Goal: Task Accomplishment & Management: Manage account settings

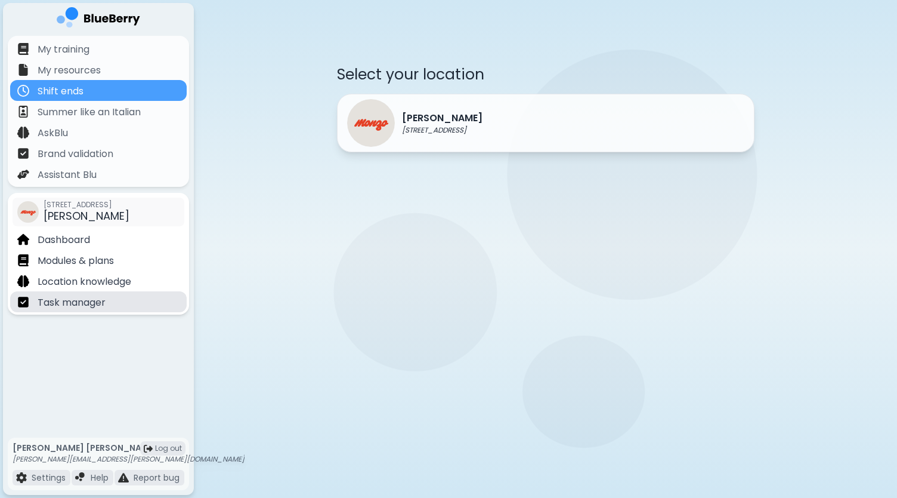
click at [70, 307] on p "Task manager" at bounding box center [72, 302] width 68 height 14
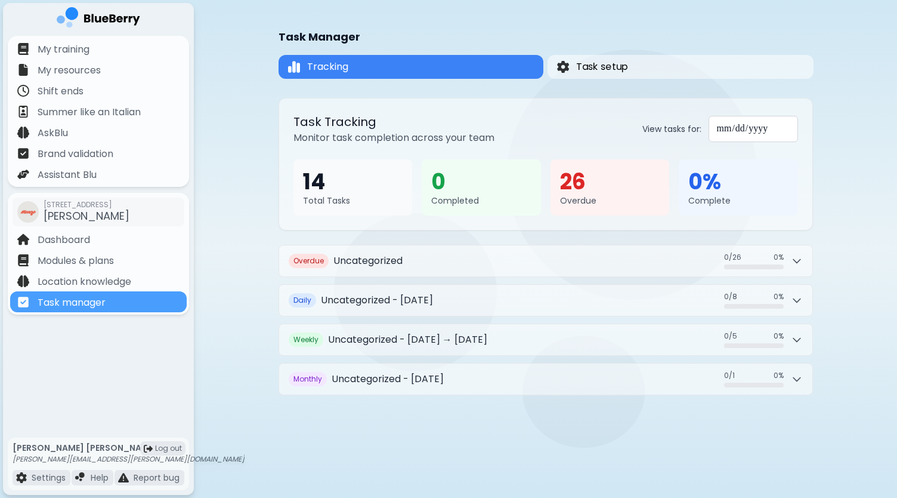
click at [859, 55] on div "**********" at bounding box center [545, 212] width 703 height 424
click at [669, 60] on button "Task setup" at bounding box center [680, 67] width 268 height 24
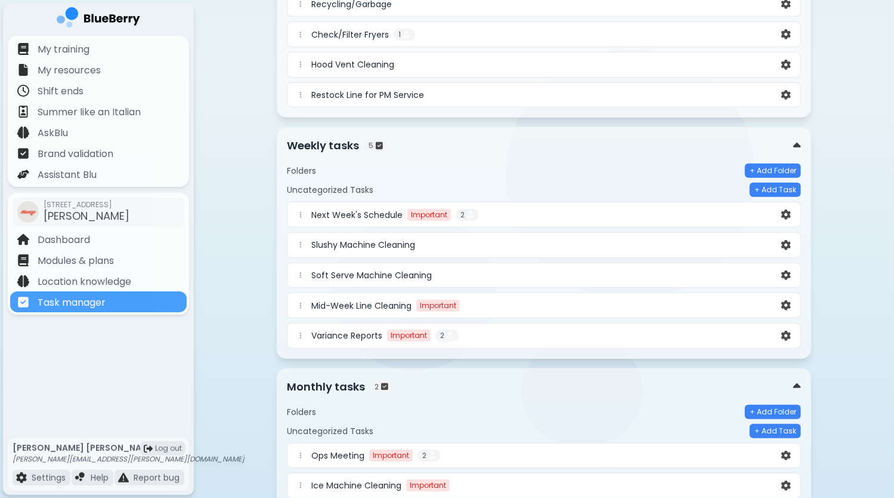
scroll to position [398, 0]
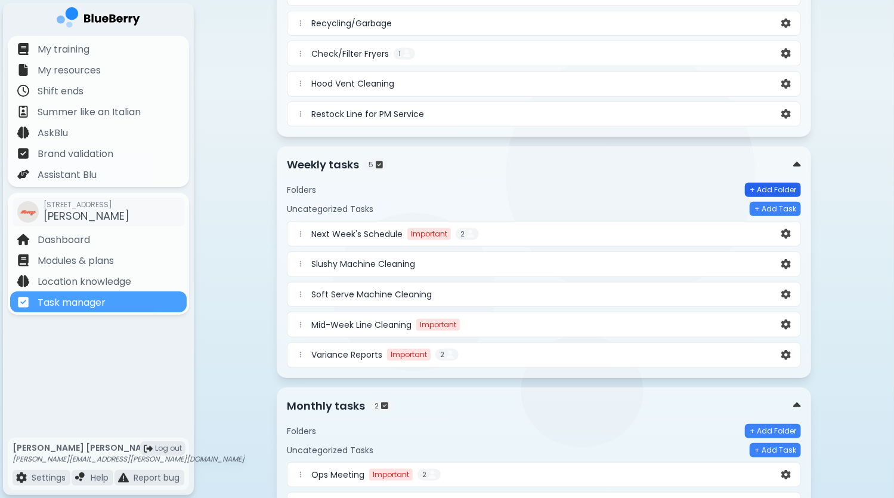
click at [772, 184] on button "+ Add Folder" at bounding box center [773, 190] width 56 height 14
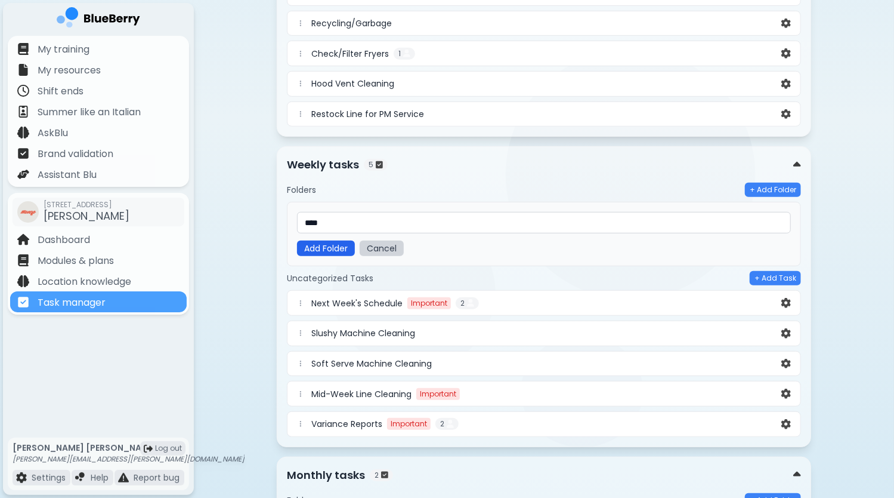
type input "****"
click at [327, 240] on button "Add Folder" at bounding box center [326, 248] width 58 height 16
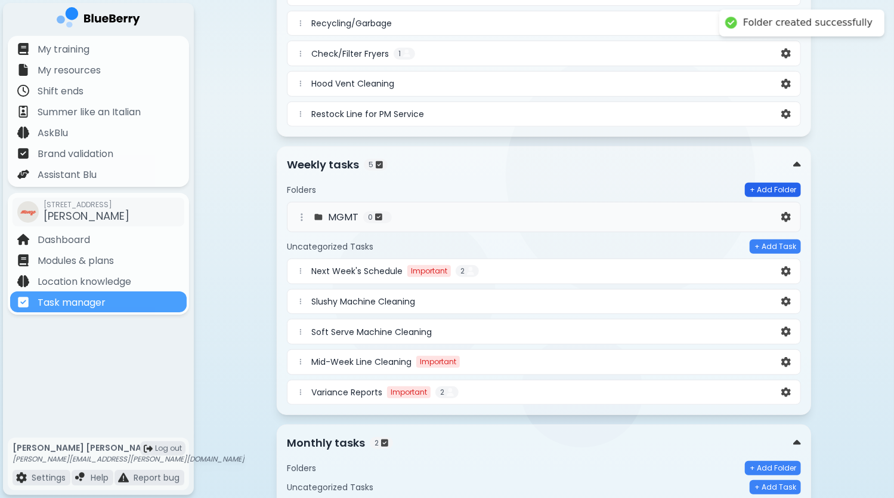
click at [770, 183] on button "+ Add Folder" at bounding box center [773, 190] width 56 height 14
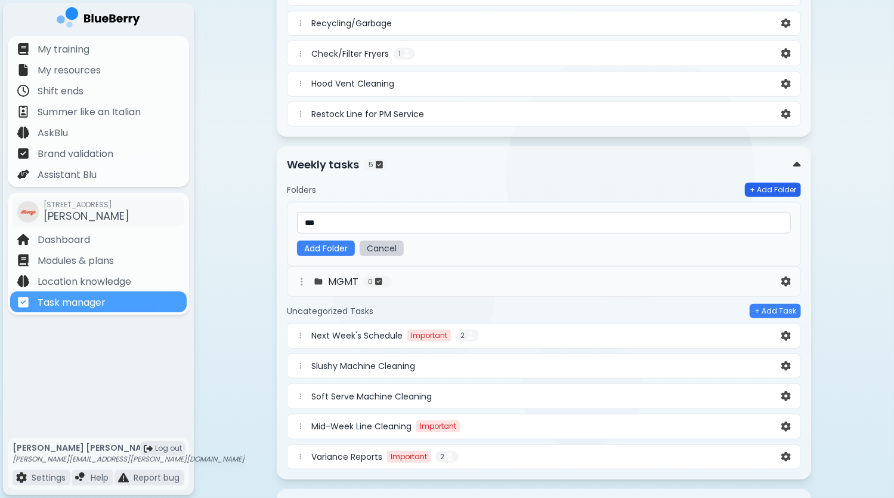
type input "***"
click at [780, 183] on button "+ Add Folder" at bounding box center [773, 190] width 56 height 14
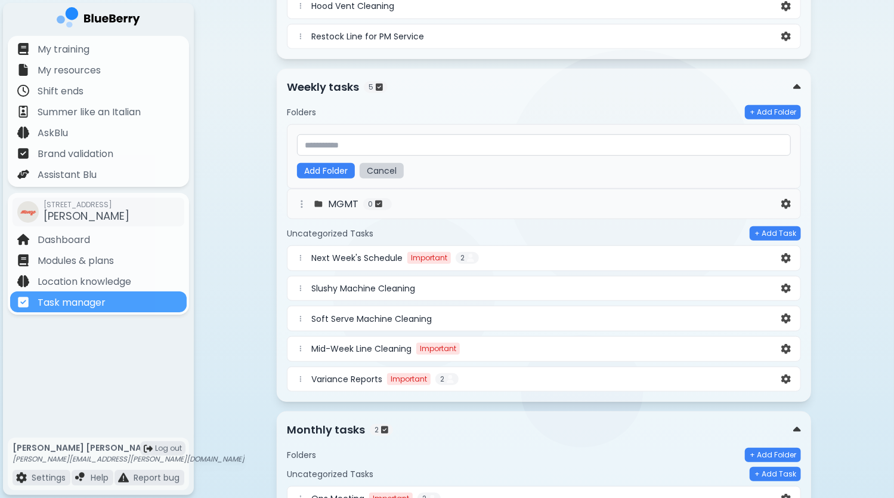
scroll to position [558, 0]
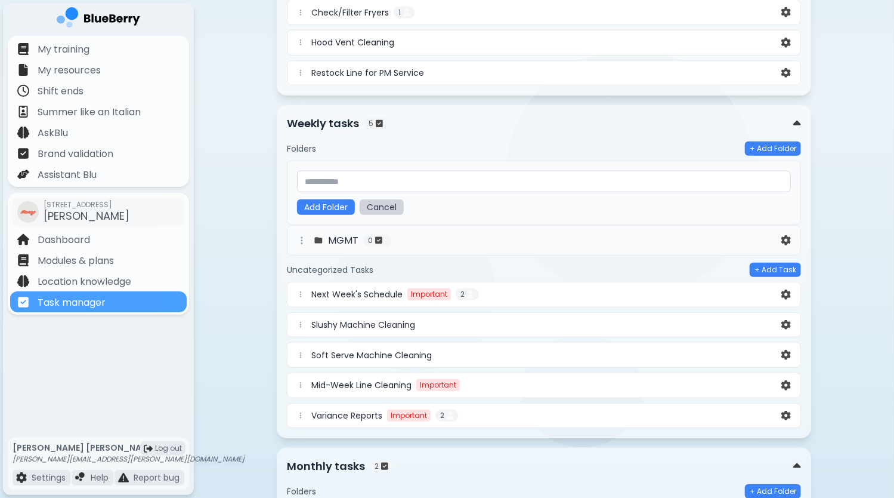
scroll to position [439, 0]
click at [413, 182] on input "text" at bounding box center [544, 181] width 494 height 21
type input "***"
click at [348, 200] on button "Add Folder" at bounding box center [326, 208] width 58 height 16
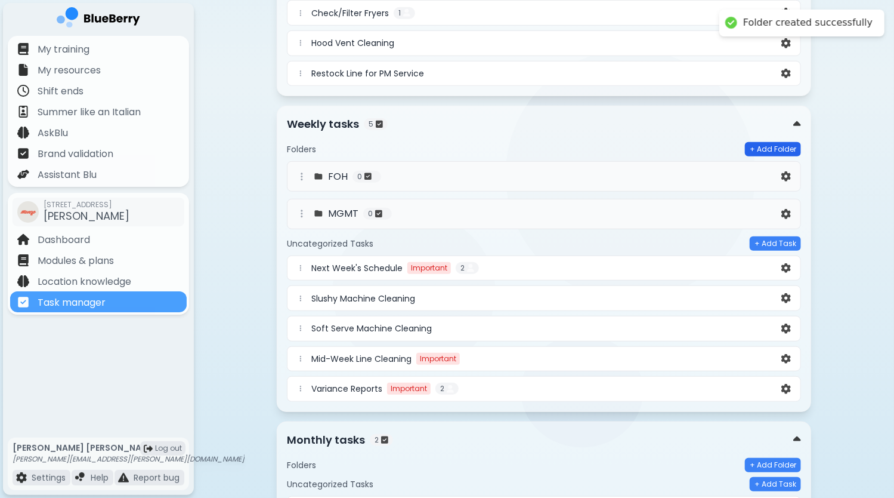
click at [759, 148] on button "+ Add Folder" at bounding box center [773, 149] width 56 height 14
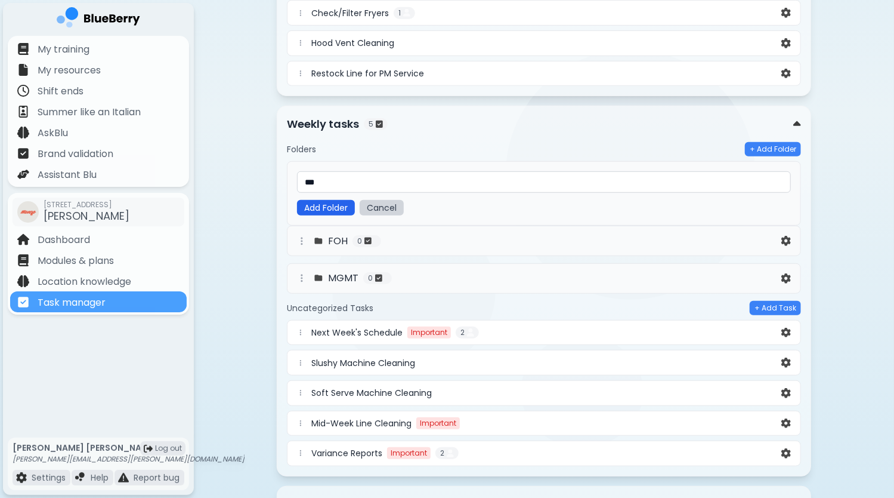
type input "***"
click at [329, 203] on button "Add Folder" at bounding box center [326, 208] width 58 height 16
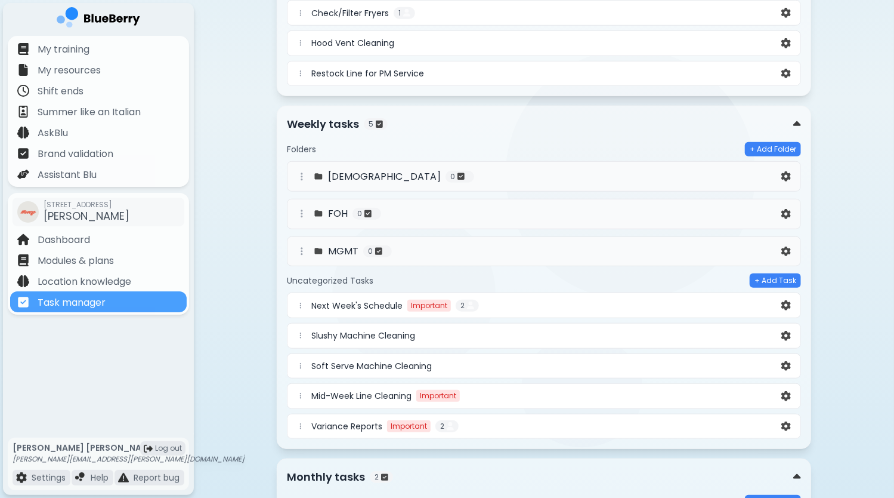
drag, startPoint x: 505, startPoint y: 298, endPoint x: 490, endPoint y: 297, distance: 14.3
click at [490, 299] on div "Next Week's Schedule Important 2" at bounding box center [545, 305] width 468 height 12
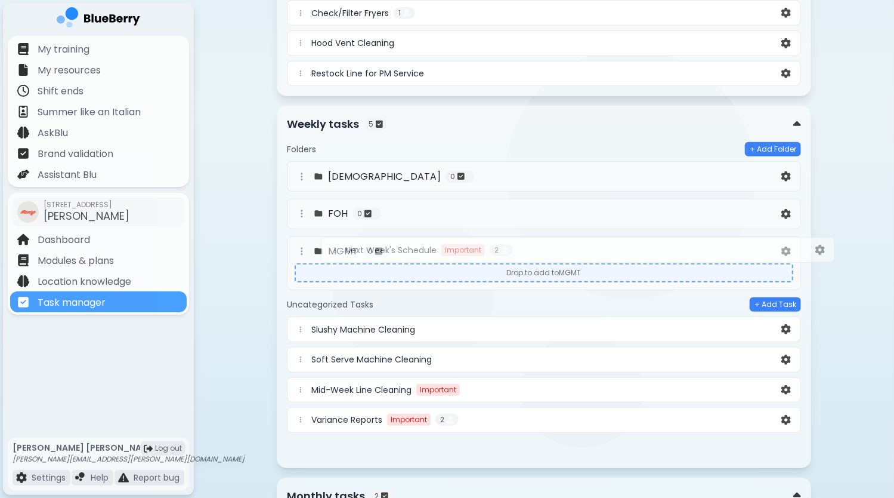
drag, startPoint x: 298, startPoint y: 298, endPoint x: 333, endPoint y: 244, distance: 64.5
click at [333, 244] on div "Folders + Add Folder BOH 0 FOH 0 MGMT 0 Drop to add to MGMT Uncategorized Tasks…" at bounding box center [544, 300] width 514 height 316
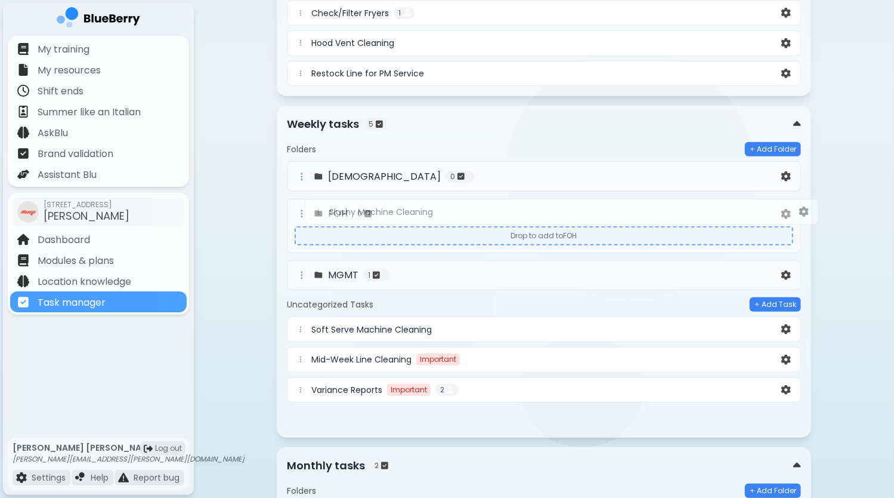
drag, startPoint x: 299, startPoint y: 299, endPoint x: 319, endPoint y: 209, distance: 92.1
click at [319, 209] on div "Folders + Add Folder BOH 0 FOH 0 Drop to add to FOH MGMT 1 Uncategorized Tasks …" at bounding box center [544, 284] width 514 height 285
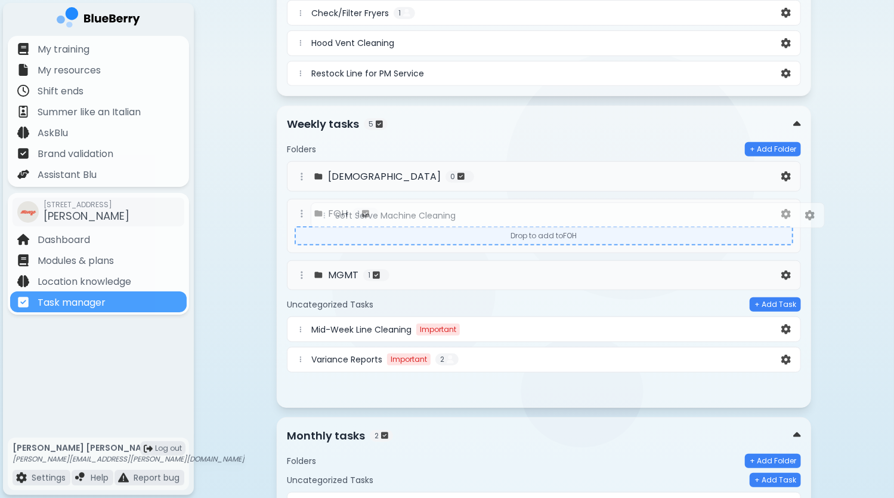
drag, startPoint x: 301, startPoint y: 301, endPoint x: 328, endPoint y: 212, distance: 93.6
click at [328, 212] on div "Folders + Add Folder BOH 0 FOH 1 Drop to add to FOH MGMT 1 Uncategorized Tasks …" at bounding box center [544, 269] width 514 height 255
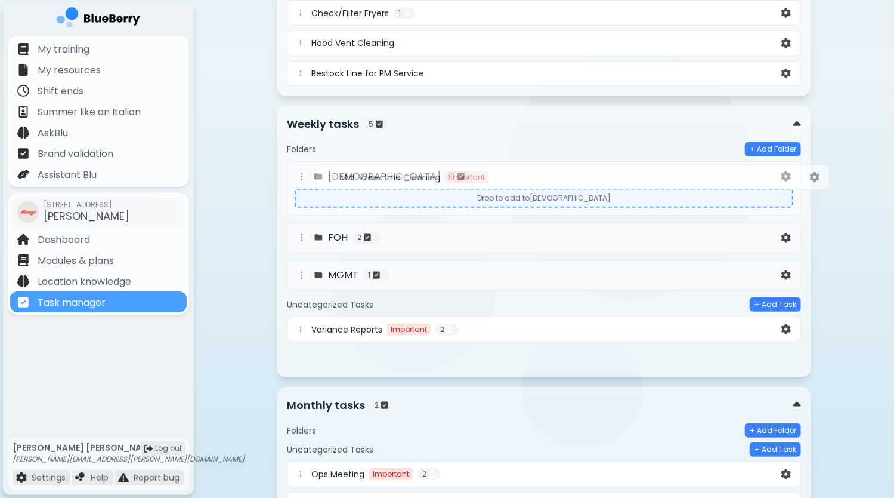
drag, startPoint x: 298, startPoint y: 300, endPoint x: 330, endPoint y: 175, distance: 128.9
click at [330, 175] on div "Folders + Add Folder BOH 0 Drop to add to BOH FOH 2 MGMT 1 Uncategorized Tasks …" at bounding box center [544, 254] width 514 height 225
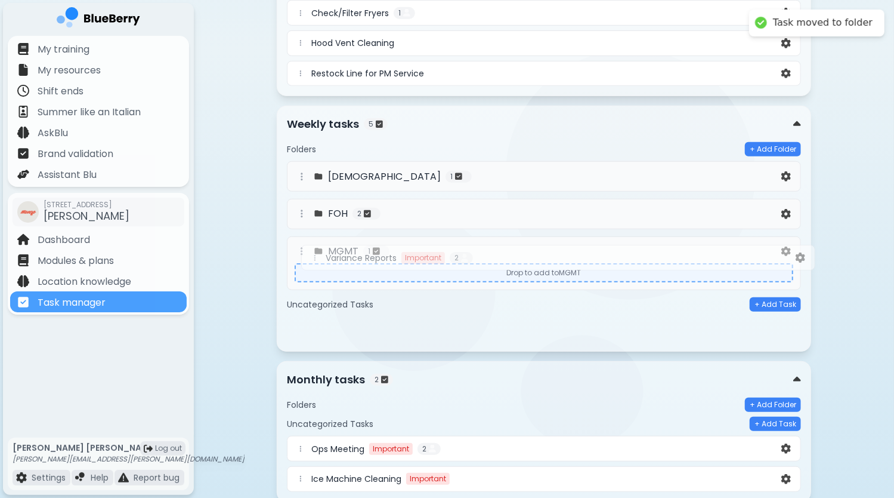
drag, startPoint x: 303, startPoint y: 301, endPoint x: 319, endPoint y: 254, distance: 50.2
click at [319, 254] on div "Folders + Add Folder BOH 1 FOH 2 MGMT 1 Drop to add to MGMT Uncategorized Tasks…" at bounding box center [544, 241] width 514 height 199
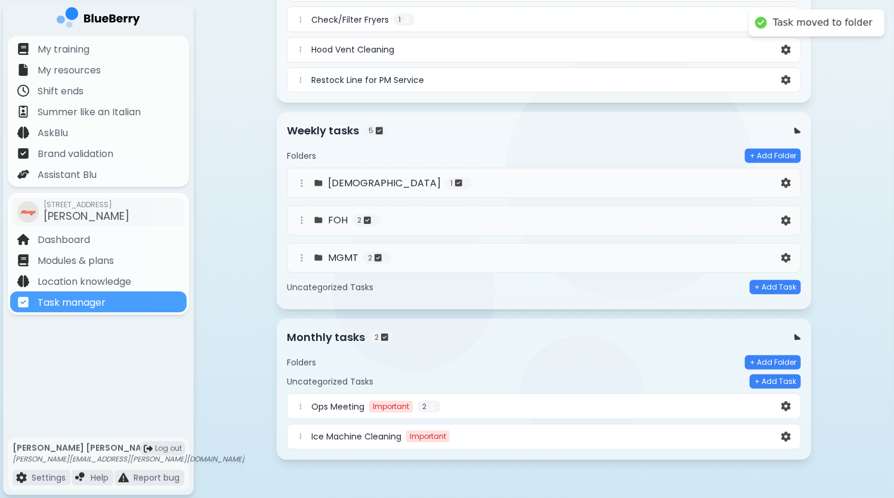
scroll to position [425, 0]
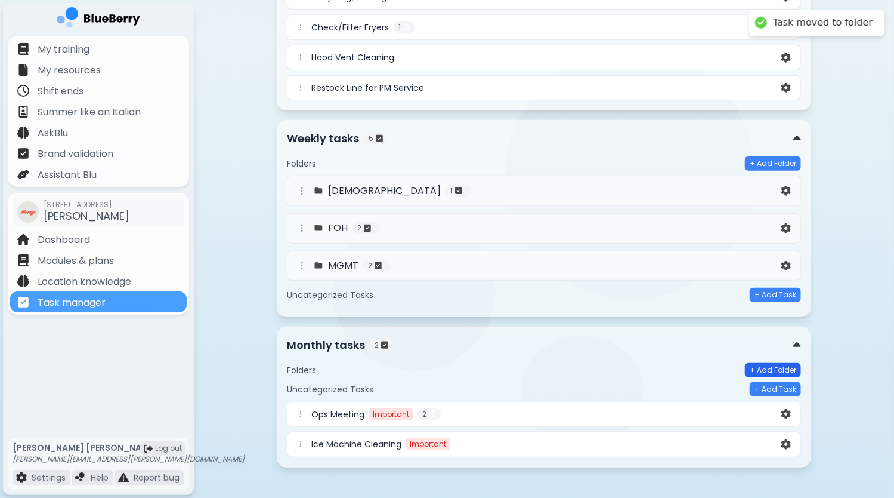
click at [767, 366] on button "+ Add Folder" at bounding box center [773, 370] width 56 height 14
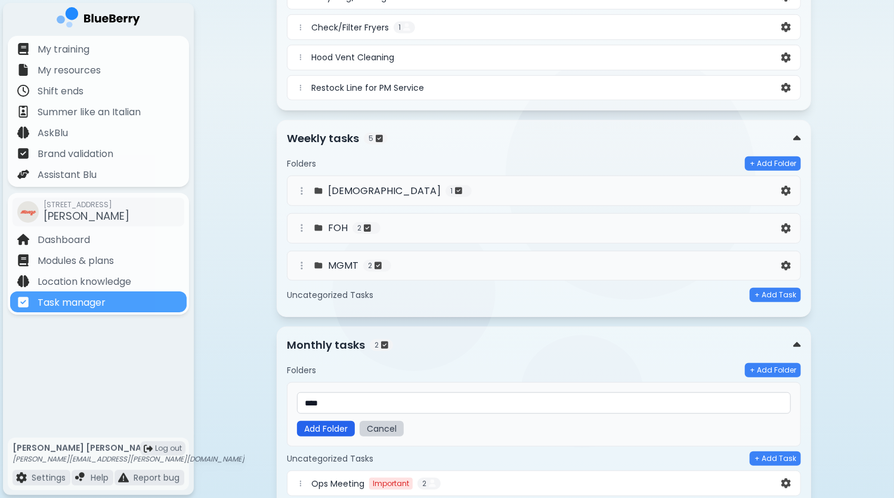
type input "****"
click at [323, 421] on button "Add Folder" at bounding box center [326, 429] width 58 height 16
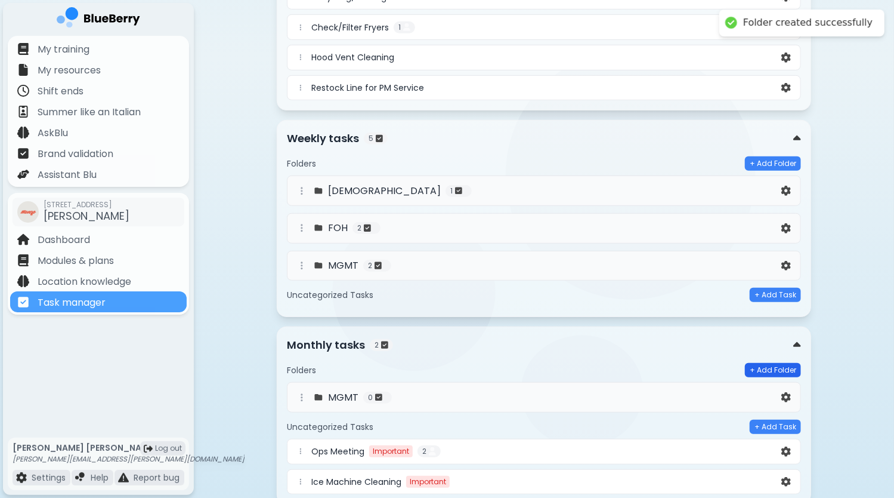
click at [778, 363] on button "+ Add Folder" at bounding box center [773, 370] width 56 height 14
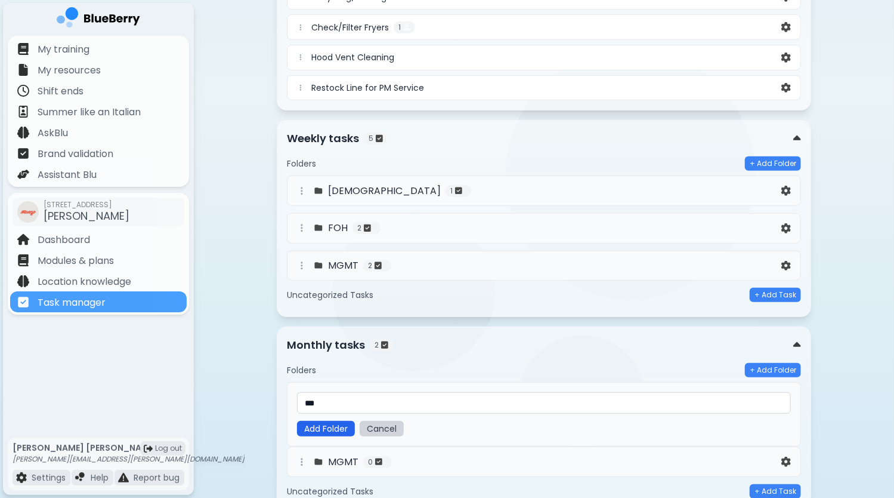
type input "***"
click at [333, 424] on button "Add Folder" at bounding box center [326, 429] width 58 height 16
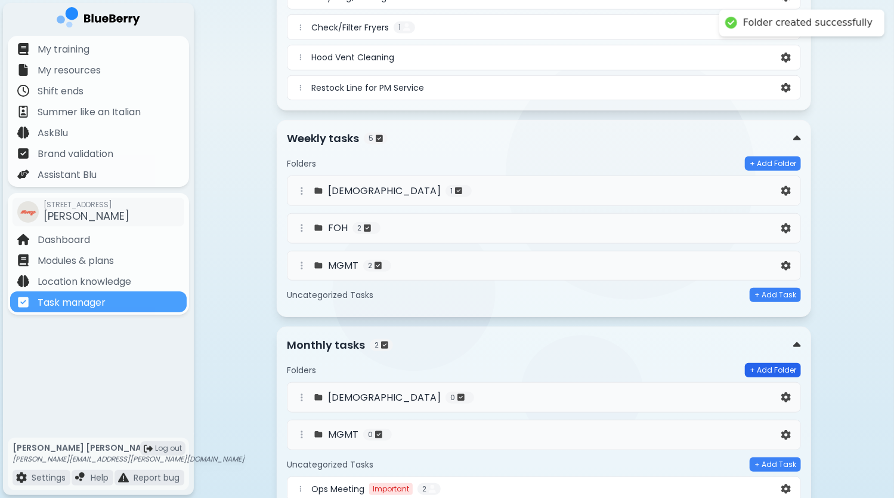
click at [772, 366] on button "+ Add Folder" at bounding box center [773, 370] width 56 height 14
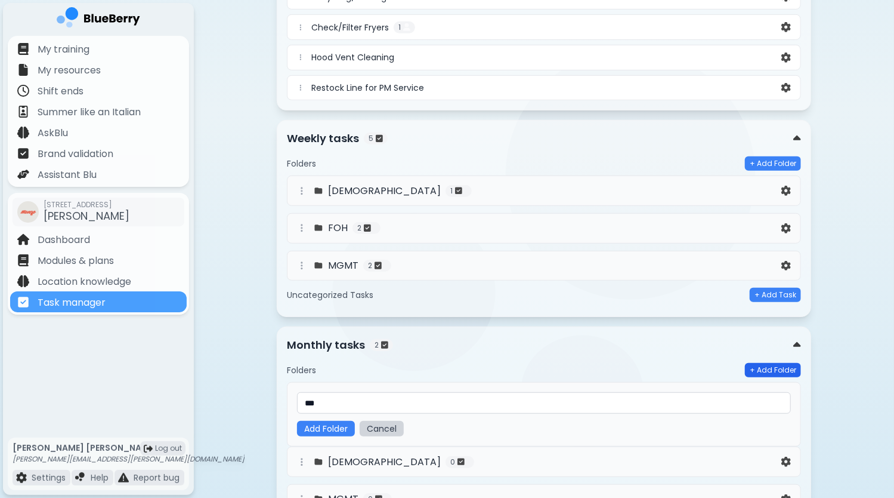
type input "***"
click at [774, 366] on button "+ Add Folder" at bounding box center [773, 370] width 56 height 14
type input "***"
click at [339, 421] on button "Add Folder" at bounding box center [326, 429] width 58 height 16
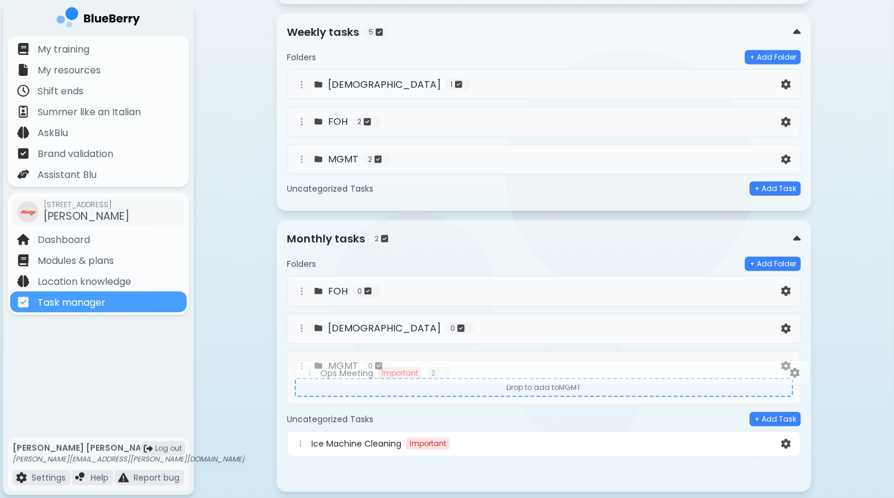
scroll to position [536, 0]
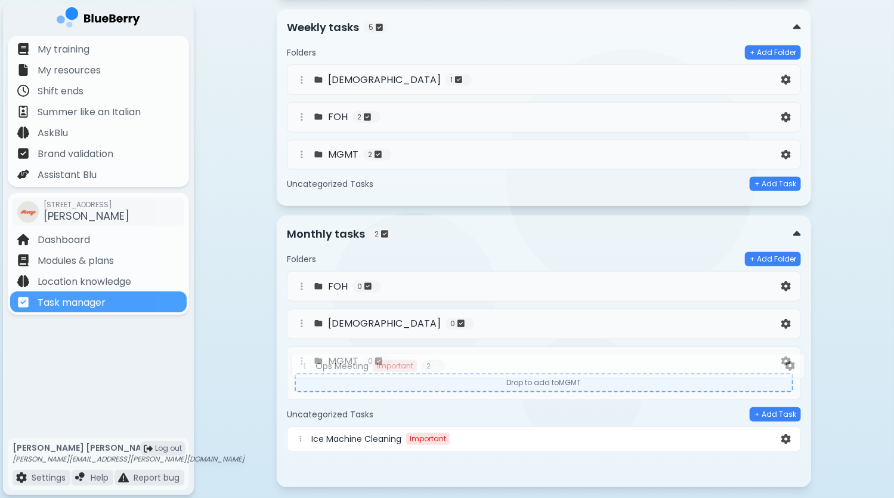
drag, startPoint x: 299, startPoint y: 408, endPoint x: 305, endPoint y: 362, distance: 46.3
click at [305, 362] on div "Folders + Add Folder FOH 0 BOH 0 MGMT 0 Drop to add to MGMT Uncategorized Tasks…" at bounding box center [544, 364] width 514 height 225
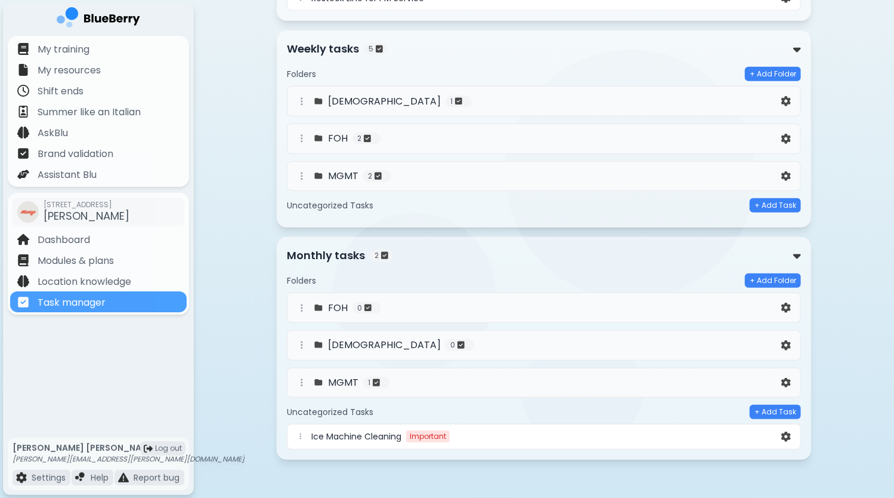
scroll to position [506, 0]
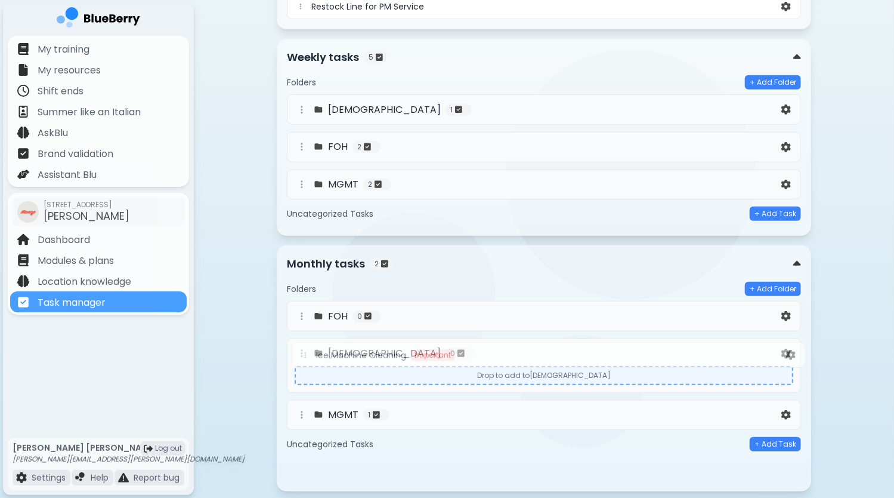
drag, startPoint x: 305, startPoint y: 438, endPoint x: 311, endPoint y: 350, distance: 87.9
click at [311, 350] on div "Folders + Add Folder FOH 0 BOH 0 Drop to add to BOH MGMT 1 Uncategorized Tasks …" at bounding box center [544, 381] width 514 height 199
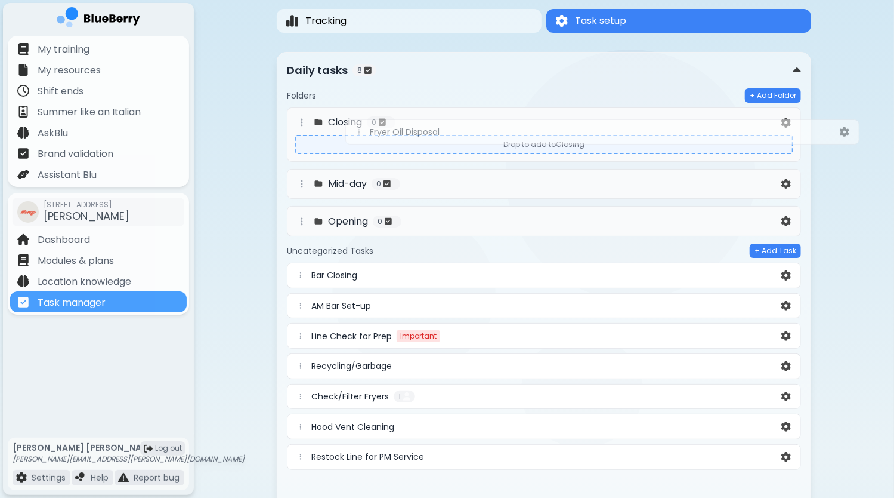
scroll to position [49, 0]
drag, startPoint x: 300, startPoint y: 295, endPoint x: 364, endPoint y: 128, distance: 179.4
click at [364, 128] on div "Folders + Add Folder Closing 0 Drop to add to Closing Mid-day 0 Opening 0 Uncat…" at bounding box center [544, 294] width 514 height 411
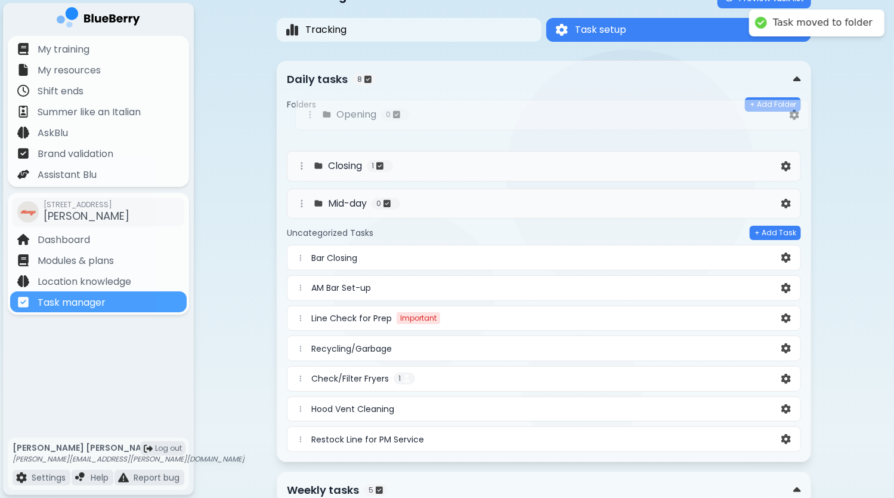
scroll to position [38, 0]
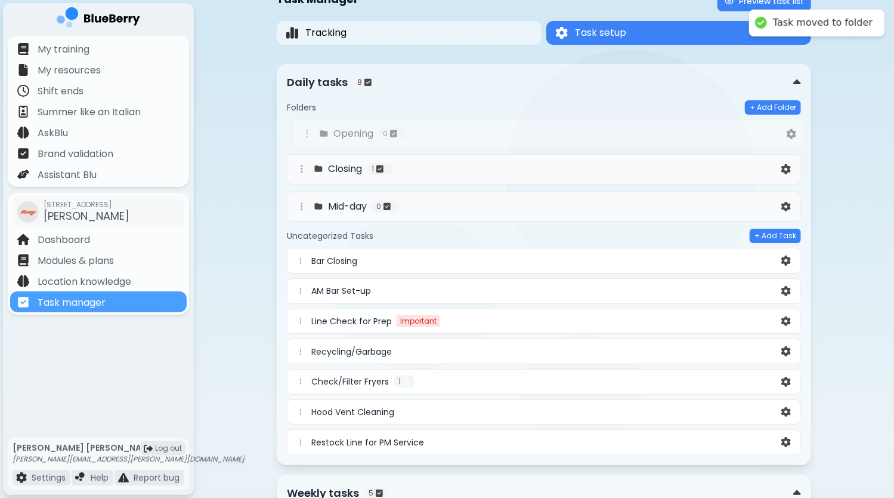
drag, startPoint x: 304, startPoint y: 197, endPoint x: 310, endPoint y: 129, distance: 68.2
click at [310, 129] on div "Closing 1 Mid-day 0 Opening 0" at bounding box center [544, 171] width 514 height 104
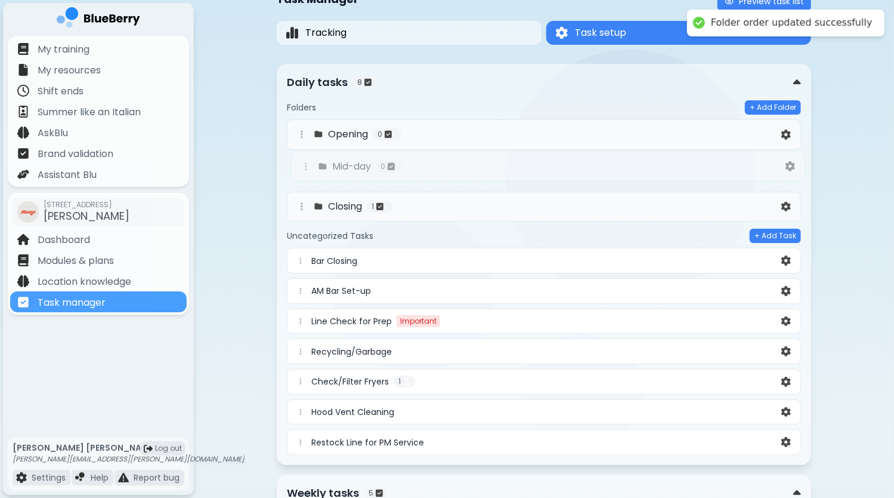
drag, startPoint x: 301, startPoint y: 203, endPoint x: 305, endPoint y: 162, distance: 42.0
click at [305, 162] on div "Opening 0 Closing 1 Mid-day 0" at bounding box center [544, 171] width 514 height 104
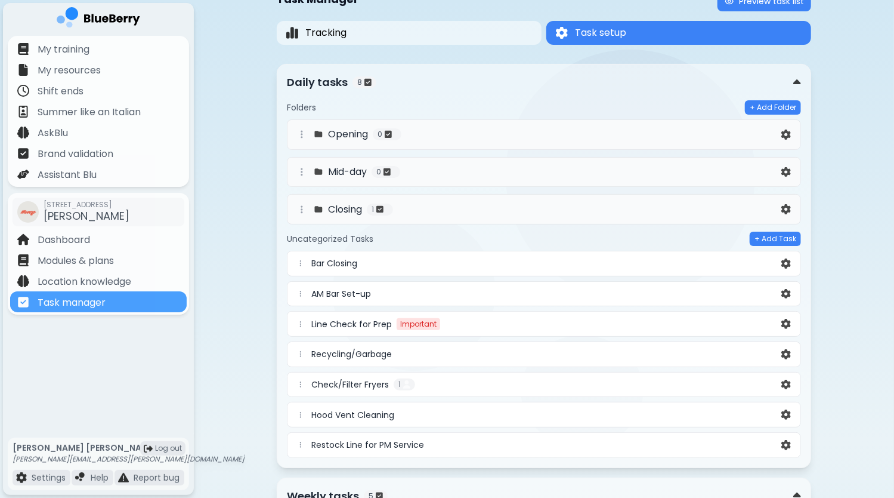
click at [464, 137] on div "Opening 0" at bounding box center [537, 134] width 484 height 14
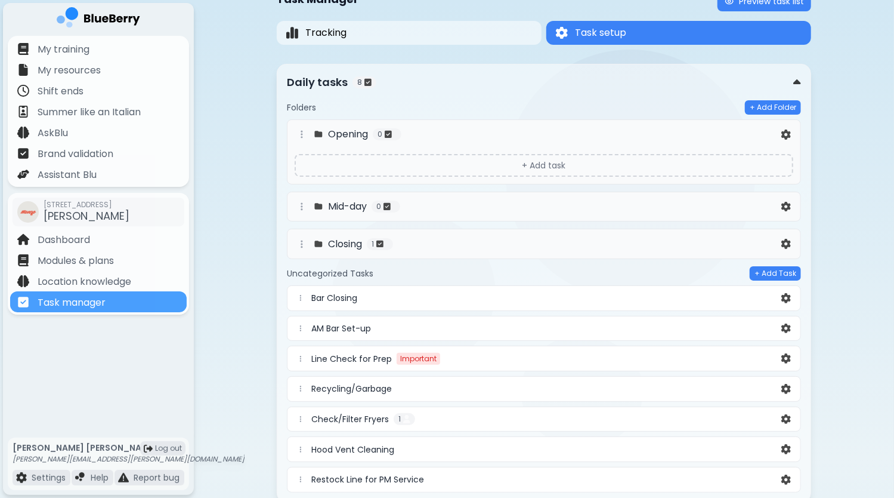
click at [458, 134] on div "Opening 0" at bounding box center [537, 134] width 484 height 14
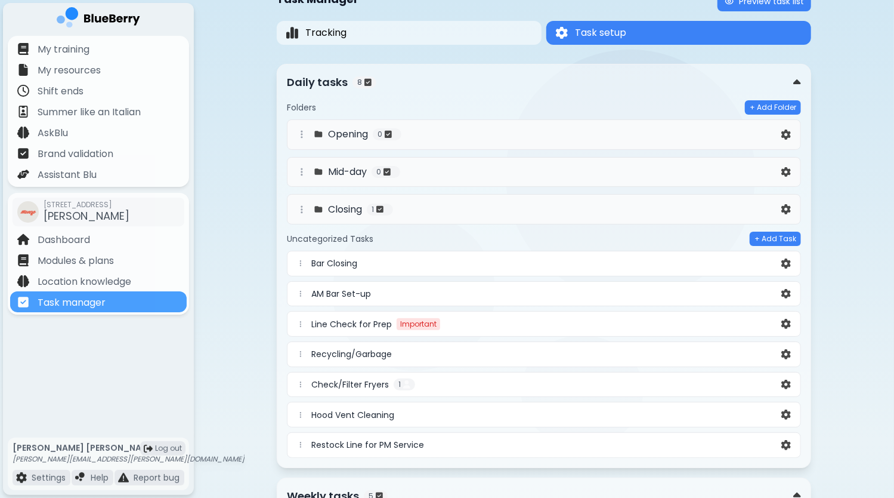
click at [465, 137] on div "Opening 0" at bounding box center [537, 134] width 484 height 14
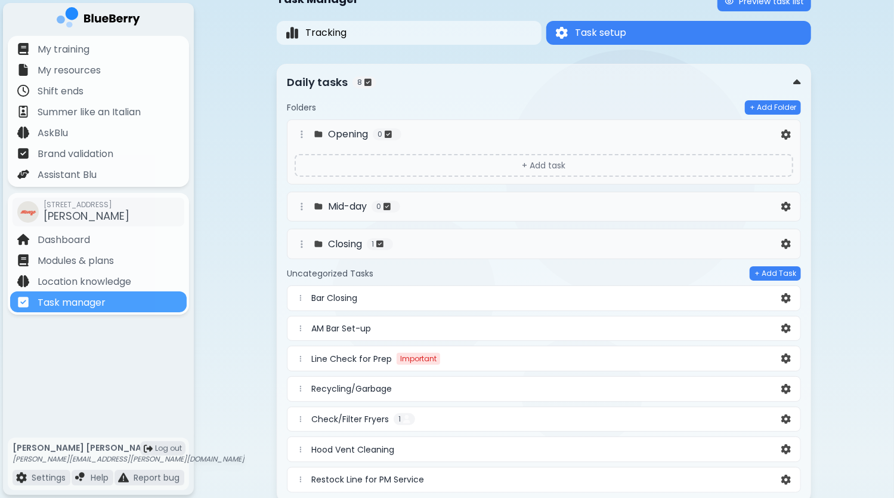
click at [465, 137] on div "Opening 0" at bounding box center [537, 134] width 484 height 14
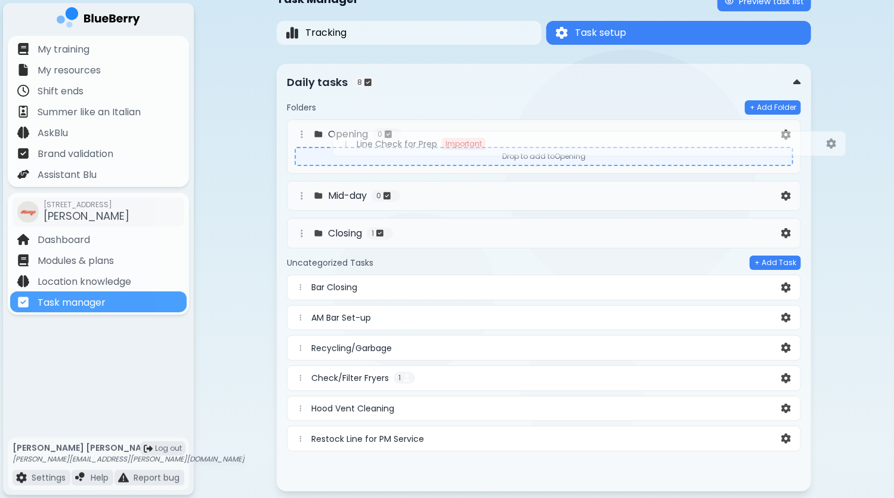
drag, startPoint x: 299, startPoint y: 323, endPoint x: 347, endPoint y: 140, distance: 188.7
click at [347, 140] on div "Folders + Add Folder Opening 0 Drop to add to Opening Mid-day 0 Closing 1 Uncat…" at bounding box center [544, 290] width 514 height 381
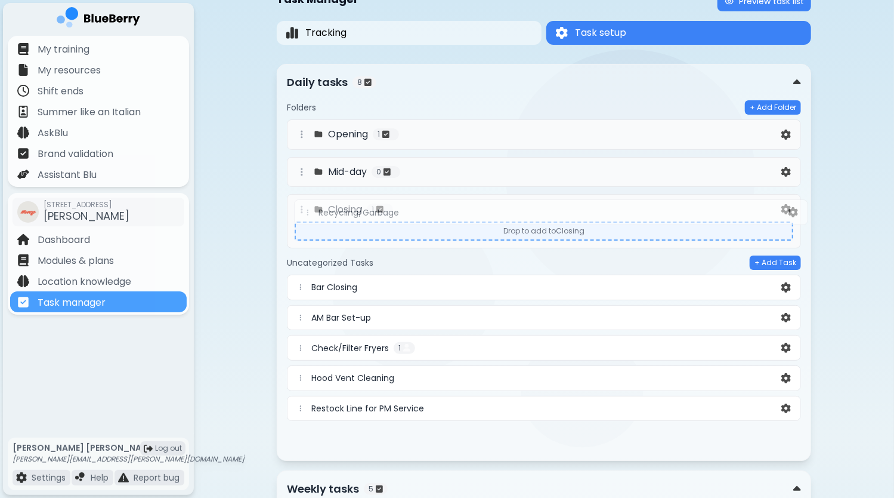
drag, startPoint x: 301, startPoint y: 320, endPoint x: 310, endPoint y: 208, distance: 112.5
click at [310, 208] on div "Folders + Add Folder Opening 1 Mid-day 0 Closing 1 Drop to add to Closing Uncat…" at bounding box center [544, 275] width 514 height 350
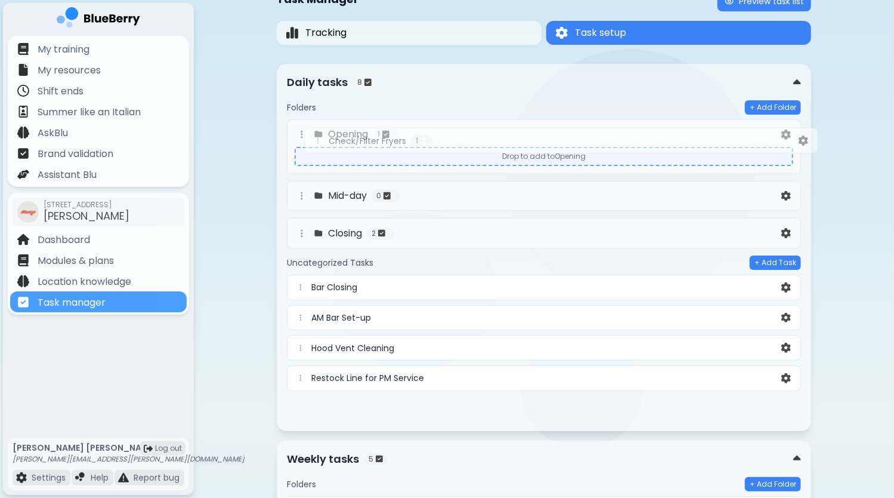
drag, startPoint x: 303, startPoint y: 322, endPoint x: 322, endPoint y: 138, distance: 184.7
click at [322, 138] on div "Folders + Add Folder Opening 1 Drop to add to Opening Mid-day 0 Closing 2 Uncat…" at bounding box center [544, 260] width 514 height 320
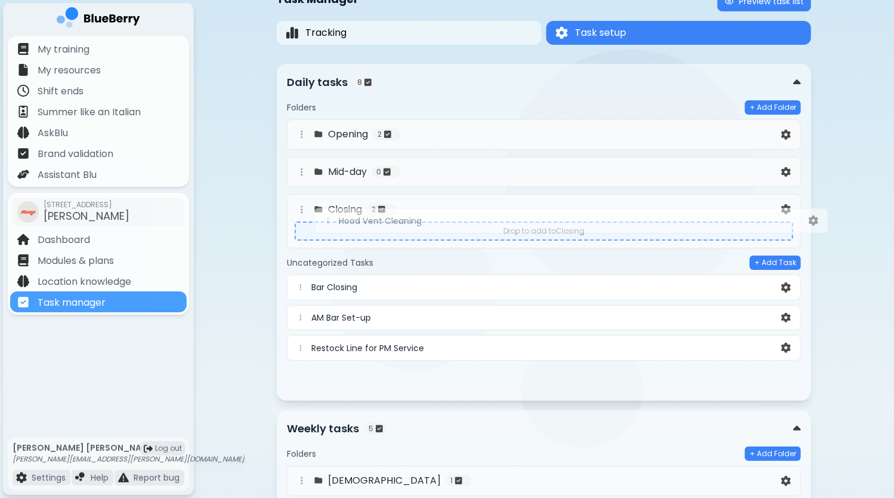
drag, startPoint x: 301, startPoint y: 322, endPoint x: 330, endPoint y: 213, distance: 112.6
click at [330, 213] on div "Folders + Add Folder Opening 2 Mid-day 0 Closing 2 Drop to add to Closing Uncat…" at bounding box center [544, 245] width 514 height 290
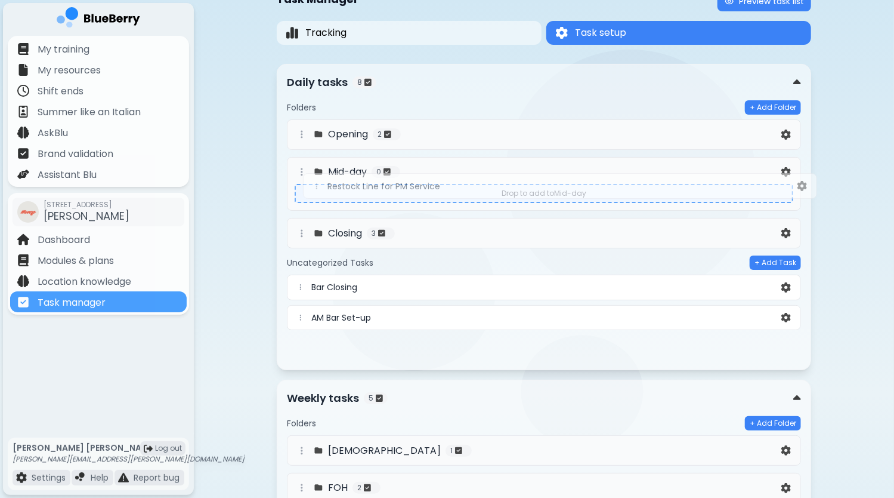
drag, startPoint x: 302, startPoint y: 319, endPoint x: 321, endPoint y: 175, distance: 144.4
click at [321, 175] on div "Folders + Add Folder Opening 2 Mid-day 0 Drop to add to Mid-day Closing 3 Uncat…" at bounding box center [544, 229] width 514 height 259
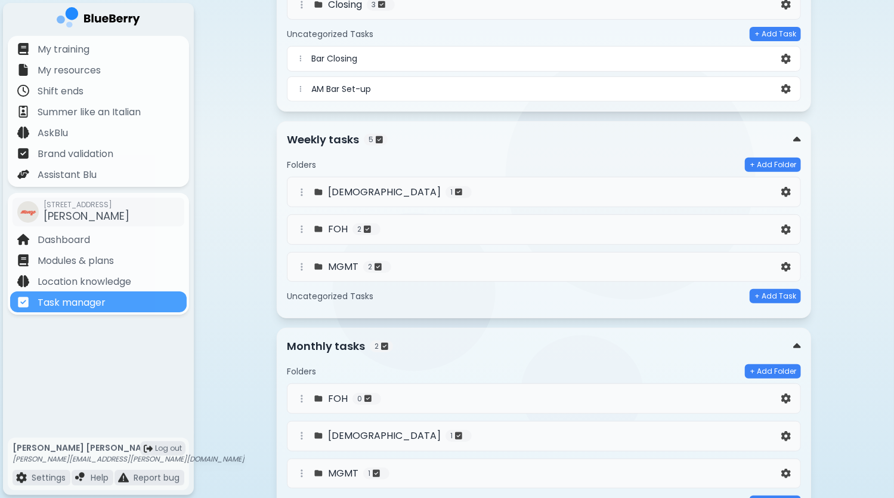
scroll to position [183, 0]
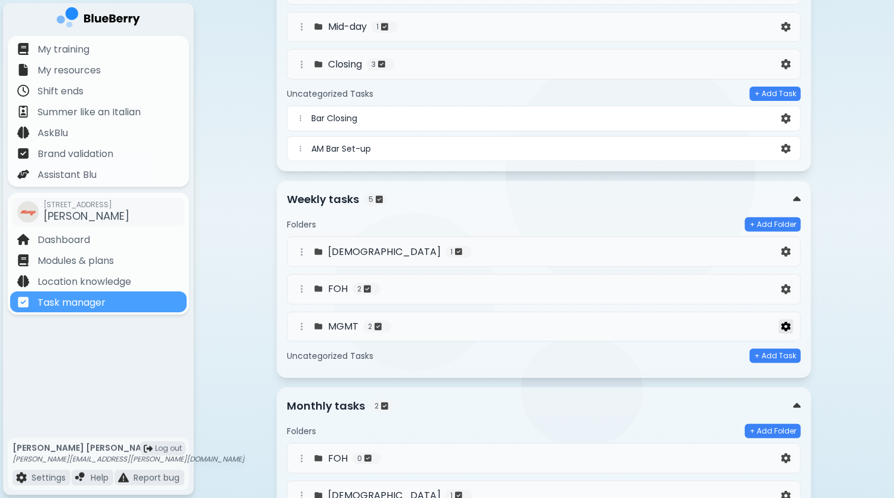
click at [788, 322] on img at bounding box center [786, 327] width 10 height 10
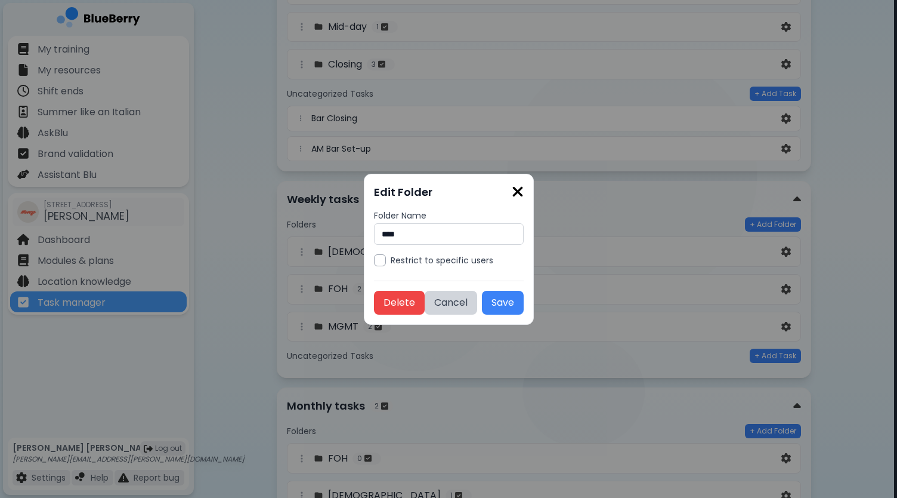
click at [381, 256] on div at bounding box center [380, 260] width 12 height 12
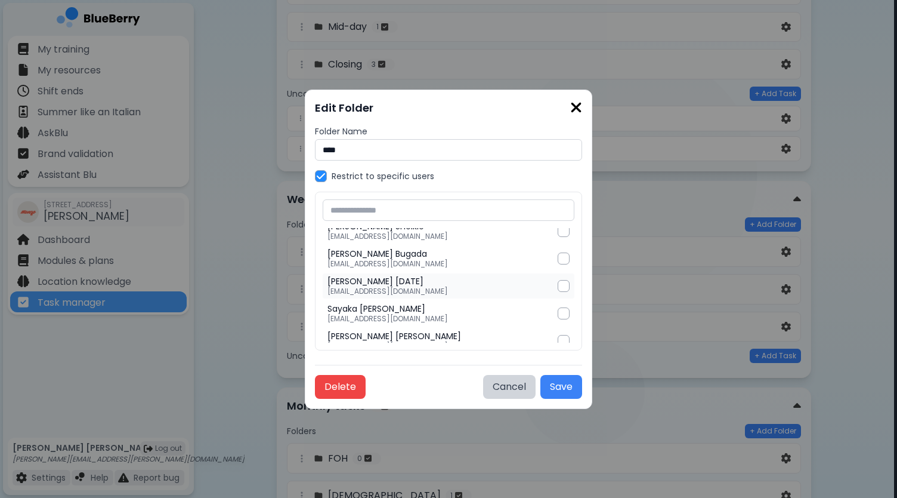
scroll to position [298, 0]
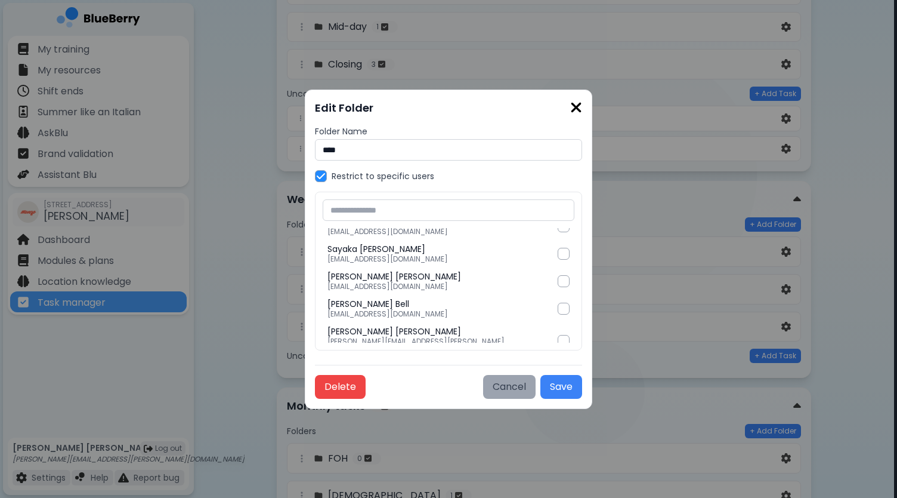
click at [483, 384] on button "Cancel" at bounding box center [509, 387] width 52 height 24
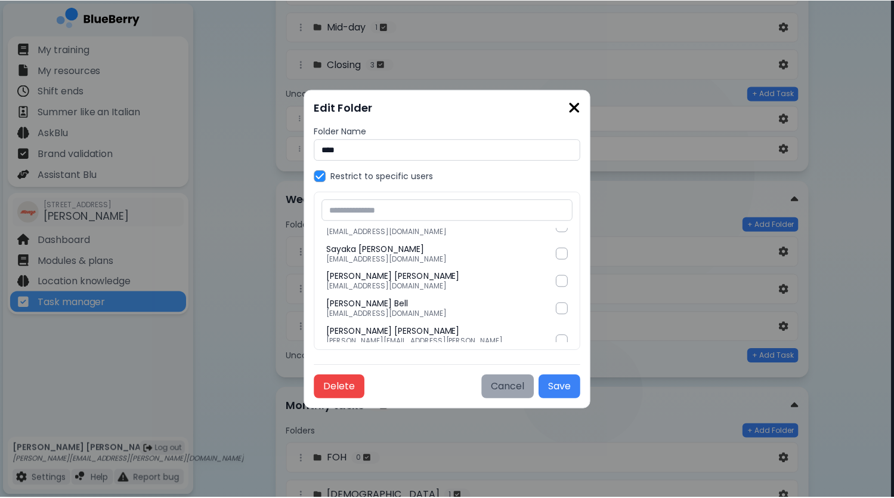
scroll to position [183, 0]
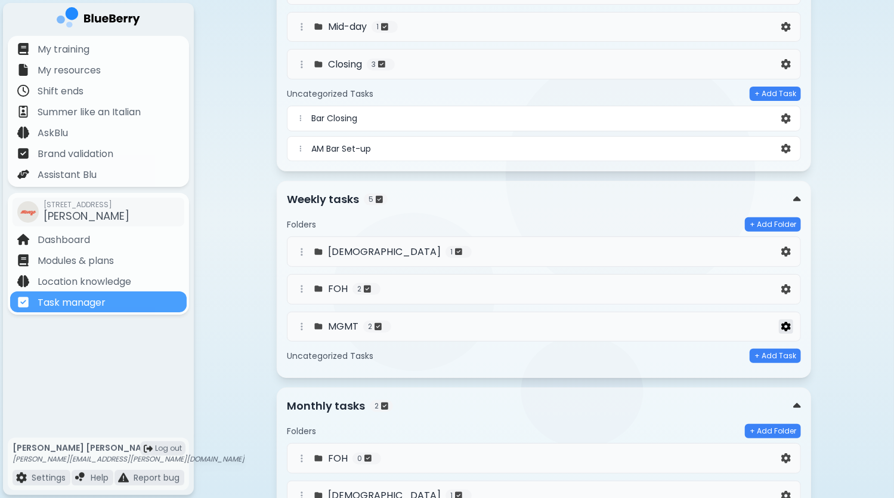
click at [787, 322] on img at bounding box center [786, 327] width 10 height 10
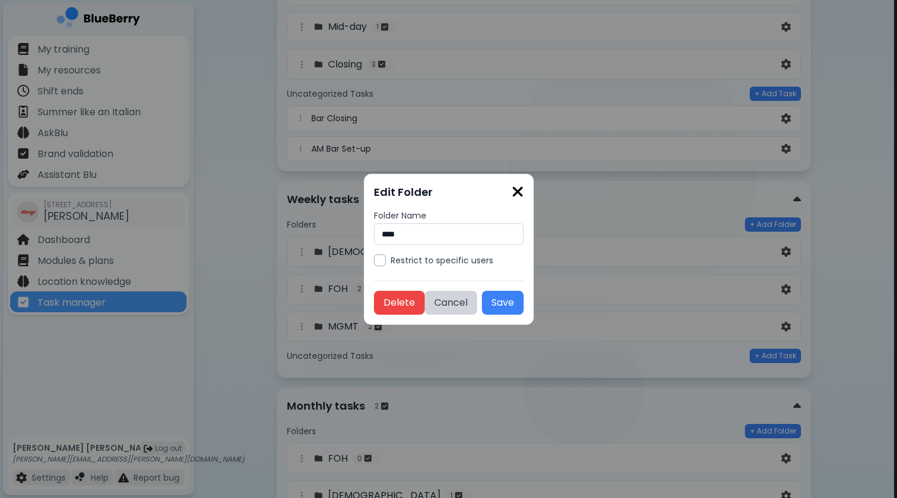
click at [461, 234] on input "****" at bounding box center [449, 233] width 150 height 21
click at [380, 261] on div at bounding box center [380, 260] width 12 height 12
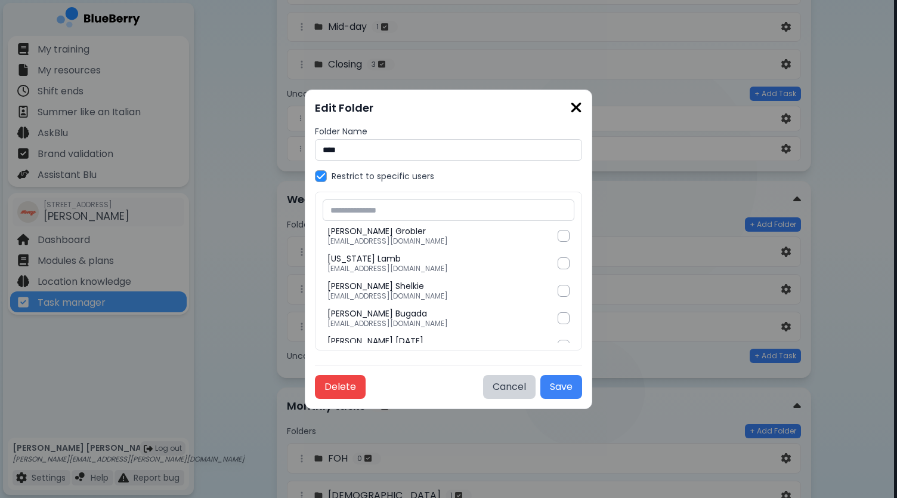
scroll to position [298, 0]
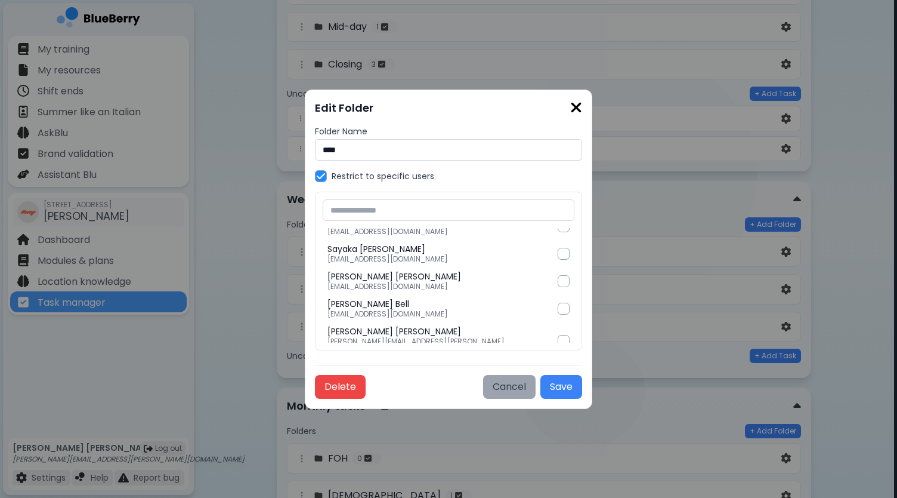
click at [483, 385] on button "Cancel" at bounding box center [509, 387] width 52 height 24
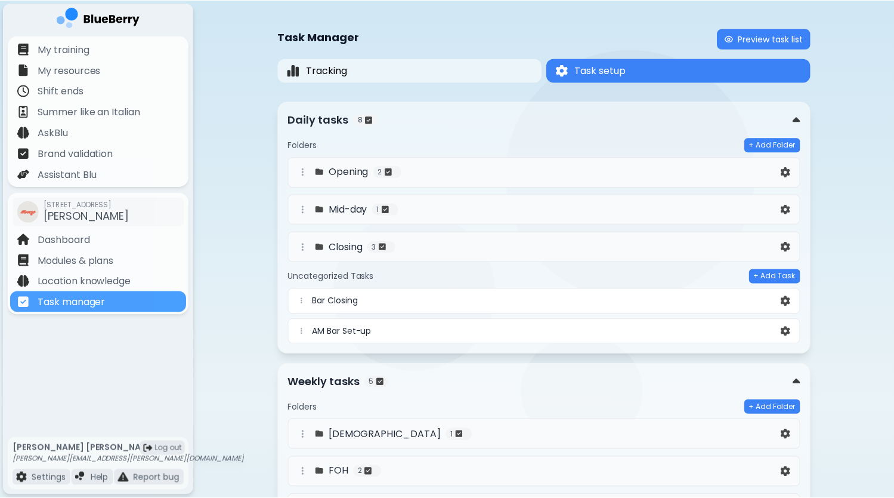
scroll to position [183, 0]
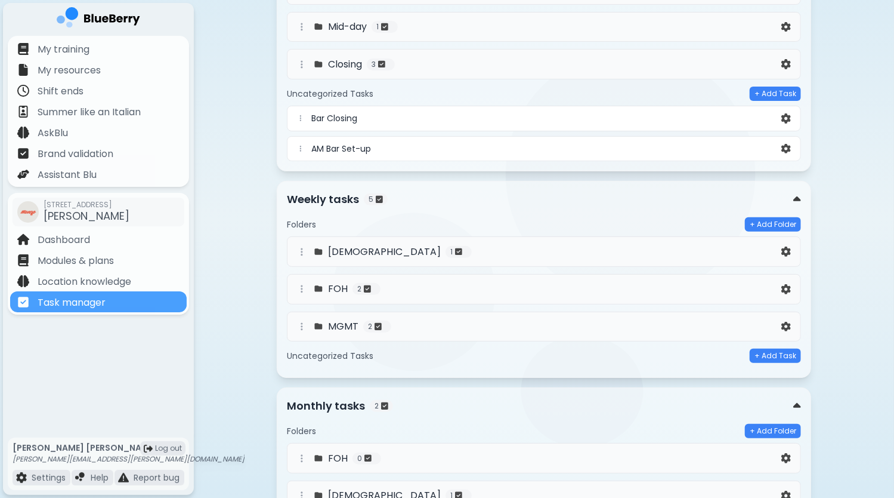
click at [430, 320] on div "MGMT 2" at bounding box center [537, 326] width 484 height 14
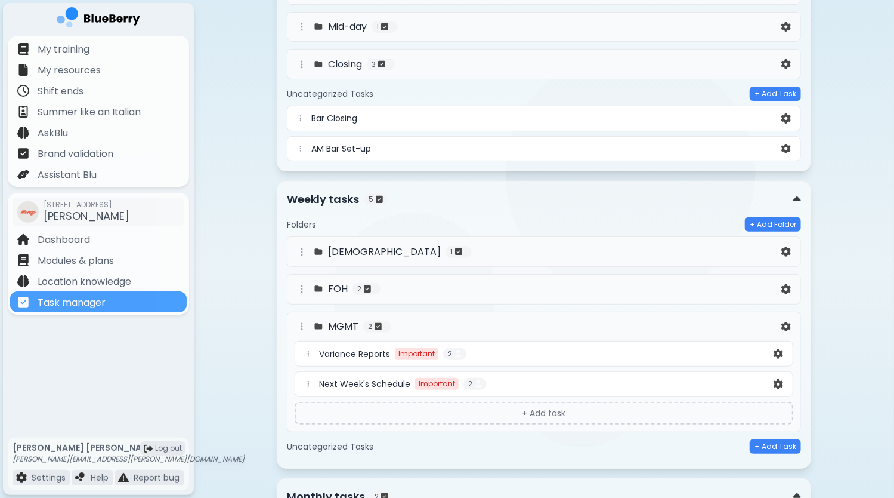
scroll to position [242, 0]
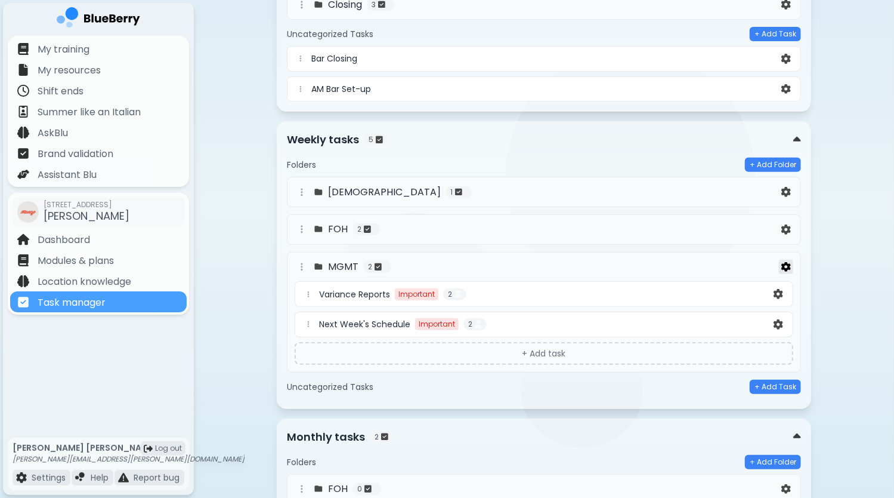
click at [785, 267] on img at bounding box center [786, 267] width 10 height 10
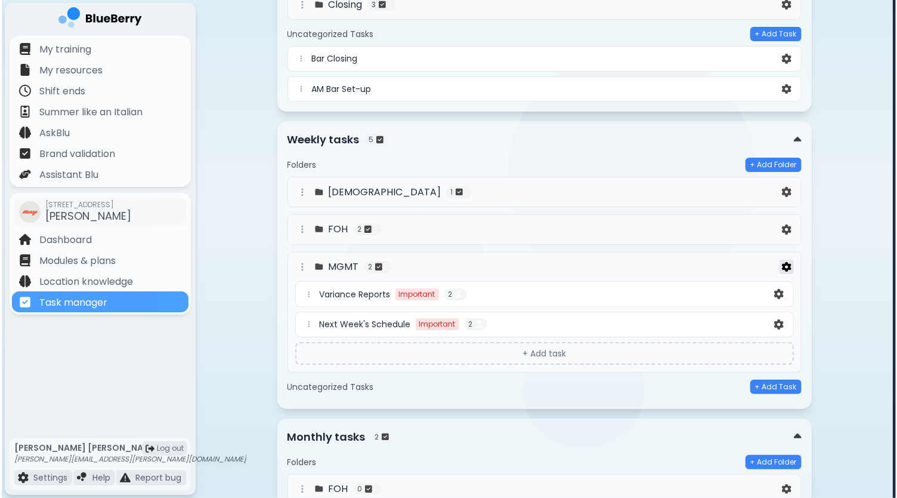
scroll to position [0, 0]
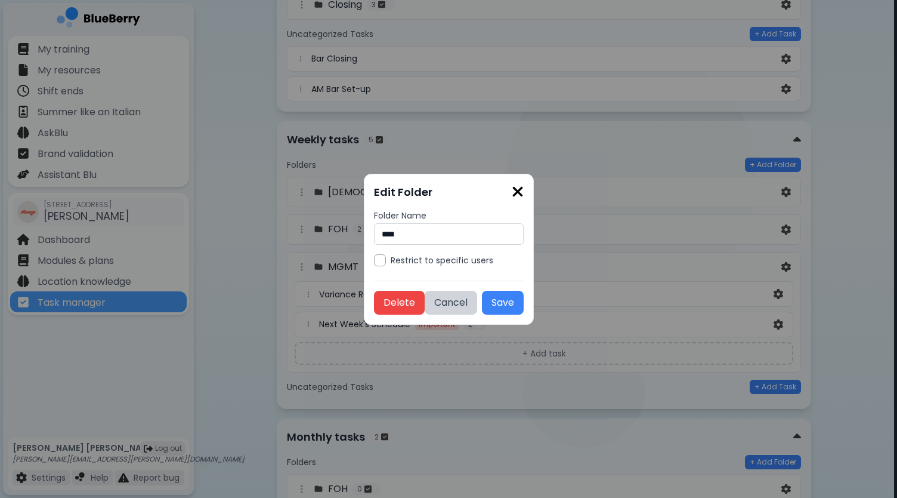
click at [385, 261] on div "Restrict to specific users" at bounding box center [449, 260] width 150 height 12
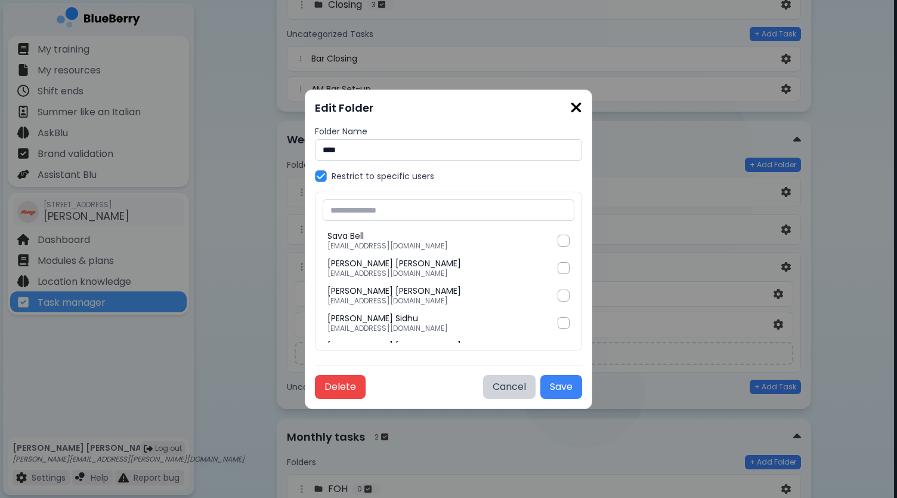
click at [431, 209] on input "text" at bounding box center [449, 209] width 252 height 21
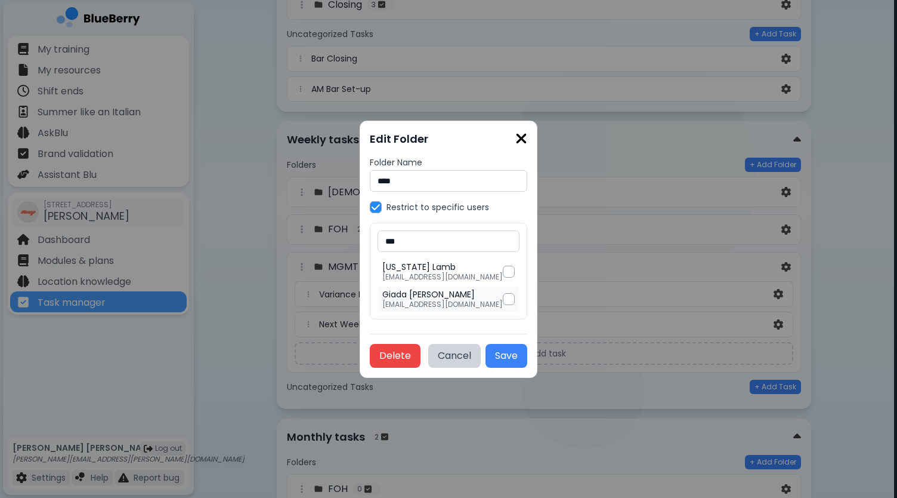
click at [505, 296] on div at bounding box center [509, 299] width 12 height 12
click at [437, 242] on input "***" at bounding box center [449, 240] width 142 height 21
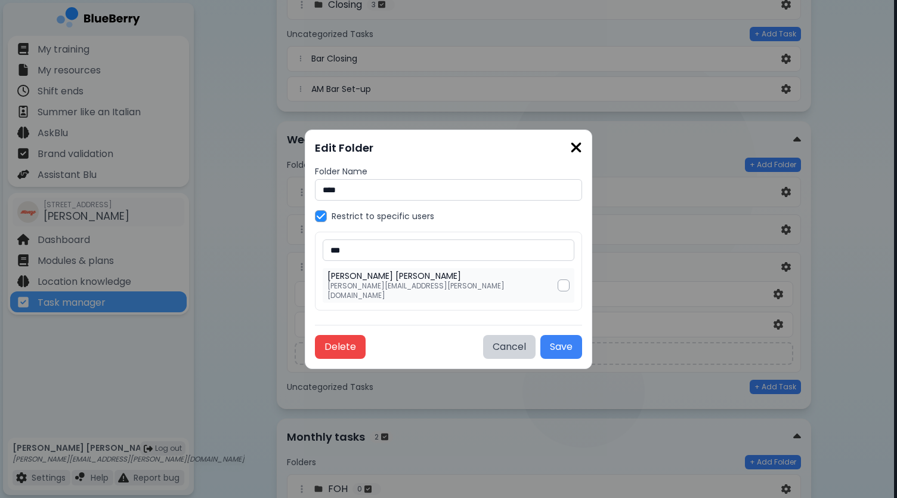
type input "***"
click at [558, 285] on div at bounding box center [564, 285] width 12 height 12
click at [540, 345] on button "Save" at bounding box center [561, 347] width 42 height 24
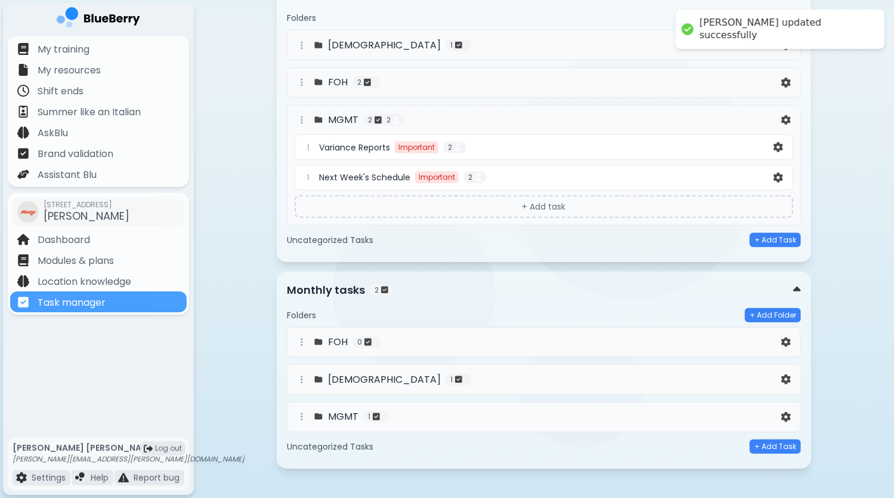
scroll to position [391, 0]
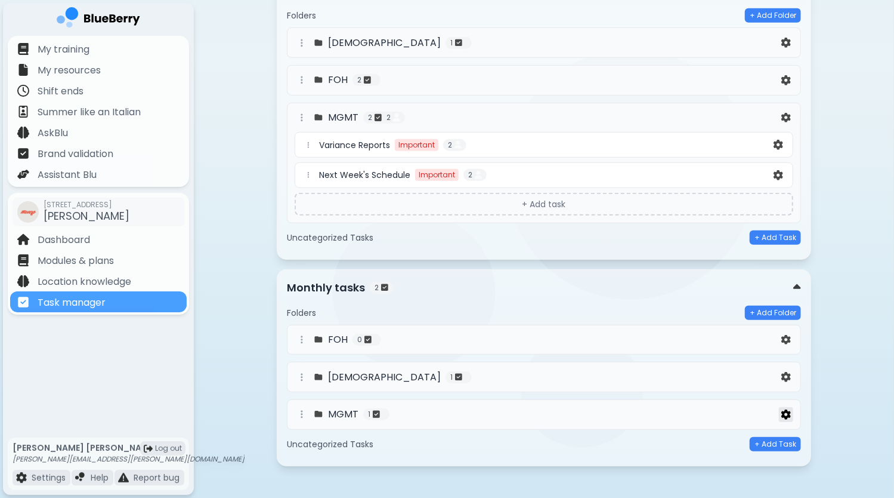
click at [790, 410] on img at bounding box center [786, 414] width 10 height 10
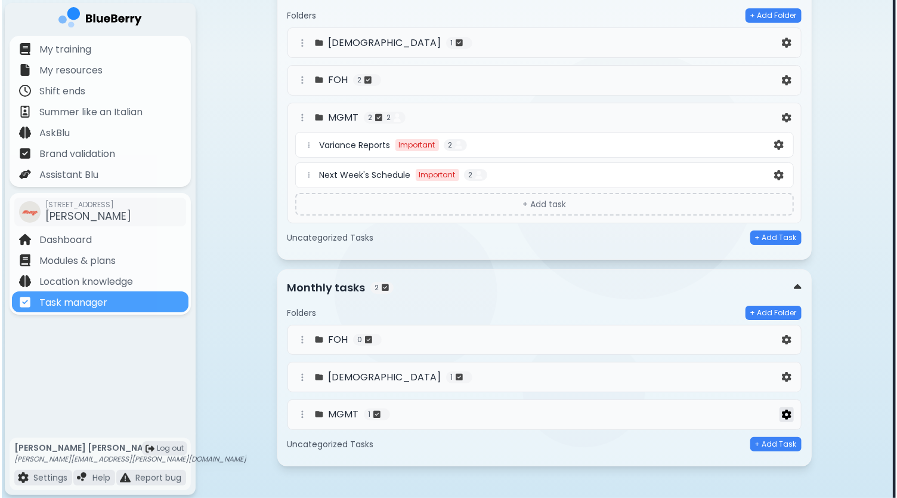
scroll to position [0, 0]
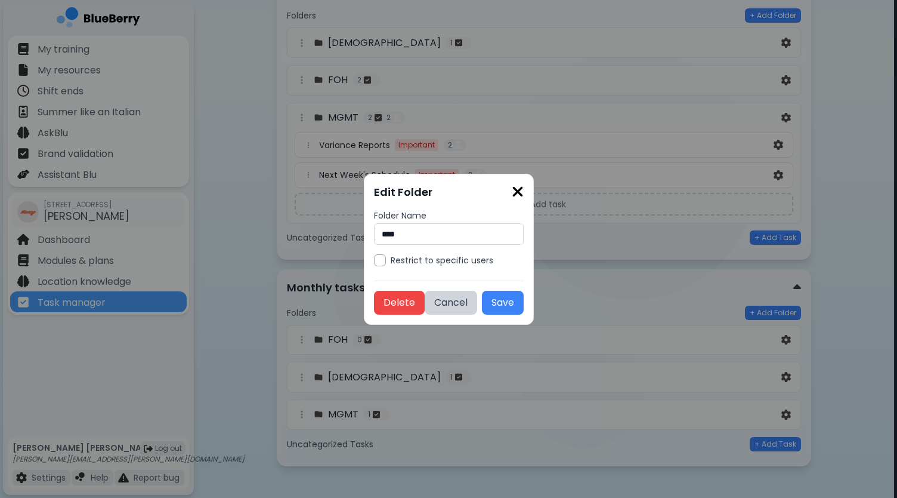
click at [383, 258] on div at bounding box center [380, 260] width 12 height 12
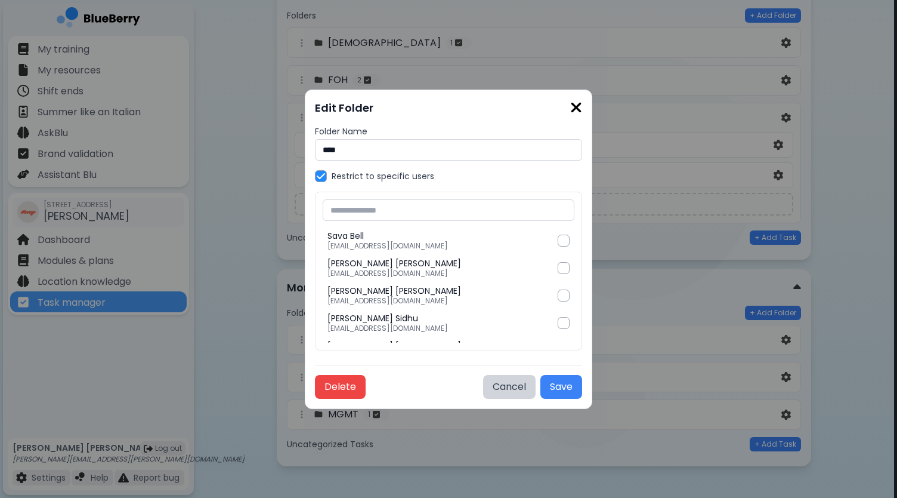
click at [425, 210] on input "text" at bounding box center [449, 209] width 252 height 21
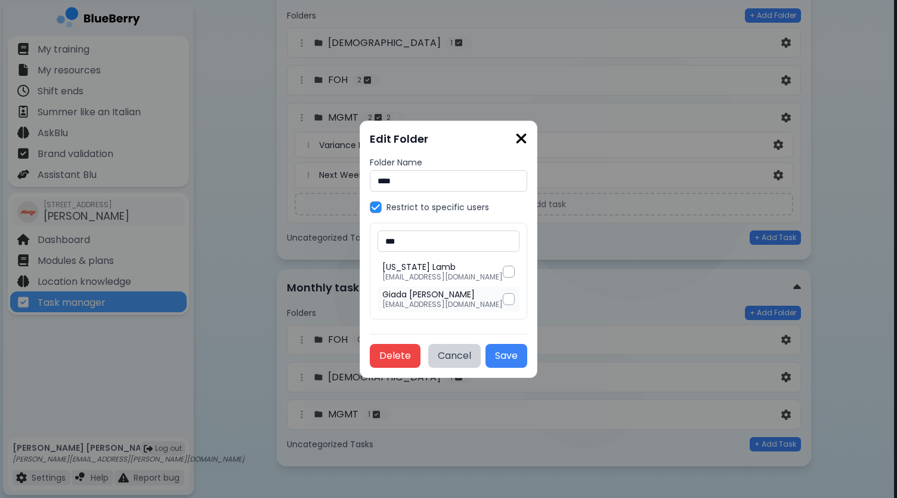
type input "***"
click at [506, 295] on div at bounding box center [509, 299] width 12 height 12
drag, startPoint x: 433, startPoint y: 241, endPoint x: 329, endPoint y: 227, distance: 104.7
click at [331, 228] on div "Edit Folder Folder Name **** Restrict to specific users *** [US_STATE][PERSON_N…" at bounding box center [448, 249] width 897 height 498
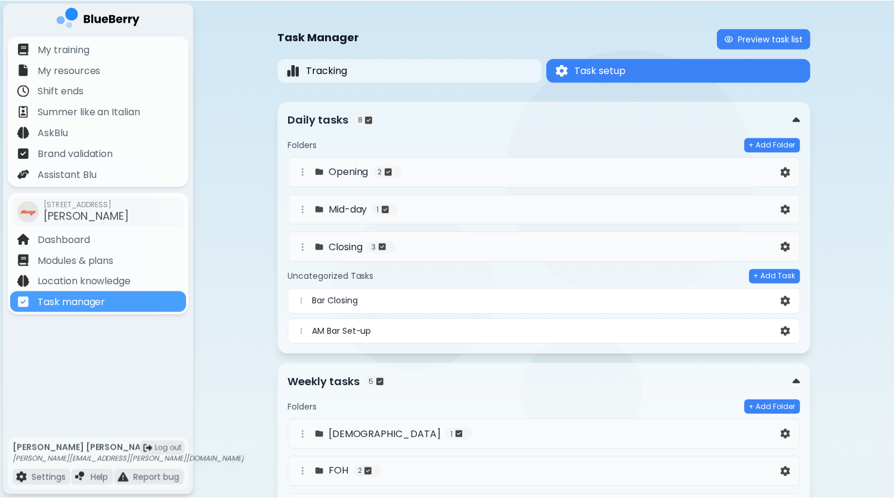
scroll to position [391, 0]
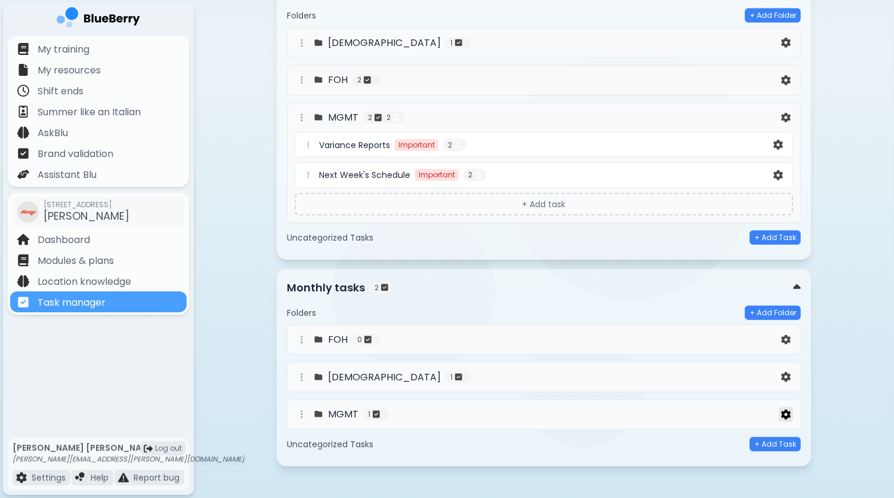
click at [783, 409] on img at bounding box center [786, 414] width 10 height 10
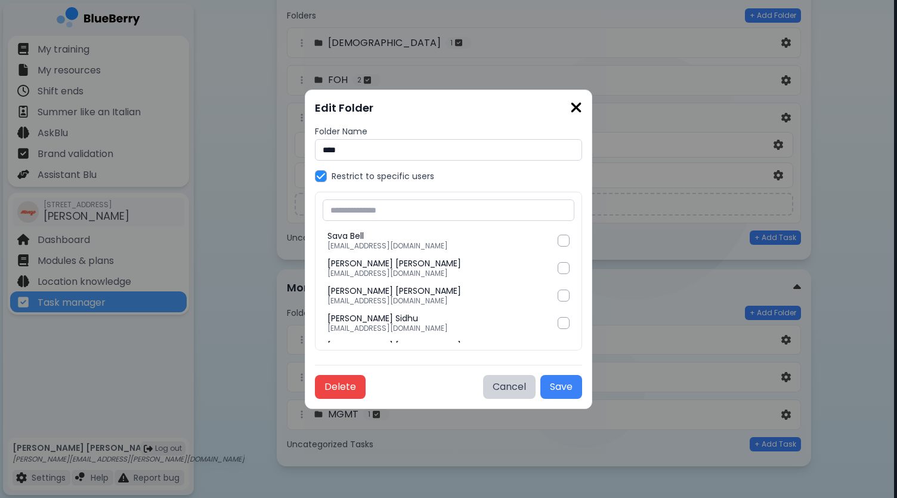
click at [429, 211] on input "text" at bounding box center [449, 209] width 252 height 21
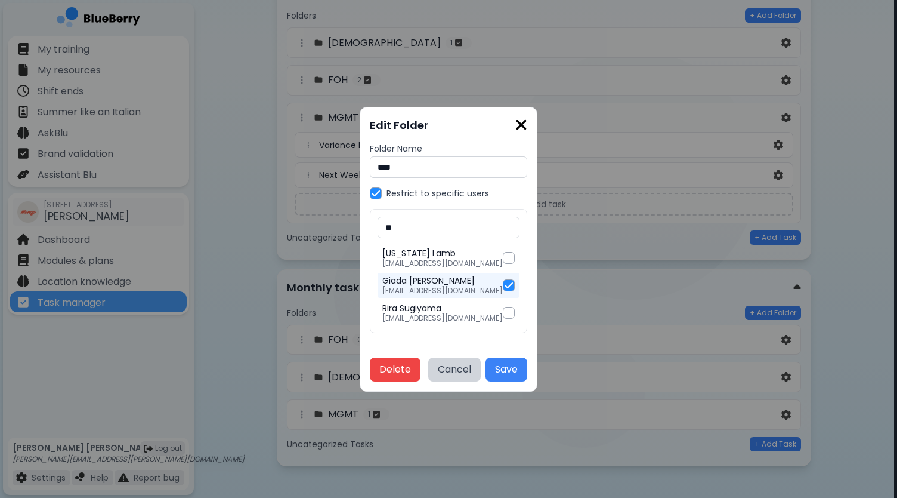
type input "***"
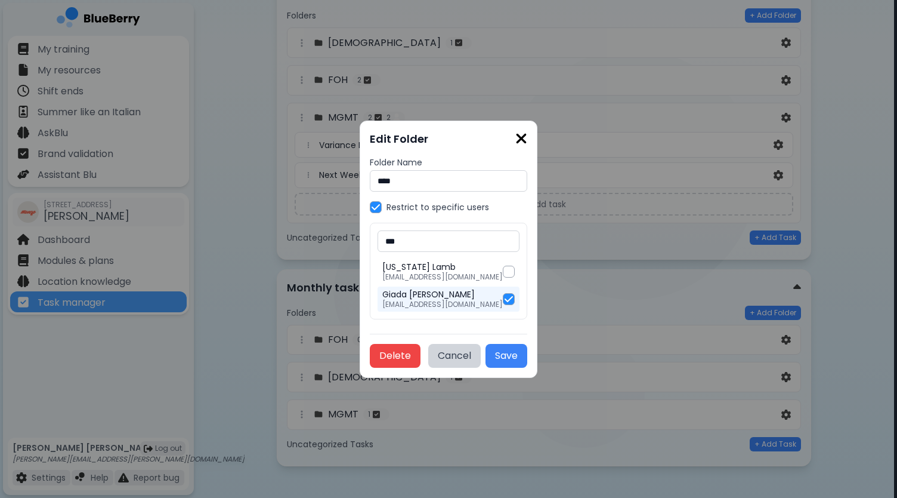
drag, startPoint x: 423, startPoint y: 243, endPoint x: 359, endPoint y: 233, distance: 65.3
click at [359, 233] on div "Edit Folder Folder Name **** Restrict to specific users *** [US_STATE][PERSON_N…" at bounding box center [448, 249] width 897 height 498
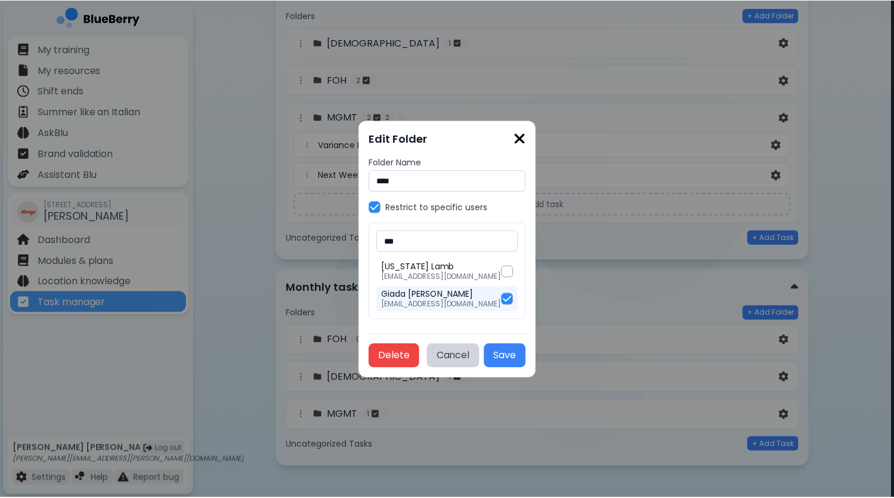
scroll to position [391, 0]
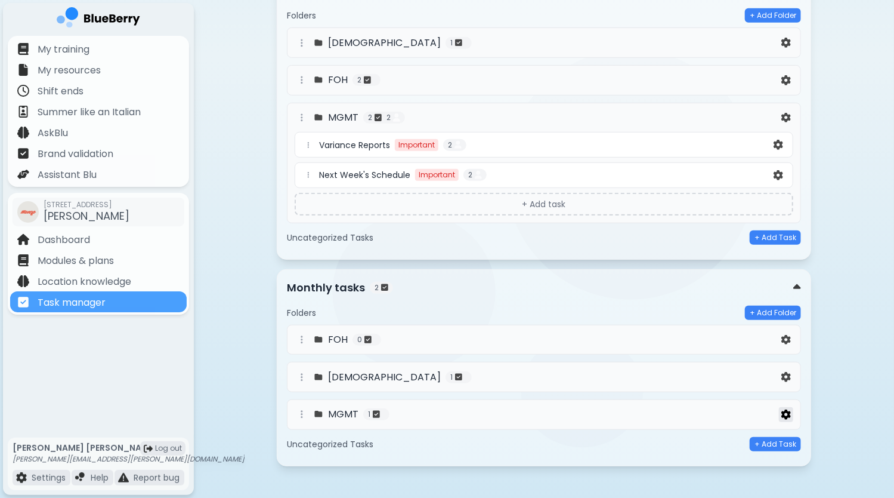
click at [790, 409] on img at bounding box center [786, 414] width 10 height 10
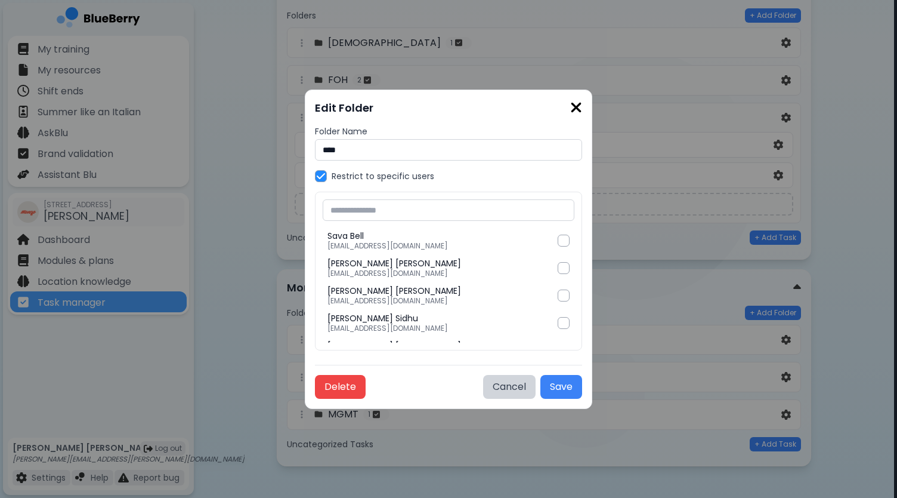
click at [430, 214] on input "text" at bounding box center [449, 209] width 252 height 21
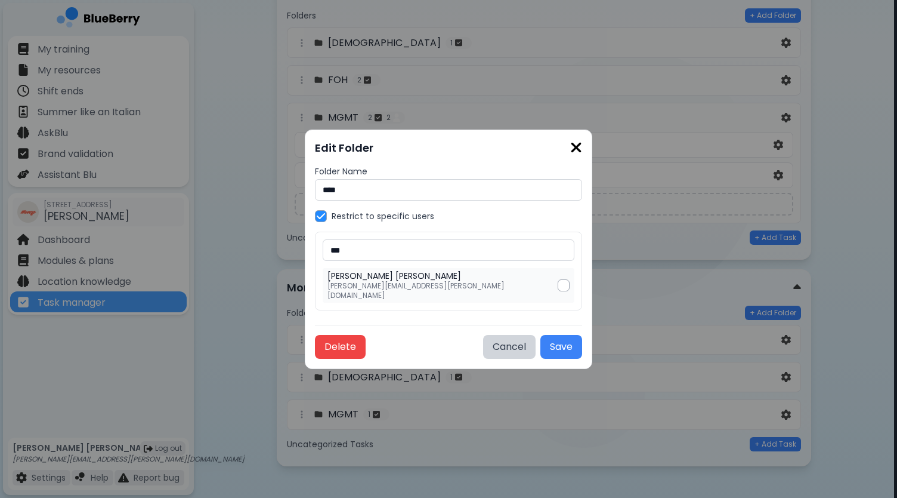
type input "***"
click at [558, 285] on div at bounding box center [564, 285] width 12 height 12
click at [540, 338] on button "Save" at bounding box center [561, 347] width 42 height 24
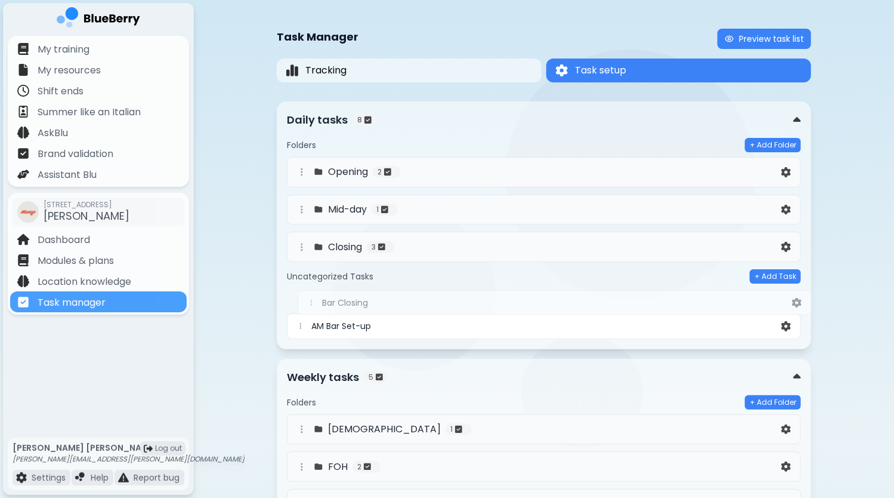
drag, startPoint x: 302, startPoint y: 301, endPoint x: 315, endPoint y: 301, distance: 13.1
click at [315, 301] on div "Bar Closing AM Bar Set-up" at bounding box center [544, 313] width 514 height 51
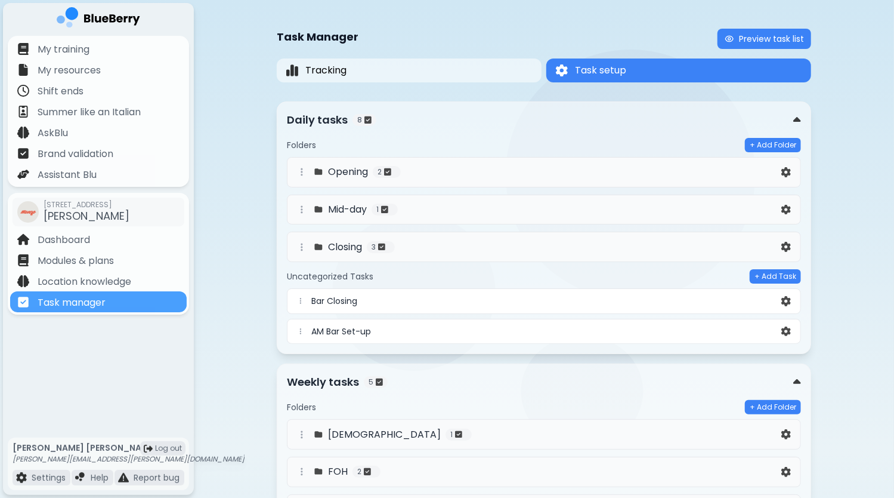
click at [579, 169] on div "Opening 2" at bounding box center [537, 172] width 484 height 14
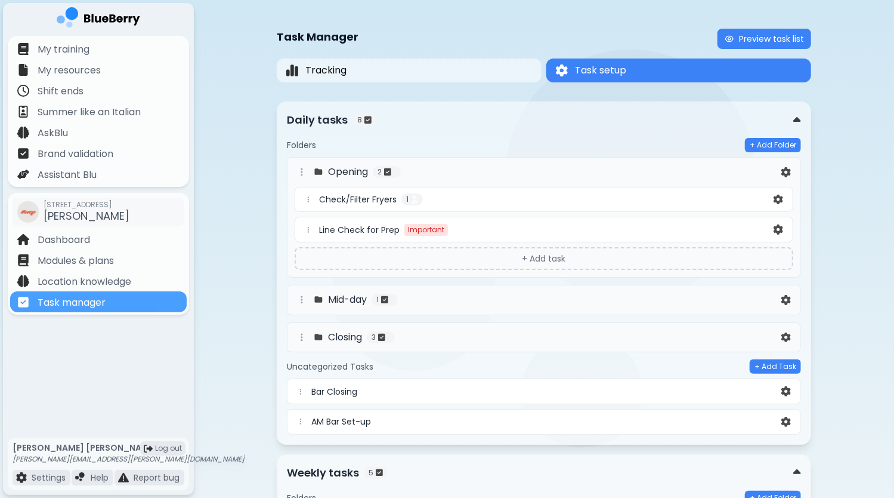
click at [365, 197] on span "Check/Filter Fryers" at bounding box center [358, 199] width 78 height 11
click at [597, 204] on div "Check/Filter Fryers 1" at bounding box center [545, 199] width 452 height 12
click at [330, 190] on div "Check/Filter Fryers 1" at bounding box center [544, 200] width 499 height 26
click at [338, 199] on span "Check/Filter Fryers" at bounding box center [358, 199] width 78 height 11
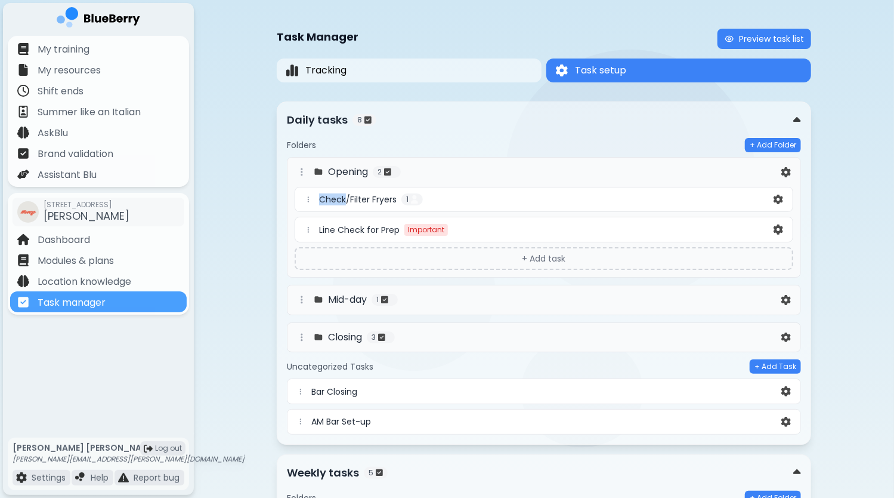
click at [339, 199] on span "Check/Filter Fryers" at bounding box center [358, 199] width 78 height 11
click at [778, 197] on img at bounding box center [779, 199] width 10 height 10
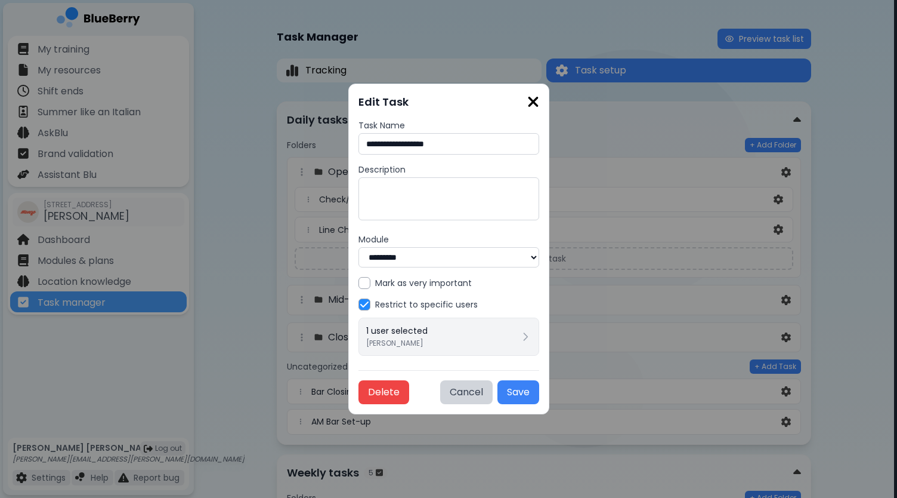
click at [435, 333] on div "1 user selected [PERSON_NAME]" at bounding box center [448, 336] width 165 height 23
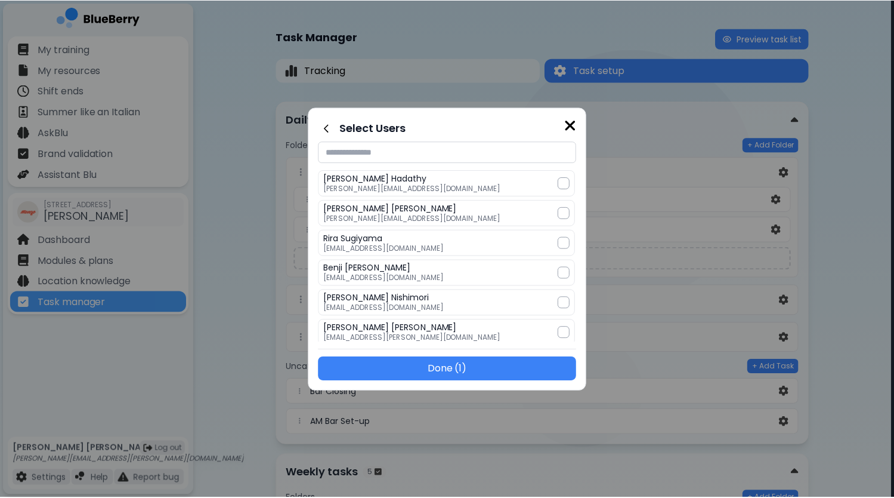
scroll to position [418, 0]
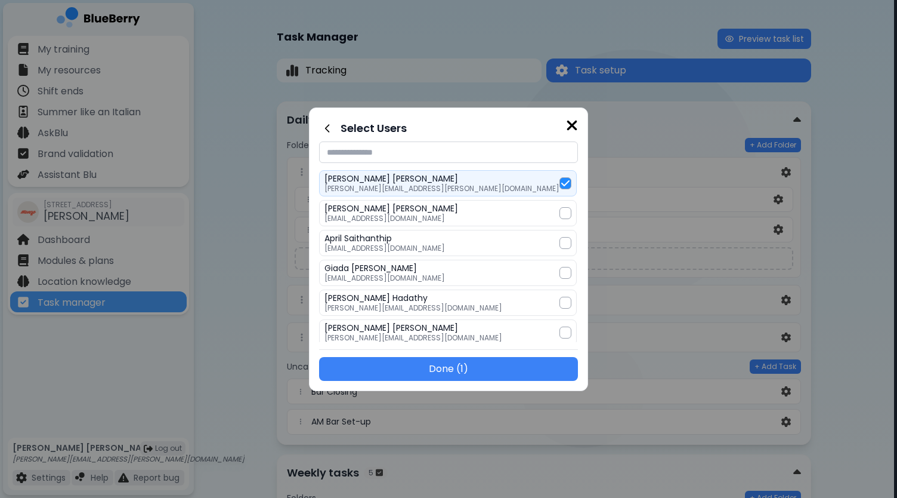
click at [561, 178] on img at bounding box center [565, 183] width 8 height 10
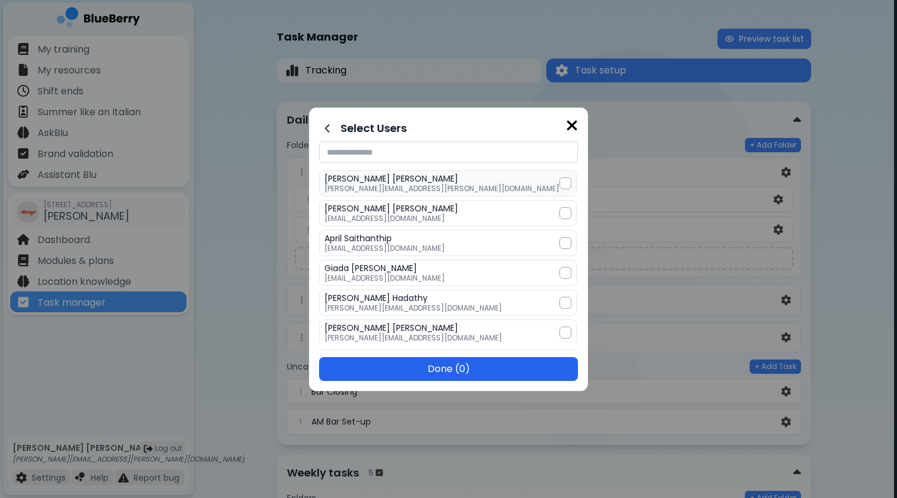
click at [468, 365] on button "Done ( 0 )" at bounding box center [448, 369] width 259 height 24
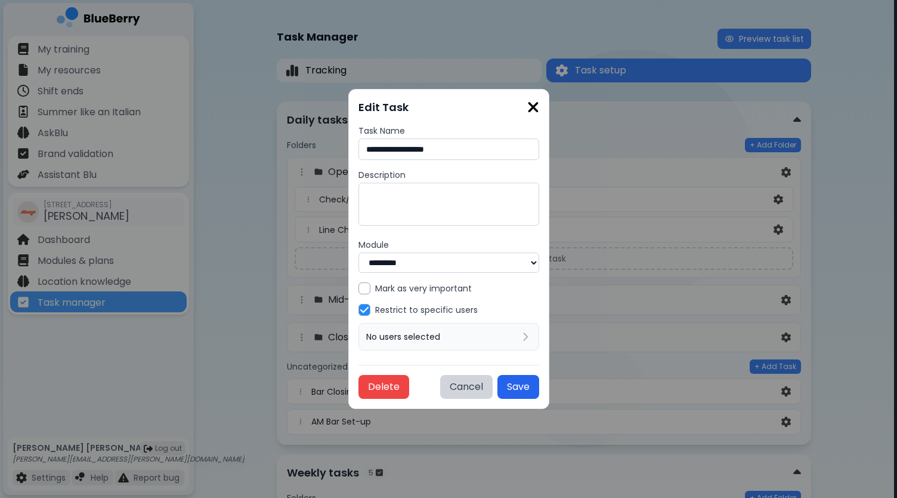
click at [539, 387] on button "Save" at bounding box center [519, 387] width 42 height 24
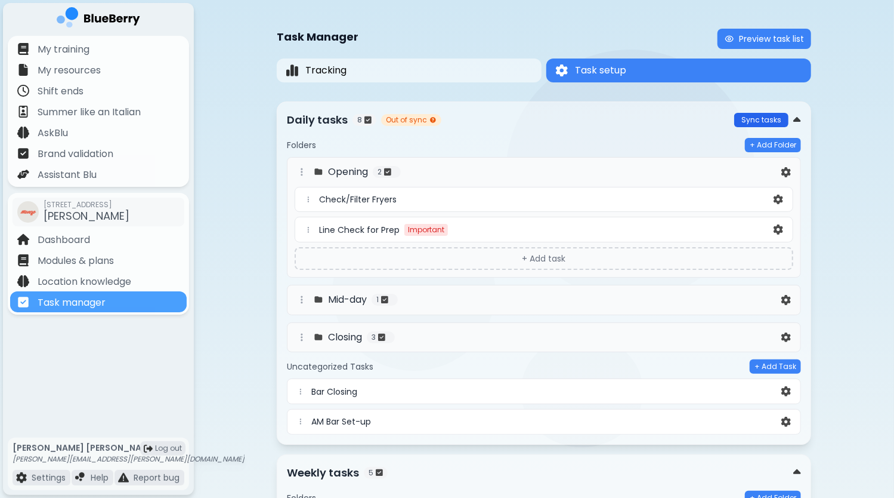
click at [761, 119] on button "Sync tasks" at bounding box center [761, 120] width 54 height 14
click at [477, 72] on button "Tracking" at bounding box center [409, 70] width 267 height 24
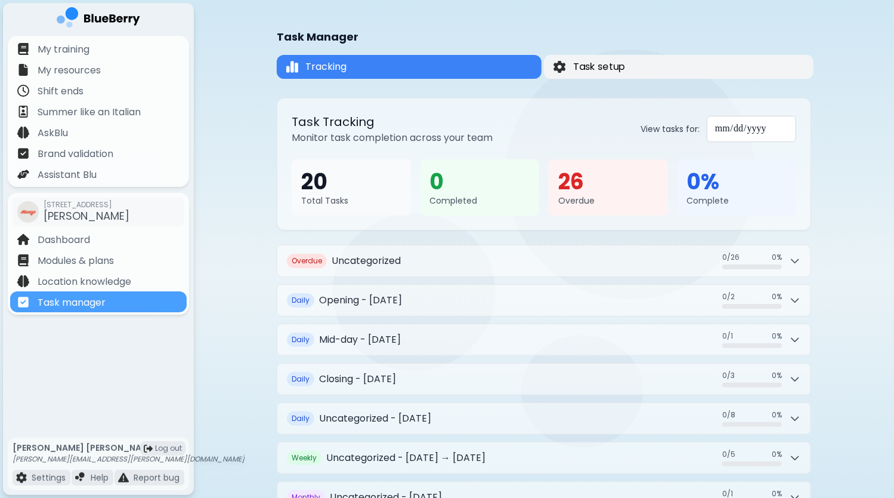
click at [609, 76] on button "Task setup" at bounding box center [679, 67] width 270 height 24
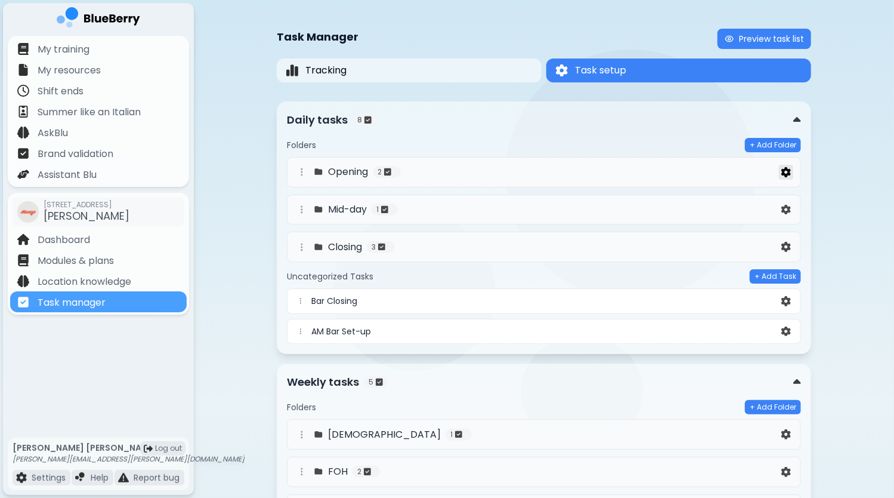
click at [784, 173] on img at bounding box center [786, 172] width 10 height 10
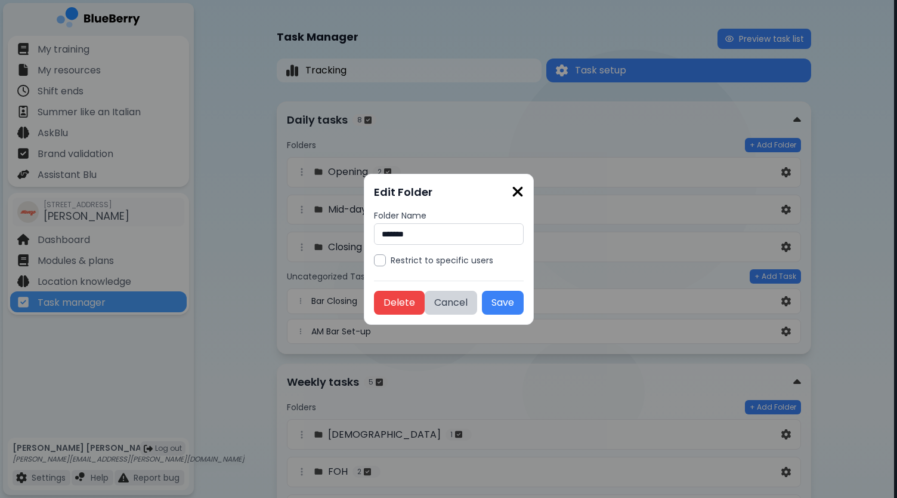
click at [518, 190] on img at bounding box center [518, 192] width 12 height 16
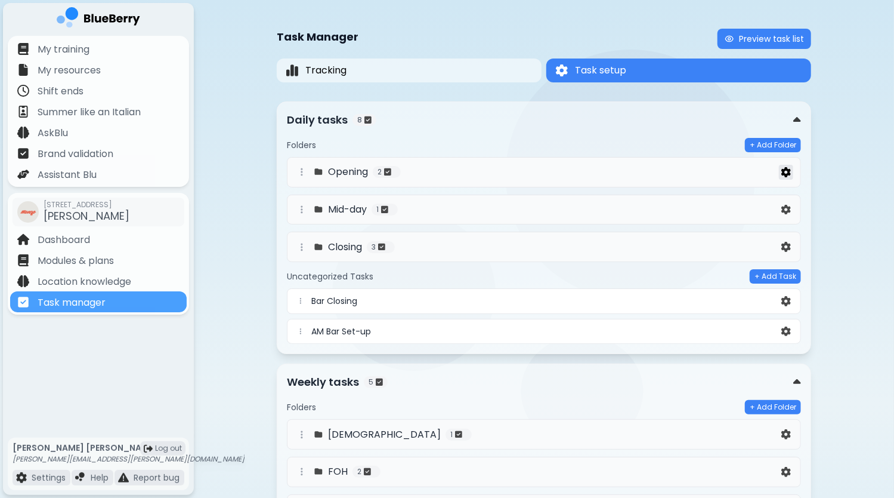
click at [786, 174] on img at bounding box center [786, 172] width 10 height 10
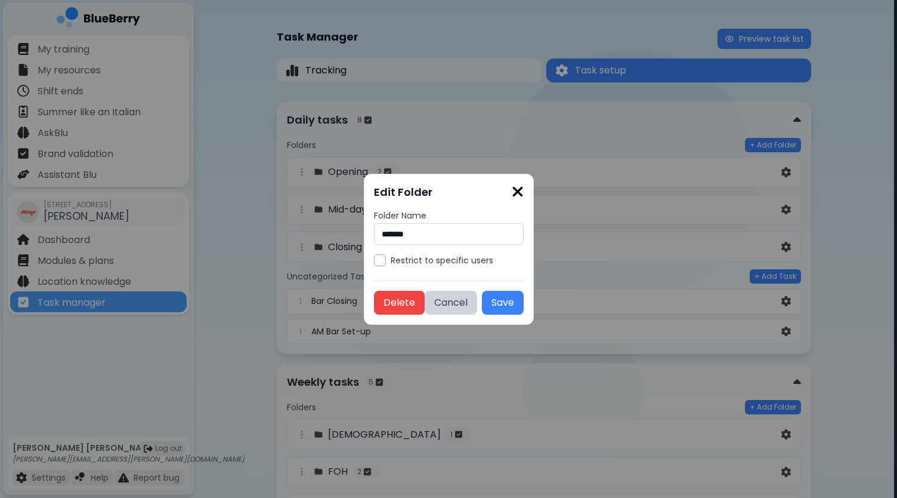
click at [383, 234] on input "*******" at bounding box center [449, 233] width 150 height 21
type input "**********"
click at [511, 301] on button "Save" at bounding box center [503, 303] width 42 height 24
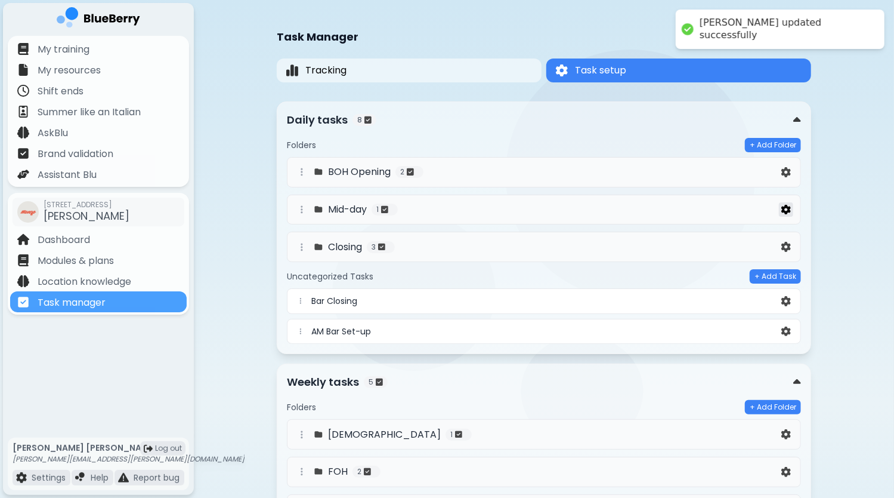
click at [787, 206] on img at bounding box center [786, 210] width 10 height 10
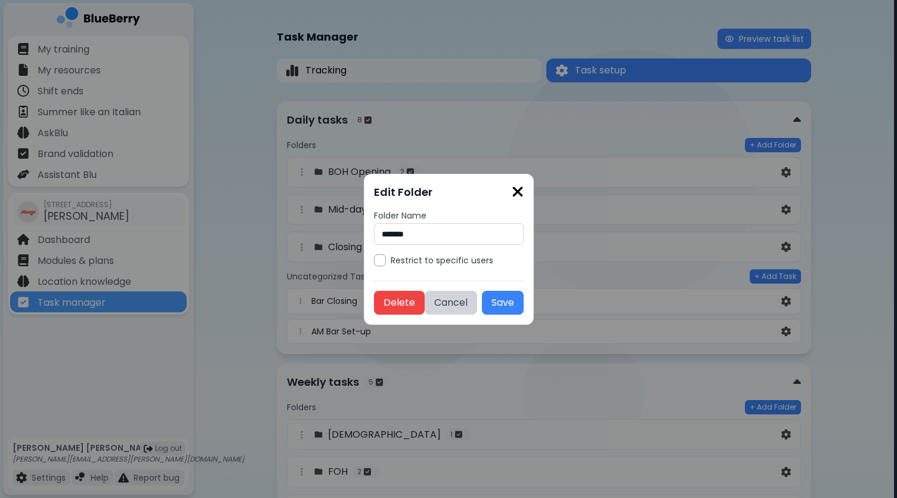
click at [384, 233] on input "*******" at bounding box center [449, 233] width 150 height 21
type input "**********"
click at [499, 299] on button "Save" at bounding box center [503, 303] width 42 height 24
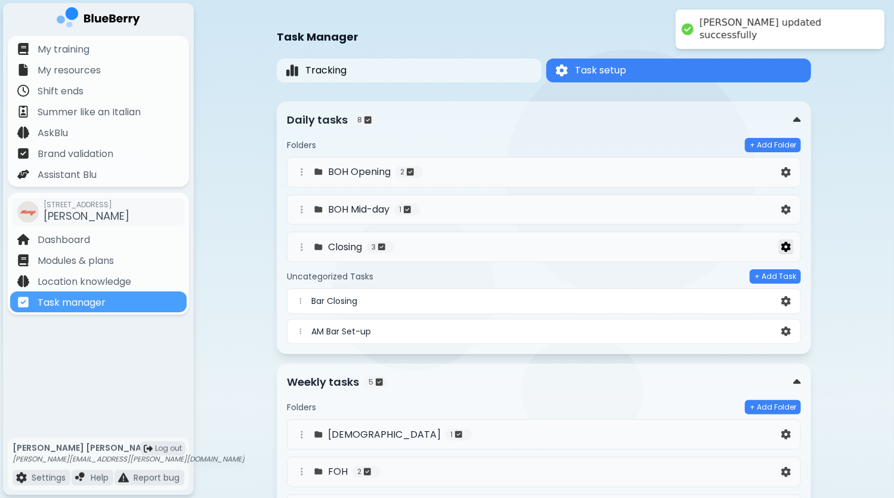
click at [783, 242] on img at bounding box center [786, 247] width 10 height 10
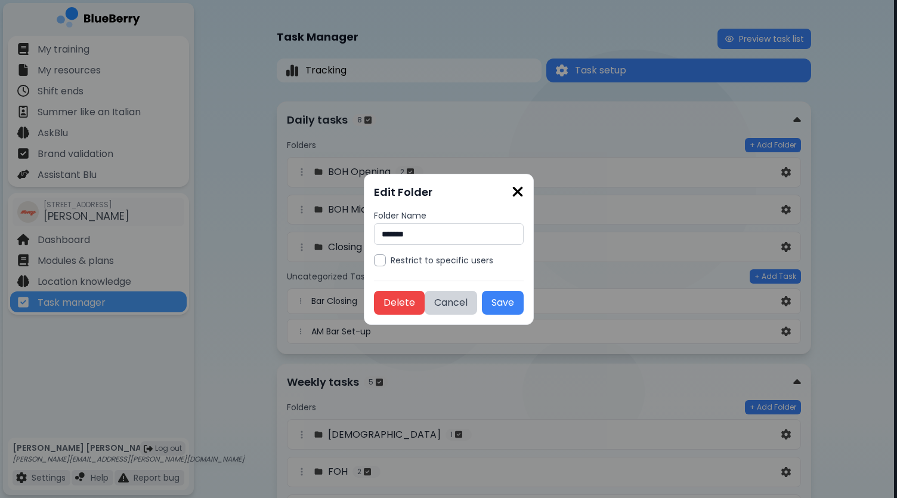
click at [382, 234] on input "*******" at bounding box center [449, 233] width 150 height 21
type input "**********"
click at [495, 302] on button "Save" at bounding box center [503, 303] width 42 height 24
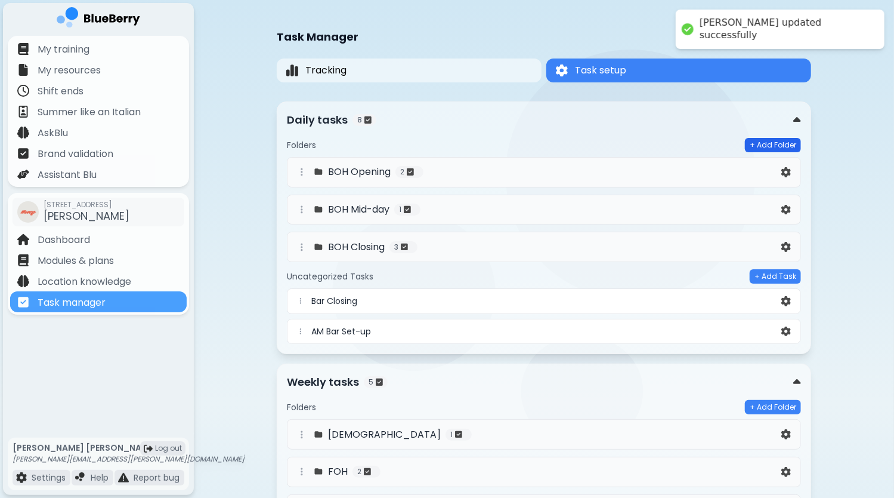
click at [777, 144] on button "+ Add Folder" at bounding box center [773, 145] width 56 height 14
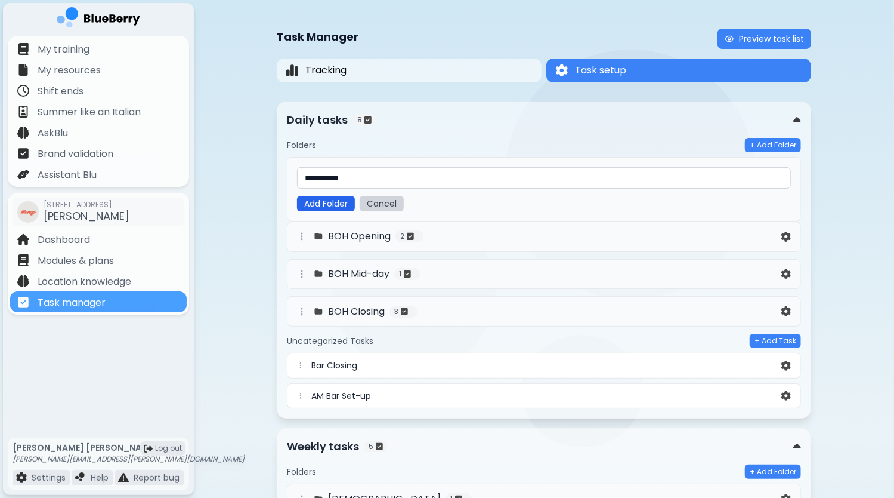
type input "**********"
click at [317, 200] on button "Add Folder" at bounding box center [326, 204] width 58 height 16
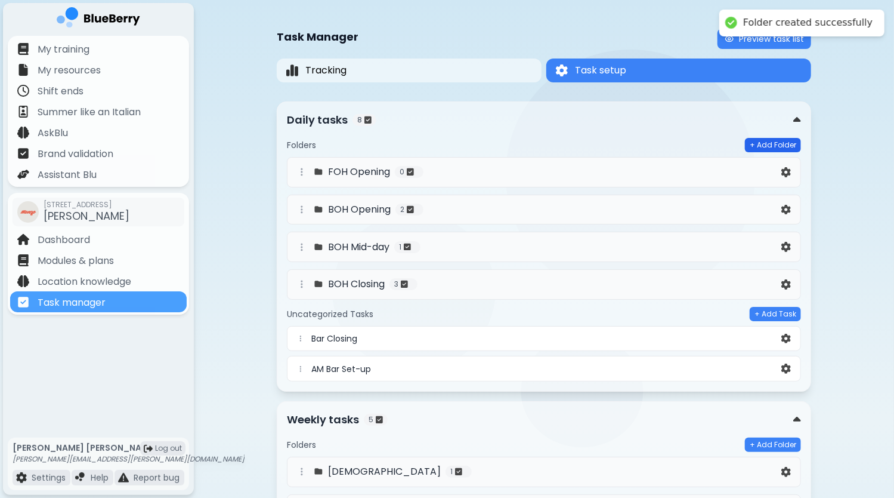
click at [760, 141] on button "+ Add Folder" at bounding box center [773, 145] width 56 height 14
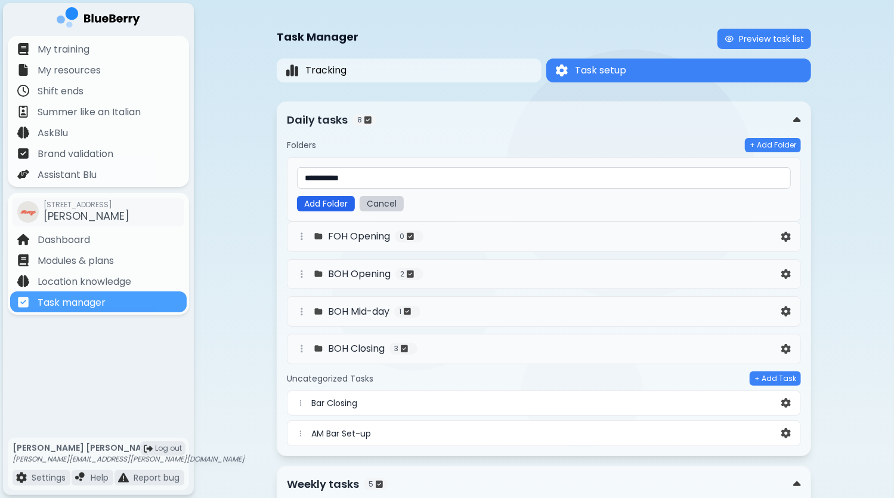
type input "**********"
click at [314, 206] on button "Add Folder" at bounding box center [326, 204] width 58 height 16
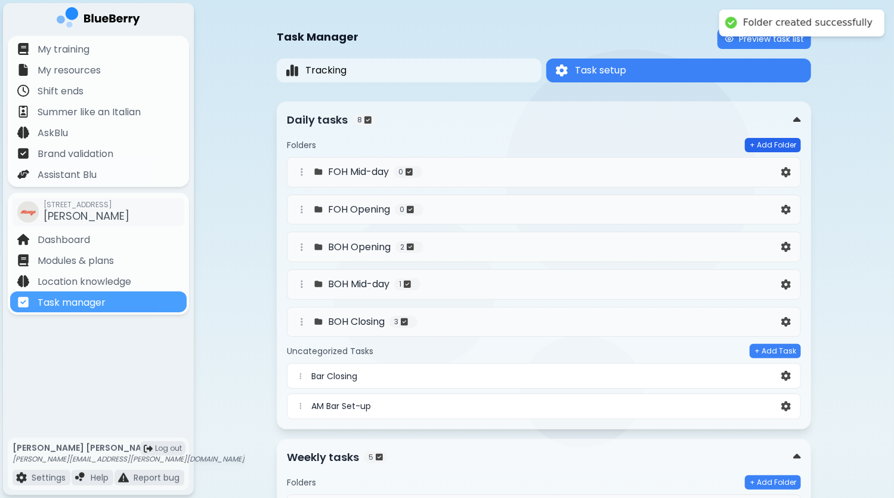
click at [777, 146] on button "+ Add Folder" at bounding box center [773, 145] width 56 height 14
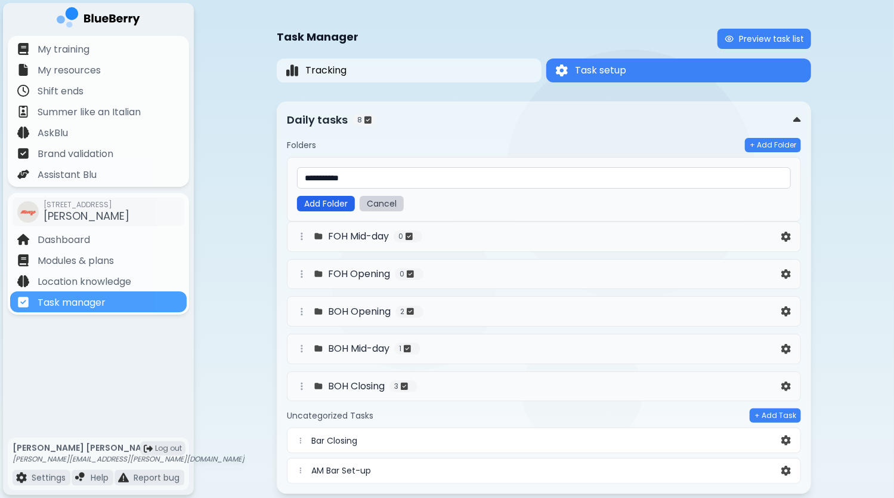
type input "**********"
click at [326, 199] on button "Add Folder" at bounding box center [326, 204] width 58 height 16
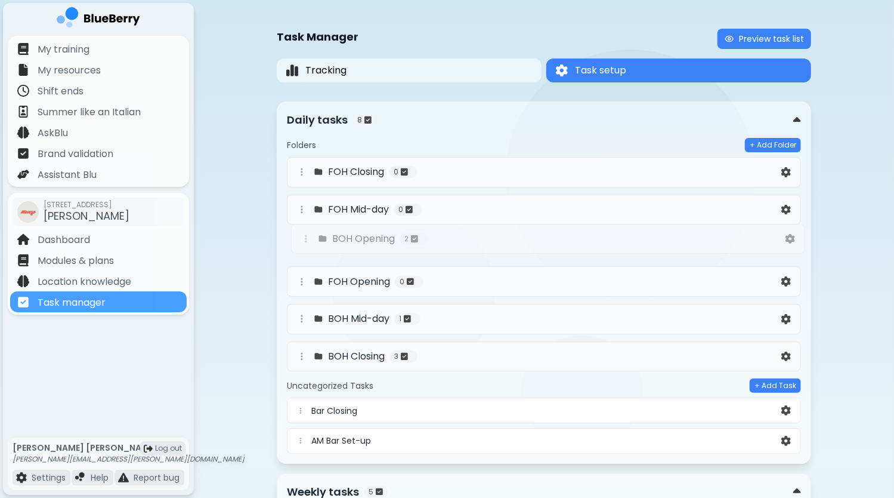
drag, startPoint x: 299, startPoint y: 280, endPoint x: 304, endPoint y: 233, distance: 47.9
click at [304, 233] on div "FOH Closing 0 FOH Mid-day 0 FOH Opening 0 BOH Opening 2 BOH Mid-day 1 BOH Closi…" at bounding box center [544, 265] width 514 height 217
drag, startPoint x: 299, startPoint y: 208, endPoint x: 303, endPoint y: 316, distance: 108.0
click at [303, 316] on div "FOH Closing 0 FOH Mid-day 0 BOH Opening 2 FOH Opening 0 BOH Mid-day 1 BOH Closi…" at bounding box center [544, 265] width 514 height 217
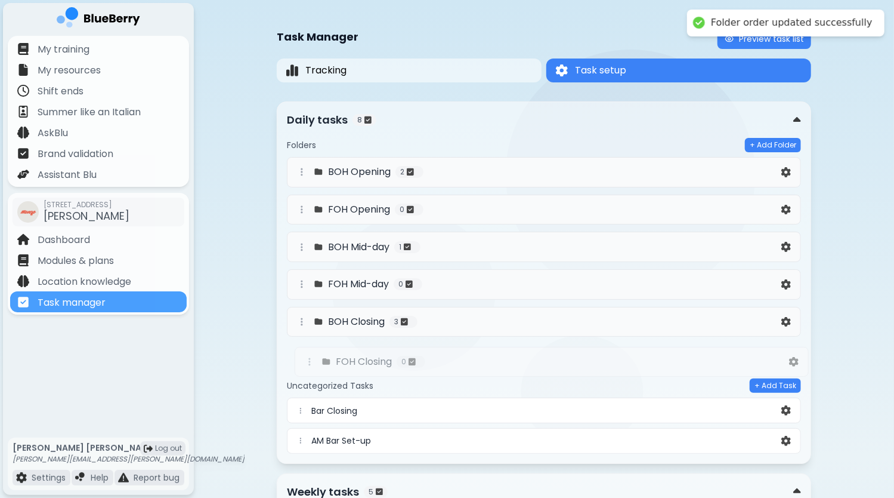
drag, startPoint x: 300, startPoint y: 170, endPoint x: 308, endPoint y: 363, distance: 193.5
click at [308, 363] on div "FOH Closing 0 BOH Opening 2 FOH Opening 0 BOH Mid-day 1 FOH Mid-day 0 BOH Closi…" at bounding box center [544, 265] width 514 height 217
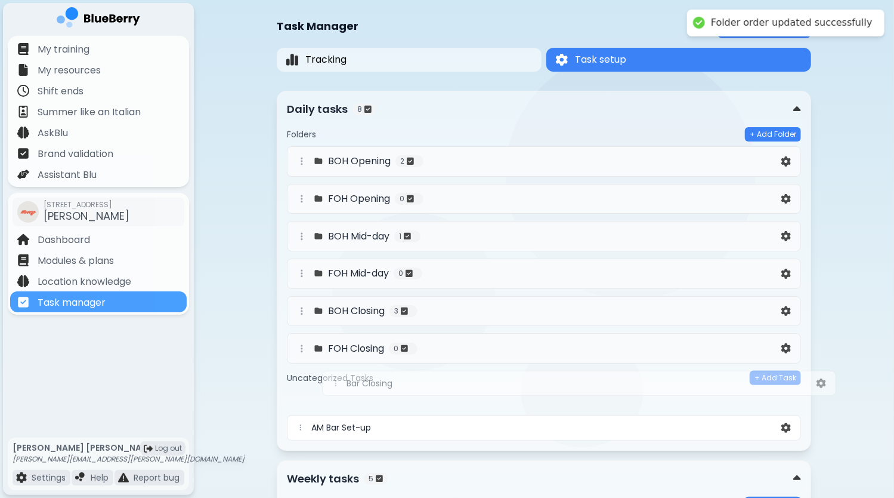
scroll to position [16, 0]
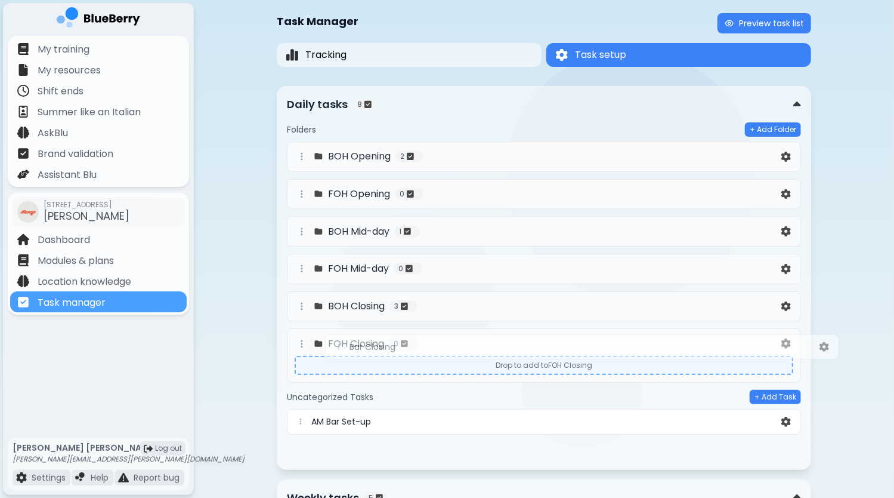
drag, startPoint x: 302, startPoint y: 410, endPoint x: 345, endPoint y: 344, distance: 78.9
click at [345, 344] on div "Folders + Add Folder BOH Opening 2 FOH Opening 0 BOH Mid-day 1 FOH Mid-day 0 BO…" at bounding box center [544, 290] width 514 height 337
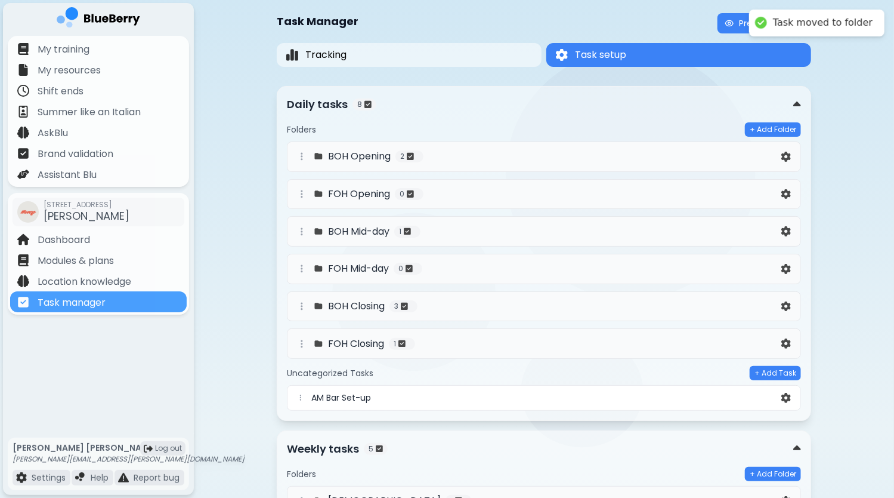
scroll to position [20, 0]
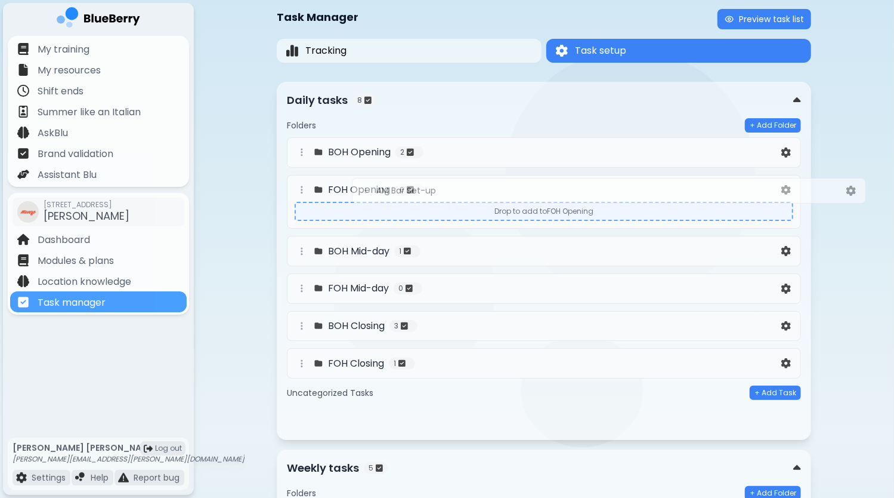
drag, startPoint x: 304, startPoint y: 393, endPoint x: 372, endPoint y: 184, distance: 220.1
click at [372, 184] on div "Folders + Add Folder BOH Opening 2 FOH Opening 0 Drop to add to FOH Opening BOH…" at bounding box center [544, 273] width 514 height 311
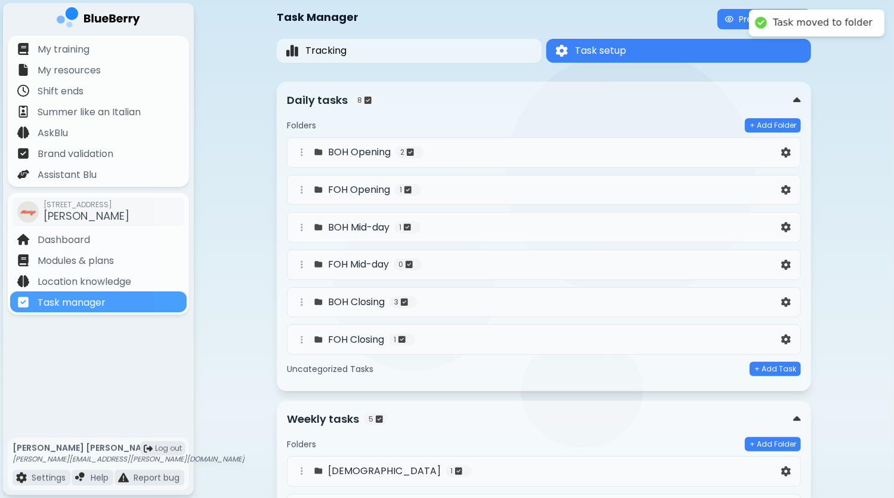
click at [499, 154] on div "BOH Opening 2" at bounding box center [537, 152] width 484 height 14
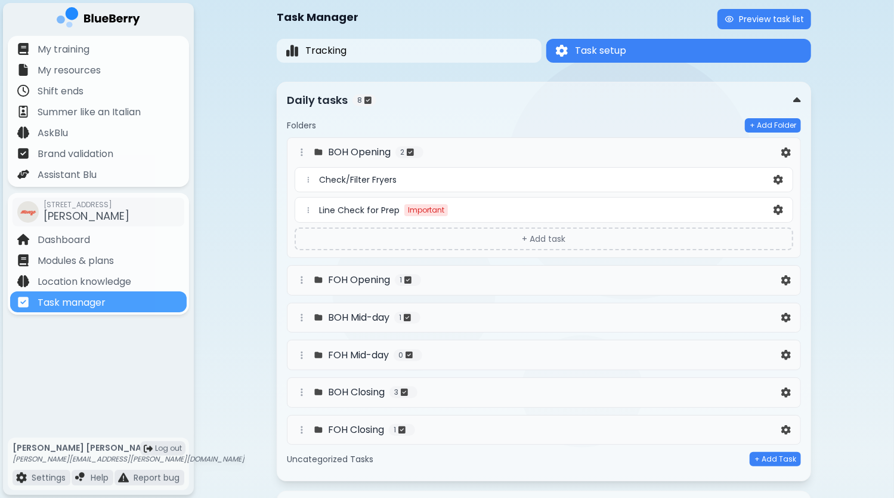
click at [461, 317] on div "BOH Mid-day 1" at bounding box center [537, 317] width 484 height 14
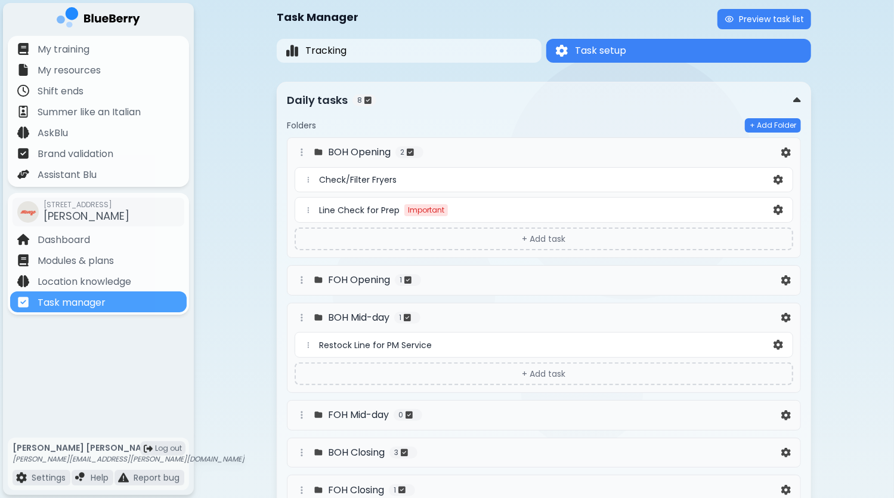
scroll to position [79, 0]
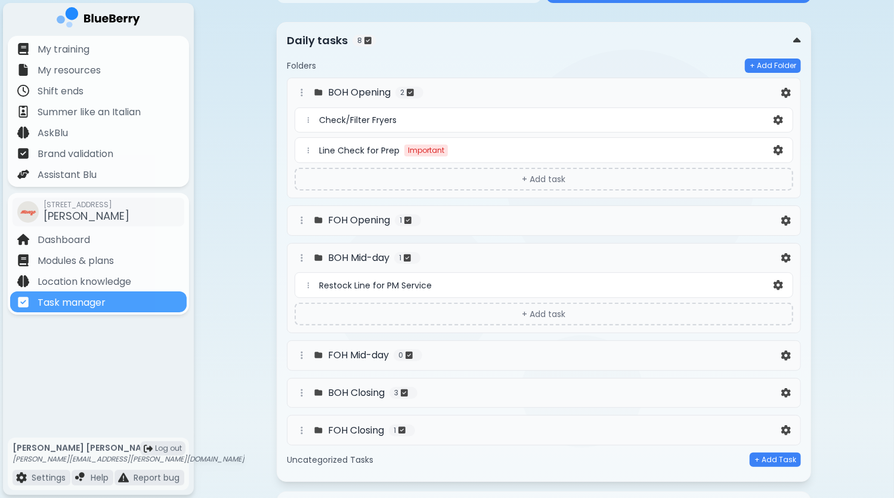
click at [457, 387] on div "BOH Closing 3" at bounding box center [537, 392] width 484 height 14
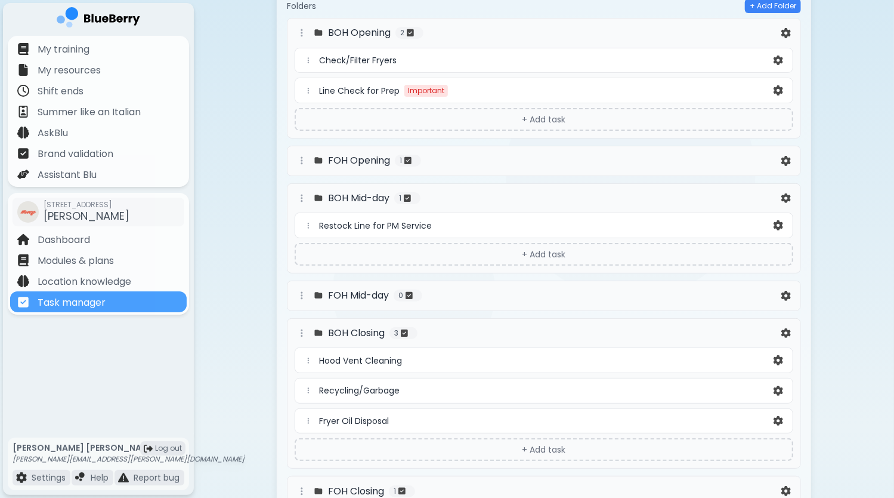
scroll to position [199, 0]
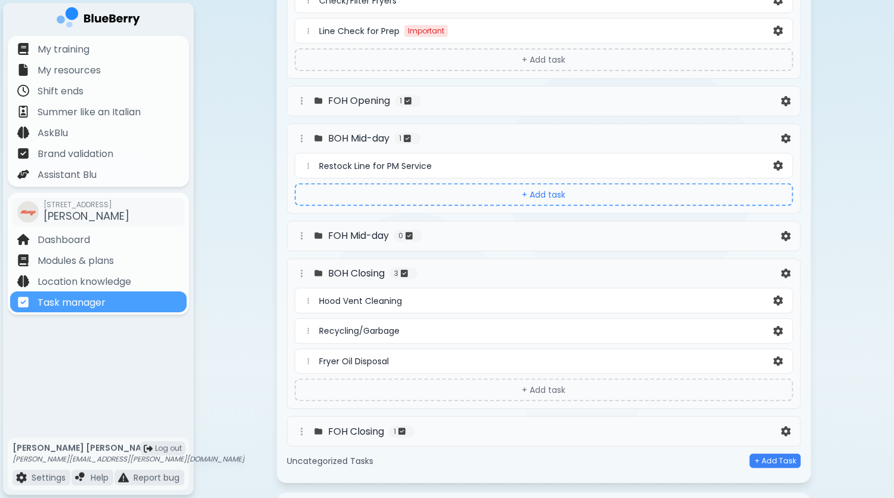
click at [539, 194] on button "+ Add task" at bounding box center [544, 194] width 499 height 23
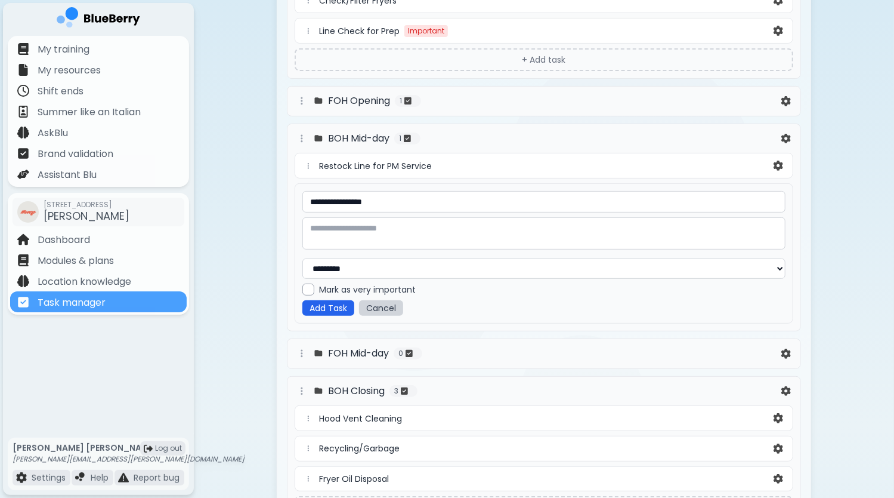
type input "**********"
click at [338, 306] on button "Add Task" at bounding box center [328, 308] width 52 height 16
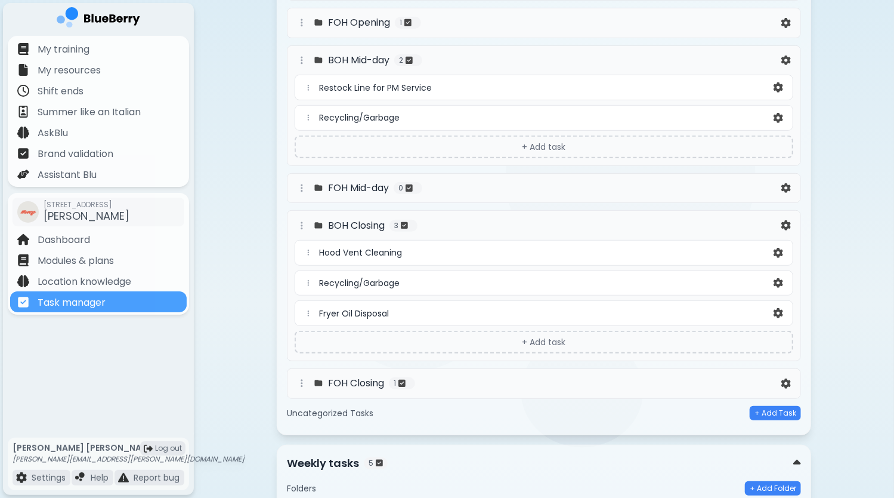
scroll to position [258, 0]
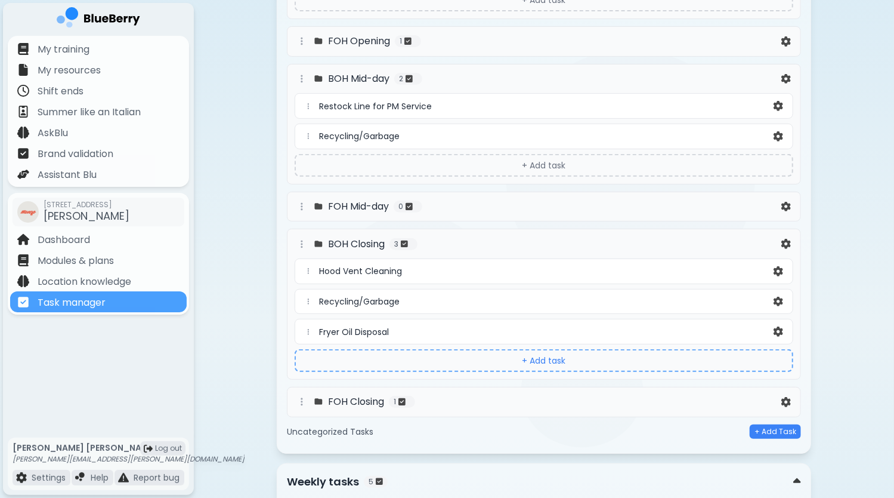
click at [572, 355] on button "+ Add task" at bounding box center [544, 360] width 499 height 23
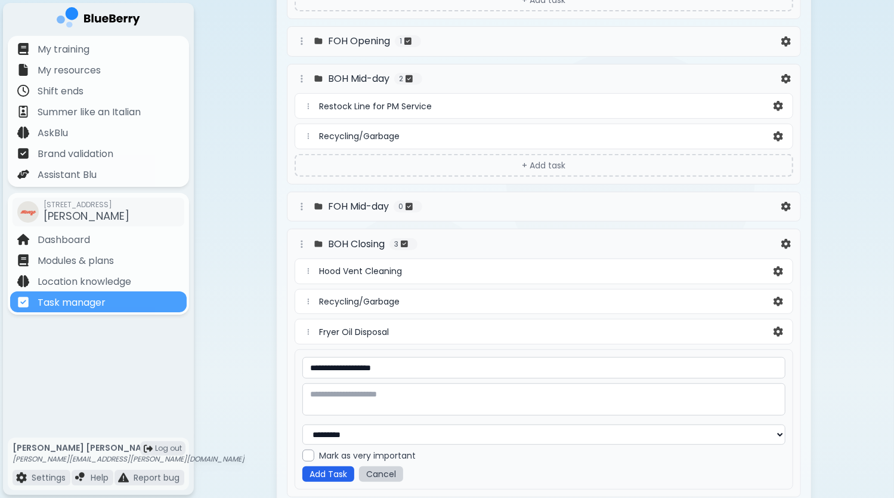
type input "**********"
click at [332, 471] on button "Add Task" at bounding box center [328, 474] width 52 height 16
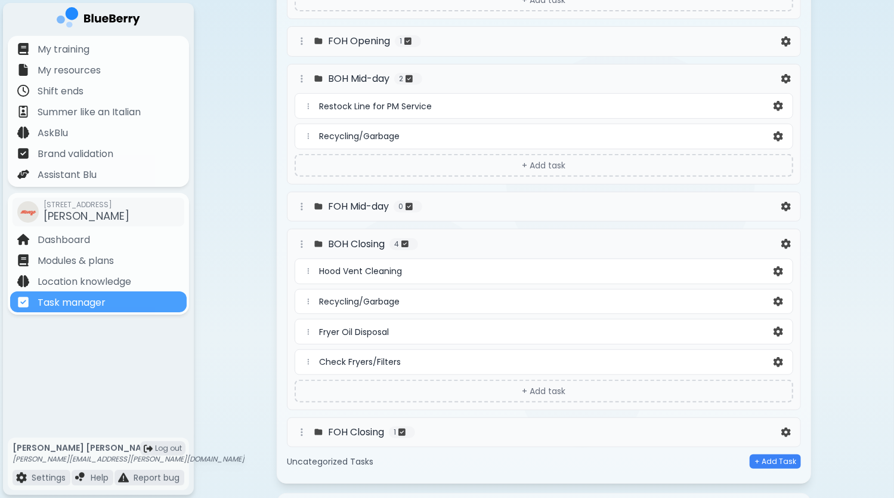
click at [554, 242] on div "BOH Closing 4" at bounding box center [537, 244] width 484 height 14
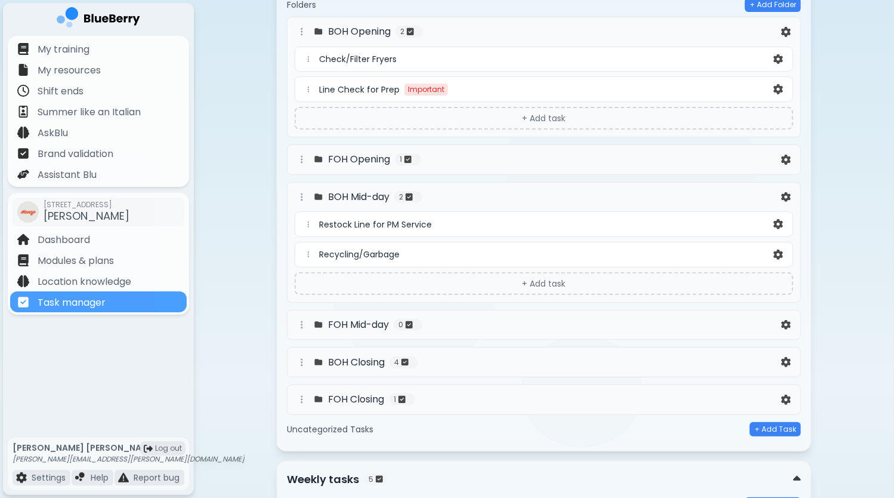
scroll to position [79, 0]
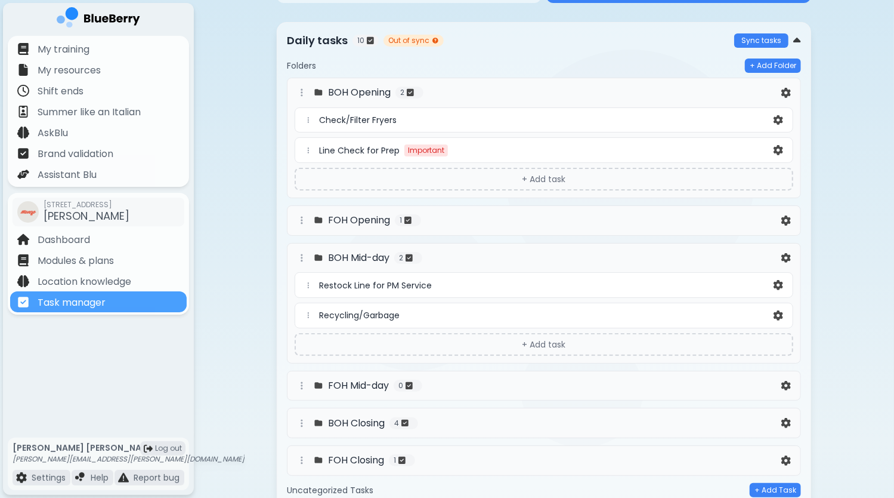
click at [498, 86] on div "BOH Opening 2" at bounding box center [537, 92] width 484 height 14
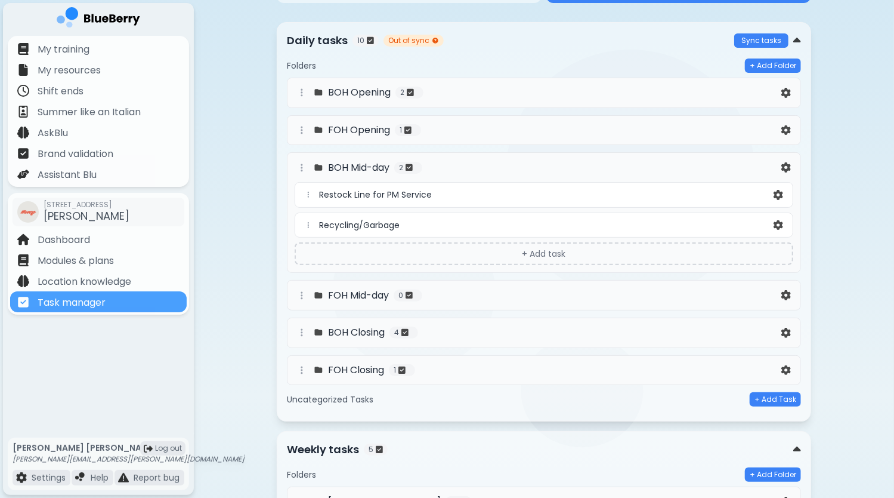
click at [486, 168] on div "BOH Mid-day 2" at bounding box center [537, 167] width 484 height 14
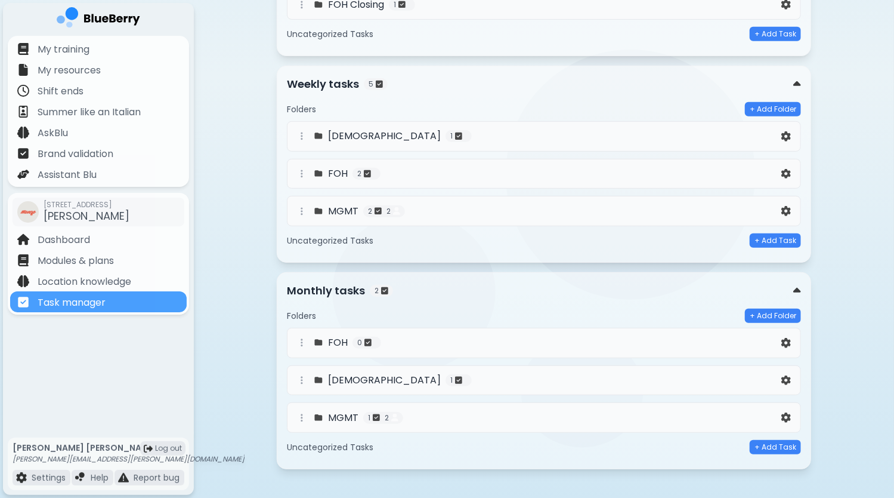
scroll to position [358, 0]
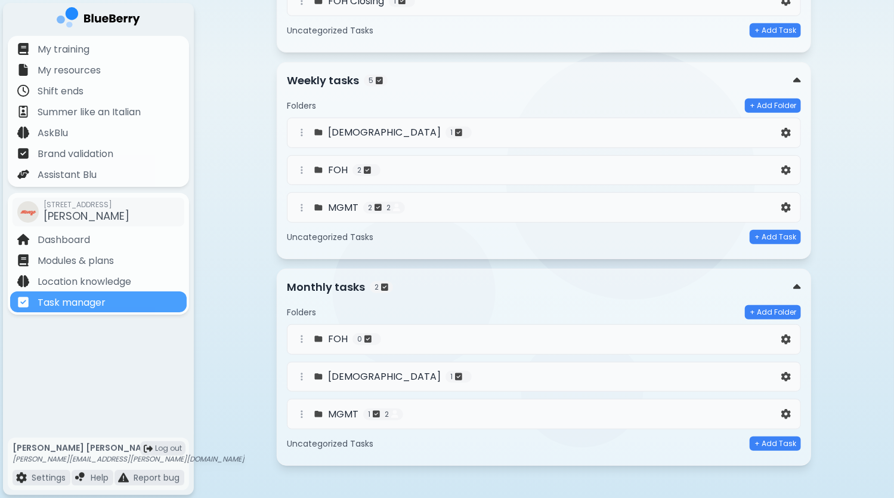
click at [452, 203] on div "MGMT 2 2" at bounding box center [537, 207] width 484 height 14
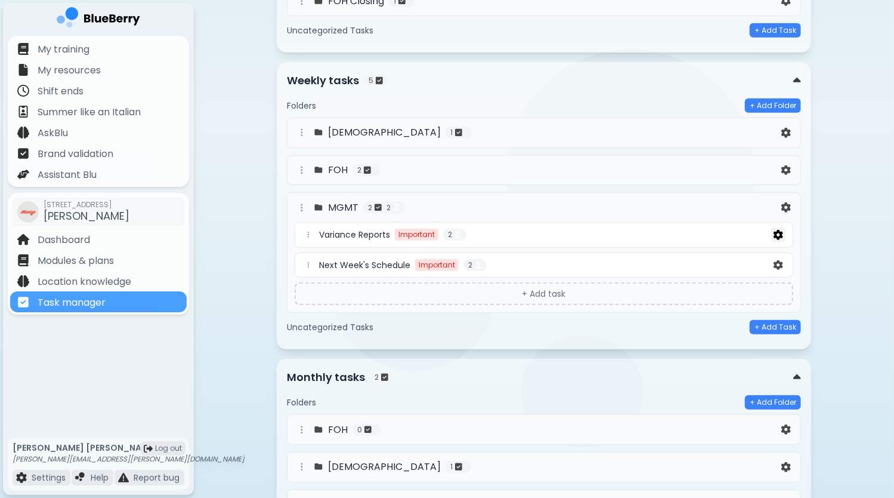
click at [777, 232] on img at bounding box center [779, 235] width 10 height 10
select select "*"
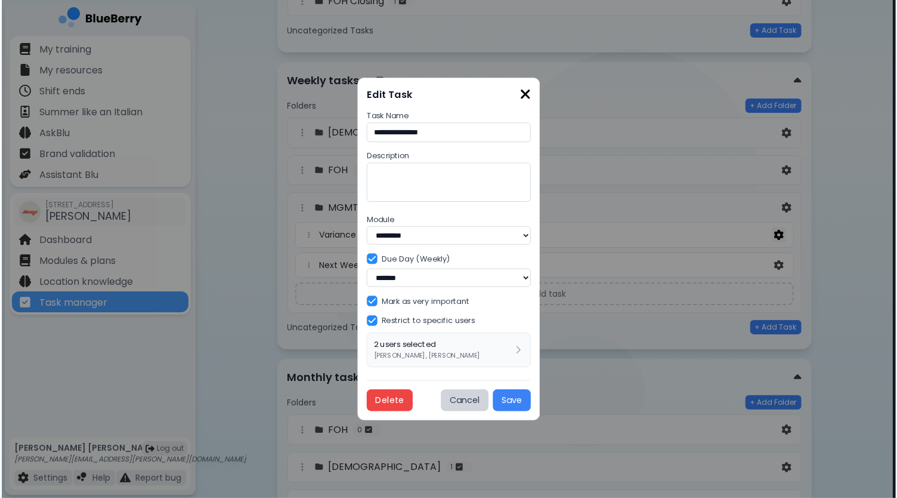
scroll to position [0, 0]
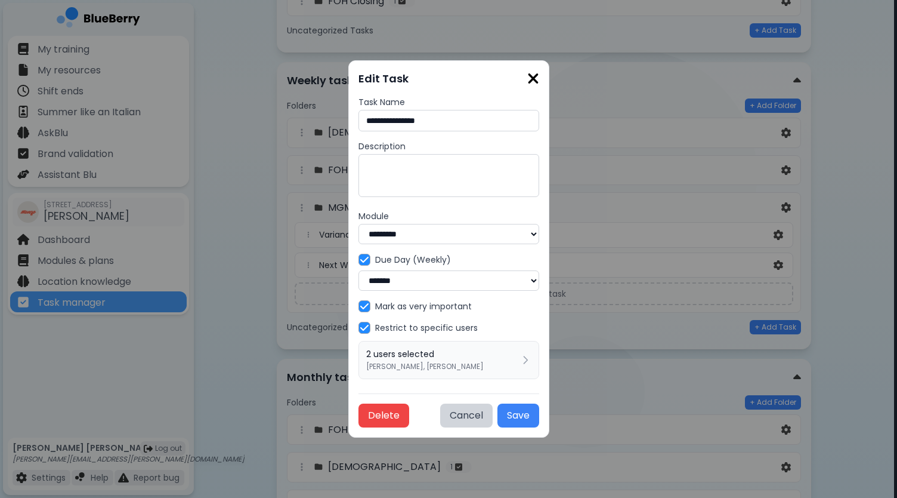
click at [539, 77] on img at bounding box center [533, 78] width 12 height 16
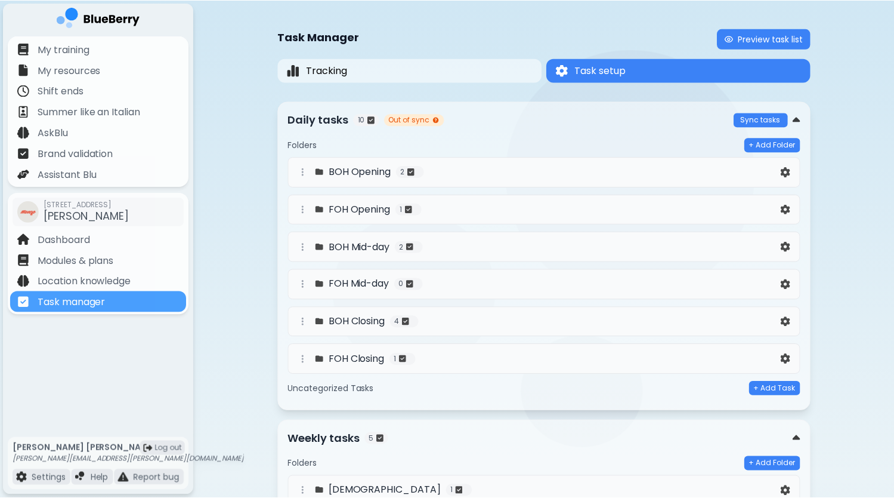
scroll to position [358, 0]
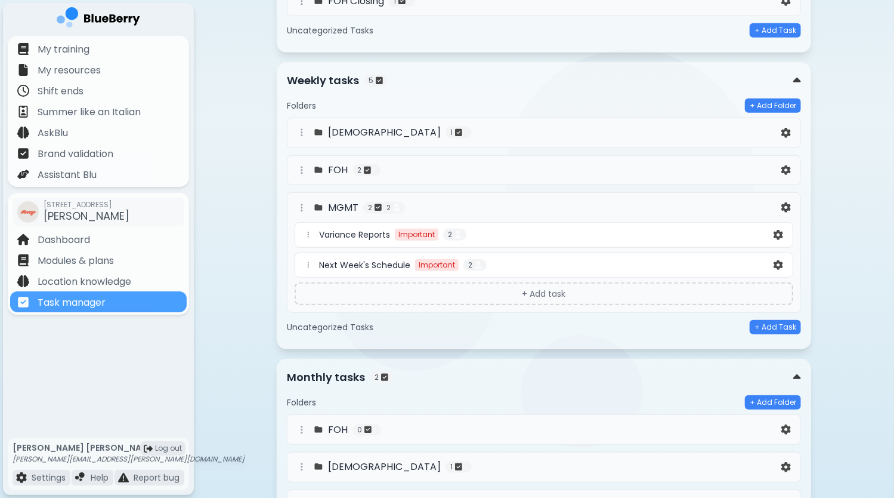
click at [638, 206] on div "MGMT 2 2" at bounding box center [537, 207] width 484 height 14
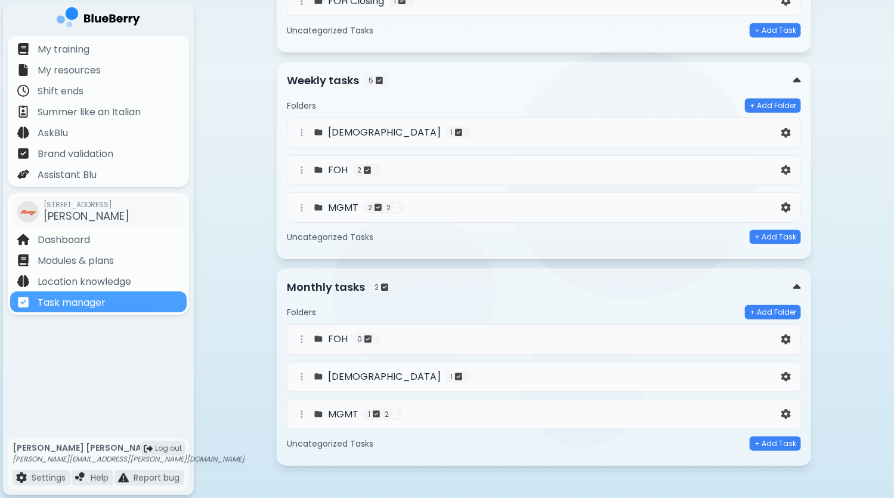
click at [528, 207] on div "MGMT 2 2" at bounding box center [537, 207] width 484 height 14
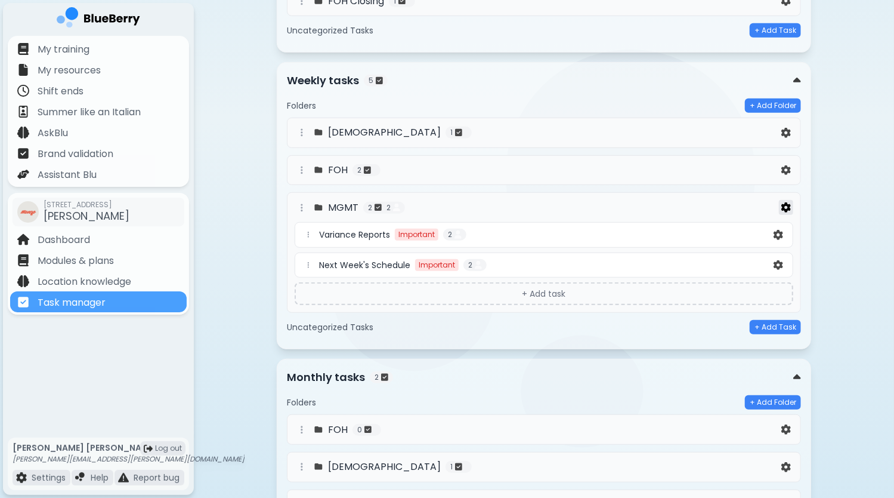
click at [790, 203] on img at bounding box center [786, 207] width 10 height 10
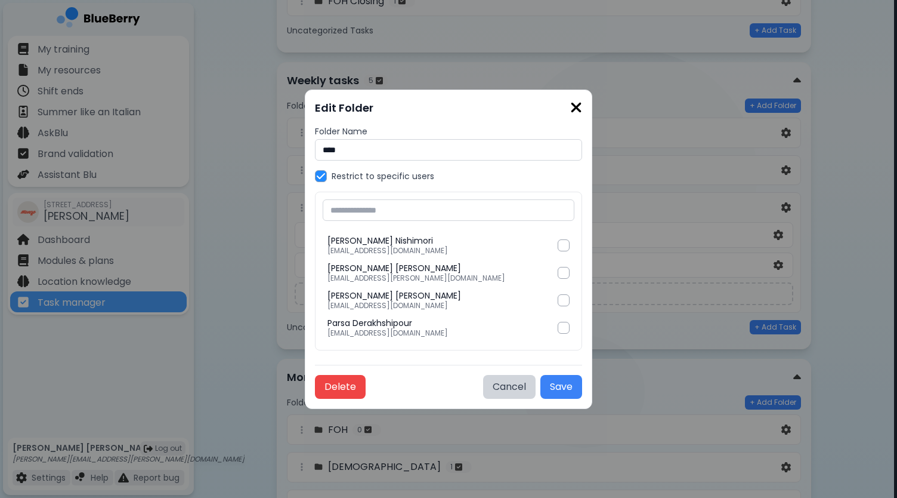
scroll to position [656, 0]
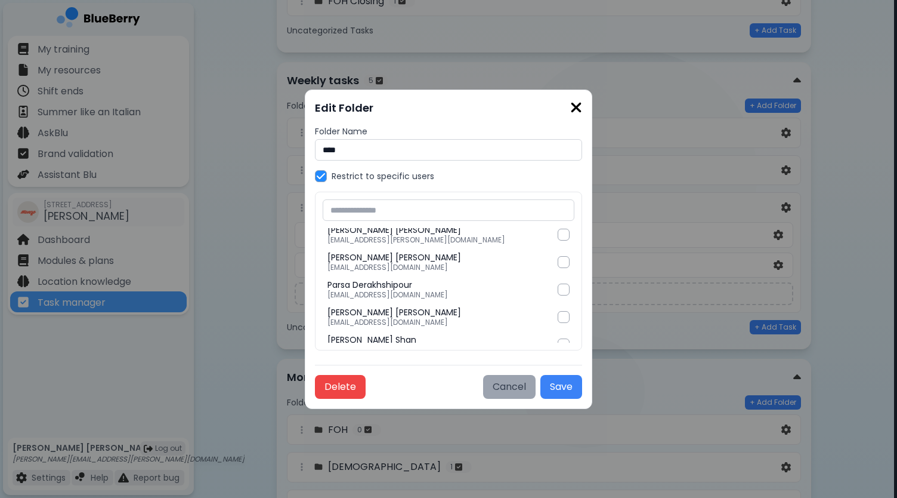
click at [483, 390] on button "Cancel" at bounding box center [509, 387] width 52 height 24
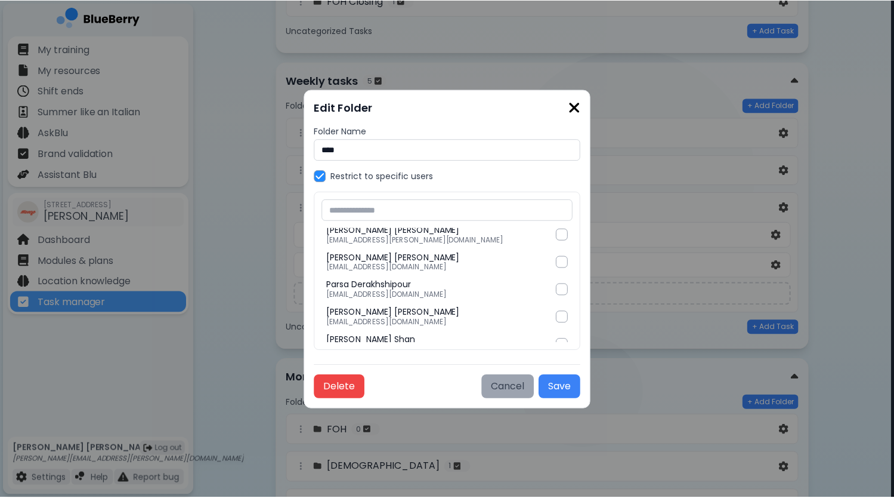
scroll to position [358, 0]
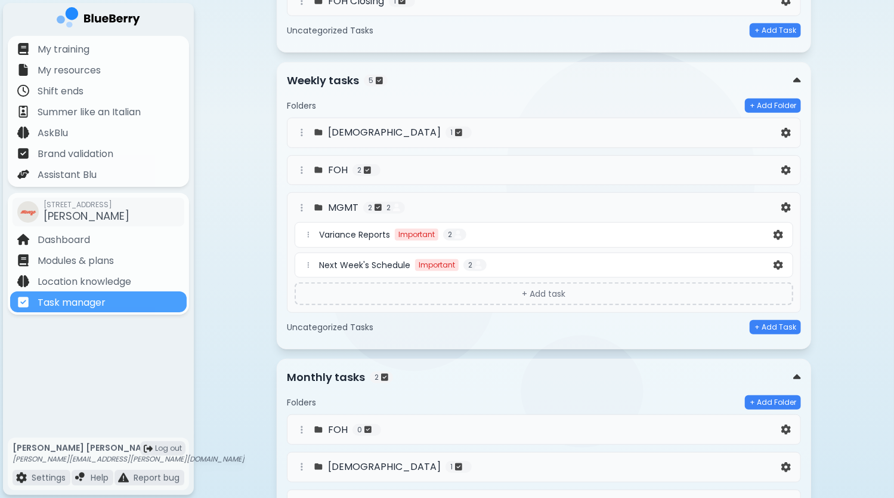
click at [629, 202] on div "MGMT 2 2" at bounding box center [537, 207] width 484 height 14
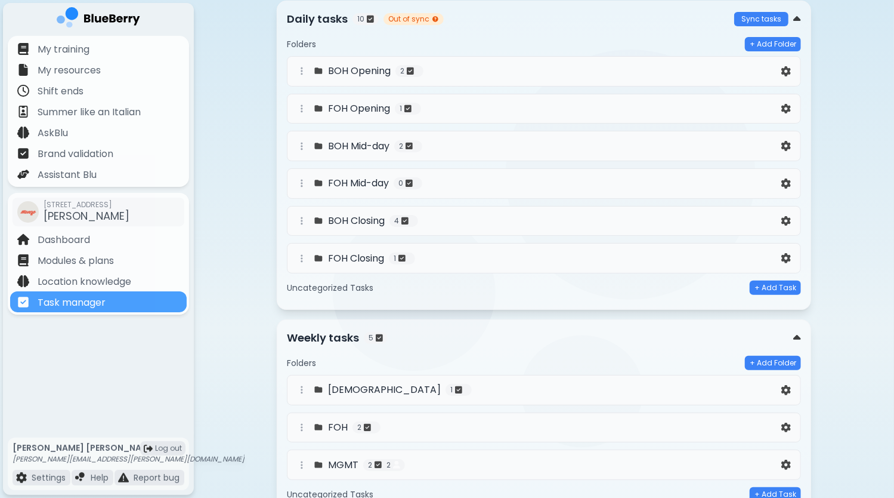
scroll to position [119, 0]
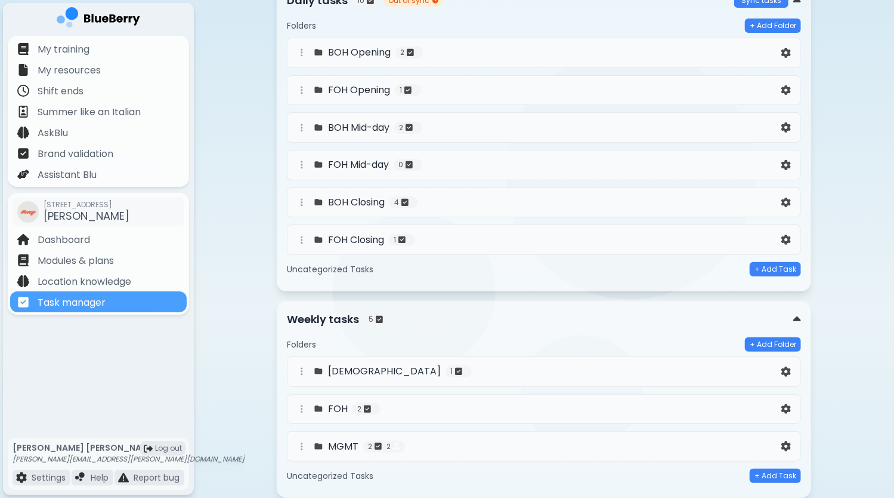
click at [423, 372] on div "[DEMOGRAPHIC_DATA] 1" at bounding box center [537, 371] width 484 height 14
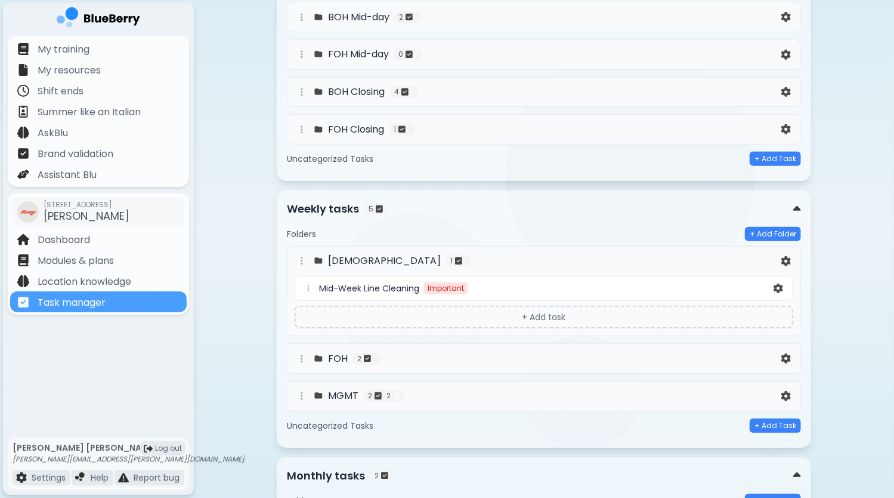
scroll to position [239, 0]
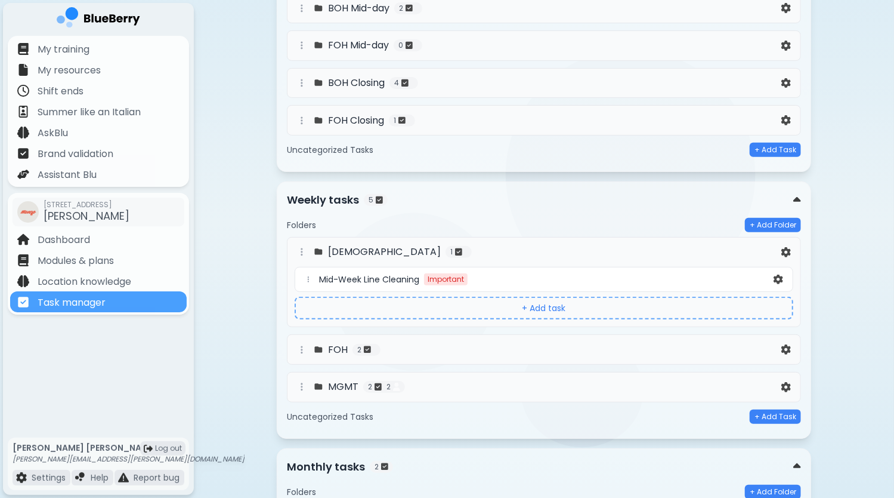
click at [503, 305] on button "+ Add task" at bounding box center [544, 307] width 499 height 23
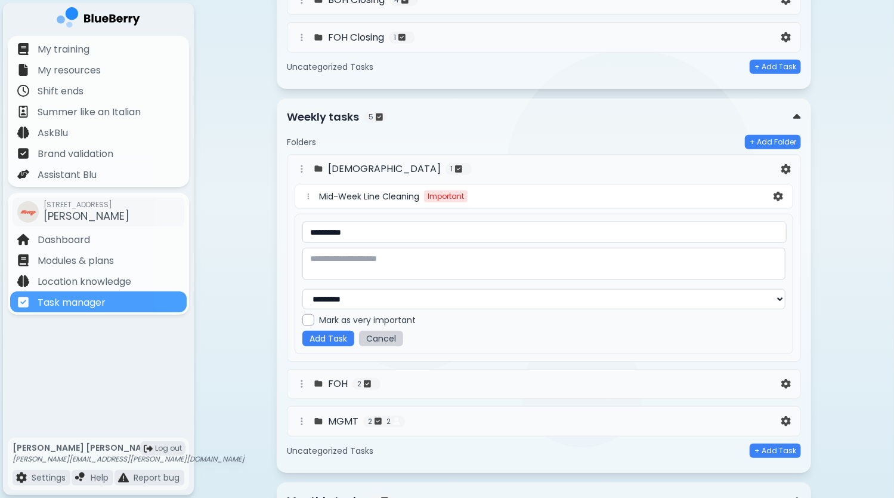
scroll to position [358, 0]
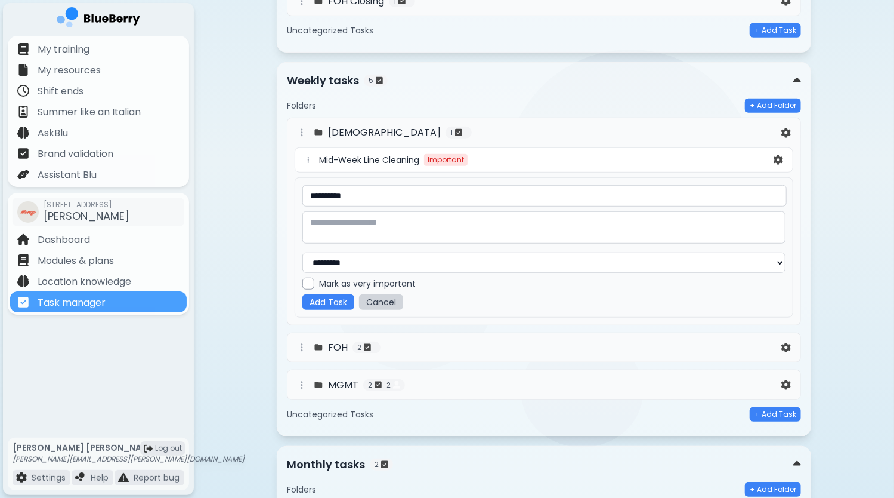
type input "**********"
click at [390, 226] on textarea at bounding box center [543, 227] width 483 height 32
type textarea "*******"
click at [338, 301] on button "Add Task" at bounding box center [328, 301] width 52 height 16
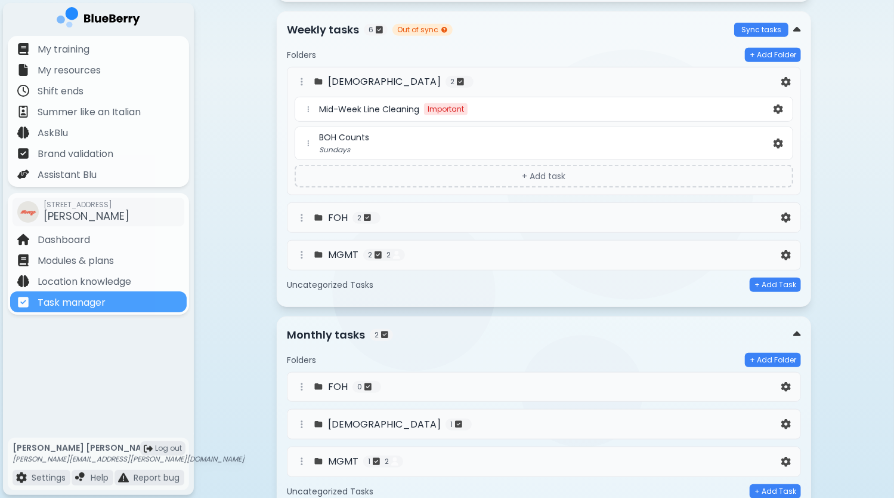
scroll to position [455, 0]
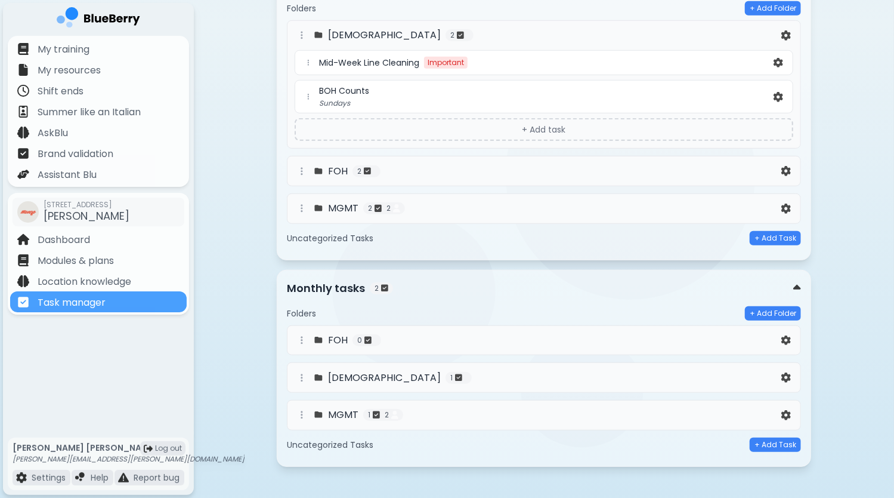
click at [486, 412] on div "MGMT 1 2" at bounding box center [537, 414] width 484 height 14
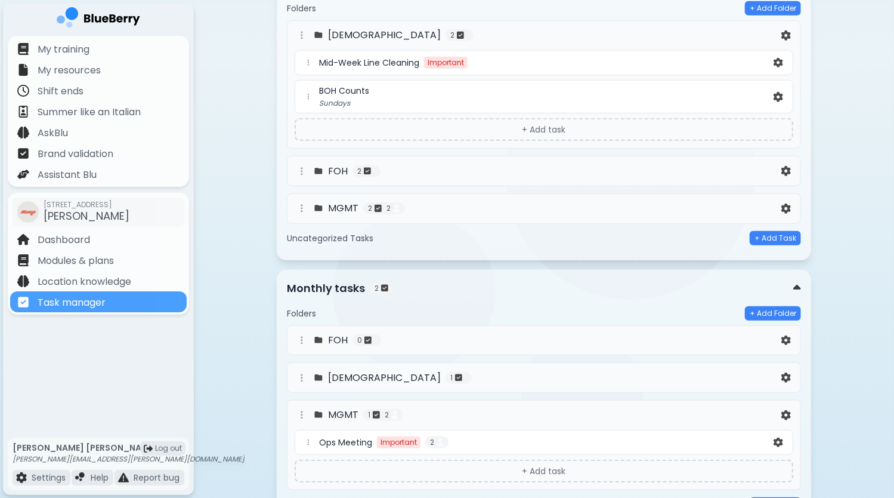
scroll to position [515, 0]
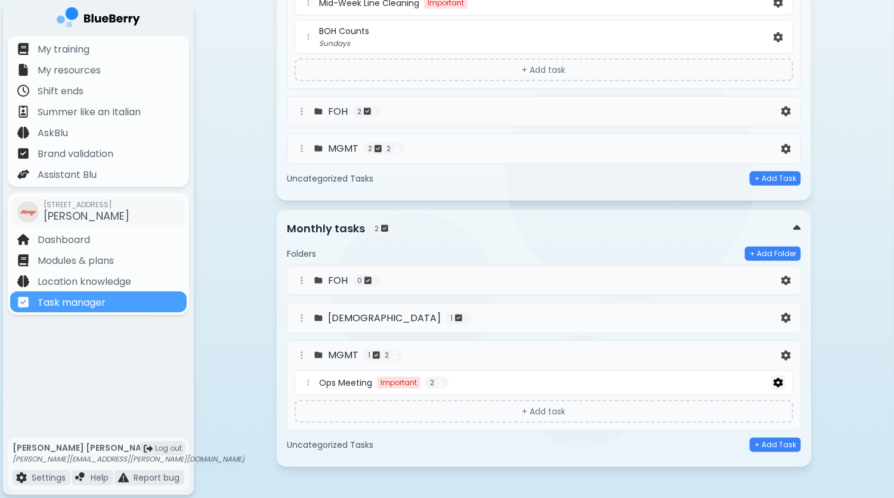
click at [775, 378] on img at bounding box center [779, 383] width 10 height 10
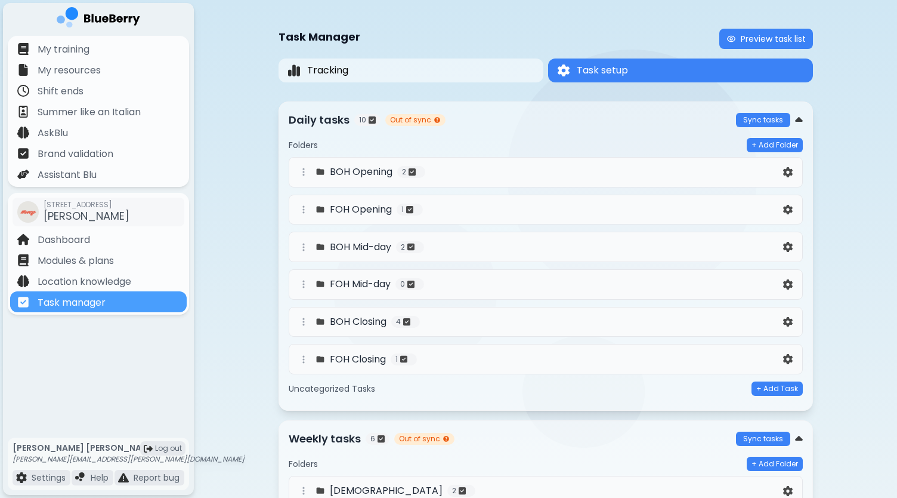
select select "**"
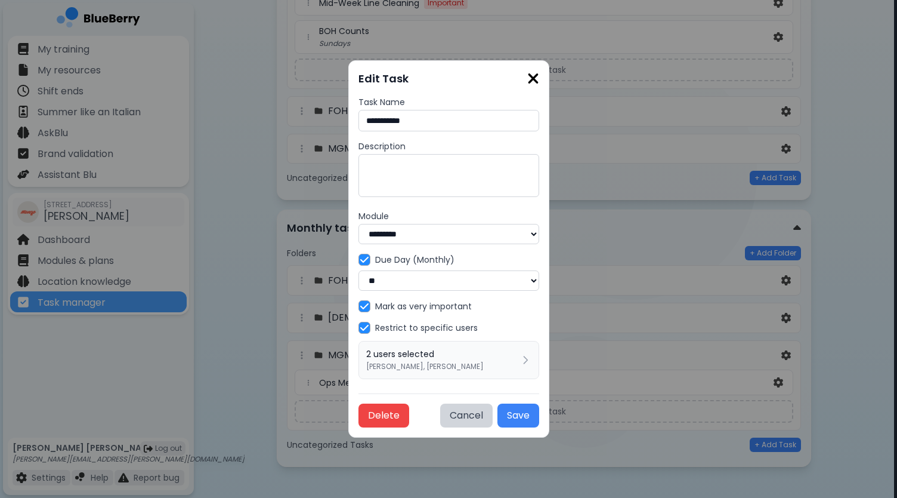
click at [539, 280] on select "**********" at bounding box center [449, 280] width 181 height 20
click at [493, 418] on button "Cancel" at bounding box center [466, 415] width 52 height 24
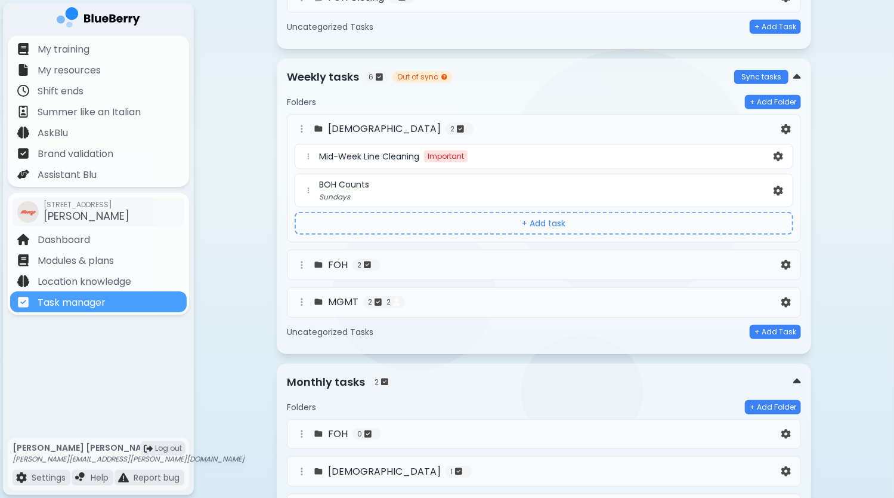
scroll to position [336, 0]
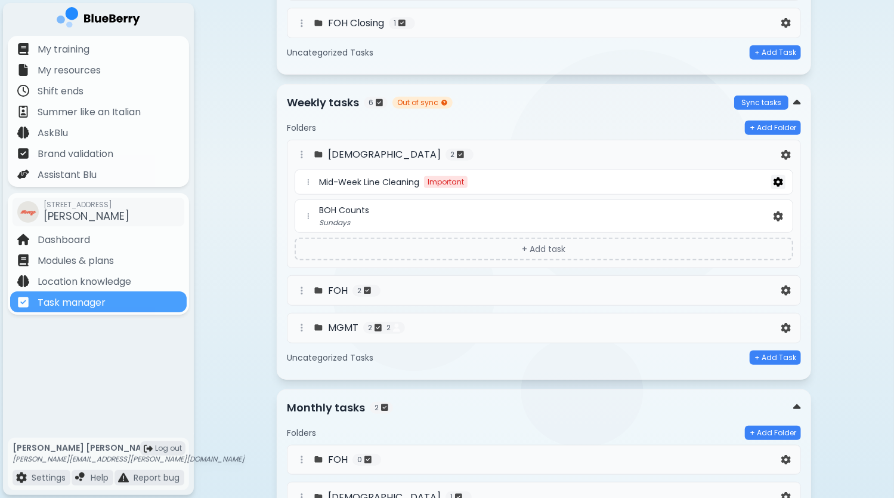
click at [780, 177] on img at bounding box center [779, 182] width 10 height 10
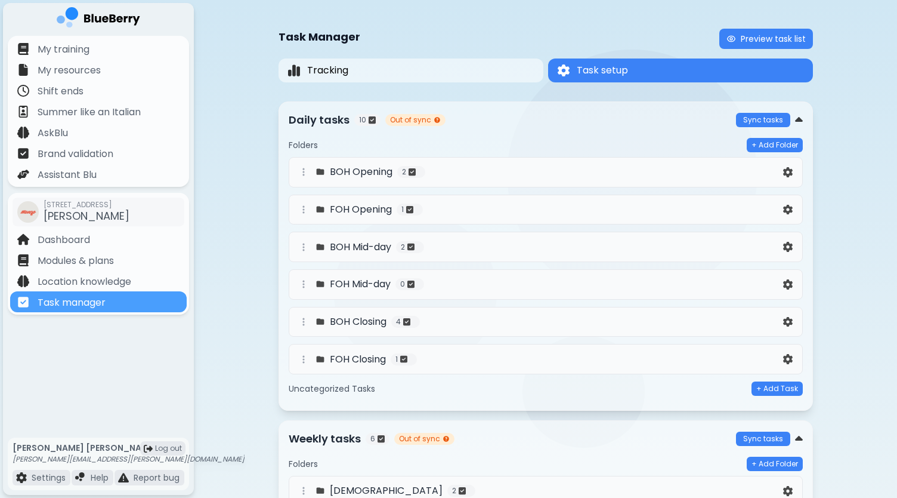
select select "*"
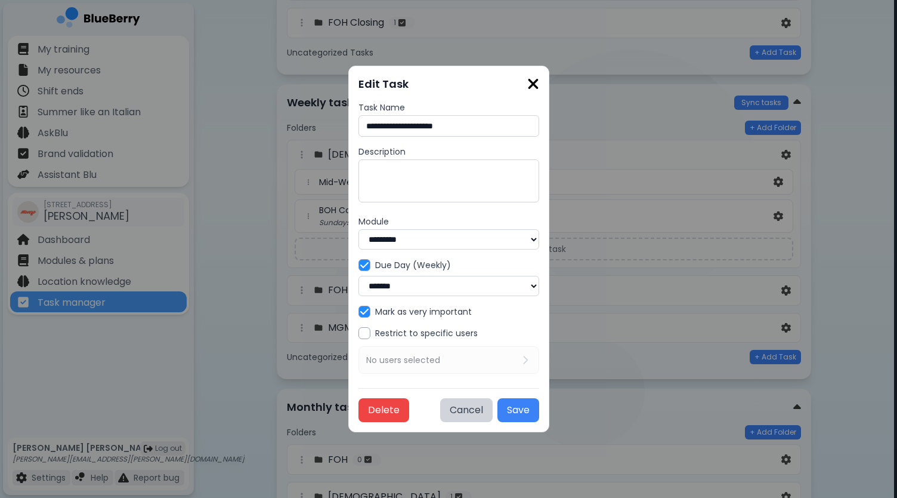
click at [549, 84] on div "**********" at bounding box center [448, 249] width 201 height 366
click at [539, 81] on img at bounding box center [533, 84] width 12 height 16
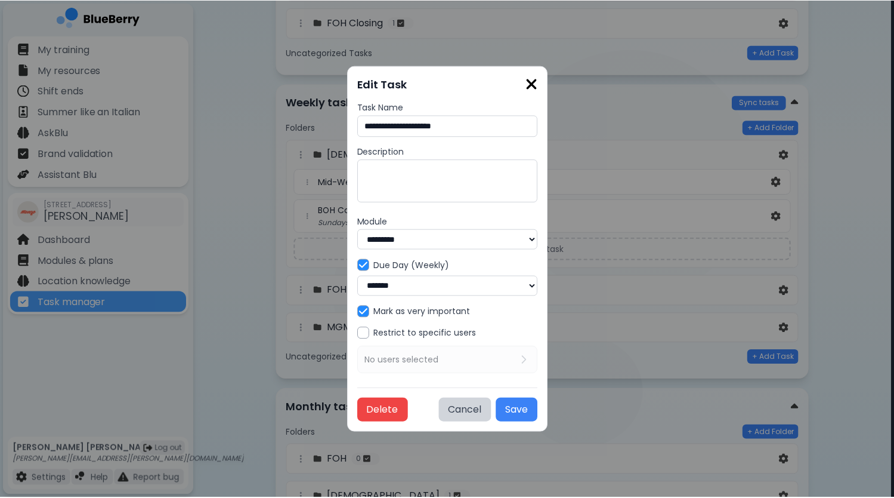
scroll to position [336, 0]
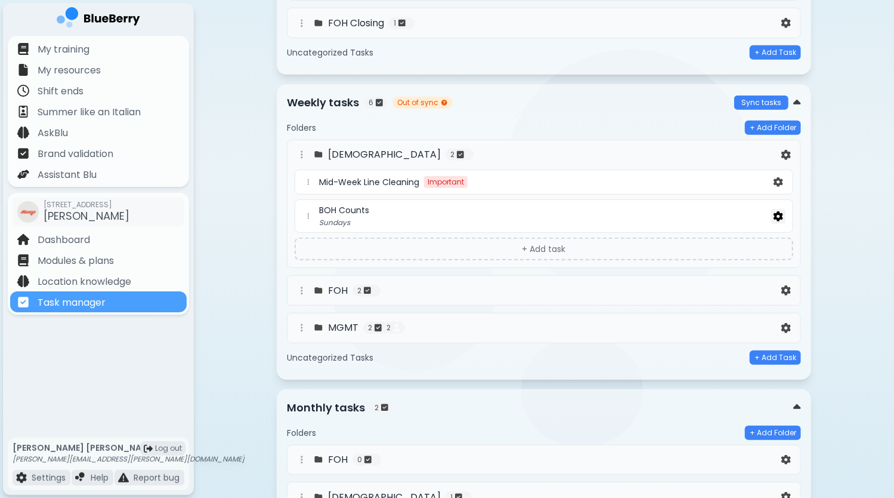
click at [779, 211] on img at bounding box center [779, 216] width 10 height 10
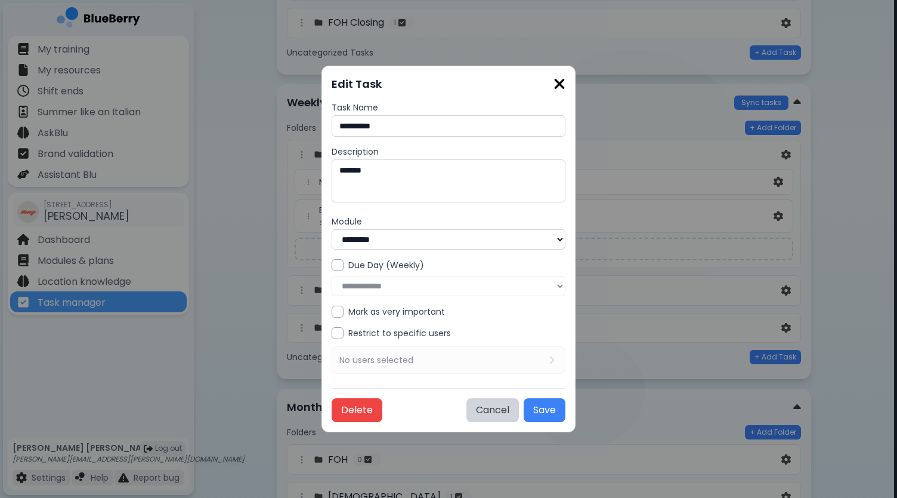
click at [564, 79] on img at bounding box center [560, 84] width 12 height 16
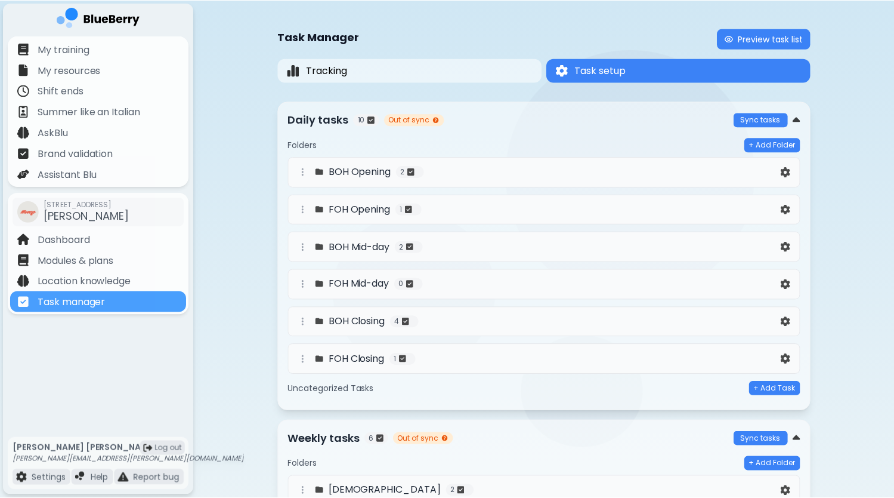
scroll to position [336, 0]
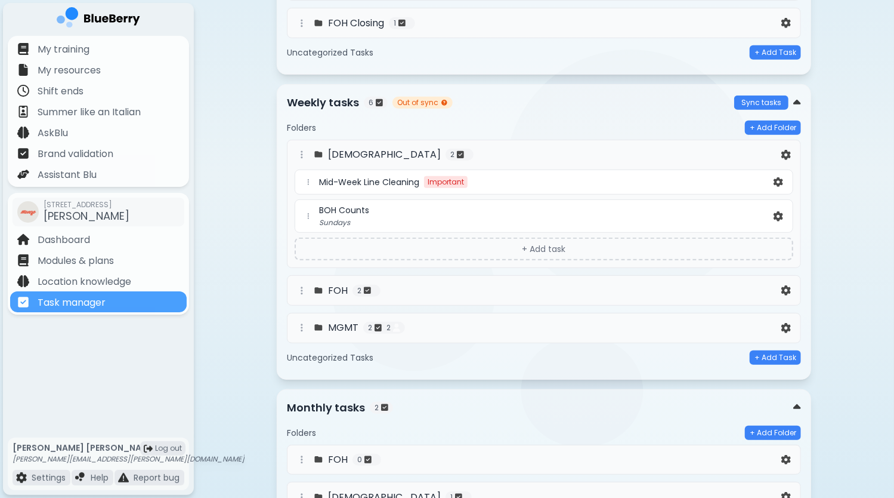
click at [660, 218] on p "Sundays" at bounding box center [545, 223] width 452 height 10
click at [783, 212] on img at bounding box center [779, 216] width 10 height 10
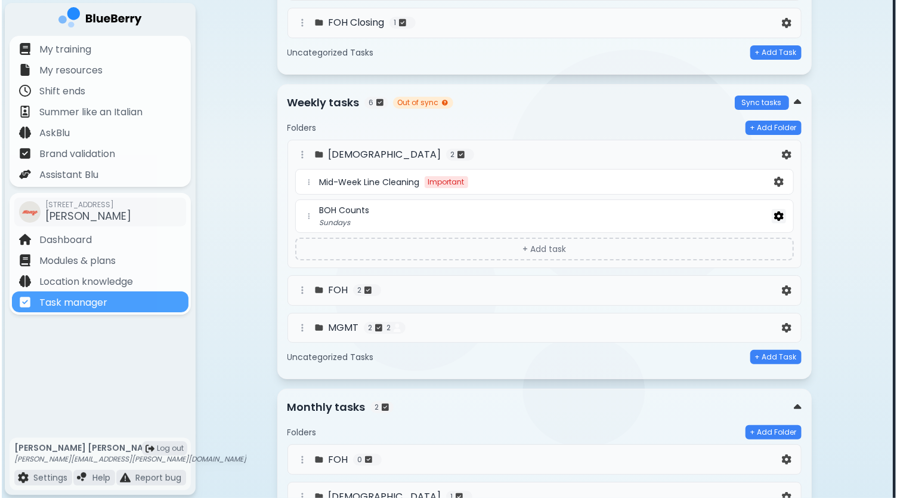
scroll to position [0, 0]
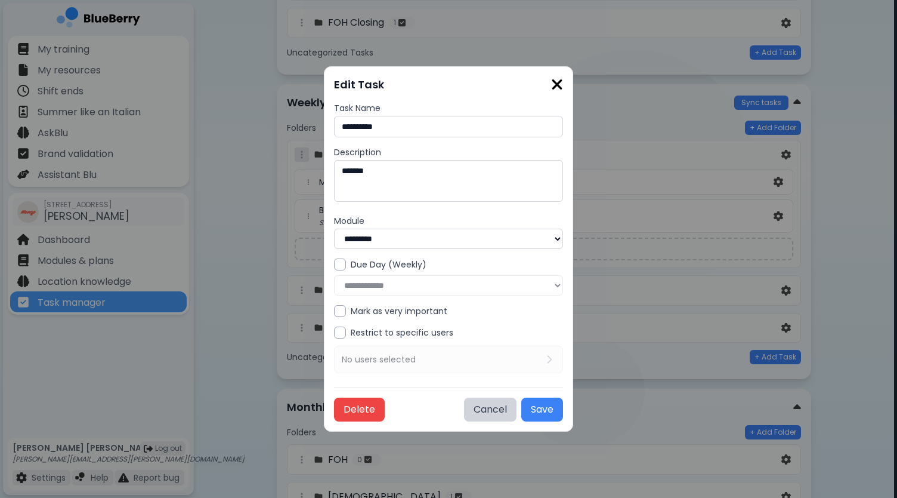
drag, startPoint x: 437, startPoint y: 174, endPoint x: 298, endPoint y: 150, distance: 140.4
click at [311, 150] on div "**********" at bounding box center [448, 249] width 897 height 498
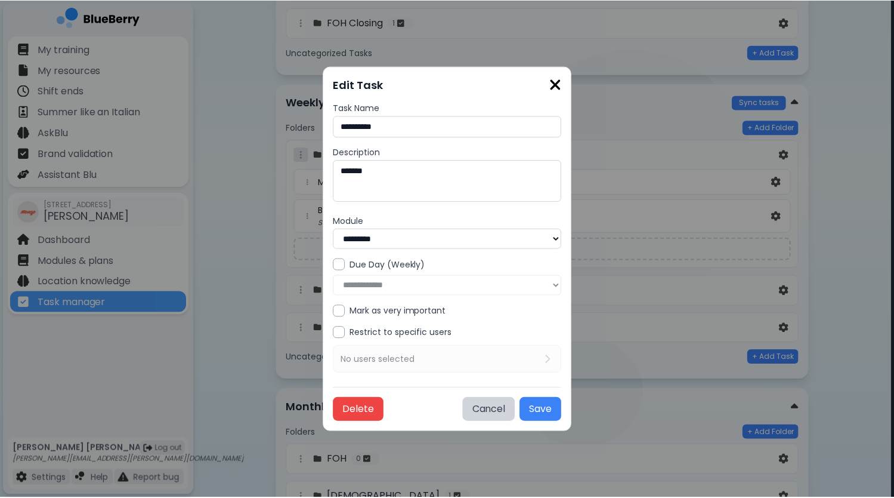
scroll to position [336, 0]
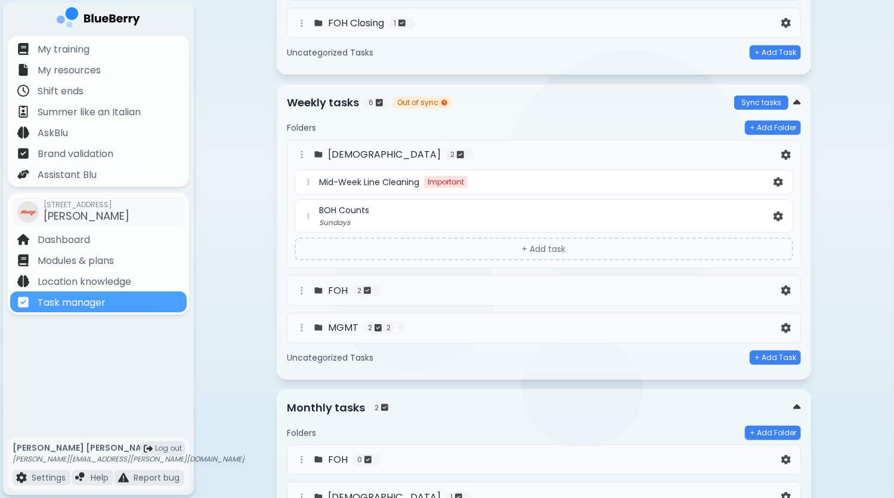
click at [542, 205] on div "BOH Counts" at bounding box center [545, 210] width 452 height 11
click at [775, 211] on img at bounding box center [779, 216] width 10 height 10
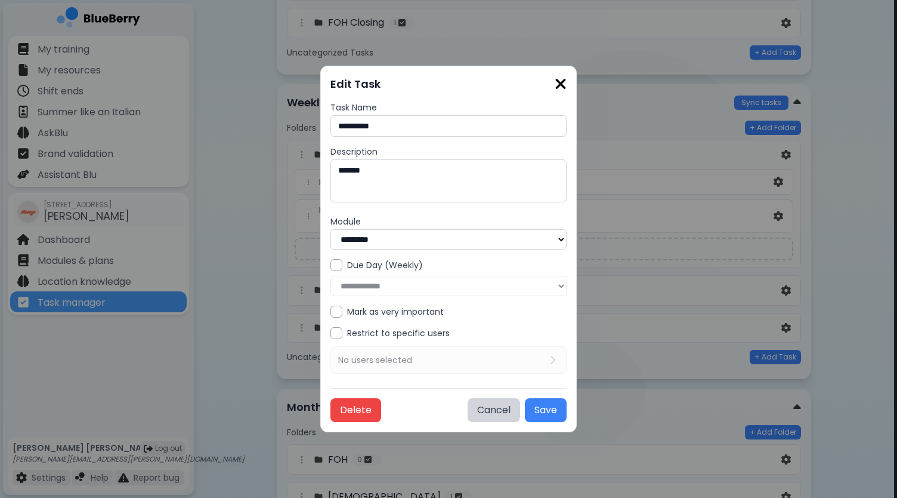
click at [507, 186] on textarea "*******" at bounding box center [448, 180] width 236 height 43
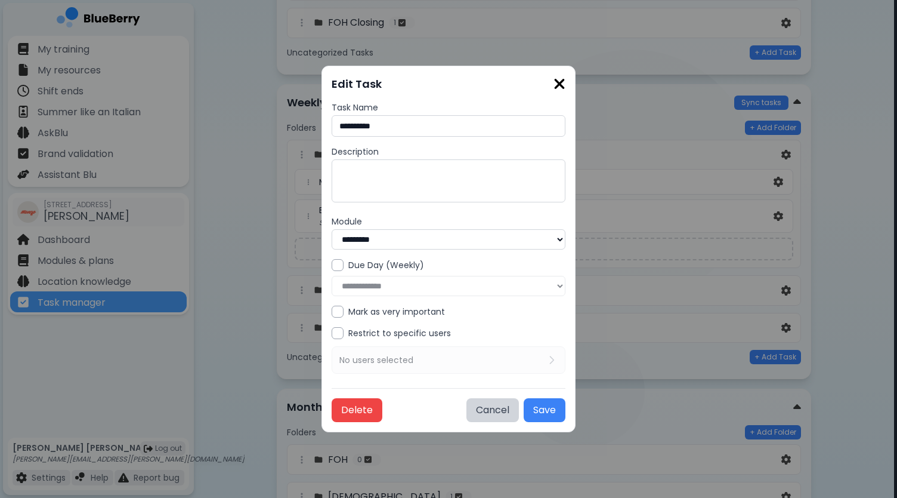
click at [448, 287] on div "**********" at bounding box center [449, 277] width 234 height 37
click at [338, 263] on div at bounding box center [338, 265] width 12 height 12
click at [422, 288] on select "**********" at bounding box center [449, 286] width 234 height 20
click at [464, 262] on div "Due Day (Weekly)" at bounding box center [449, 265] width 234 height 12
click at [475, 265] on div "Due Day (Weekly)" at bounding box center [449, 265] width 234 height 12
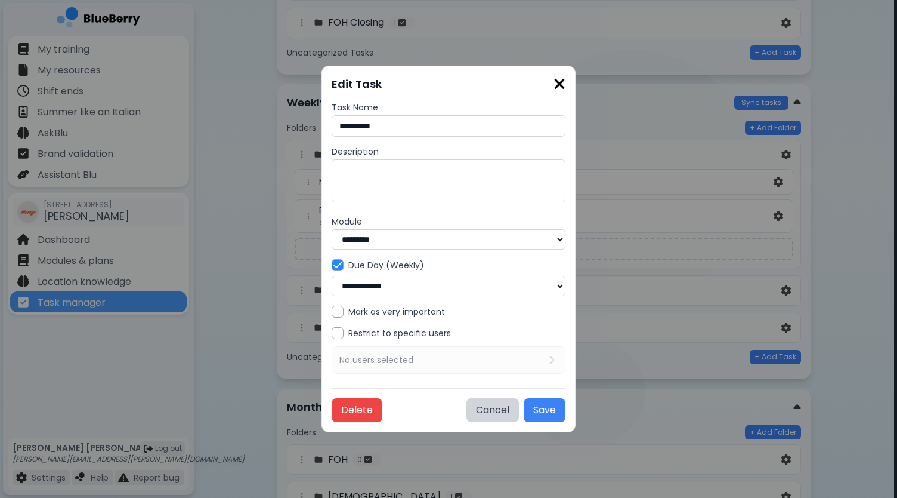
click at [430, 128] on input "**********" at bounding box center [449, 125] width 234 height 21
type input "**********"
click at [404, 289] on select "**********" at bounding box center [449, 286] width 234 height 20
select select "*"
click at [332, 276] on select "**********" at bounding box center [449, 286] width 234 height 20
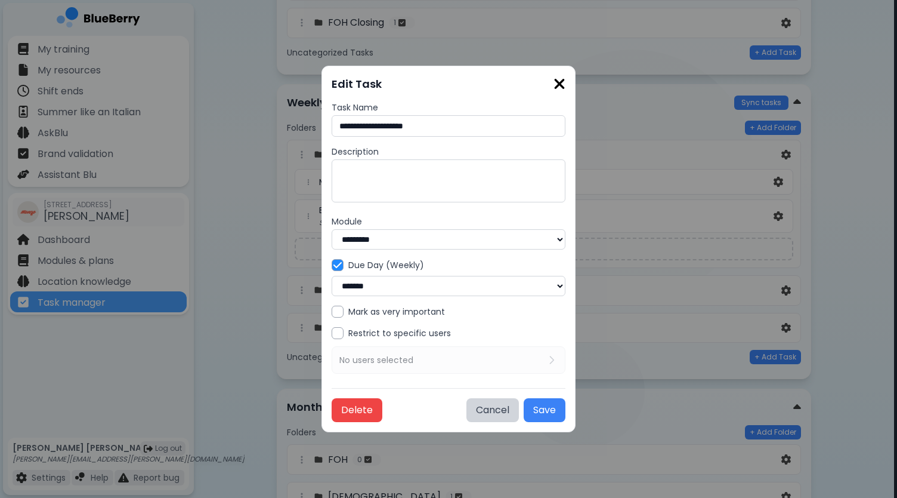
click at [335, 311] on div at bounding box center [338, 311] width 12 height 12
click at [340, 336] on div at bounding box center [338, 333] width 12 height 12
click at [490, 363] on div "No users selected" at bounding box center [448, 360] width 219 height 12
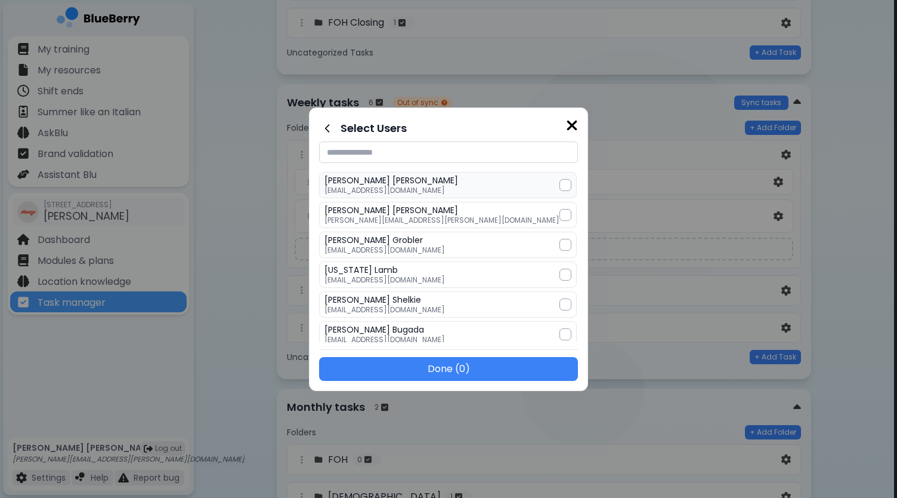
scroll to position [119, 0]
click at [560, 214] on div at bounding box center [566, 213] width 12 height 12
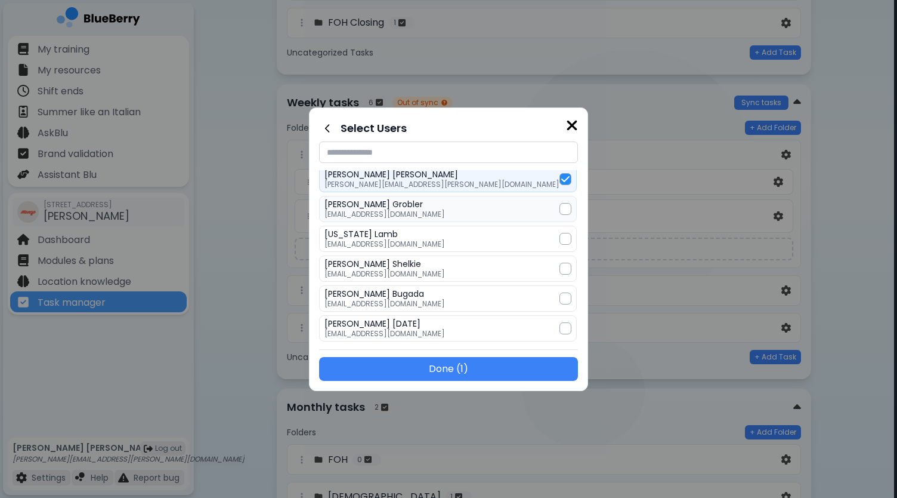
scroll to position [179, 0]
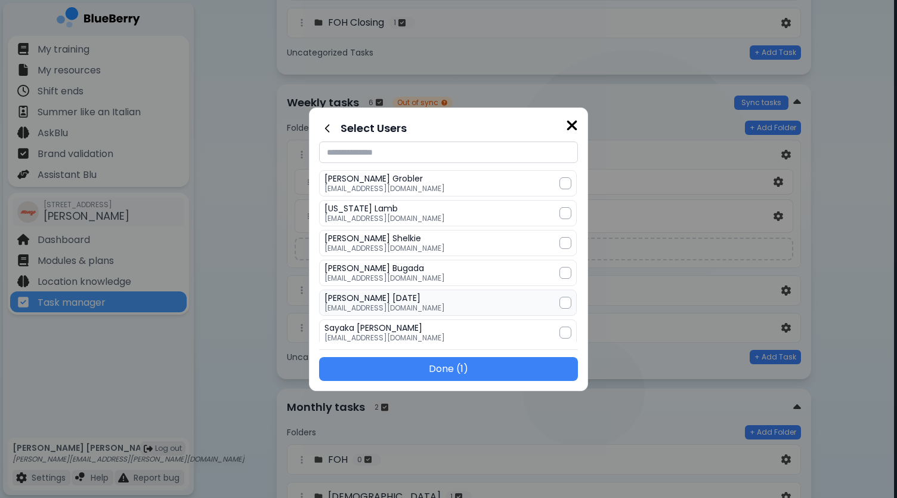
click at [560, 298] on div at bounding box center [566, 302] width 12 height 12
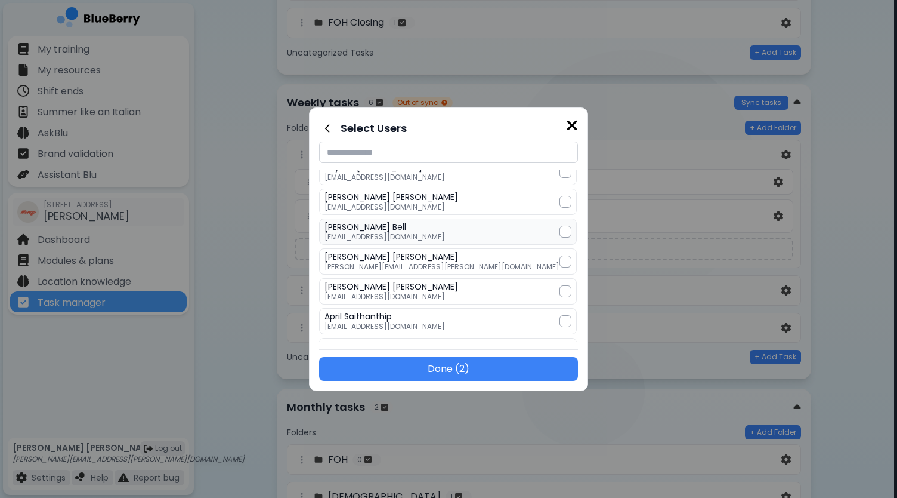
scroll to position [358, 0]
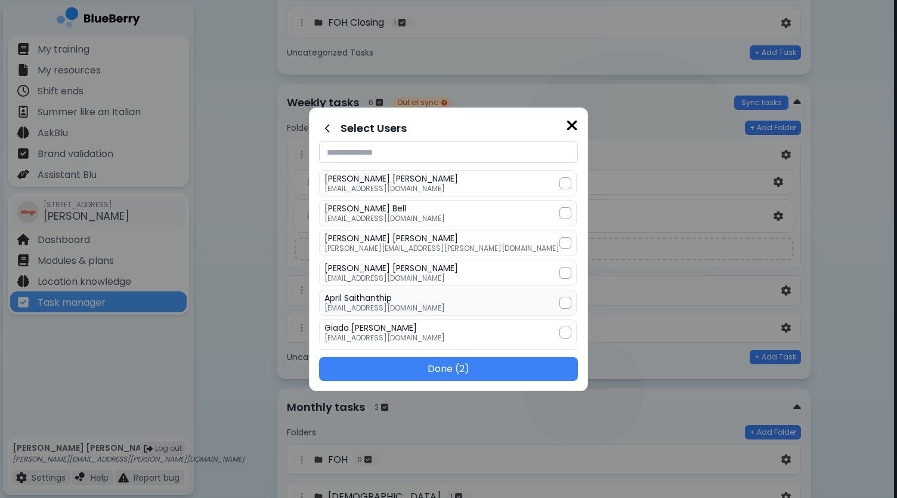
click at [560, 296] on div at bounding box center [566, 302] width 12 height 12
click at [560, 240] on div at bounding box center [566, 243] width 12 height 12
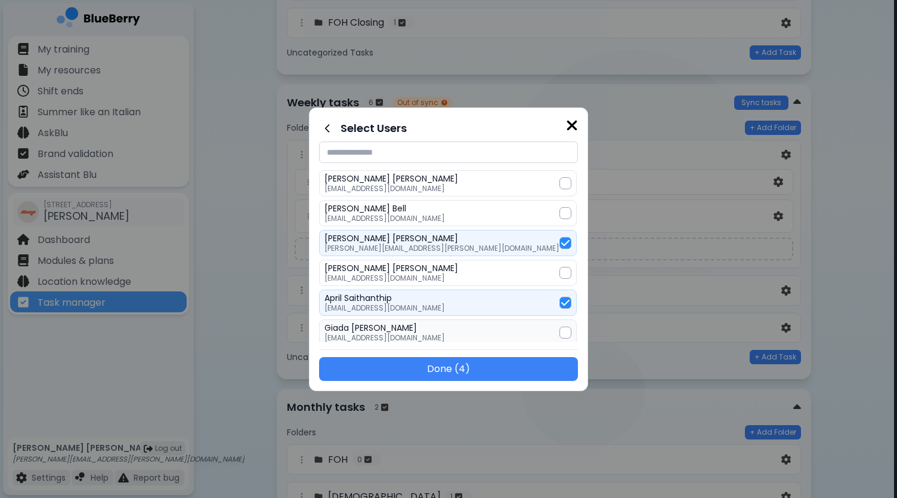
click at [560, 326] on div at bounding box center [566, 332] width 12 height 12
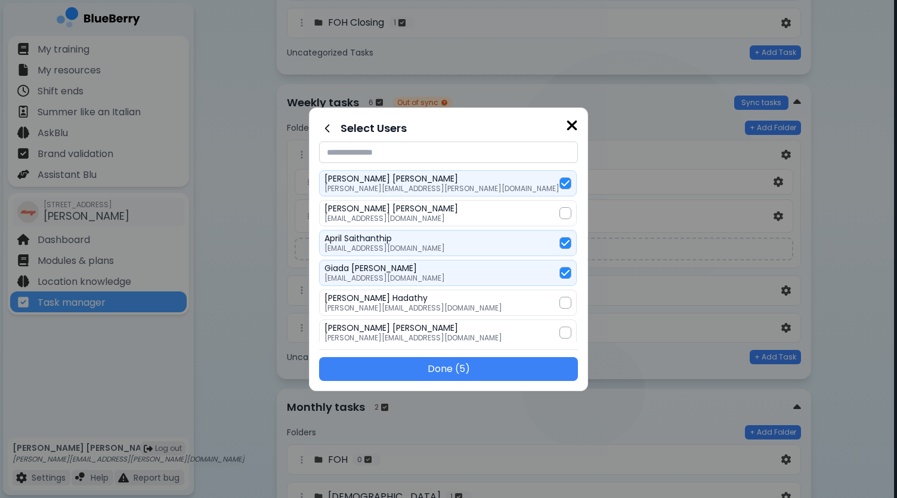
scroll to position [477, 0]
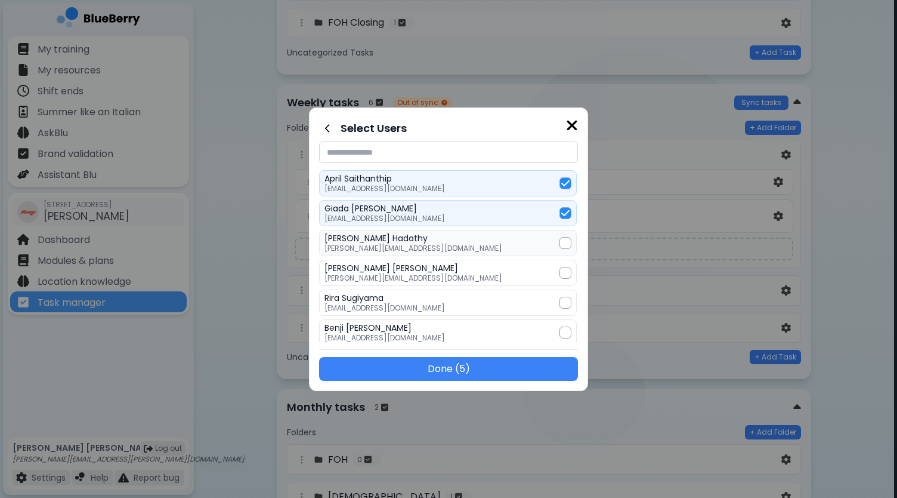
click at [560, 237] on div at bounding box center [566, 243] width 12 height 12
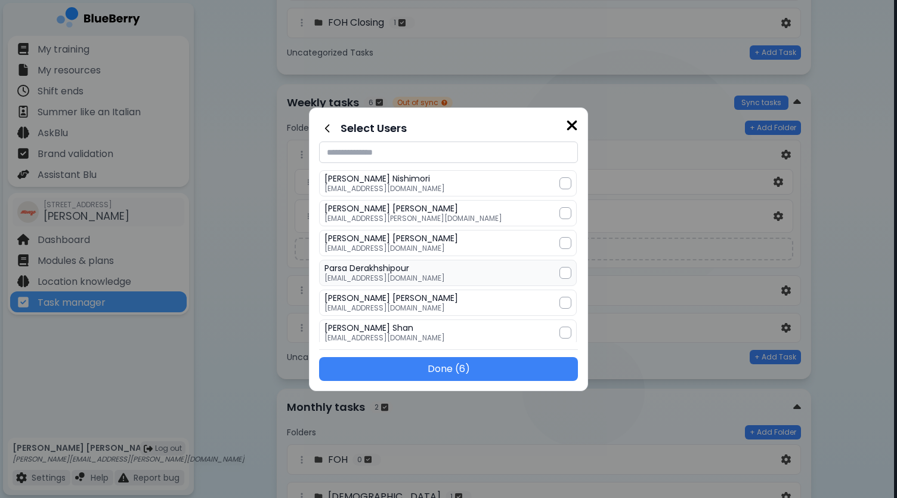
scroll to position [678, 0]
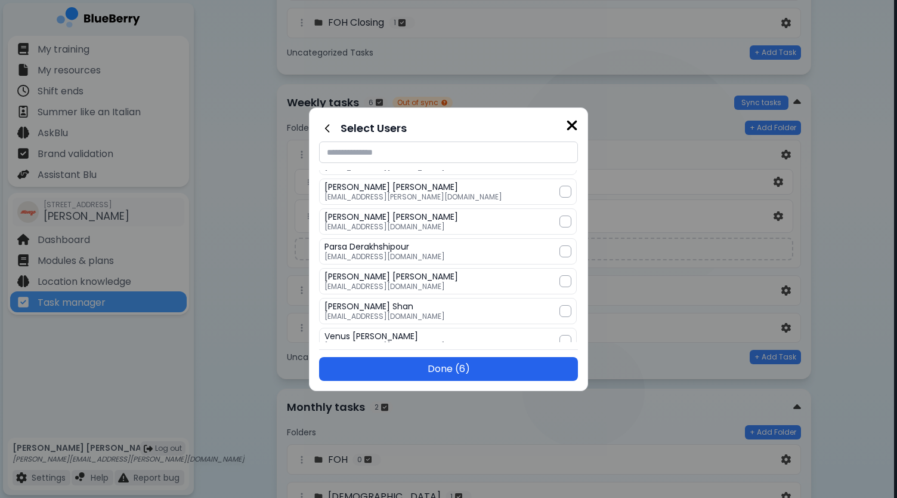
click at [464, 368] on button "Done ( 6 )" at bounding box center [448, 369] width 259 height 24
select select "*"
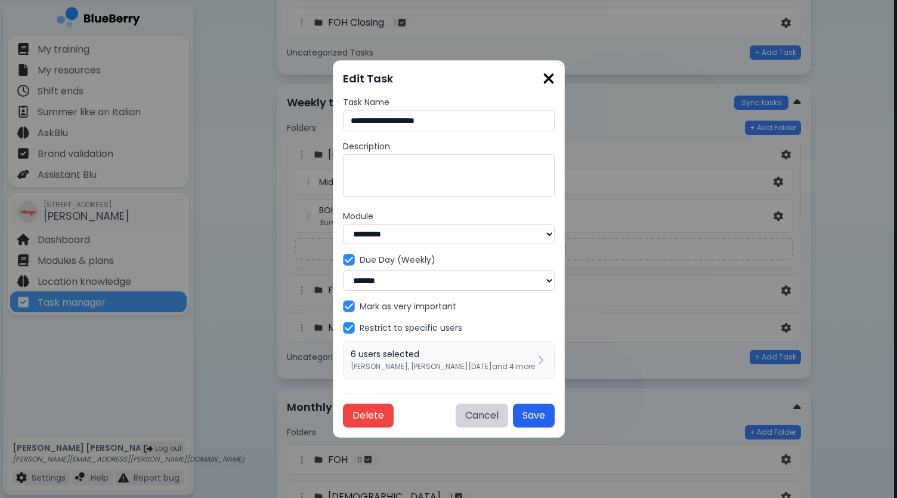
click at [543, 419] on button "Save" at bounding box center [534, 415] width 42 height 24
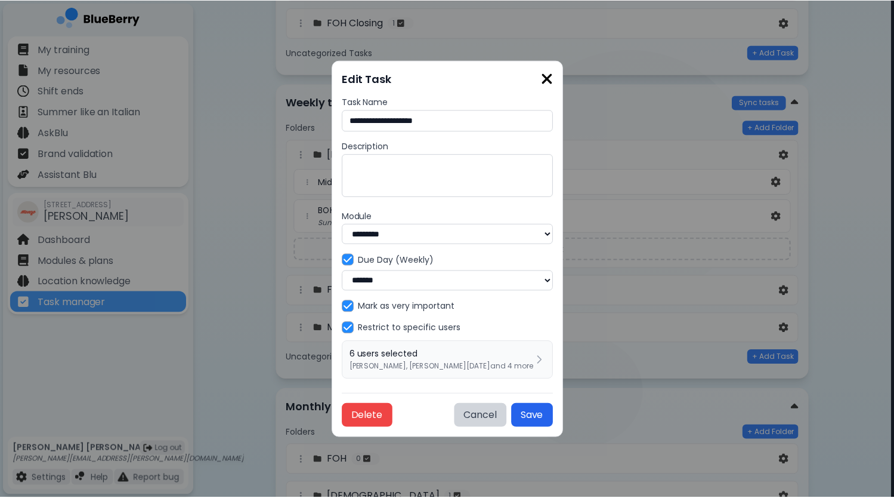
scroll to position [336, 0]
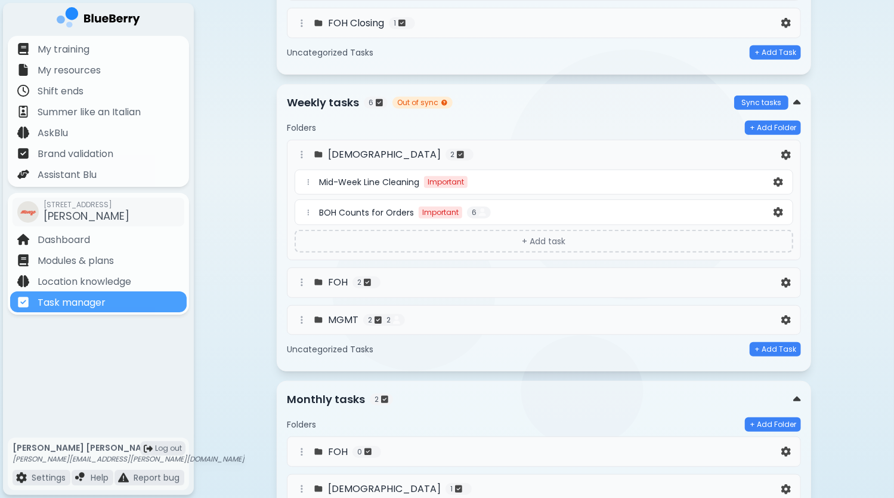
click at [574, 313] on div "MGMT 2 2" at bounding box center [537, 320] width 484 height 14
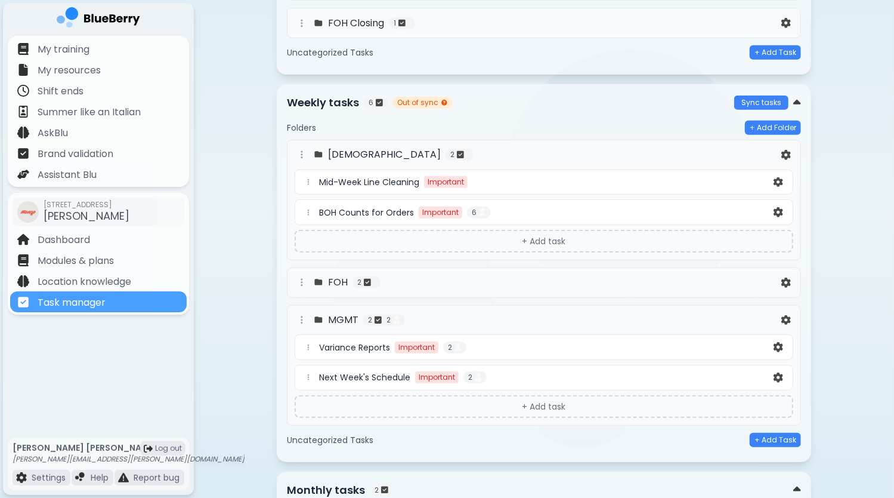
scroll to position [395, 0]
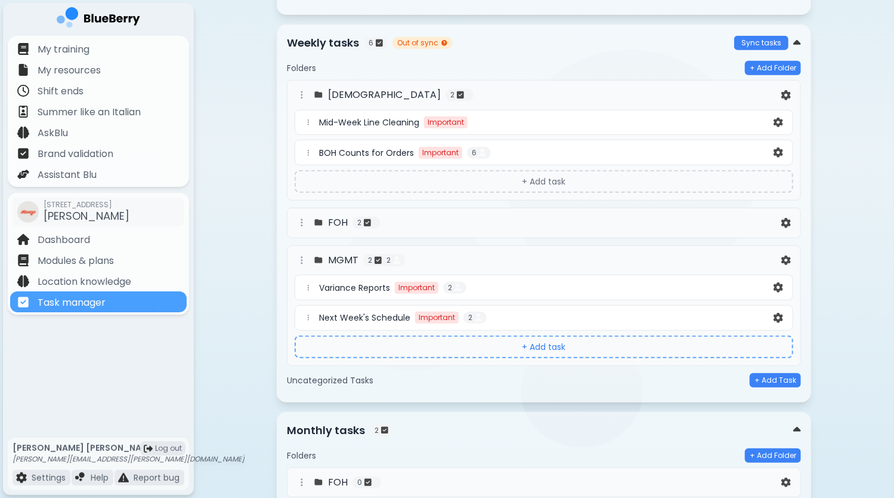
click at [546, 342] on button "+ Add task" at bounding box center [544, 346] width 499 height 23
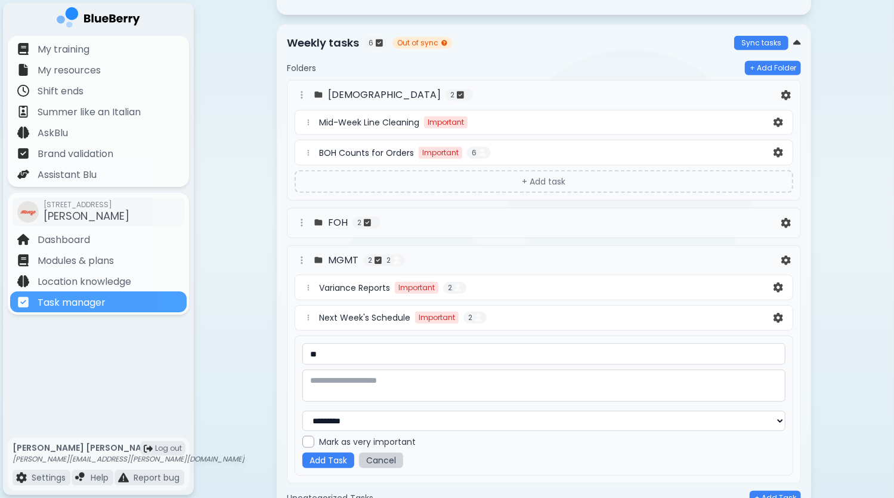
type input "*"
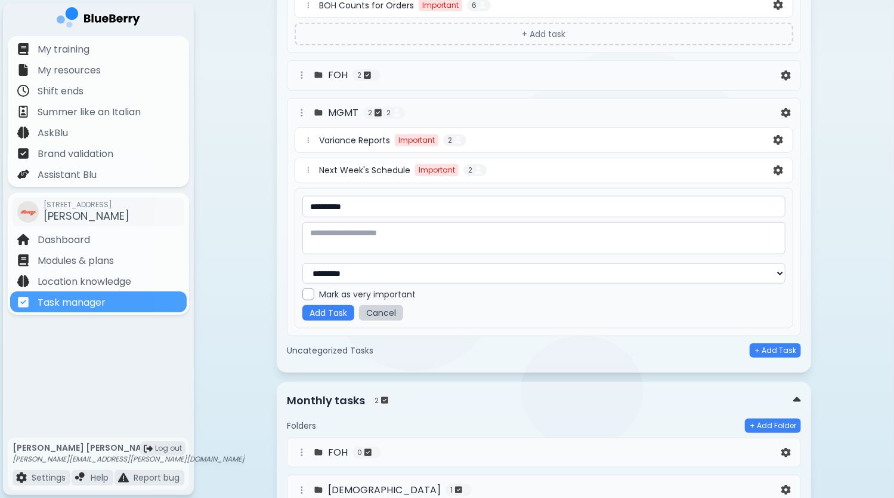
scroll to position [574, 0]
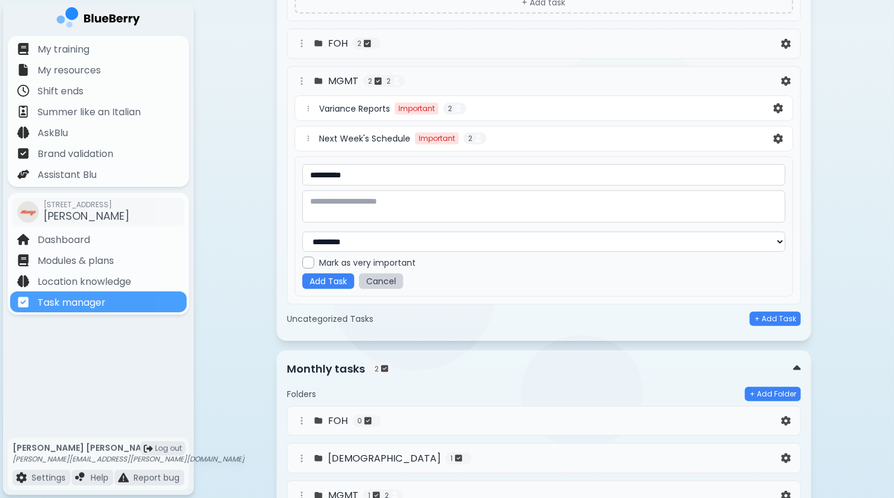
type input "**********"
click at [332, 273] on button "Add Task" at bounding box center [328, 281] width 52 height 16
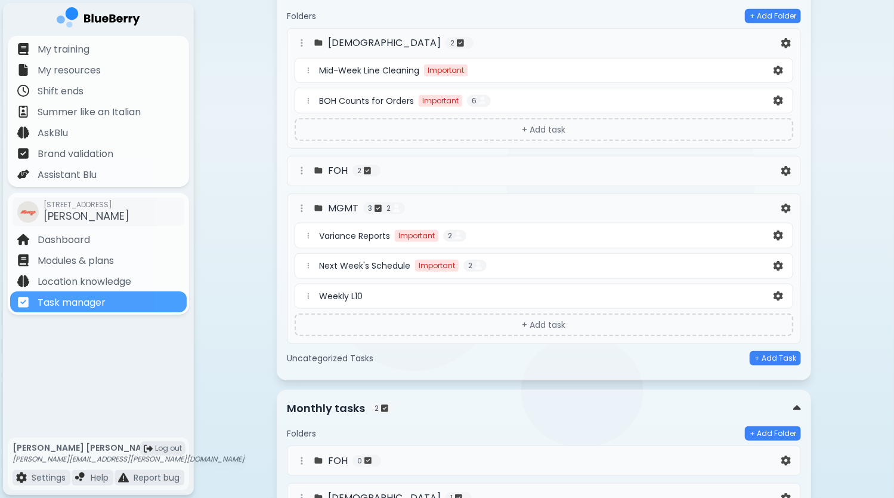
scroll to position [507, 0]
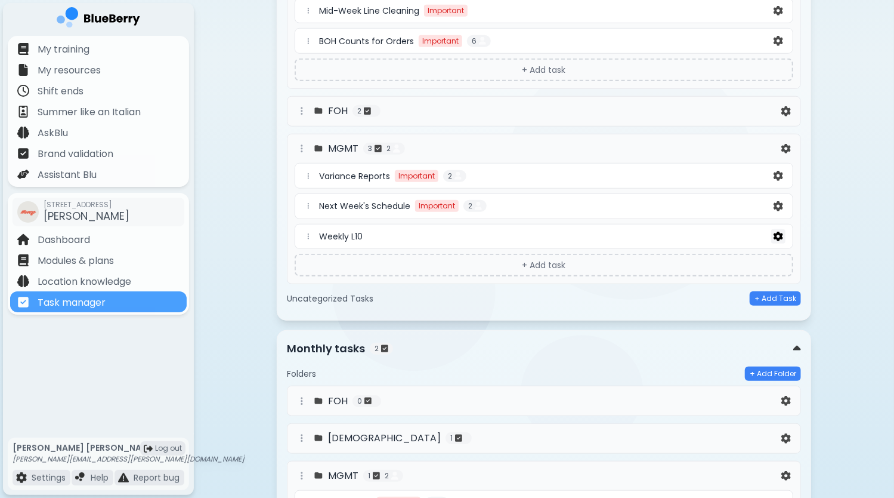
click at [776, 231] on img at bounding box center [779, 236] width 10 height 10
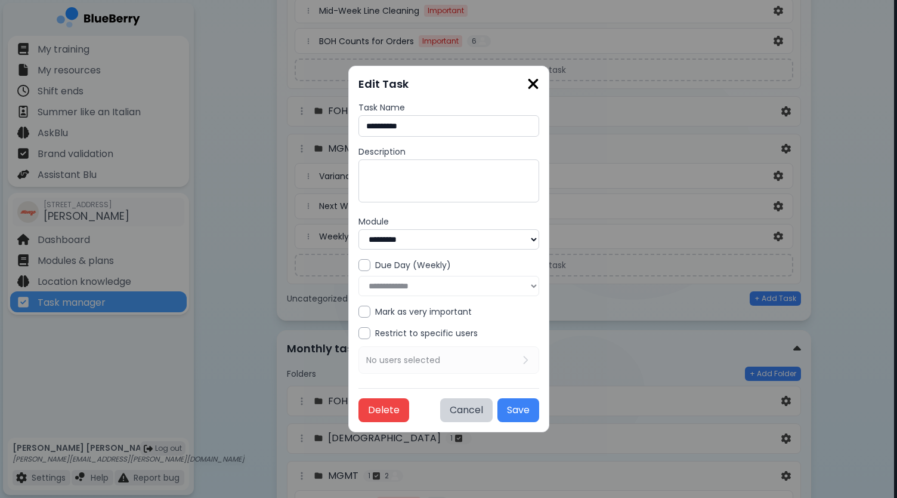
click at [539, 84] on img at bounding box center [533, 84] width 12 height 16
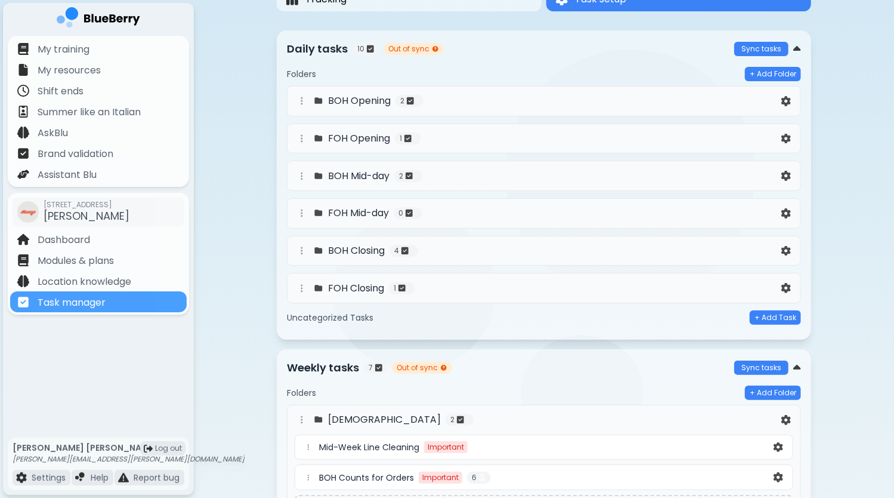
scroll to position [30, 0]
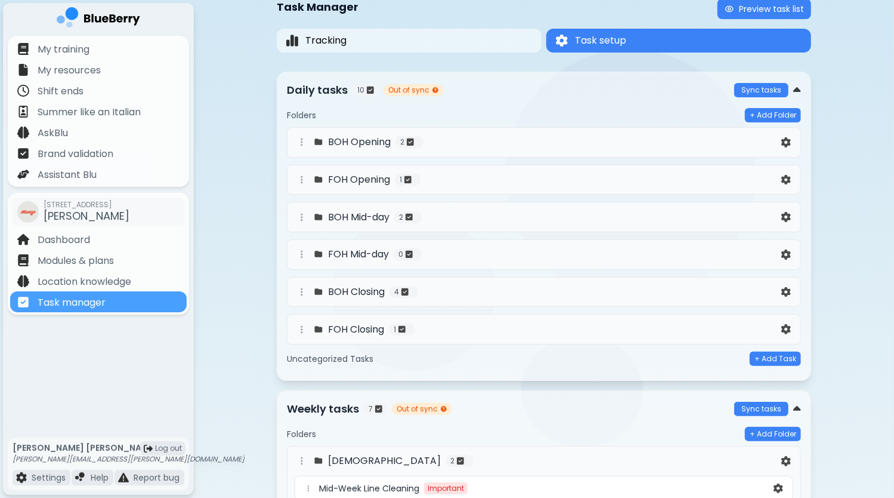
click at [446, 140] on div "BOH Opening 2" at bounding box center [537, 142] width 484 height 14
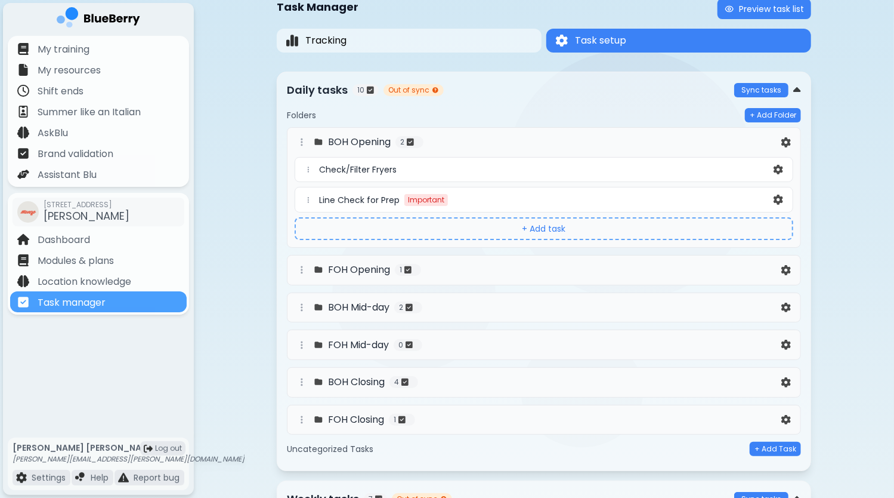
click at [554, 227] on button "+ Add task" at bounding box center [544, 228] width 499 height 23
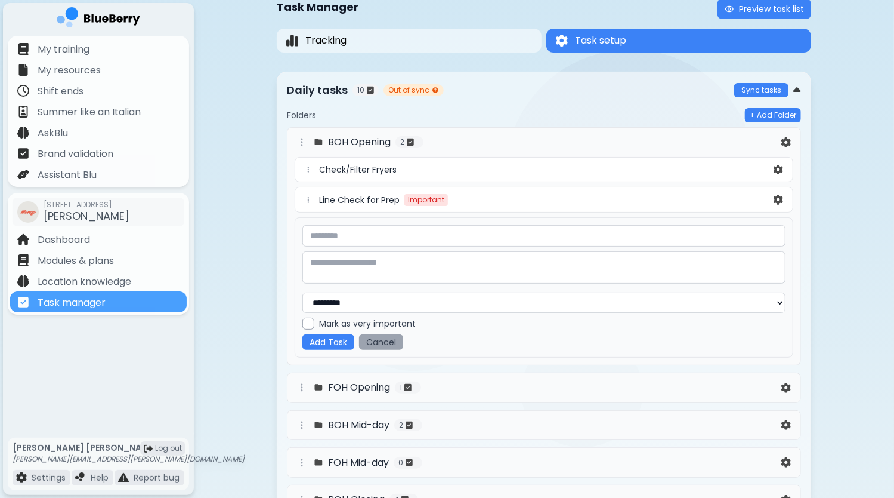
click at [397, 342] on button "Cancel" at bounding box center [381, 342] width 44 height 16
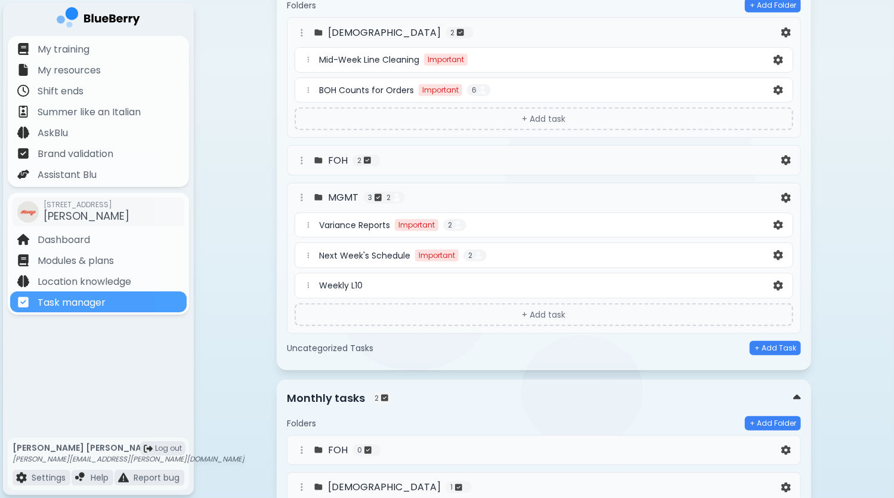
scroll to position [567, 0]
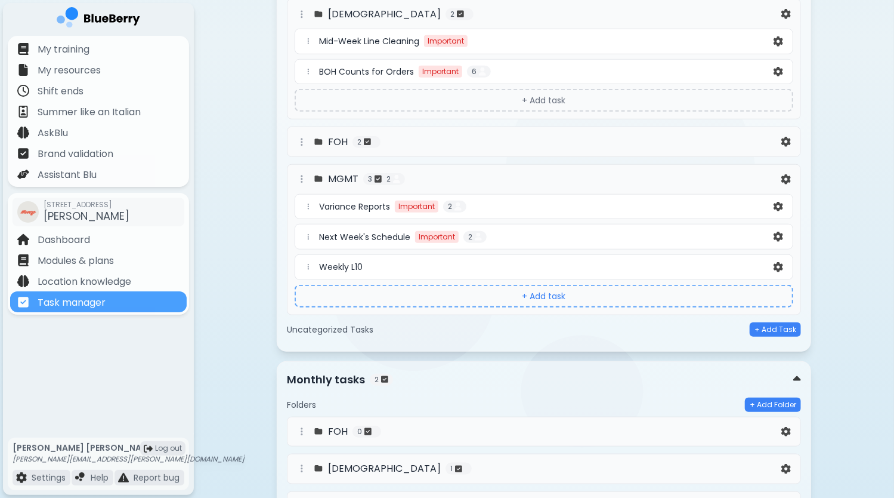
click at [557, 293] on button "+ Add task" at bounding box center [544, 296] width 499 height 23
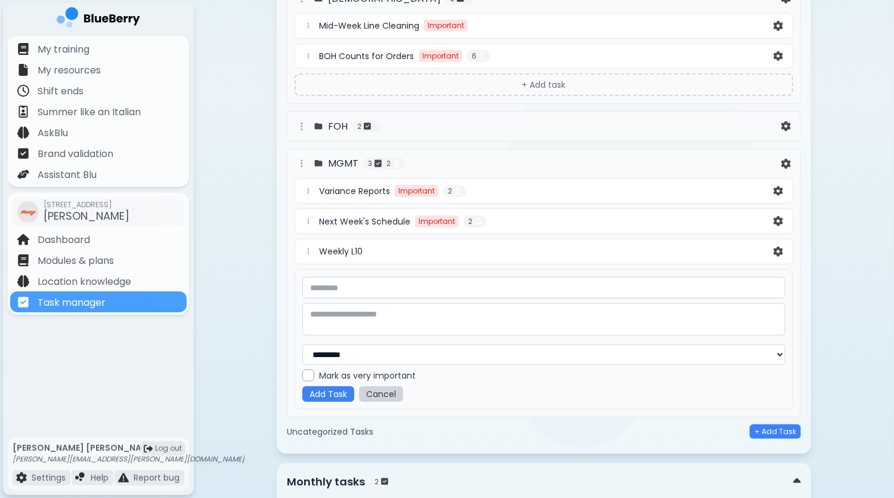
scroll to position [686, 0]
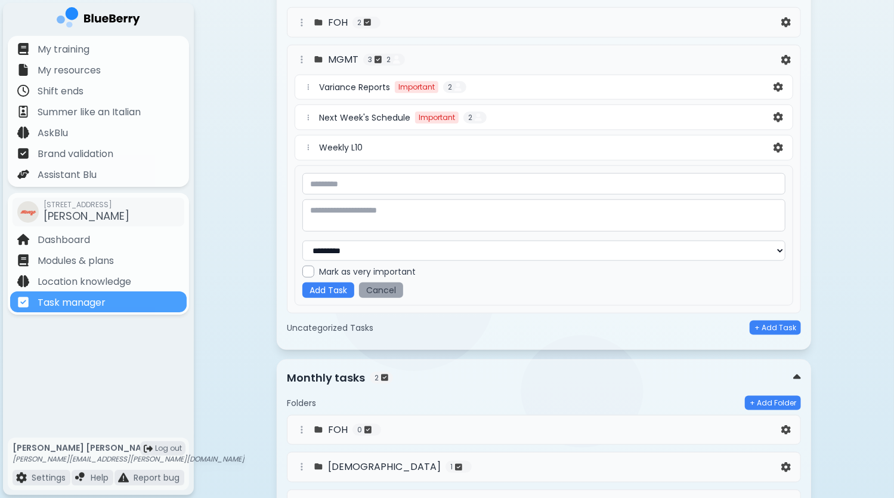
click at [400, 286] on button "Cancel" at bounding box center [381, 290] width 44 height 16
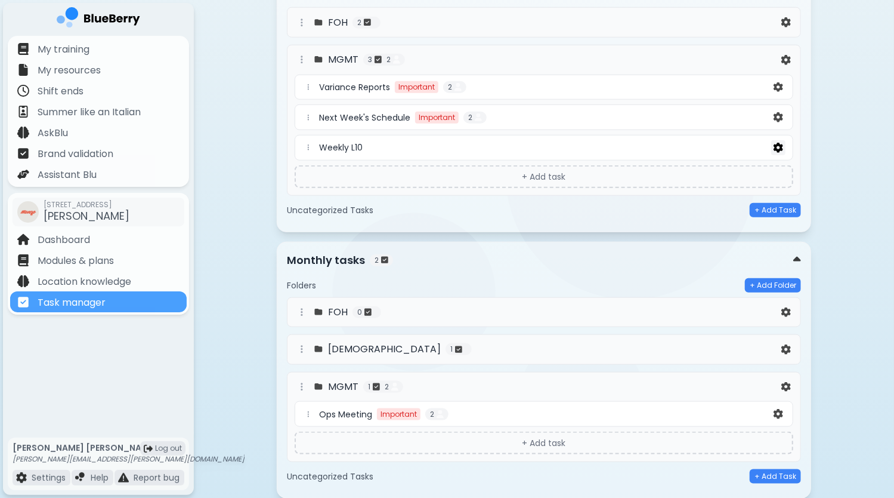
click at [778, 143] on img at bounding box center [779, 148] width 10 height 10
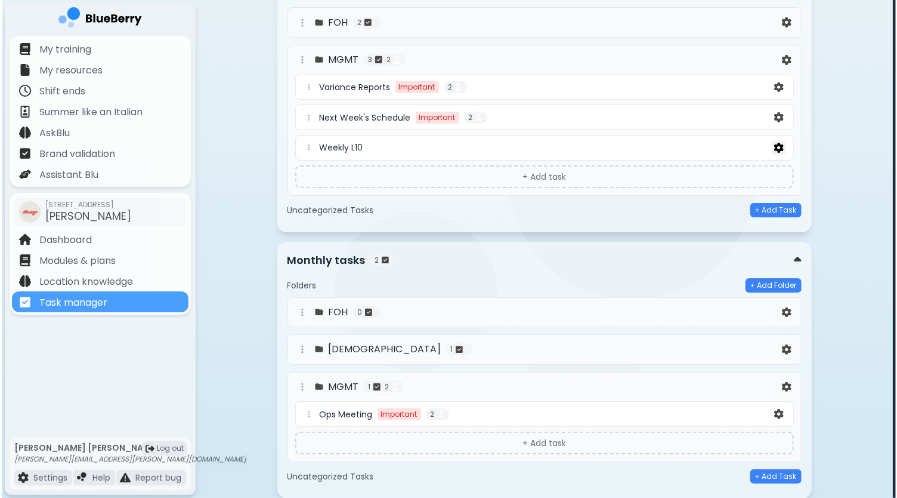
scroll to position [0, 0]
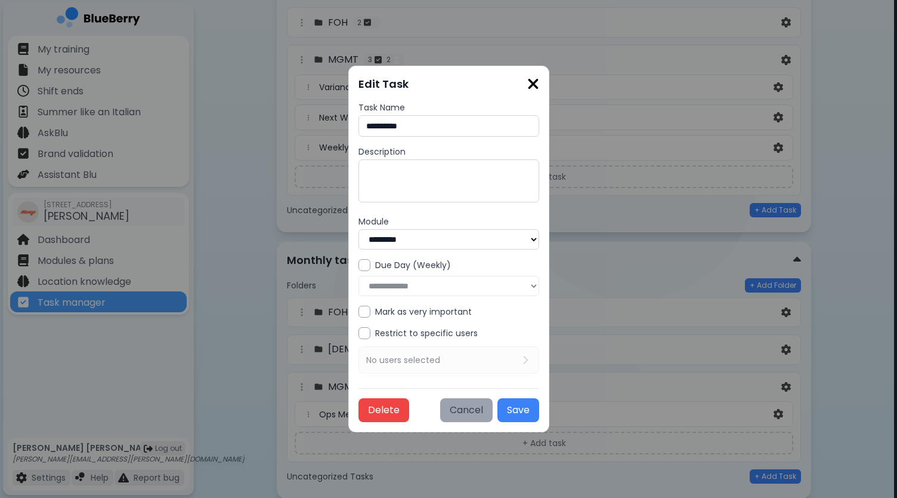
click at [493, 412] on button "Cancel" at bounding box center [466, 410] width 52 height 24
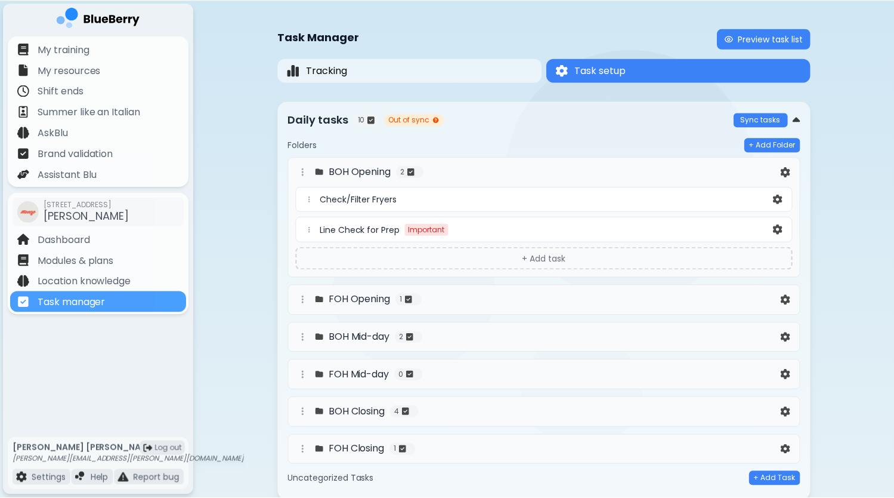
scroll to position [686, 0]
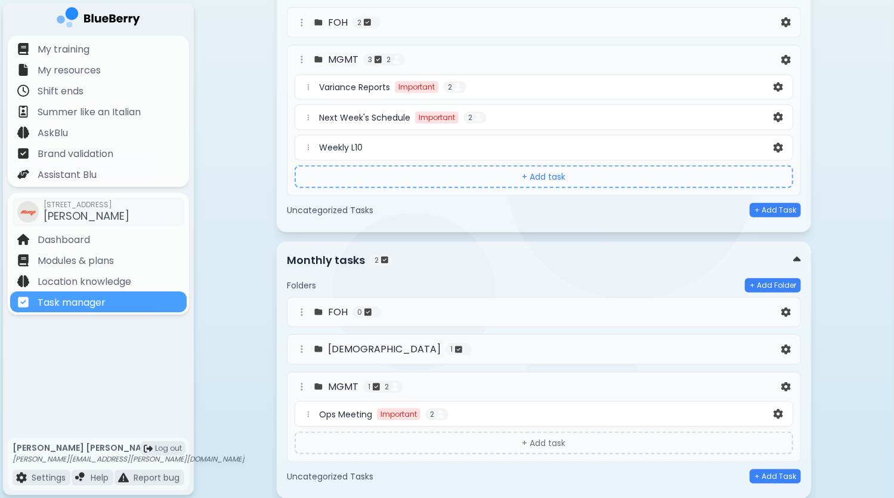
click at [538, 173] on button "+ Add task" at bounding box center [544, 176] width 499 height 23
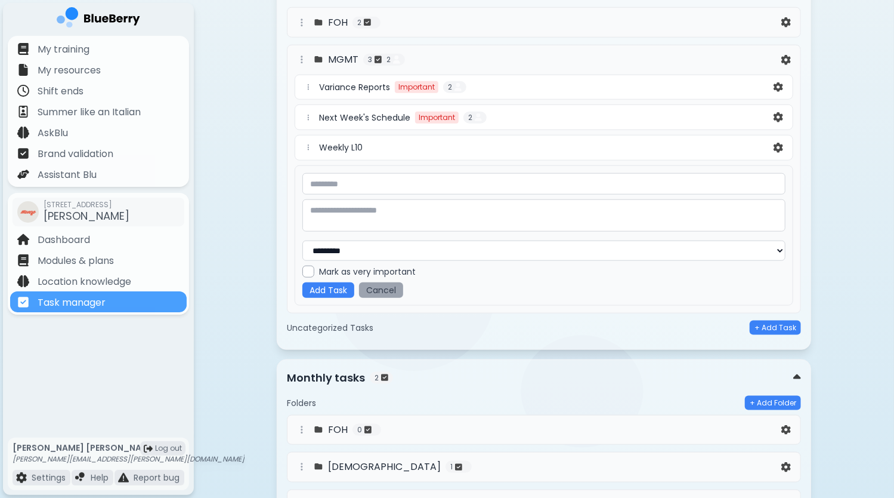
click at [385, 282] on button "Cancel" at bounding box center [381, 290] width 44 height 16
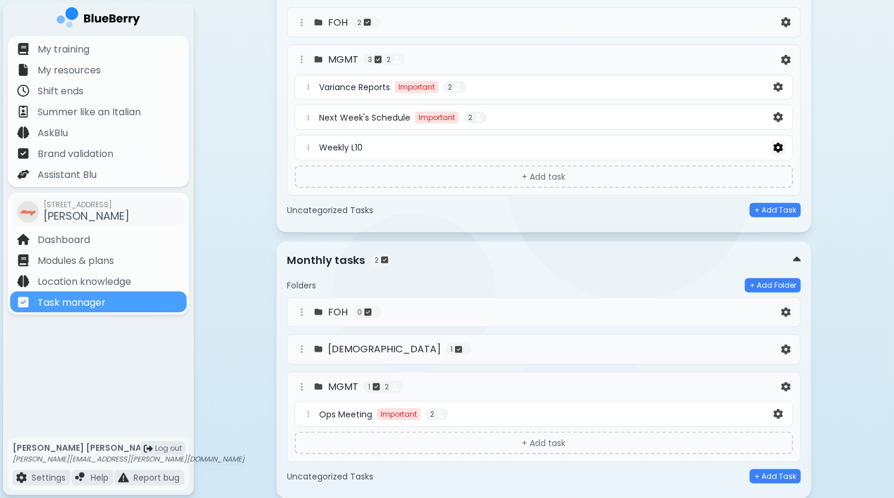
click at [781, 143] on img at bounding box center [779, 148] width 10 height 10
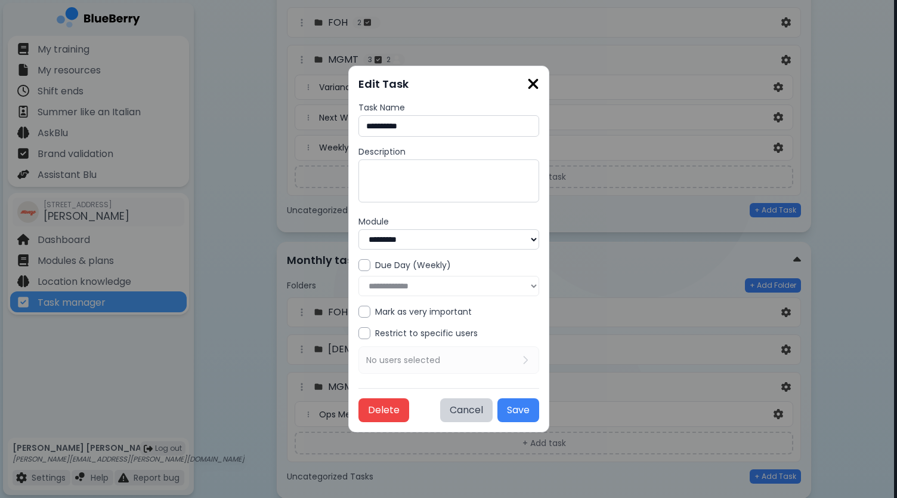
click at [539, 81] on img at bounding box center [533, 84] width 12 height 16
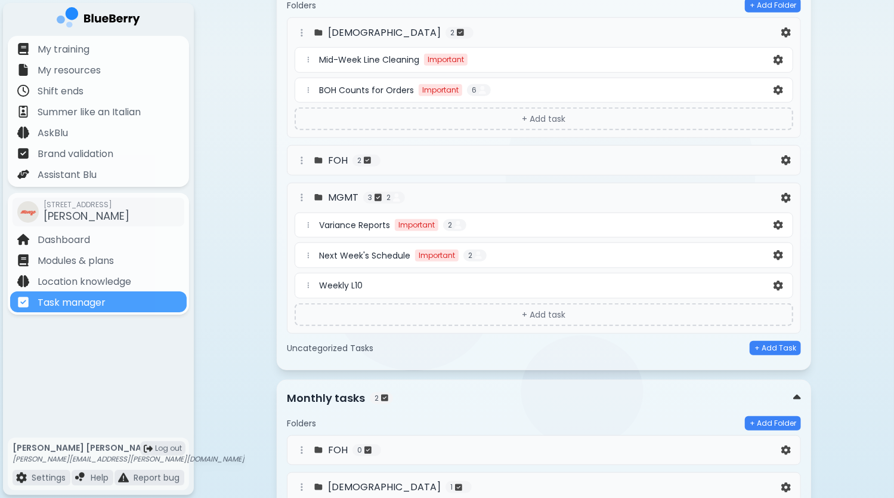
scroll to position [537, 0]
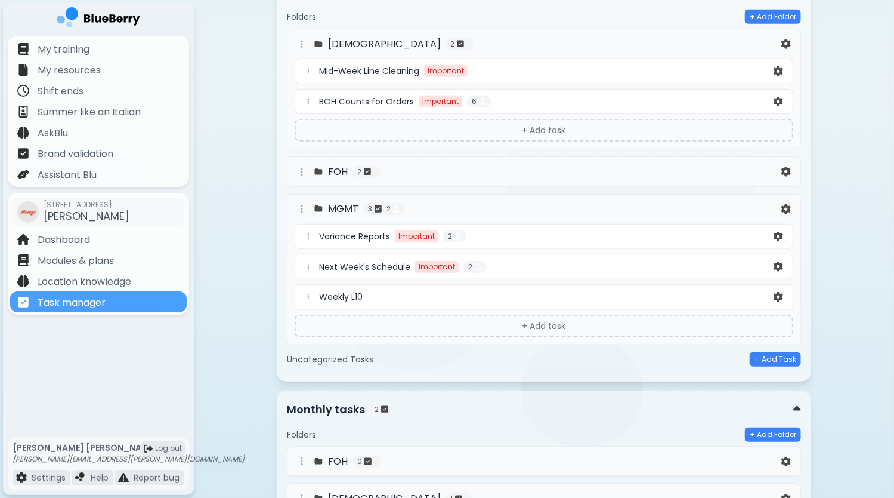
click at [478, 291] on div "Weekly L10" at bounding box center [545, 296] width 452 height 11
click at [777, 292] on img at bounding box center [779, 297] width 10 height 10
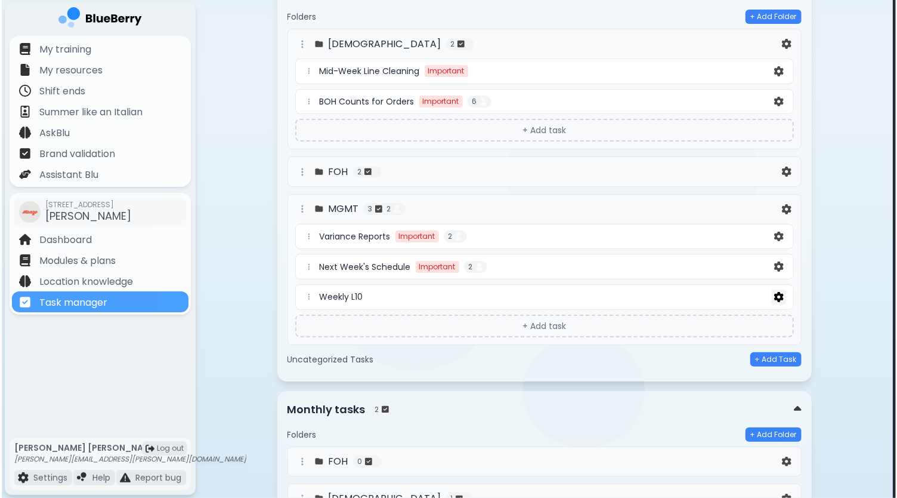
scroll to position [0, 0]
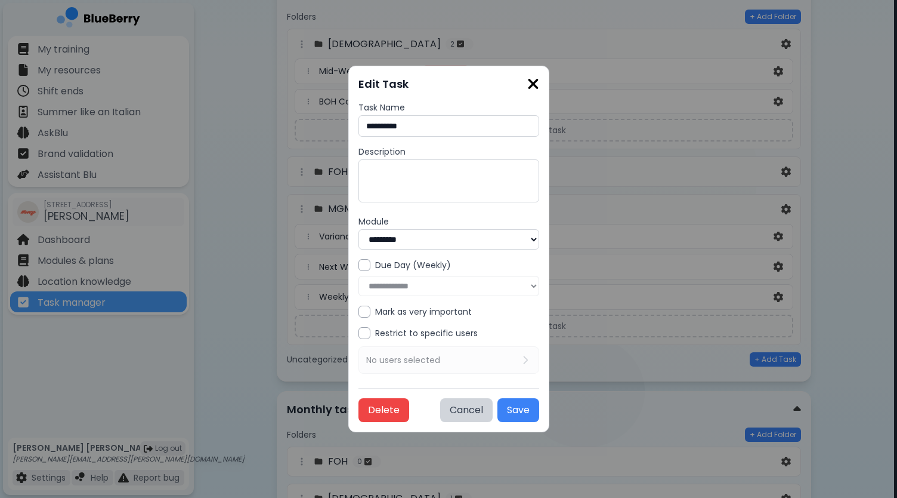
click at [372, 285] on div "**********" at bounding box center [449, 277] width 181 height 37
click at [359, 264] on div at bounding box center [365, 265] width 12 height 12
click at [374, 294] on select "**********" at bounding box center [449, 286] width 181 height 20
select select "*"
click at [359, 276] on select "**********" at bounding box center [449, 286] width 181 height 20
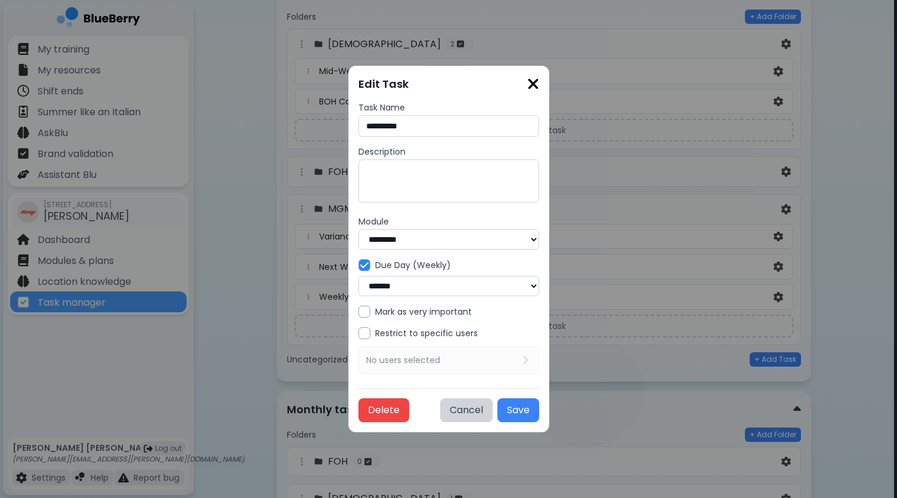
click at [359, 270] on div "**********" at bounding box center [449, 277] width 181 height 37
click at [360, 264] on img at bounding box center [364, 265] width 8 height 10
click at [417, 288] on div "**********" at bounding box center [449, 277] width 181 height 37
click at [359, 264] on div at bounding box center [365, 265] width 12 height 12
click at [400, 292] on select "**********" at bounding box center [449, 286] width 181 height 20
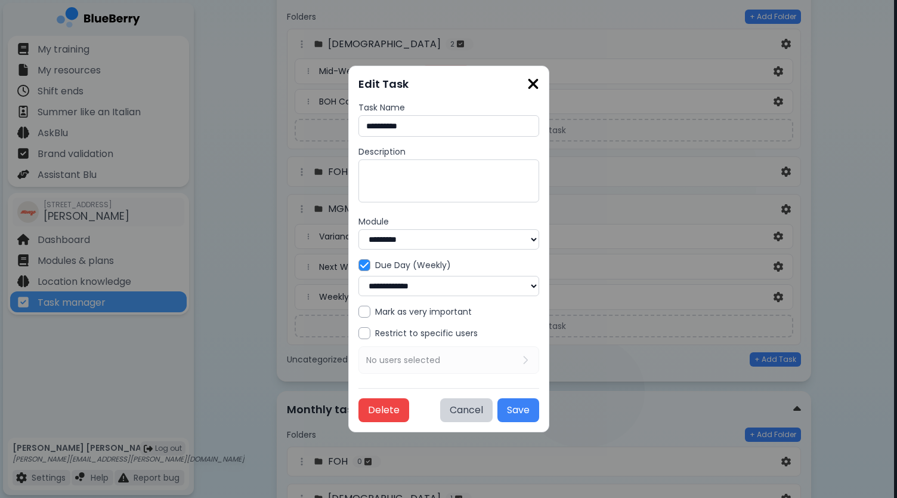
select select "*"
click at [359, 276] on select "**********" at bounding box center [449, 286] width 181 height 20
click at [359, 335] on div at bounding box center [365, 333] width 12 height 12
click at [400, 361] on p "No users selected" at bounding box center [403, 359] width 74 height 11
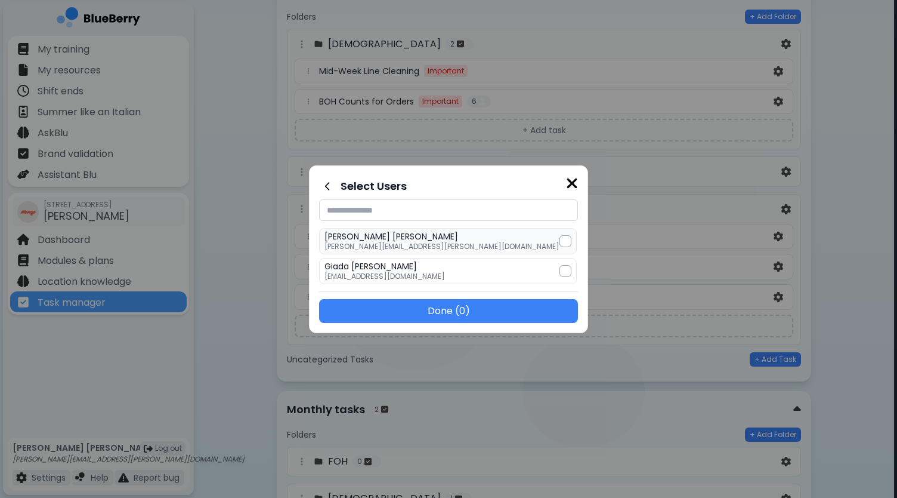
click at [560, 243] on div at bounding box center [566, 241] width 12 height 12
click at [560, 272] on div at bounding box center [566, 271] width 12 height 12
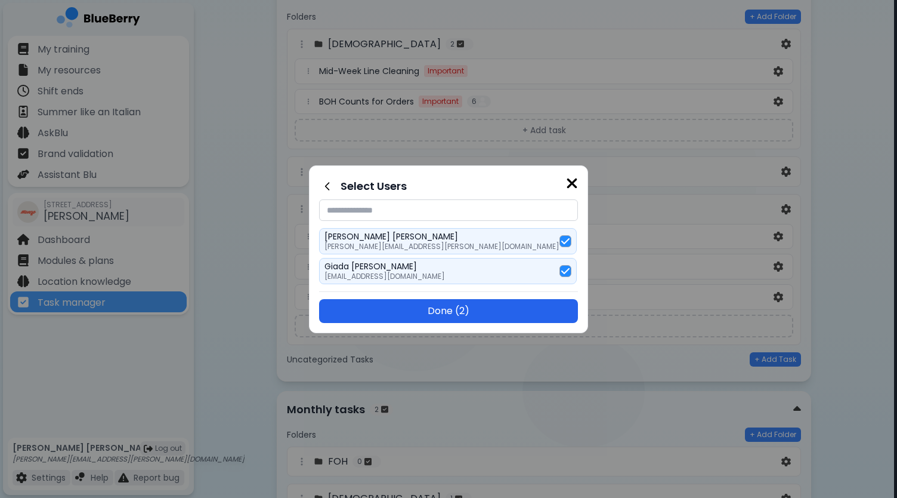
click at [466, 305] on button "Done ( 2 )" at bounding box center [448, 311] width 259 height 24
select select "*"
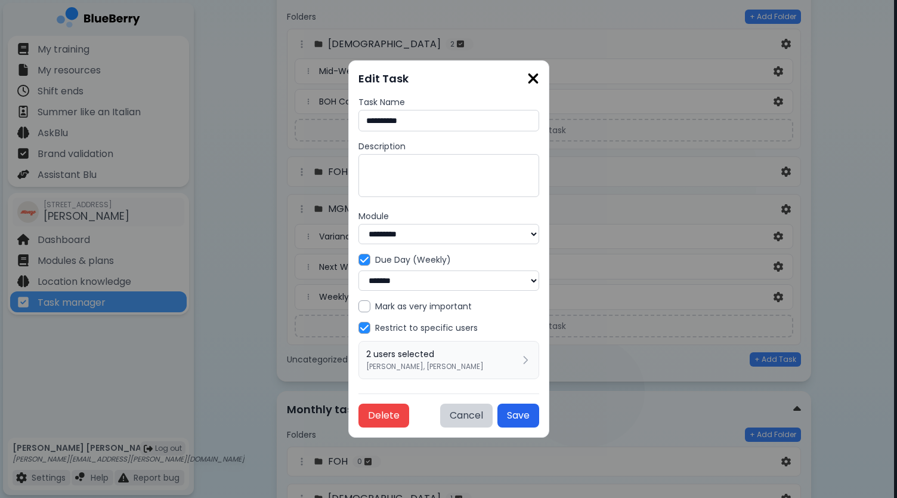
click at [539, 418] on button "Save" at bounding box center [519, 415] width 42 height 24
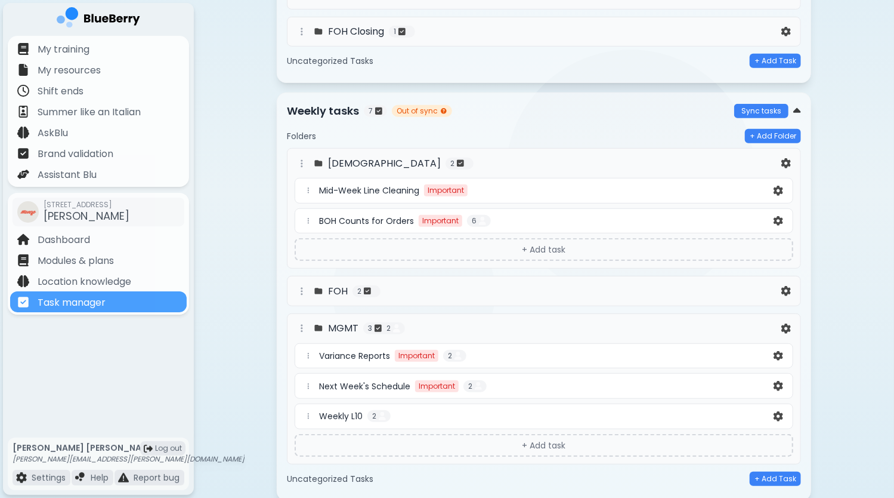
scroll to position [477, 0]
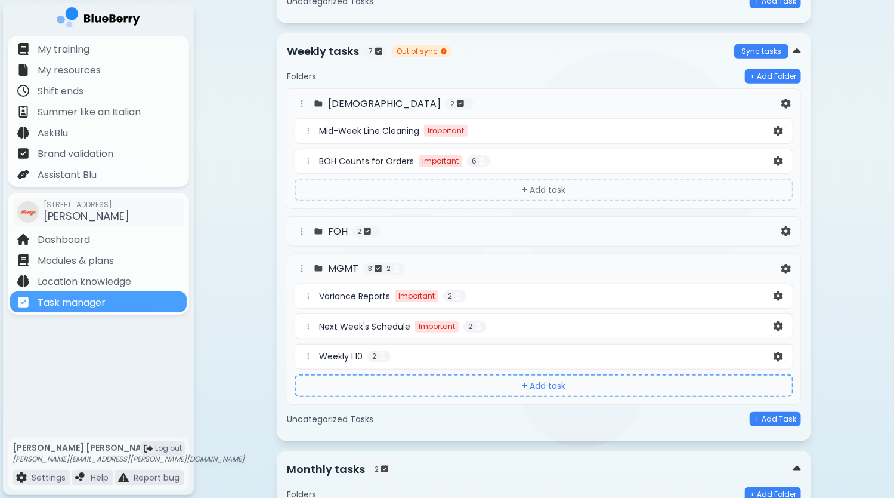
click at [531, 379] on button "+ Add task" at bounding box center [544, 385] width 499 height 23
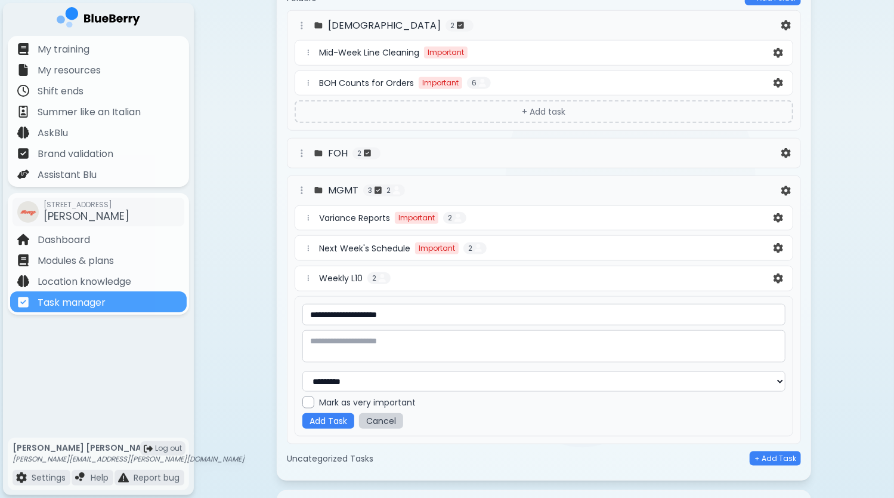
scroll to position [537, 0]
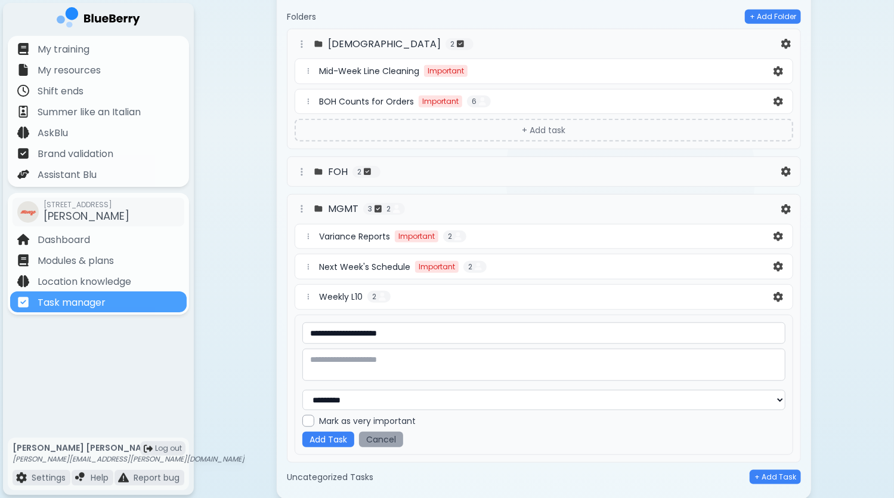
type input "**********"
click at [383, 434] on button "Cancel" at bounding box center [381, 439] width 44 height 16
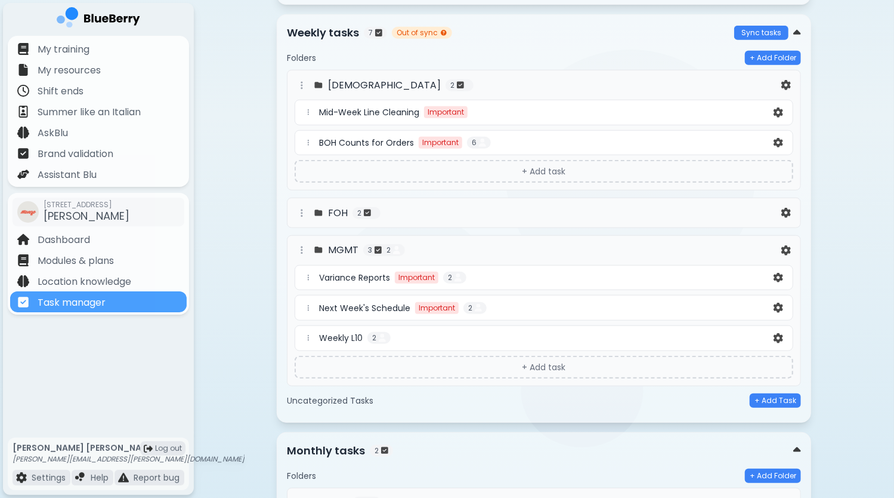
scroll to position [477, 0]
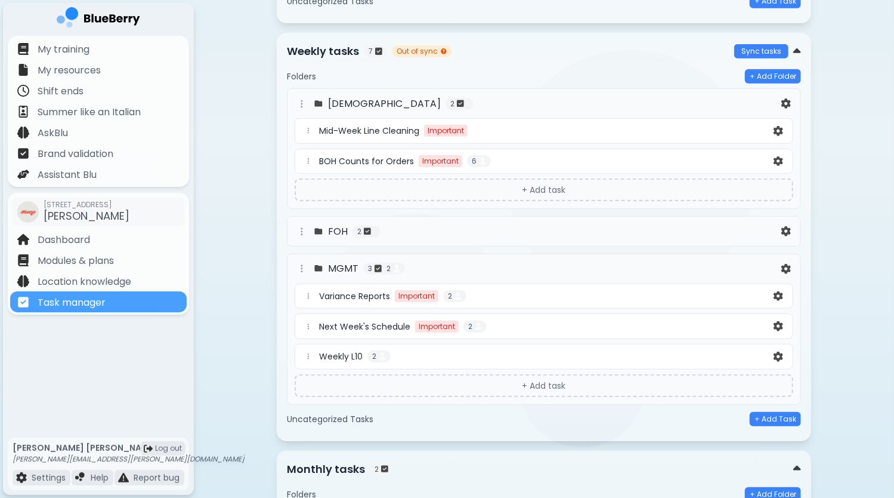
click at [487, 262] on div "MGMT 3 2" at bounding box center [537, 268] width 484 height 14
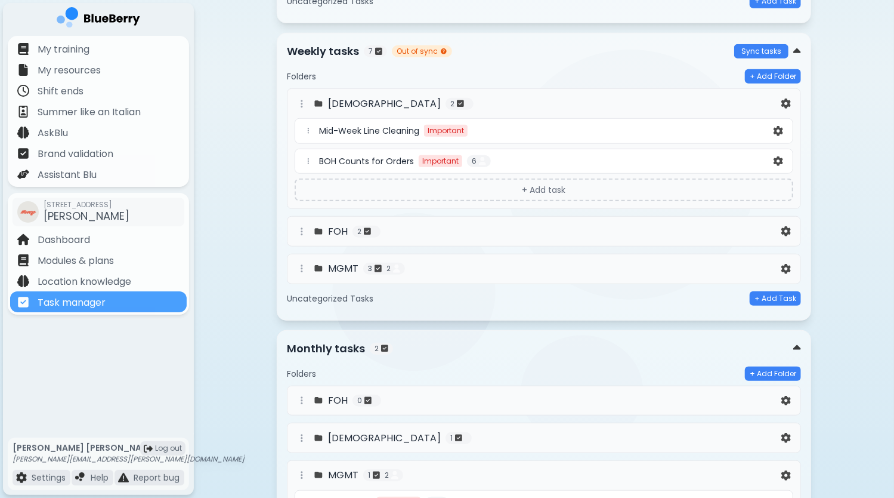
click at [520, 97] on div "[DEMOGRAPHIC_DATA] 2" at bounding box center [537, 104] width 484 height 14
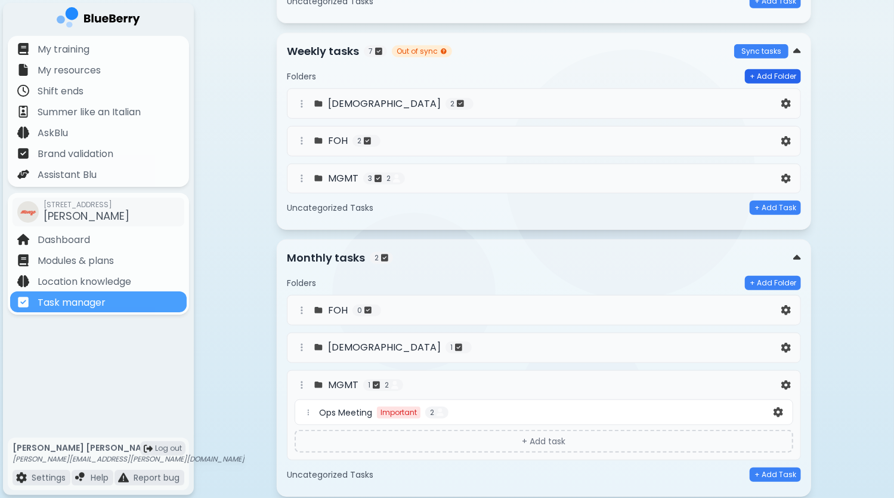
click at [769, 75] on button "+ Add Folder" at bounding box center [773, 76] width 56 height 14
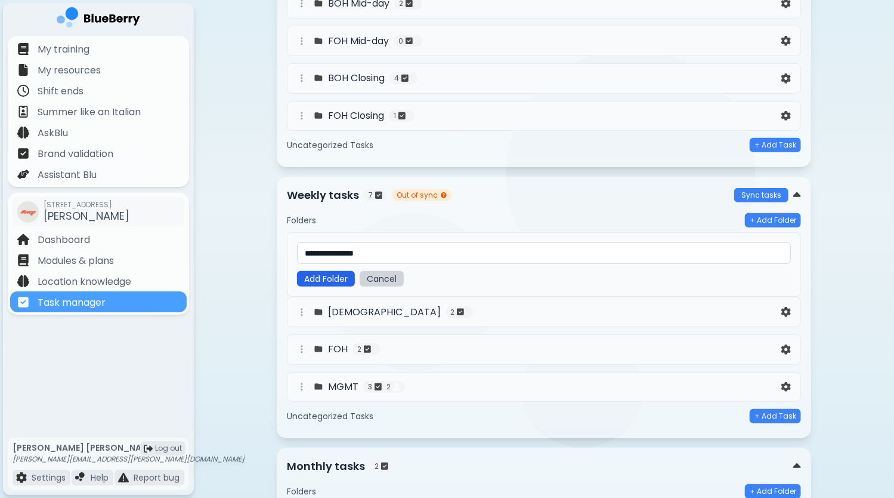
type input "**********"
click at [326, 271] on button "Add Folder" at bounding box center [326, 279] width 58 height 16
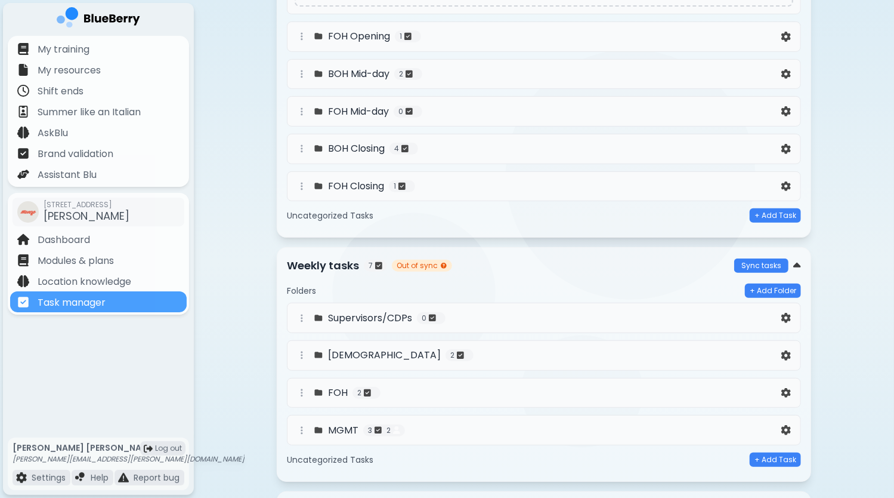
scroll to position [0, 0]
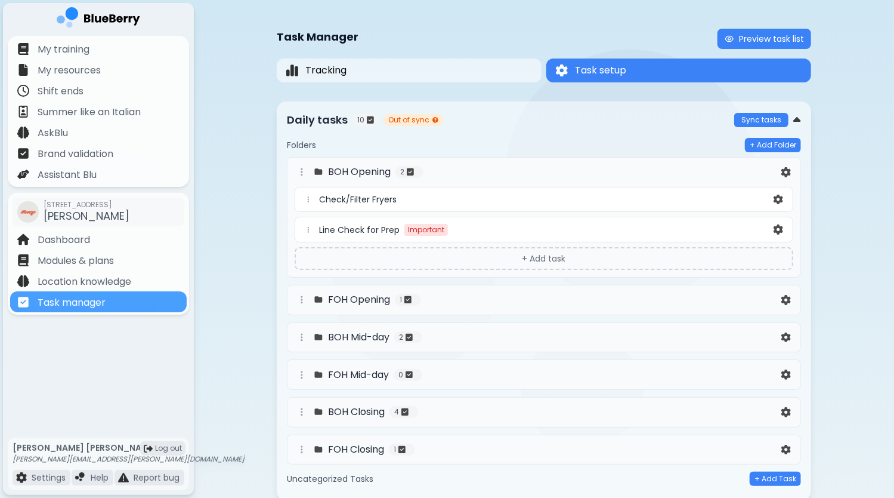
click at [475, 171] on div "BOH Opening 2" at bounding box center [537, 172] width 484 height 14
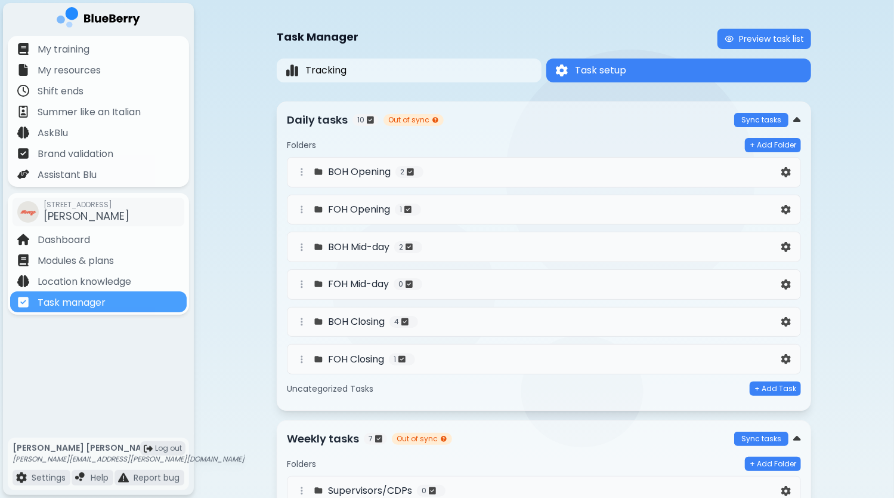
click at [463, 176] on div "BOH Opening 2" at bounding box center [537, 172] width 484 height 14
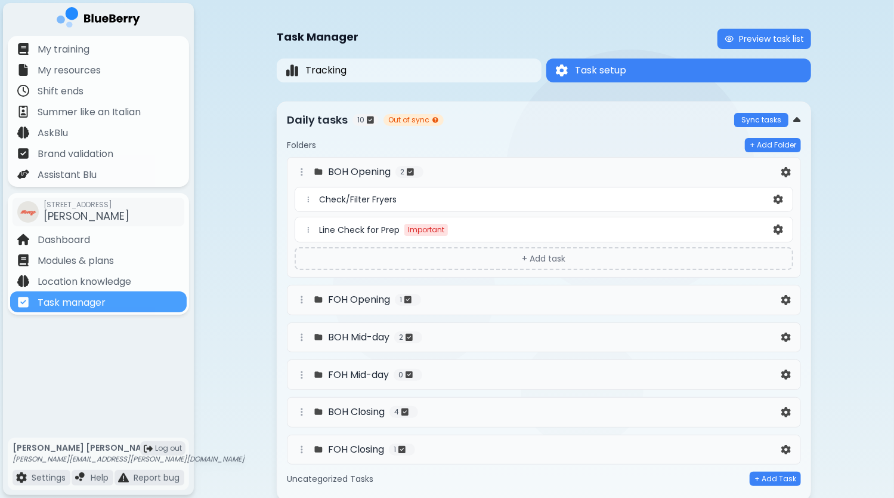
click at [496, 176] on div "BOH Opening 2" at bounding box center [537, 172] width 484 height 14
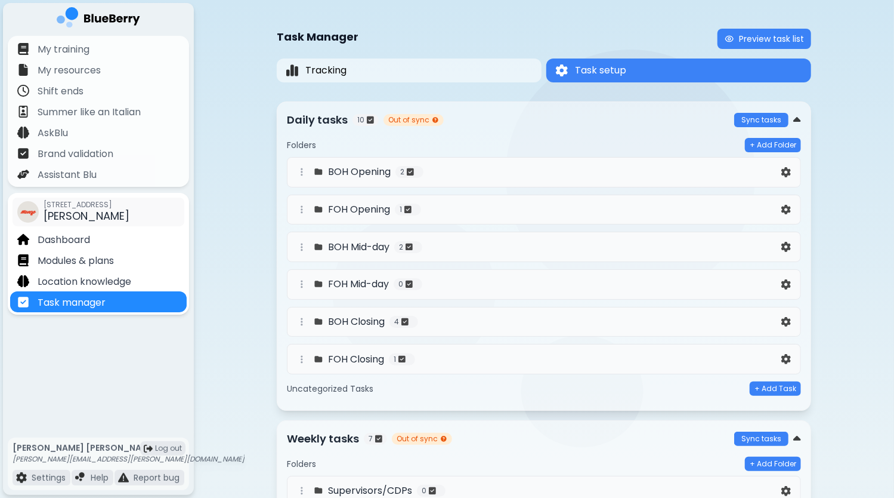
click at [107, 209] on span "[STREET_ADDRESS]" at bounding box center [87, 205] width 86 height 10
click at [52, 239] on p "Dashboard" at bounding box center [64, 240] width 52 height 14
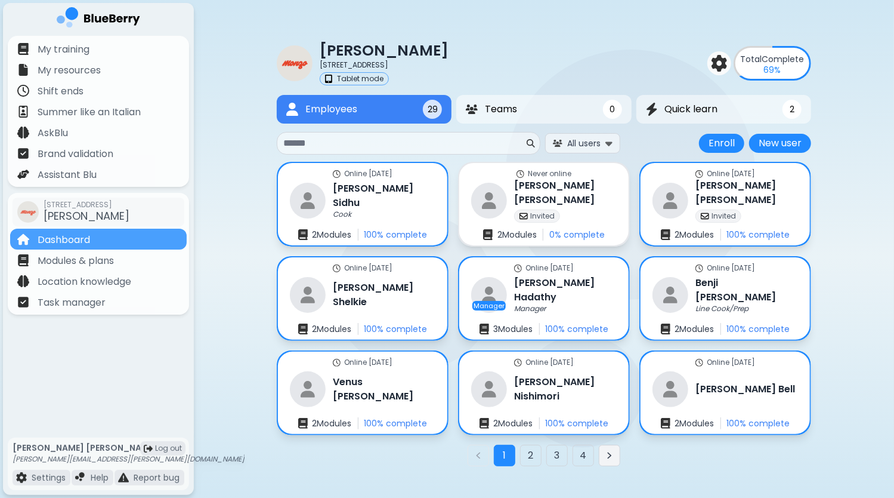
click at [610, 456] on icon "Next page" at bounding box center [610, 455] width 10 height 10
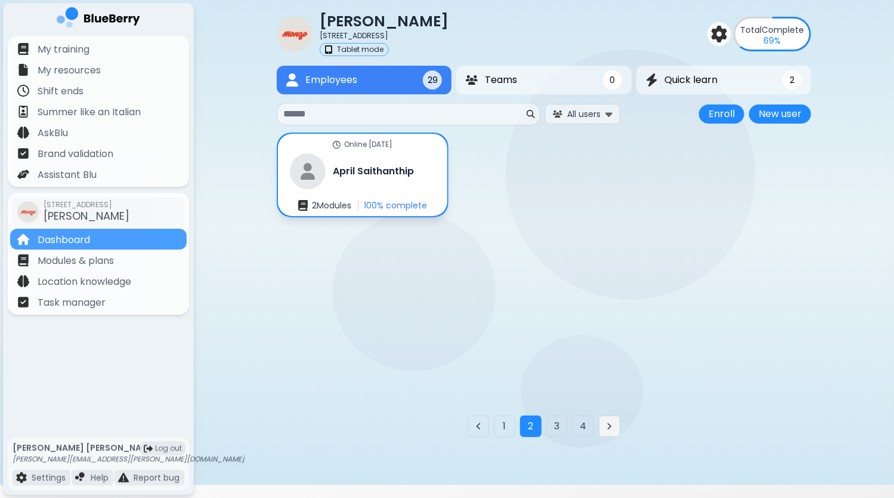
scroll to position [31, 0]
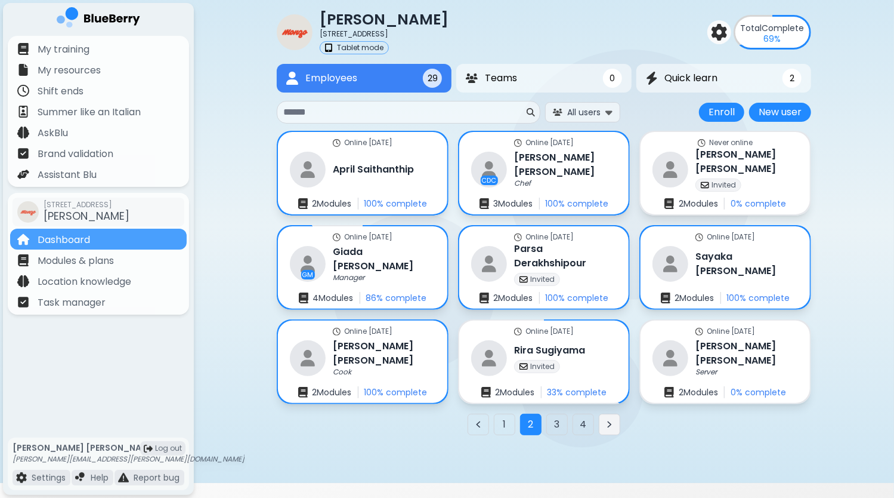
click at [608, 424] on icon "Next page" at bounding box center [610, 424] width 10 height 10
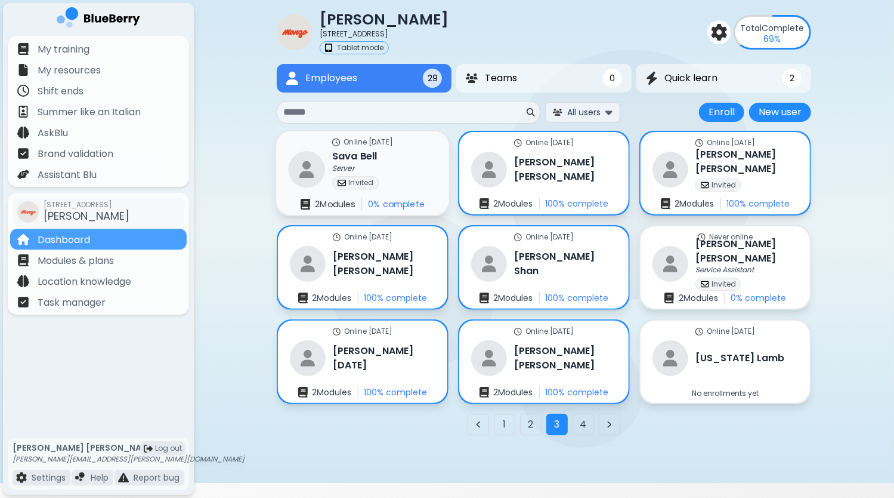
click at [394, 175] on div "Online [DATE] [PERSON_NAME] Server Invited 2 Module s 0 % complete" at bounding box center [362, 173] width 173 height 84
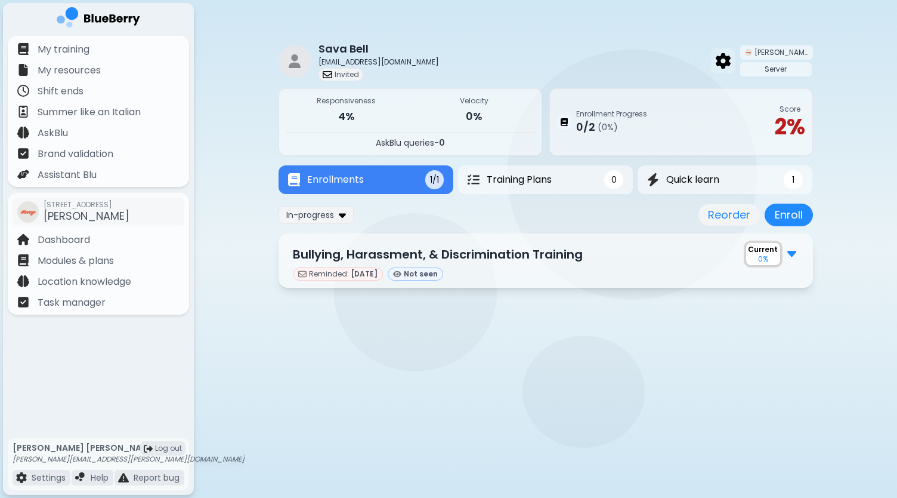
click at [731, 61] on img at bounding box center [723, 61] width 15 height 16
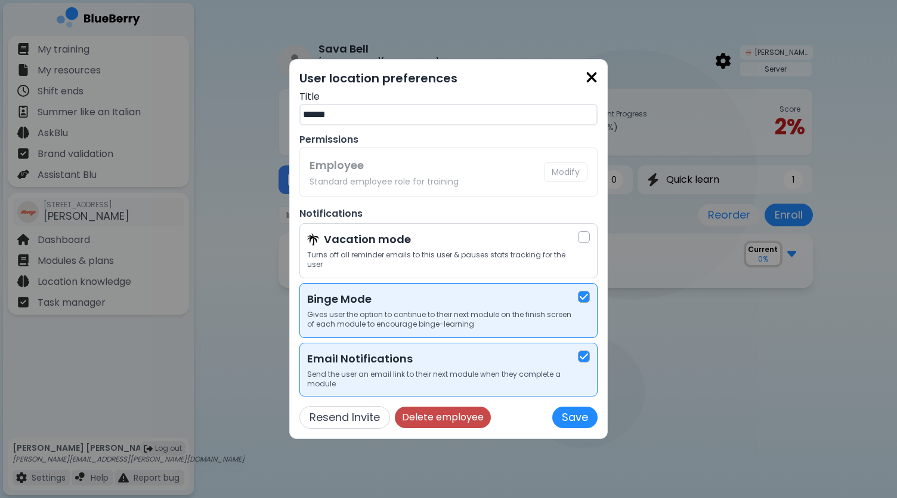
click at [465, 413] on button "Delete employee" at bounding box center [443, 416] width 96 height 21
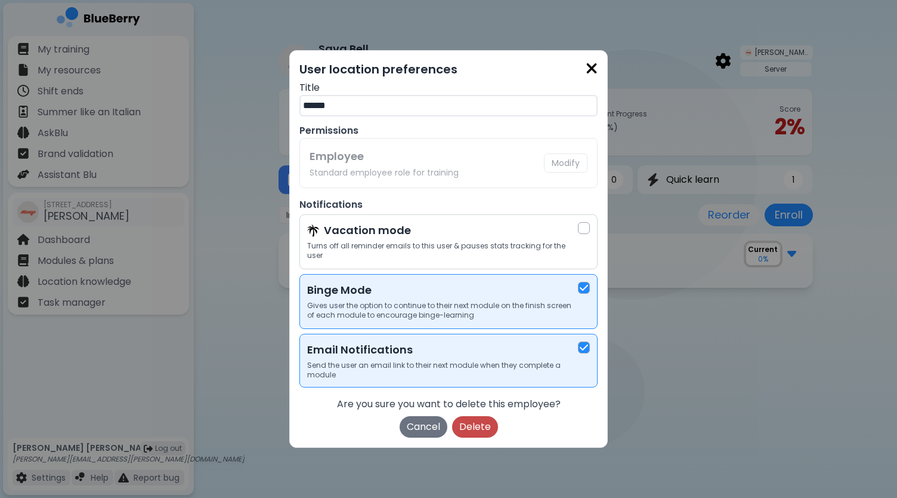
click at [469, 418] on button "Delete" at bounding box center [475, 426] width 46 height 21
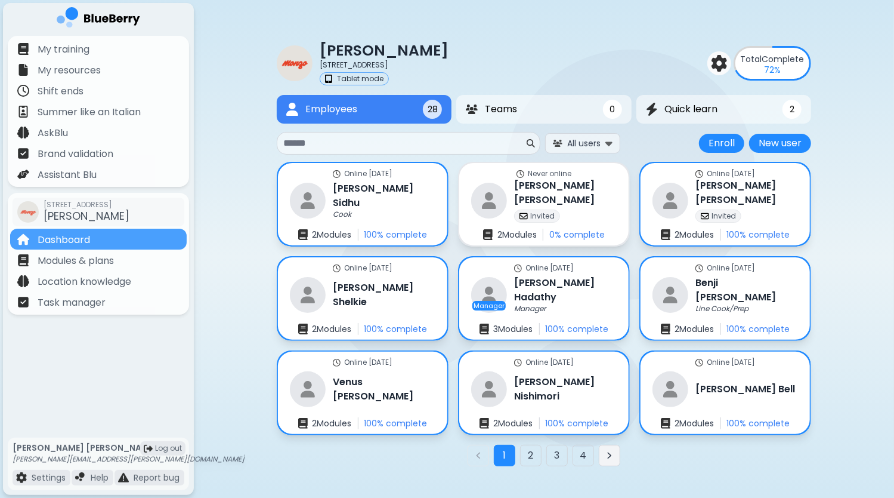
click at [608, 459] on button "Next page" at bounding box center [609, 454] width 21 height 21
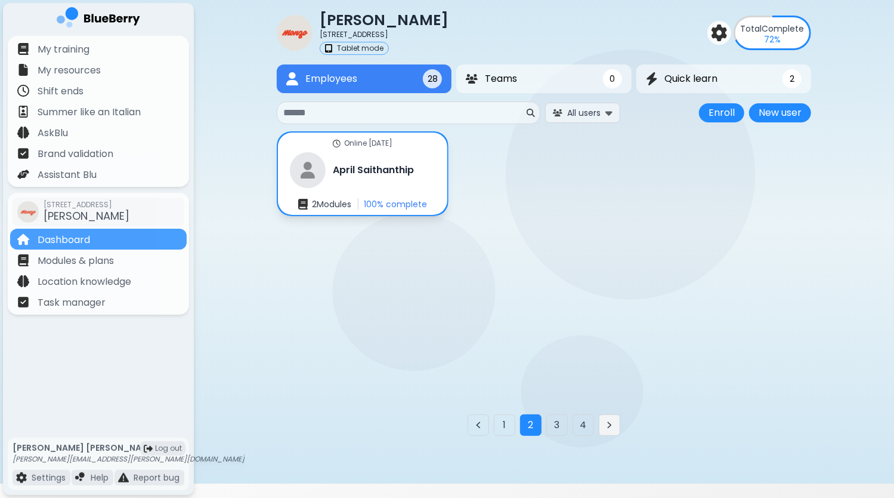
scroll to position [31, 0]
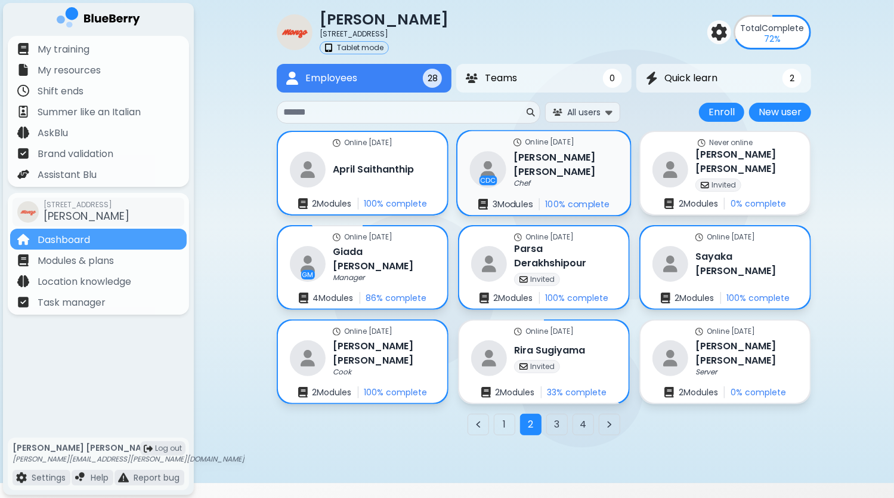
click at [536, 179] on div "Chef" at bounding box center [566, 184] width 104 height 10
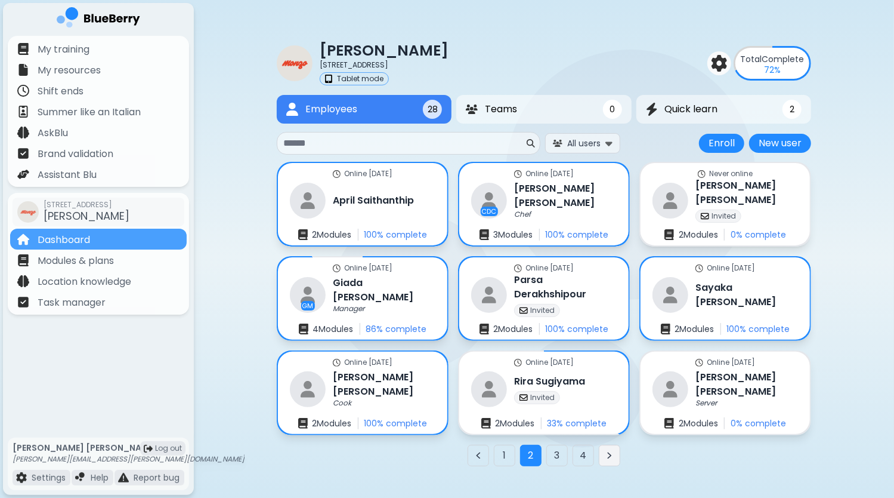
click at [610, 456] on icon "Next page" at bounding box center [610, 455] width 10 height 10
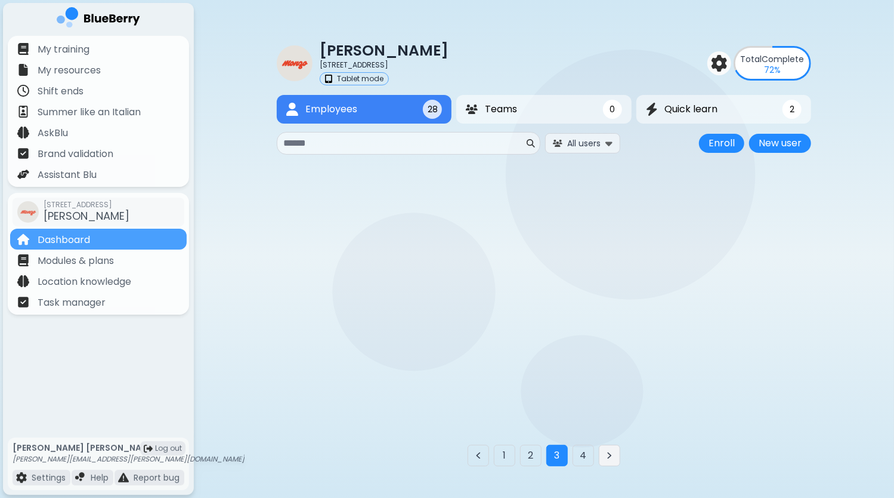
scroll to position [31, 0]
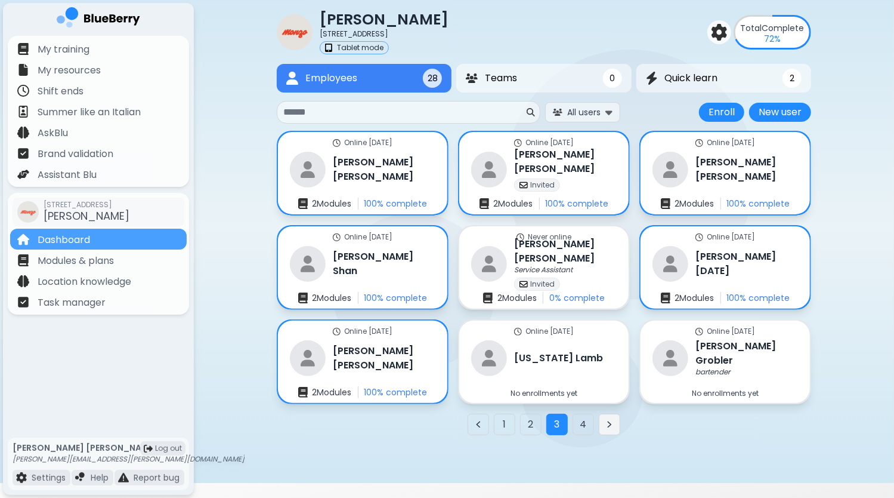
click at [604, 422] on button "Next page" at bounding box center [609, 423] width 21 height 21
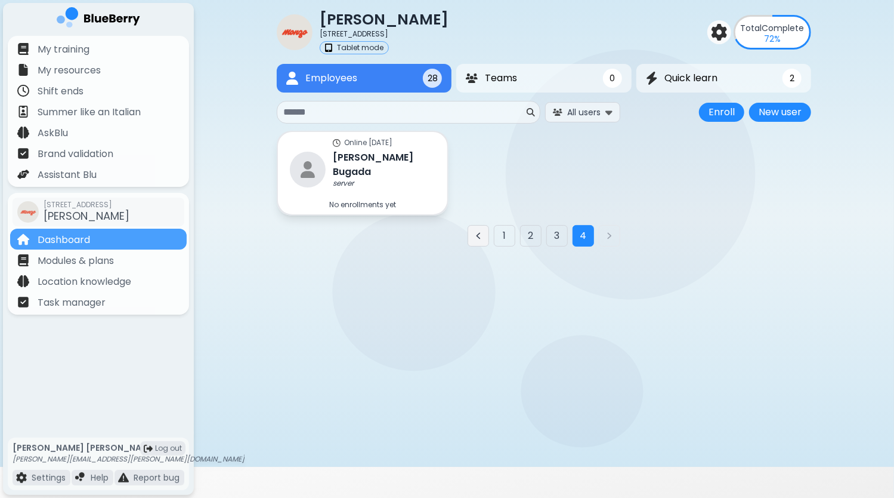
click at [479, 233] on icon "Previous page" at bounding box center [478, 235] width 3 height 5
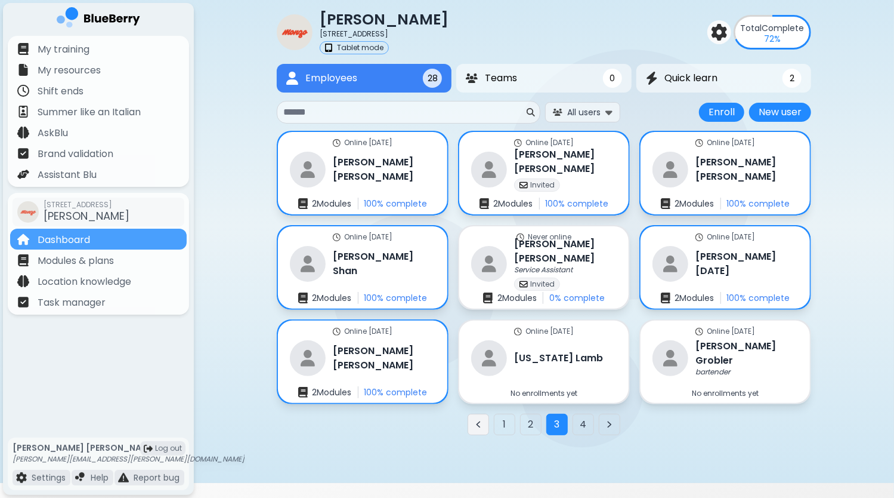
click at [483, 425] on button "Previous page" at bounding box center [478, 423] width 21 height 21
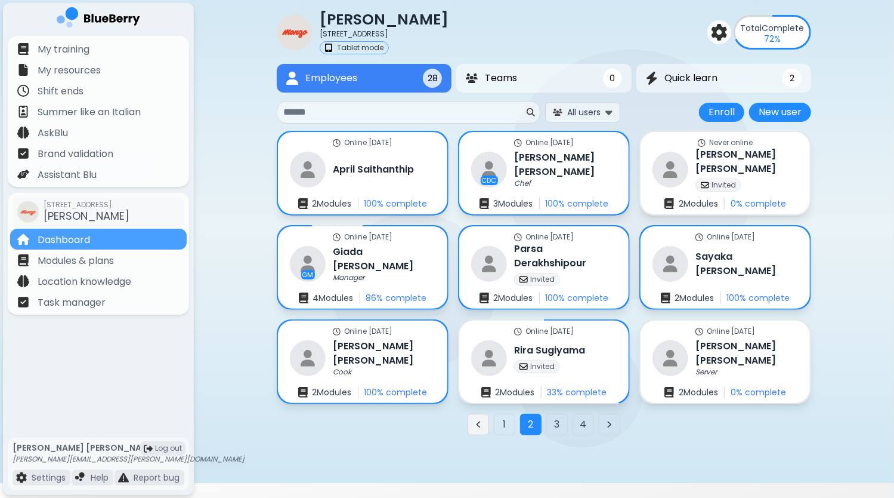
click at [484, 425] on button "Previous page" at bounding box center [478, 423] width 21 height 21
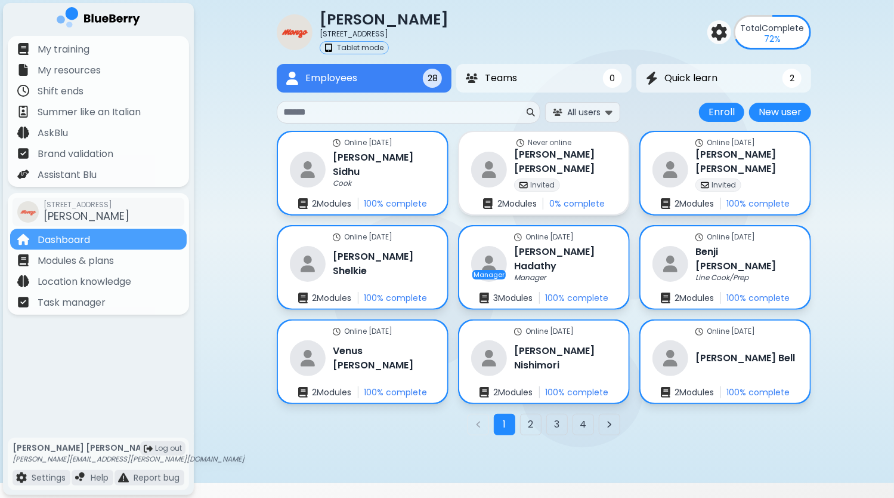
click at [408, 441] on div at bounding box center [348, 436] width 122 height 12
click at [602, 421] on button "Next page" at bounding box center [609, 423] width 21 height 21
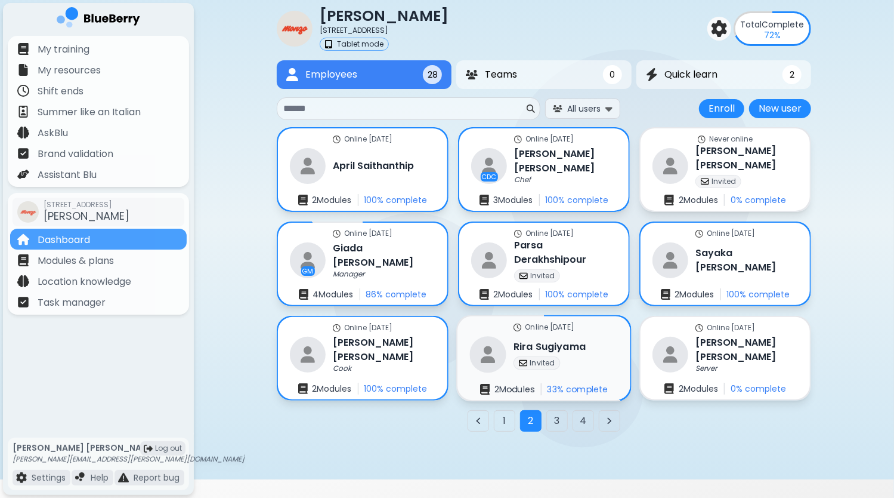
scroll to position [36, 0]
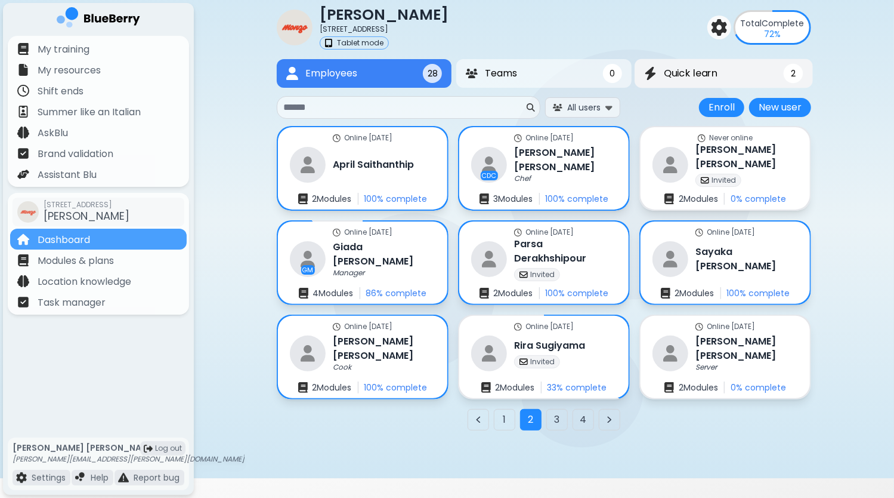
click at [709, 78] on span "Quick learn" at bounding box center [691, 73] width 54 height 14
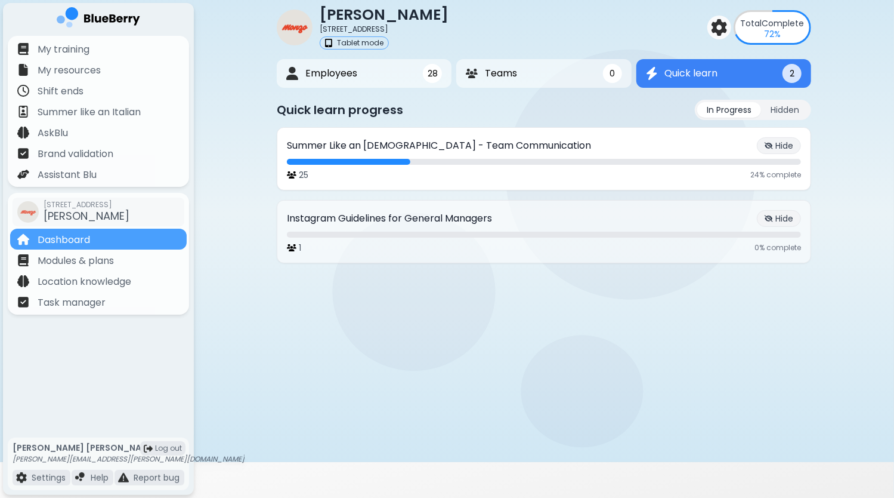
click at [465, 149] on p "Summer Like an [DEMOGRAPHIC_DATA] - Team Communication" at bounding box center [439, 145] width 304 height 14
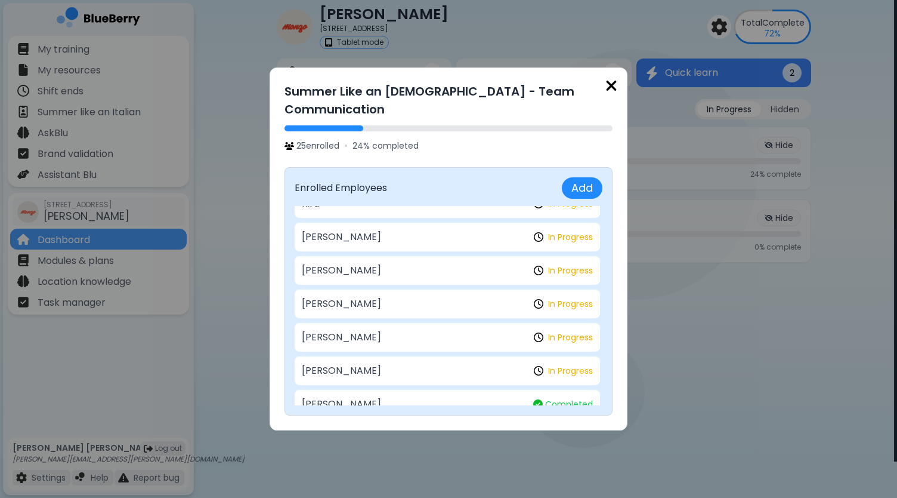
scroll to position [0, 0]
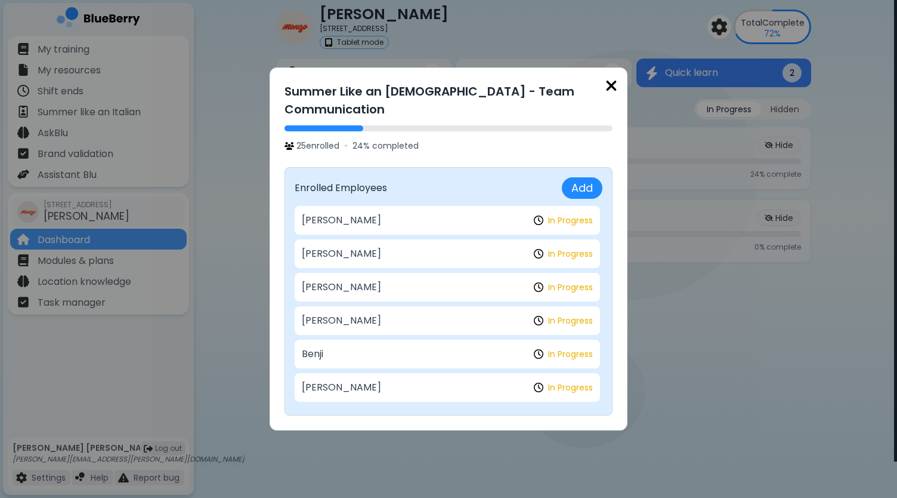
click at [613, 94] on img at bounding box center [611, 86] width 12 height 16
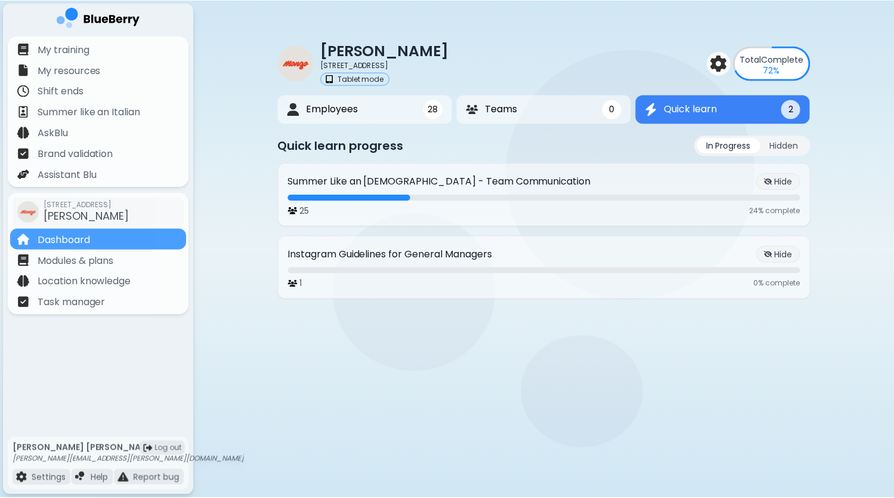
scroll to position [36, 0]
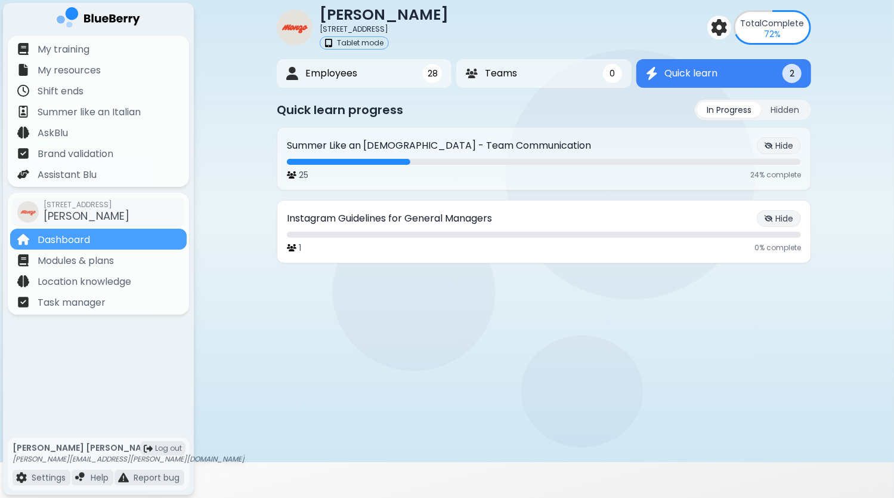
click at [475, 216] on p "Instagram Guidelines for General Managers" at bounding box center [389, 218] width 205 height 14
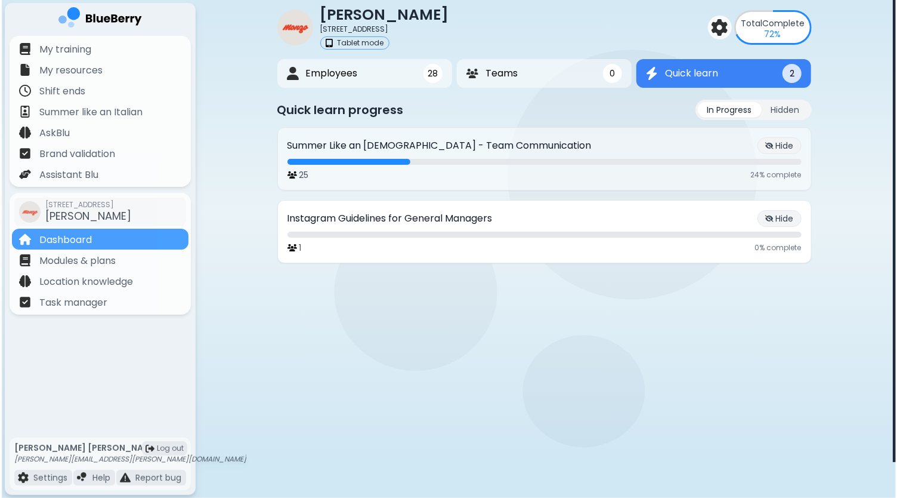
scroll to position [0, 0]
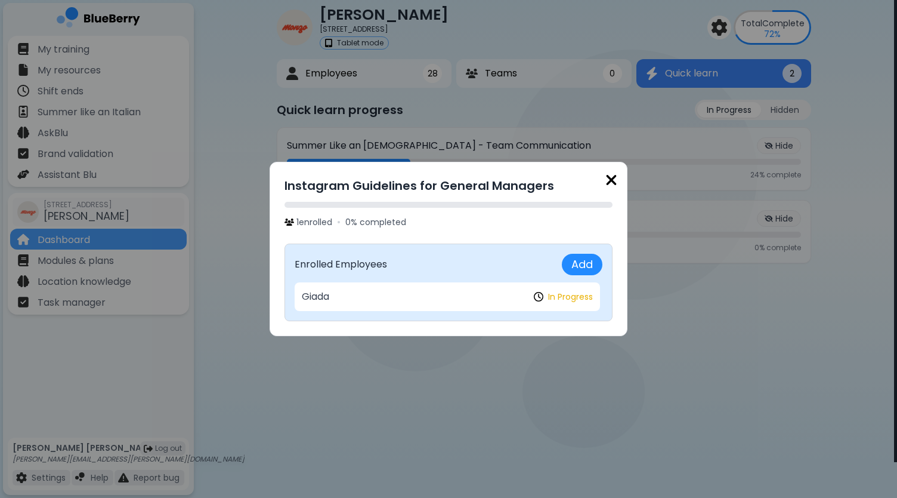
click at [611, 180] on img at bounding box center [611, 180] width 12 height 16
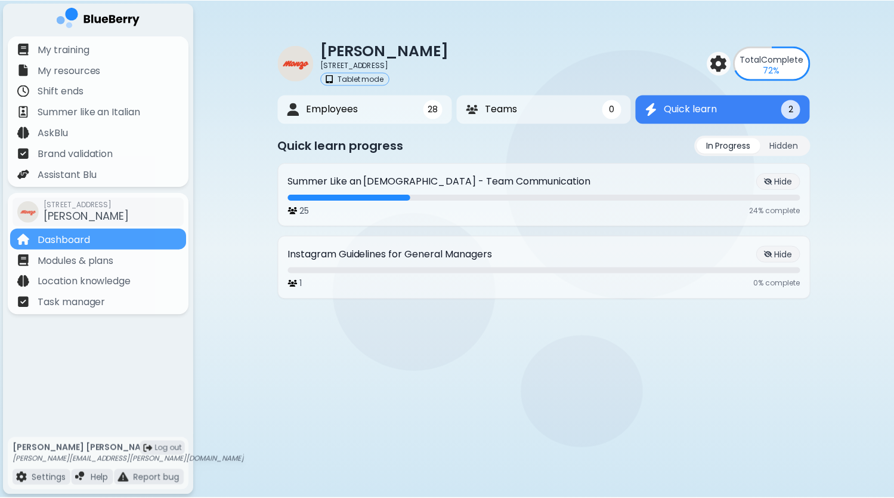
scroll to position [36, 0]
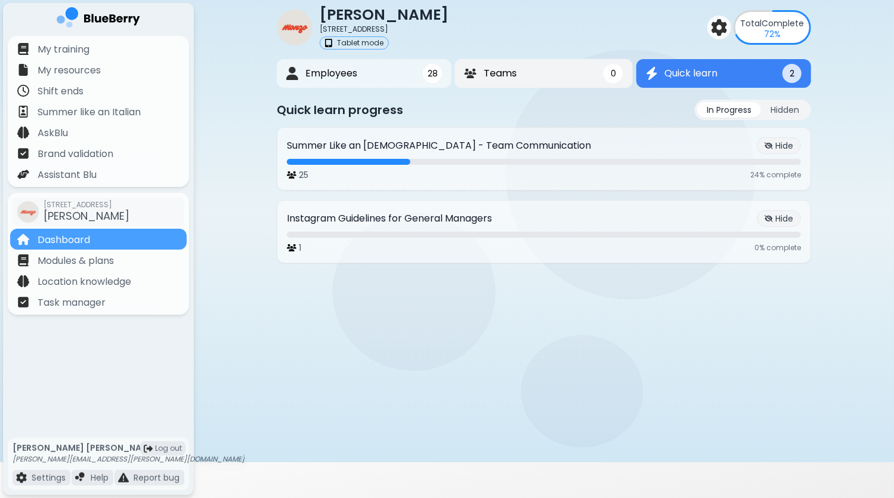
click at [539, 83] on button "Teams 0" at bounding box center [544, 73] width 178 height 29
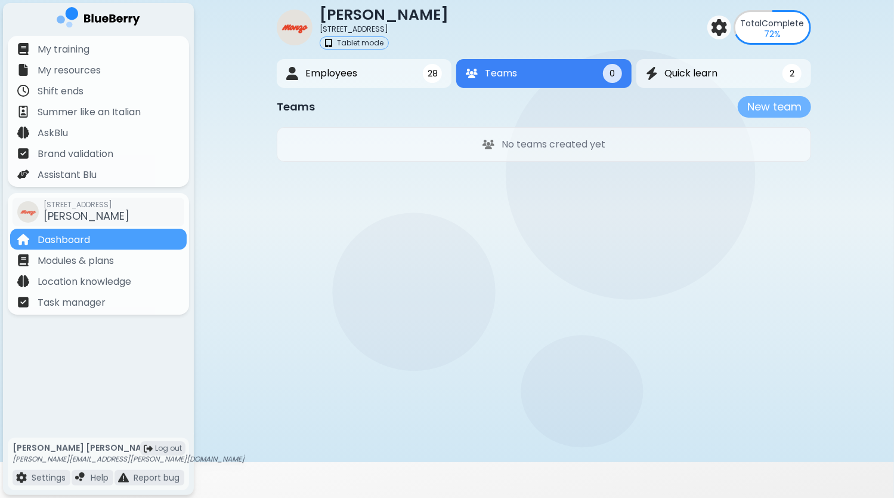
click at [763, 108] on button "New team" at bounding box center [774, 106] width 73 height 21
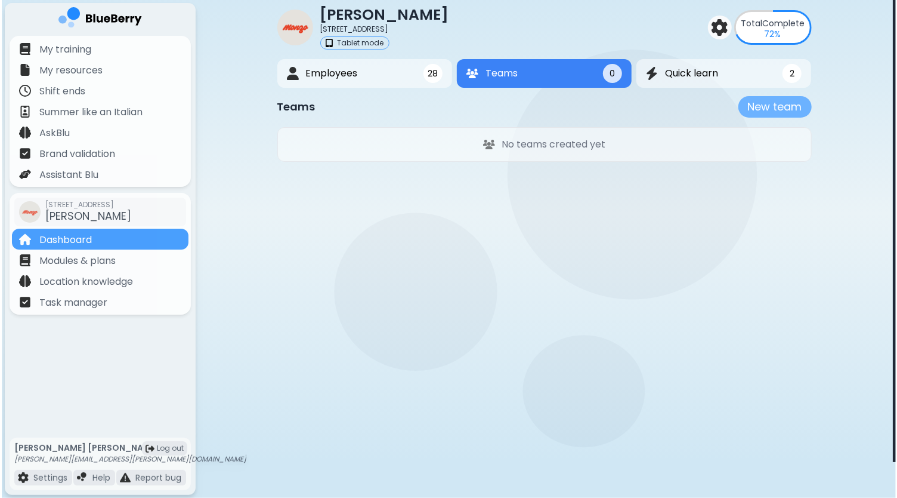
scroll to position [0, 0]
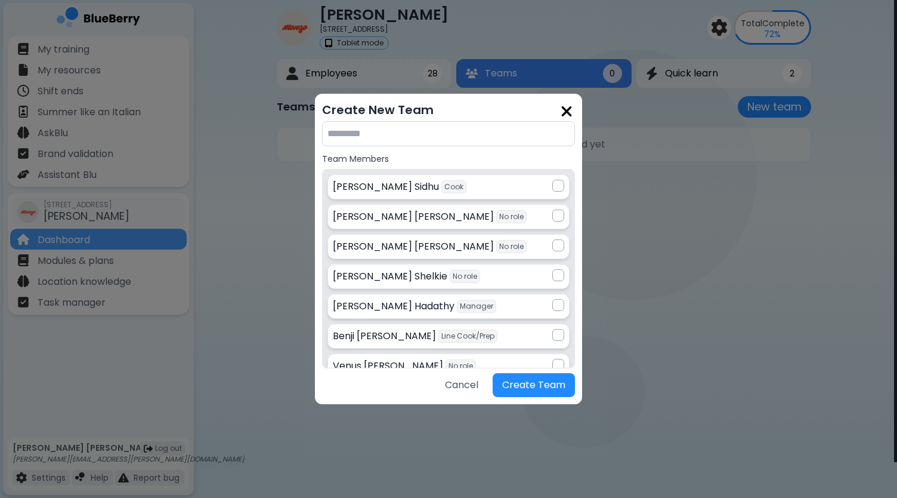
click at [450, 140] on input "text" at bounding box center [448, 133] width 253 height 25
type input "***"
click at [553, 186] on div at bounding box center [558, 186] width 12 height 12
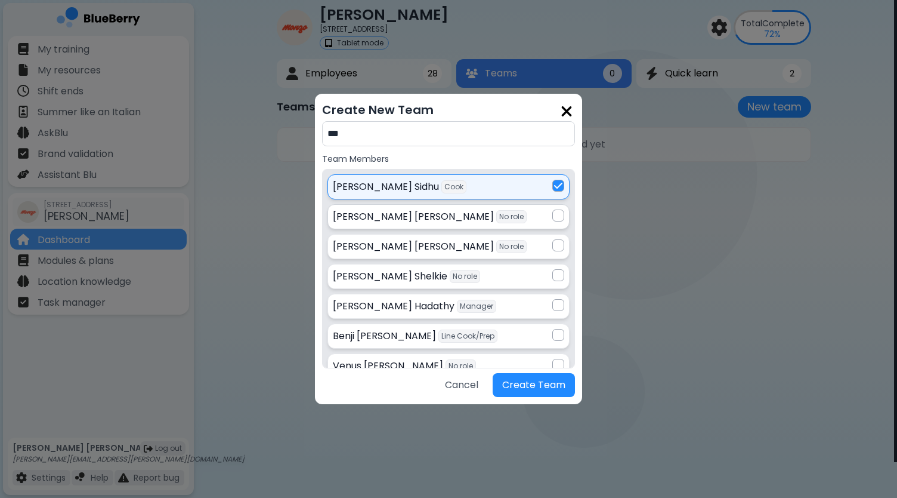
click at [555, 214] on div at bounding box center [558, 215] width 12 height 12
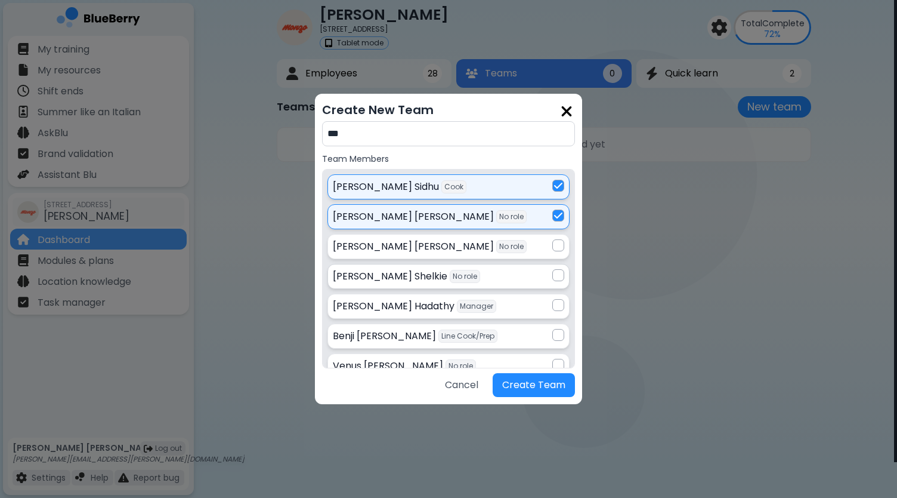
click at [559, 274] on div at bounding box center [558, 275] width 12 height 12
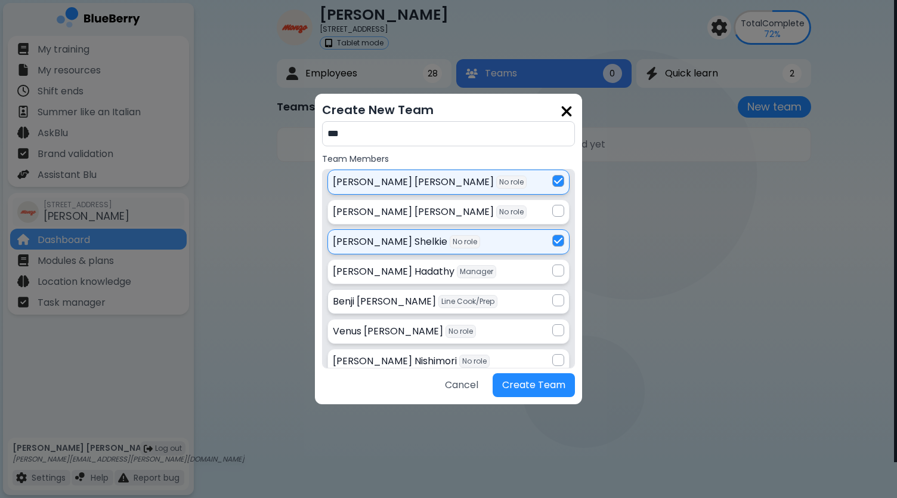
scroll to position [60, 0]
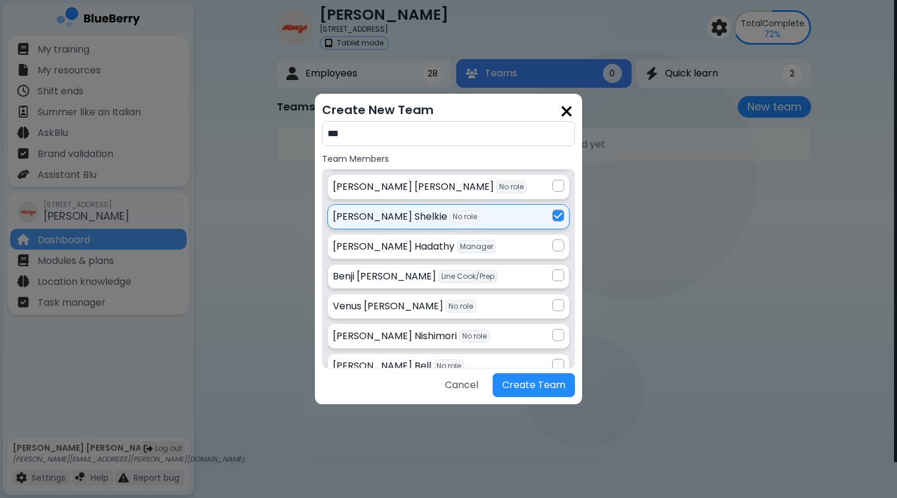
click at [556, 275] on div at bounding box center [558, 275] width 12 height 12
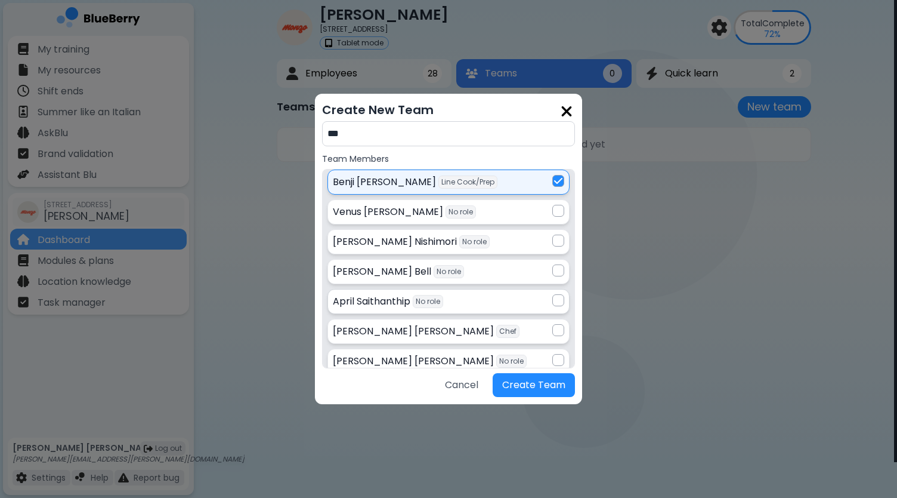
scroll to position [179, 0]
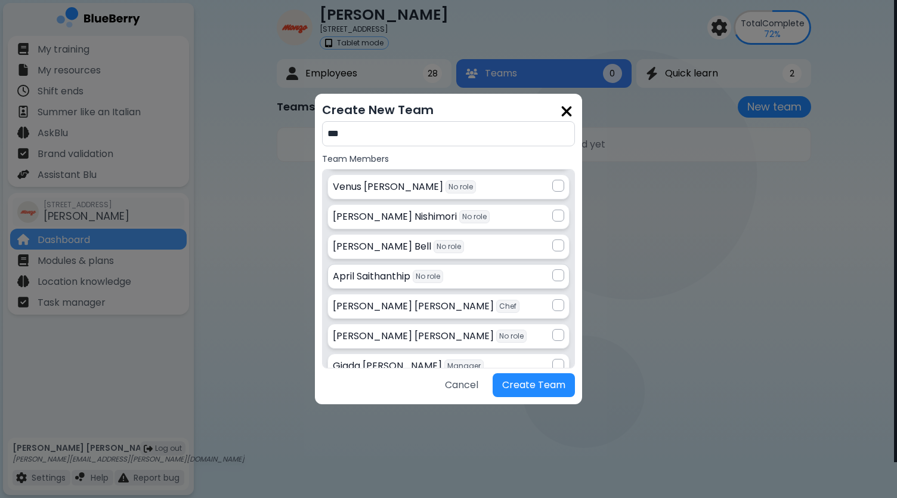
click at [558, 276] on div at bounding box center [558, 275] width 12 height 12
click at [558, 305] on div at bounding box center [558, 305] width 12 height 12
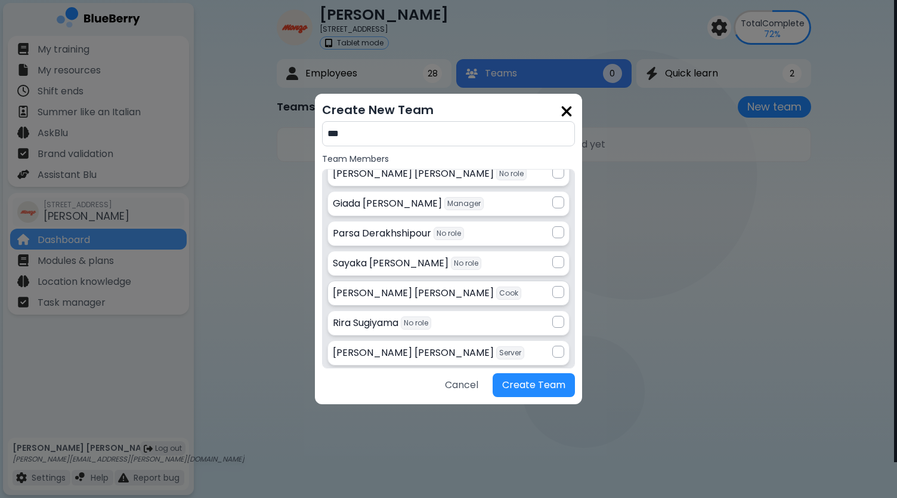
scroll to position [358, 0]
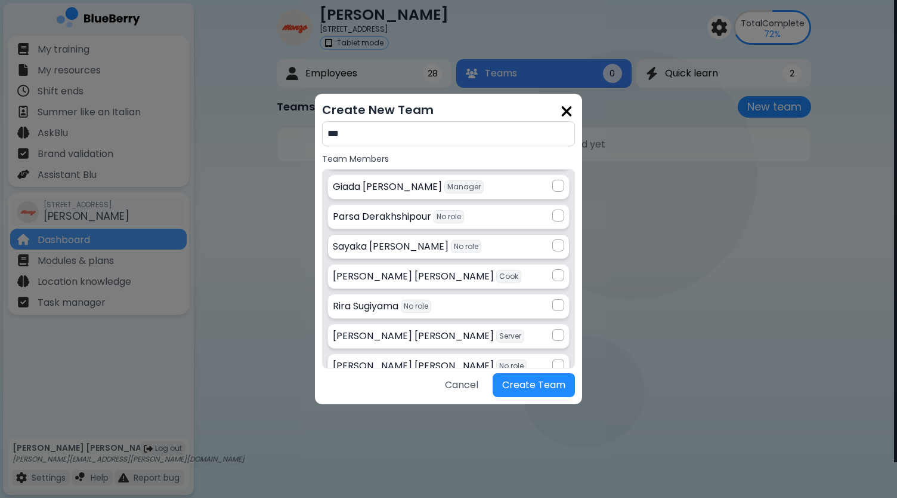
click at [555, 242] on div at bounding box center [558, 245] width 12 height 12
click at [554, 270] on div at bounding box center [558, 275] width 12 height 12
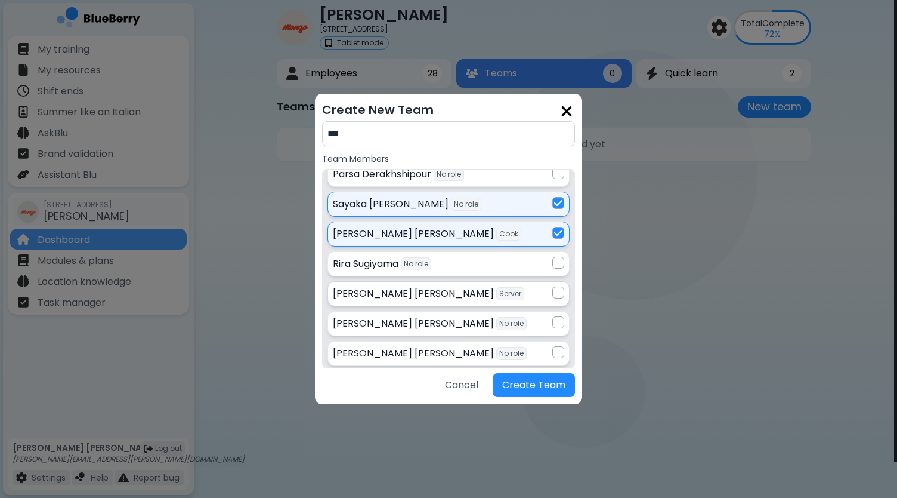
scroll to position [418, 0]
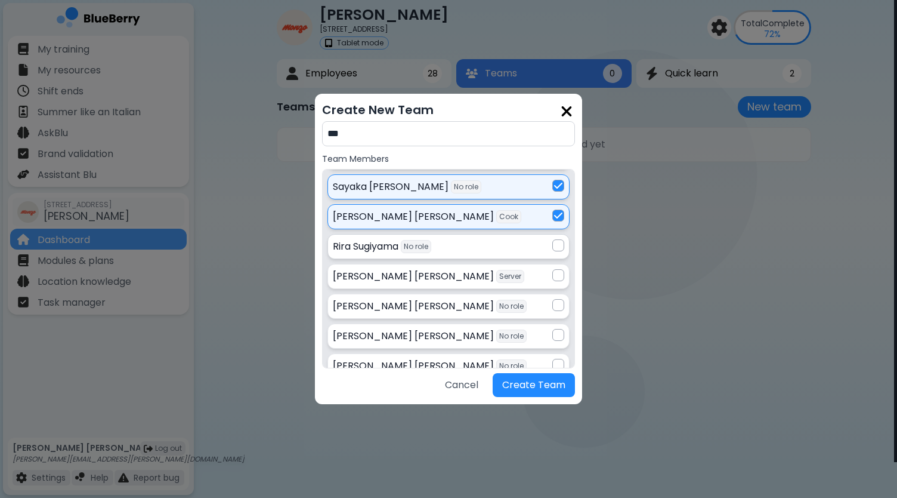
click at [555, 241] on div at bounding box center [558, 245] width 12 height 12
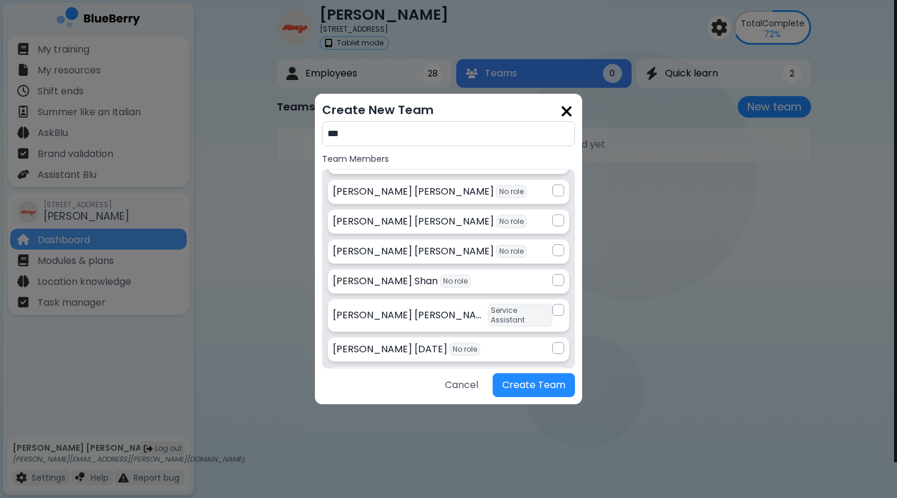
scroll to position [537, 0]
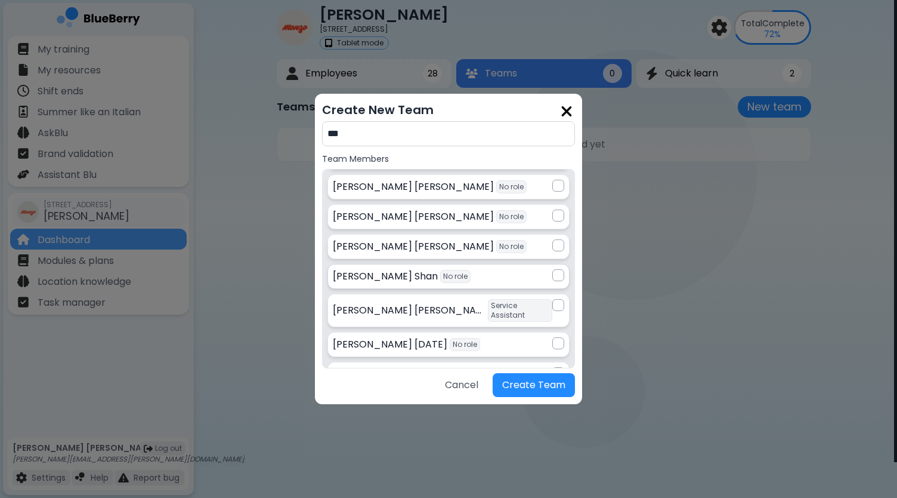
click at [560, 269] on div at bounding box center [558, 275] width 12 height 12
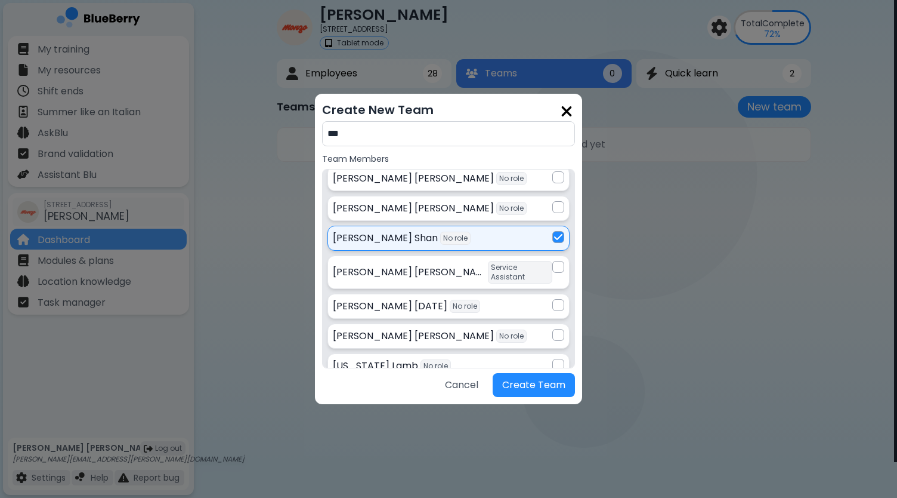
scroll to position [570, 0]
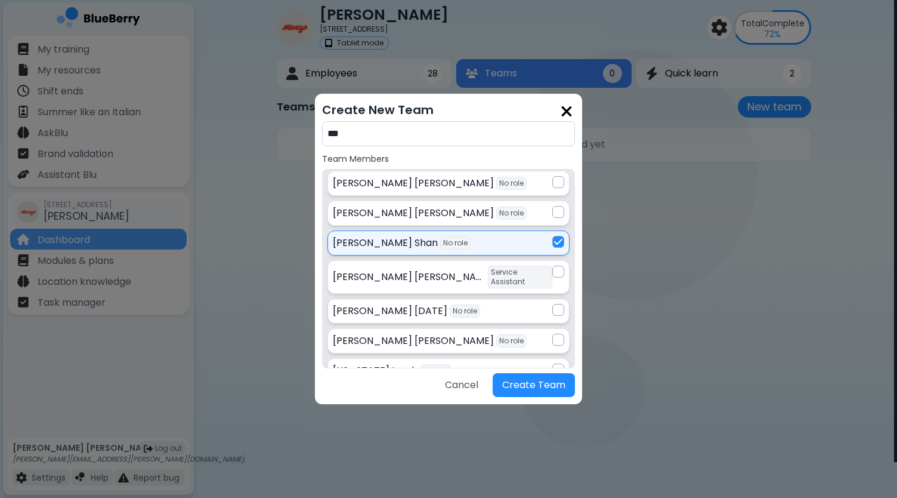
click at [556, 304] on div at bounding box center [558, 310] width 12 height 12
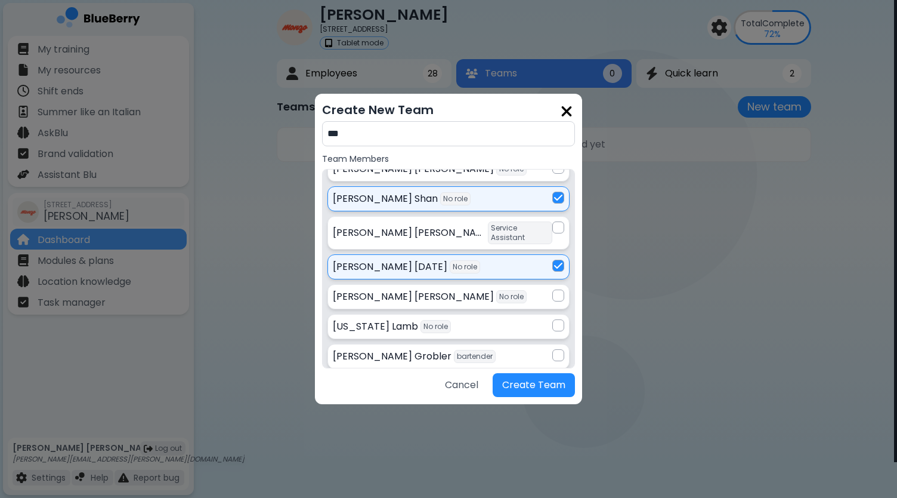
scroll to position [630, 0]
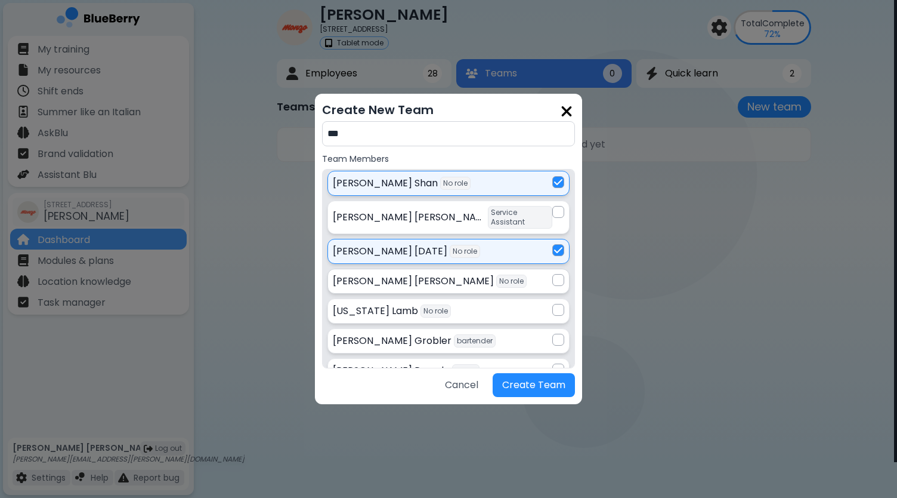
click at [556, 274] on div at bounding box center [558, 280] width 12 height 12
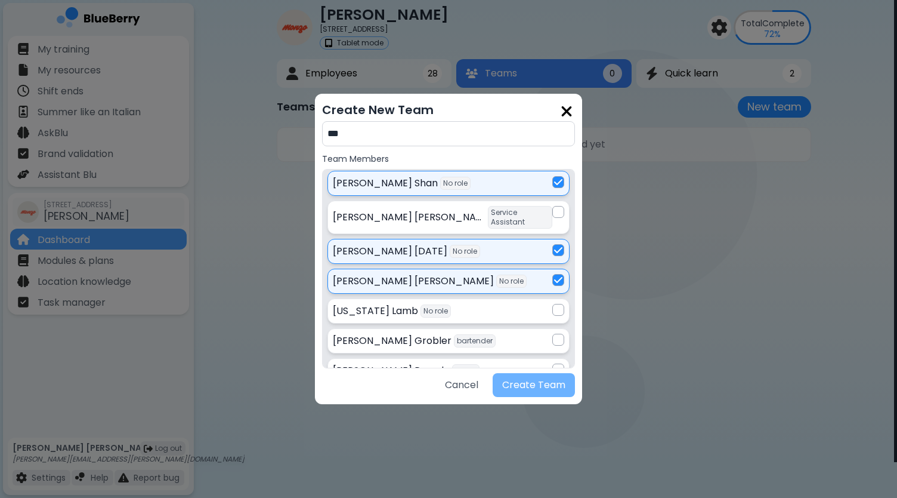
click at [540, 387] on button "Create Team" at bounding box center [534, 385] width 82 height 24
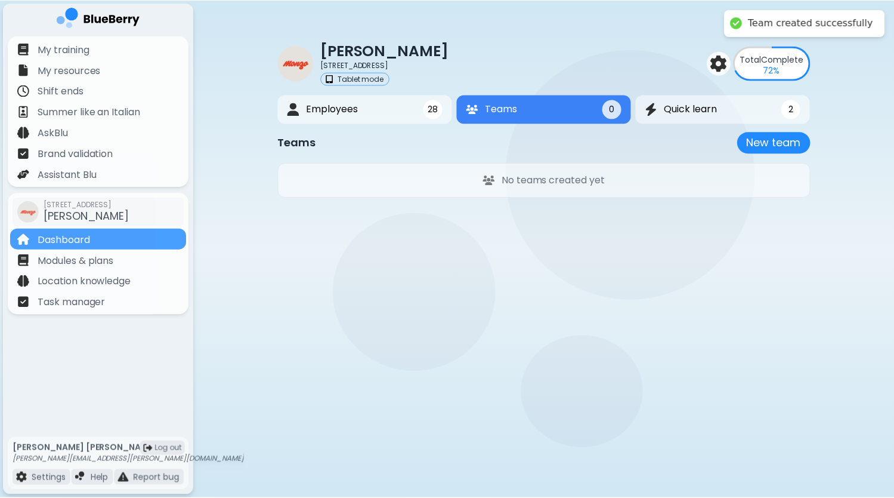
scroll to position [36, 0]
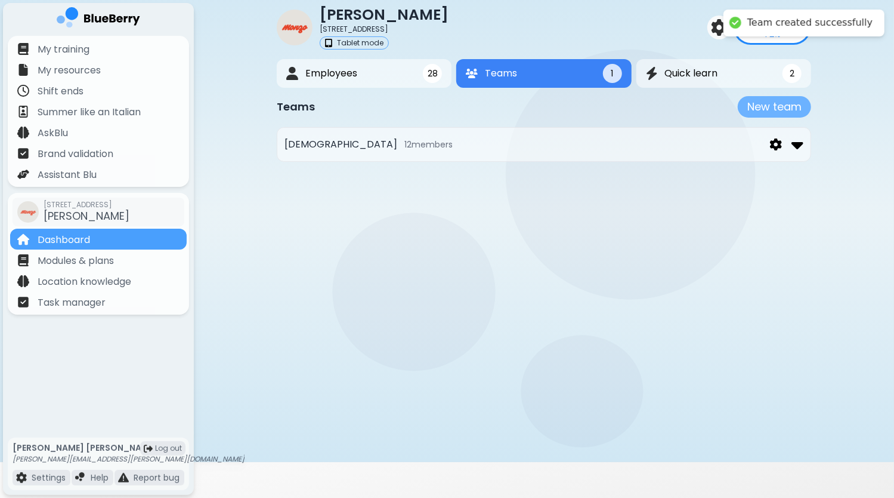
click at [773, 109] on button "New team" at bounding box center [774, 106] width 73 height 21
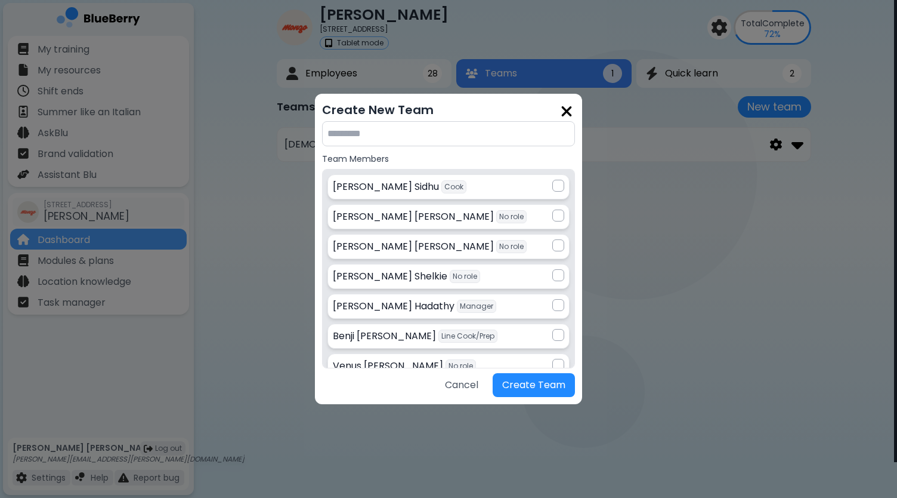
click at [454, 138] on input "text" at bounding box center [448, 133] width 253 height 25
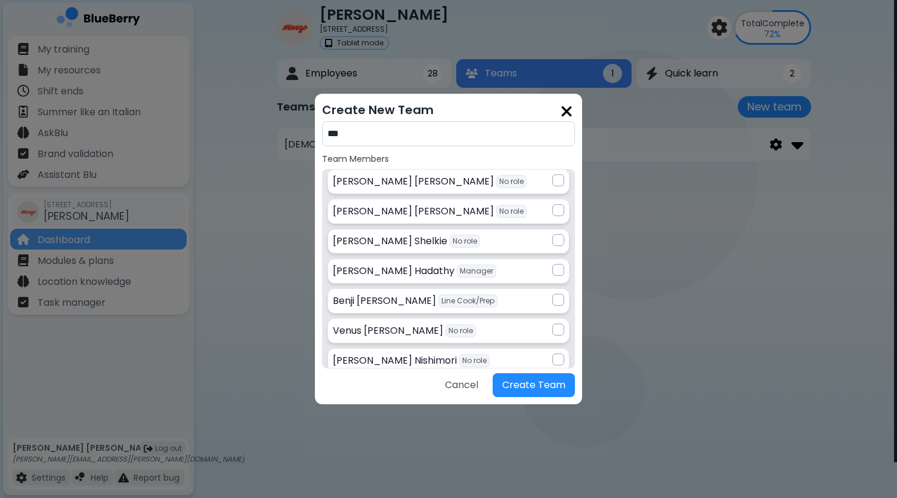
scroll to position [60, 0]
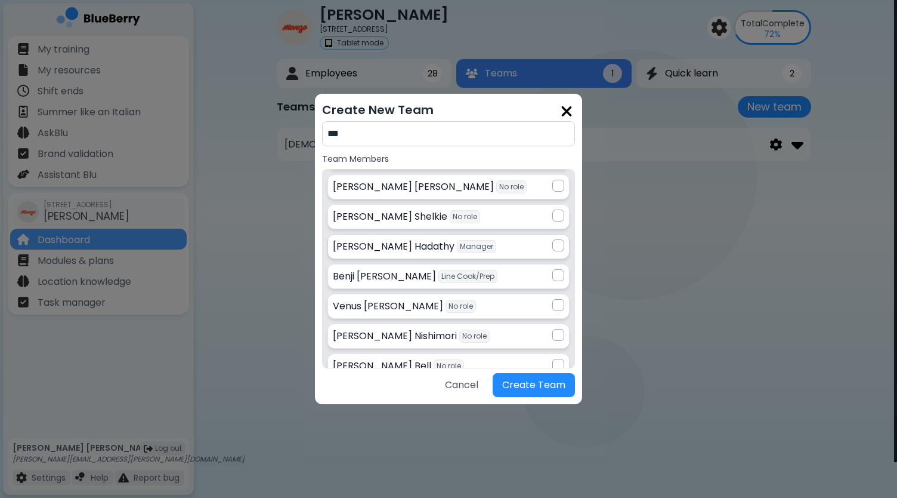
type input "***"
click at [552, 239] on div at bounding box center [558, 245] width 12 height 12
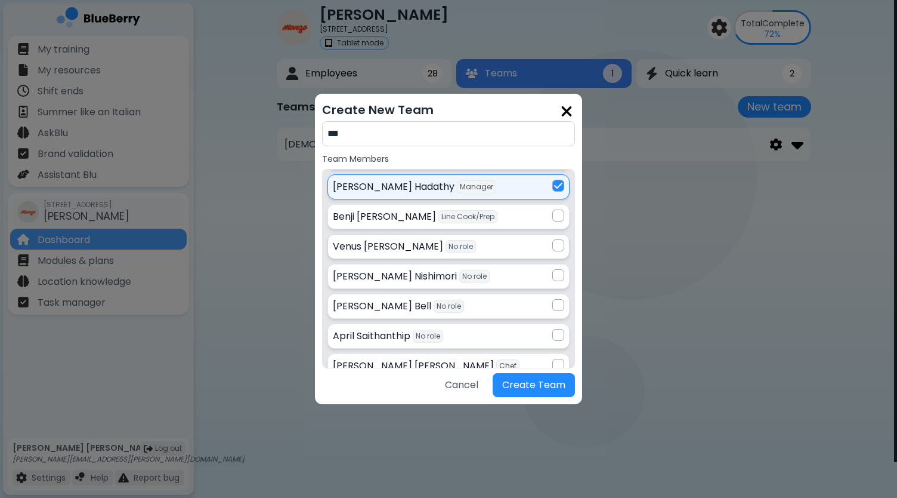
click at [555, 242] on div at bounding box center [558, 245] width 12 height 12
click at [556, 269] on div at bounding box center [558, 275] width 12 height 12
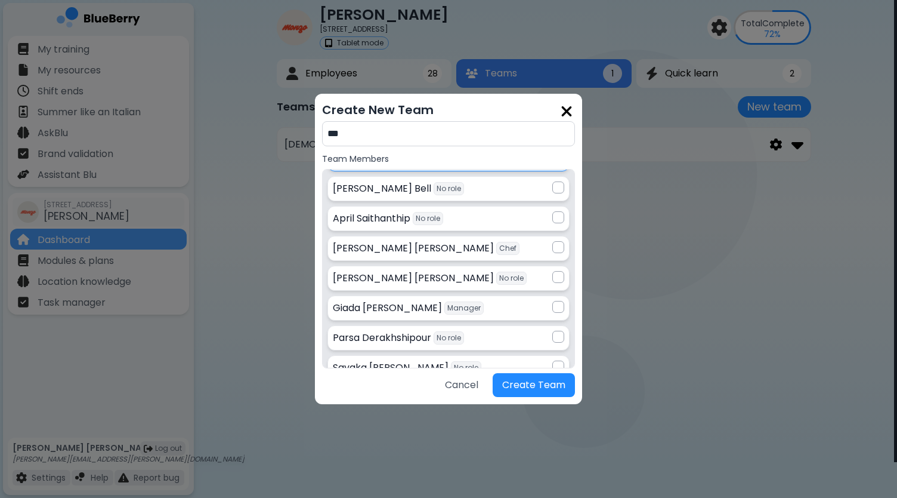
scroll to position [239, 0]
click at [556, 271] on div at bounding box center [558, 275] width 12 height 12
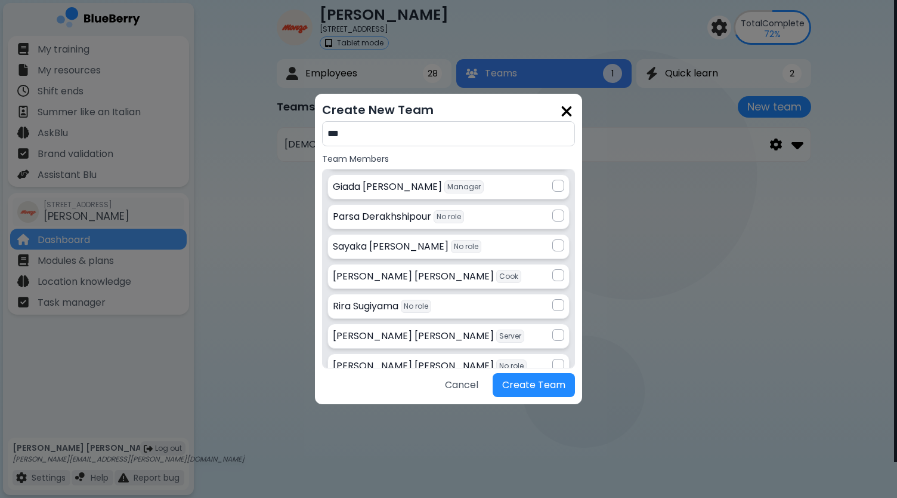
scroll to position [418, 0]
click at [559, 269] on div at bounding box center [558, 275] width 12 height 12
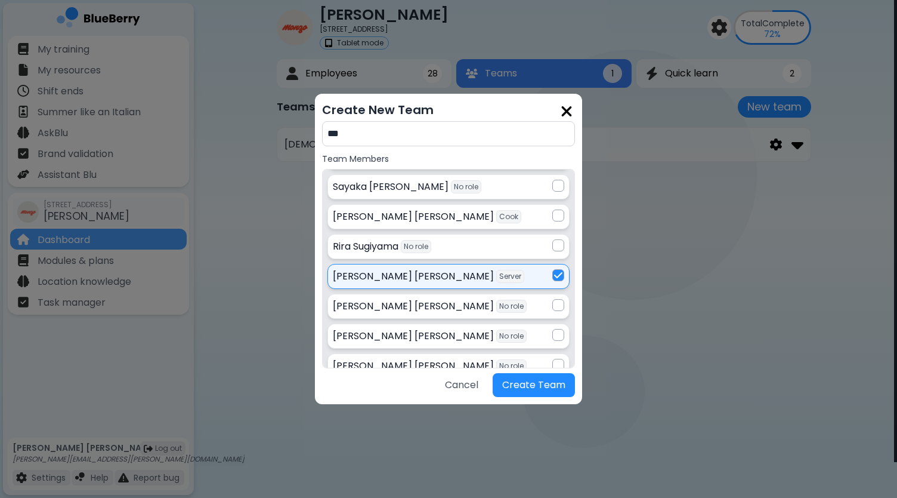
scroll to position [477, 0]
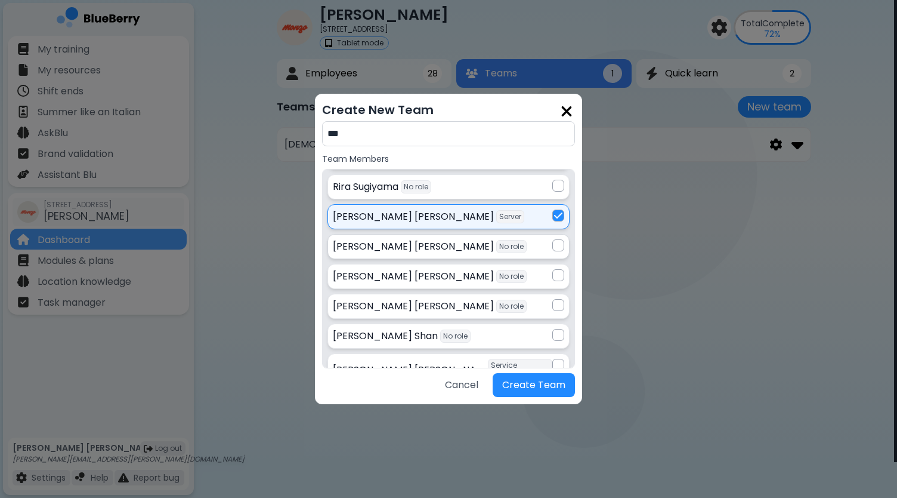
click at [553, 242] on div at bounding box center [558, 245] width 12 height 12
click at [553, 269] on div at bounding box center [558, 275] width 12 height 12
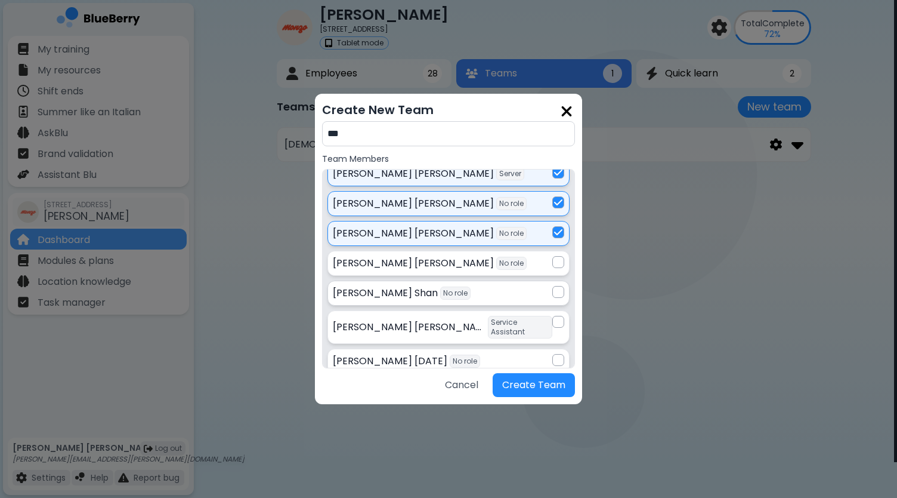
scroll to position [537, 0]
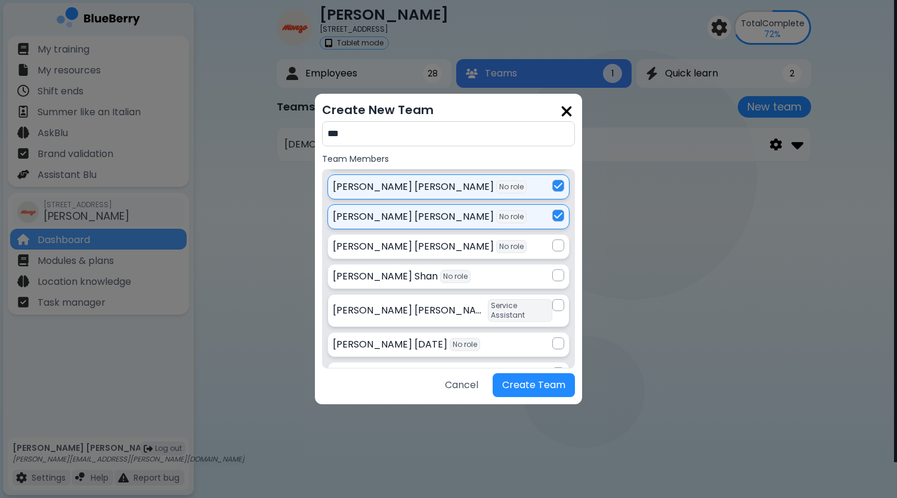
click at [555, 299] on div at bounding box center [558, 305] width 12 height 12
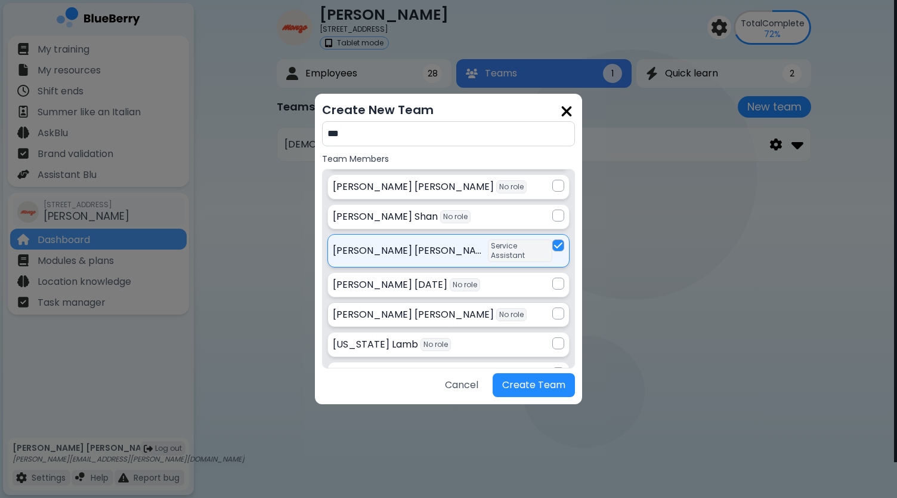
scroll to position [630, 0]
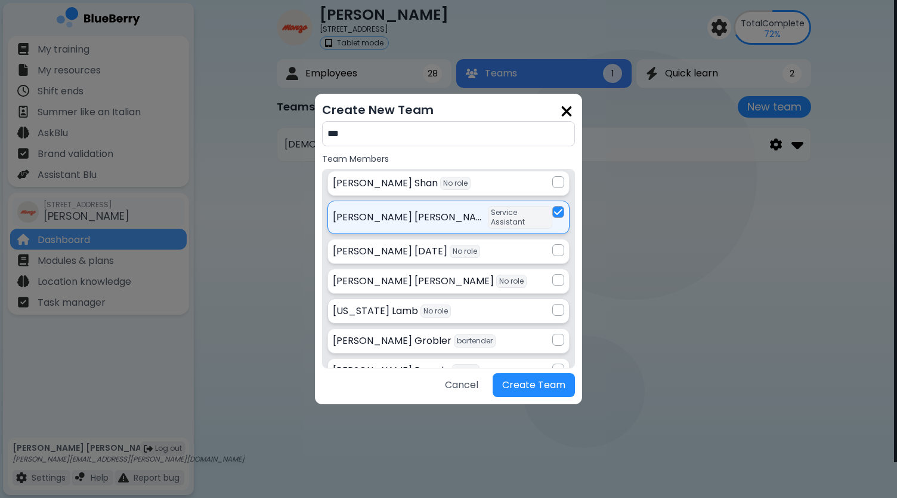
click at [553, 304] on div at bounding box center [558, 310] width 12 height 12
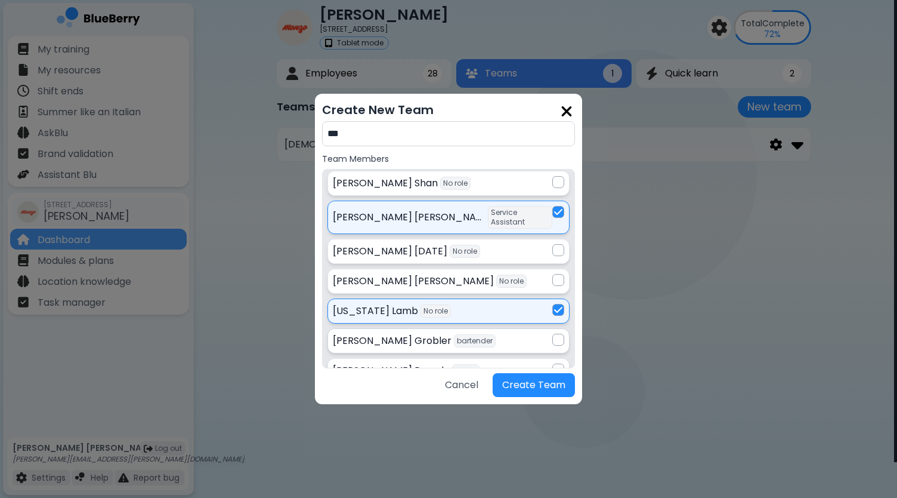
click at [556, 333] on div at bounding box center [558, 339] width 12 height 12
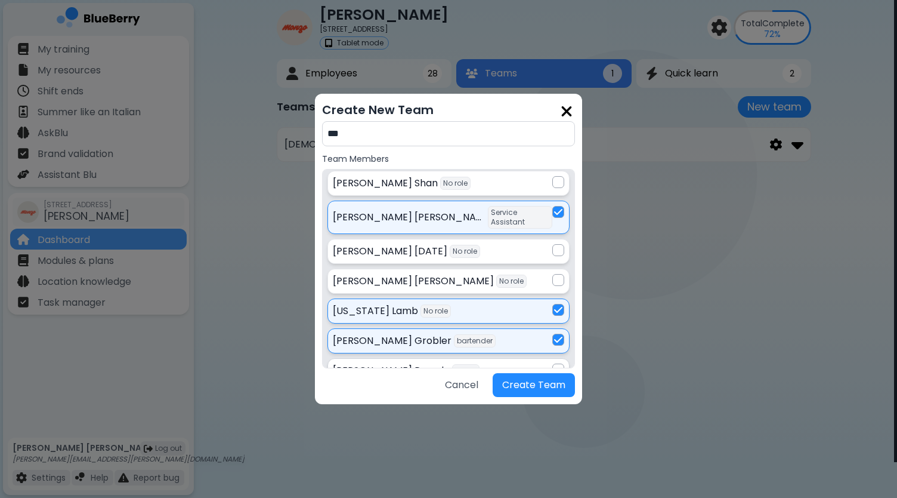
click at [557, 363] on div at bounding box center [558, 369] width 12 height 12
click at [545, 388] on button "Create Team" at bounding box center [534, 385] width 82 height 24
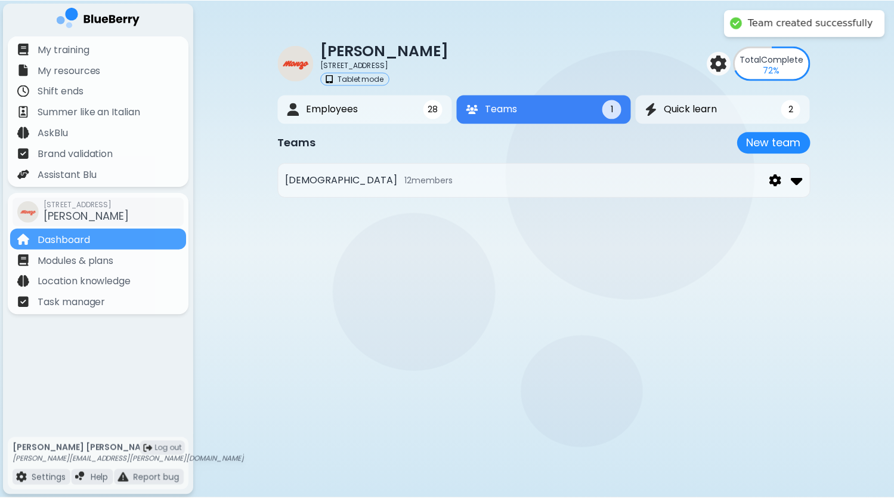
scroll to position [36, 0]
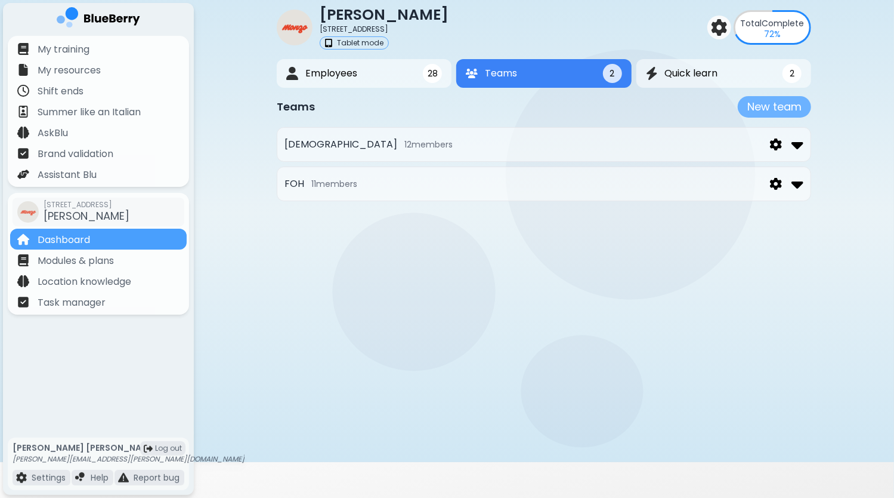
click at [764, 111] on button "New team" at bounding box center [774, 106] width 73 height 21
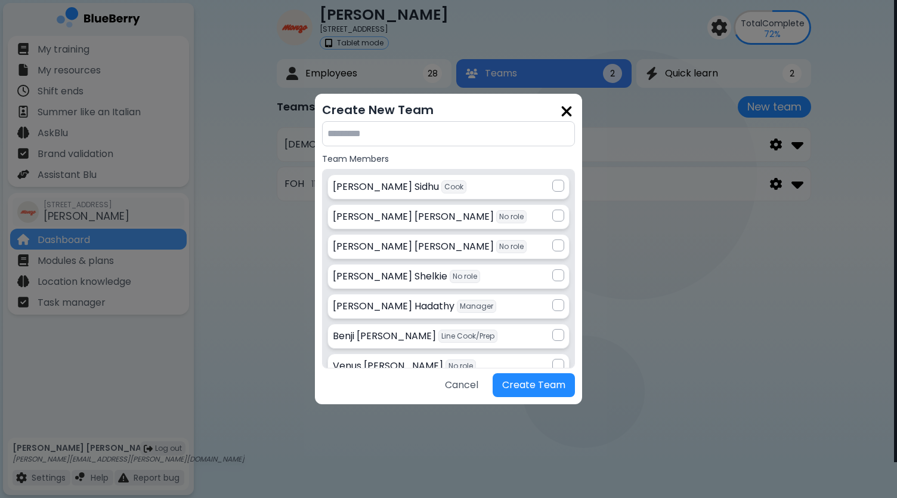
click at [464, 138] on input "text" at bounding box center [448, 133] width 253 height 25
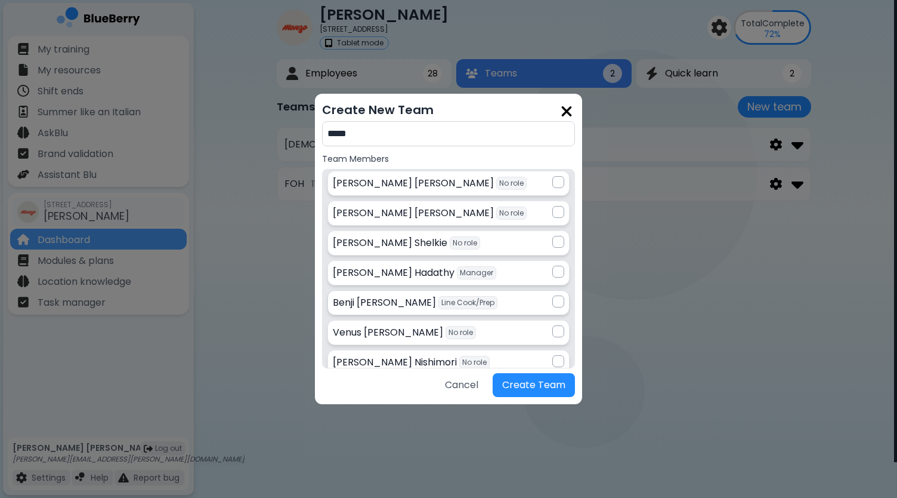
scroll to position [60, 0]
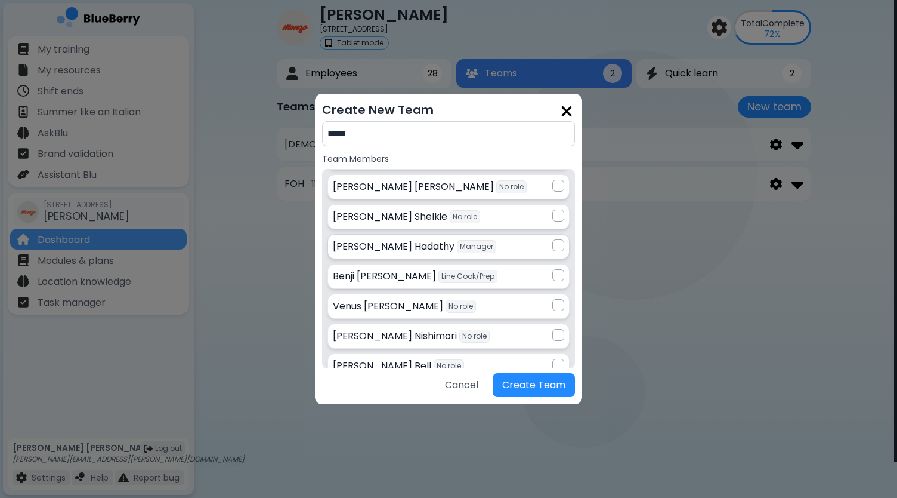
type input "*****"
click at [557, 246] on div at bounding box center [558, 245] width 12 height 12
click at [561, 299] on div "[PERSON_NAME] No role" at bounding box center [448, 306] width 231 height 14
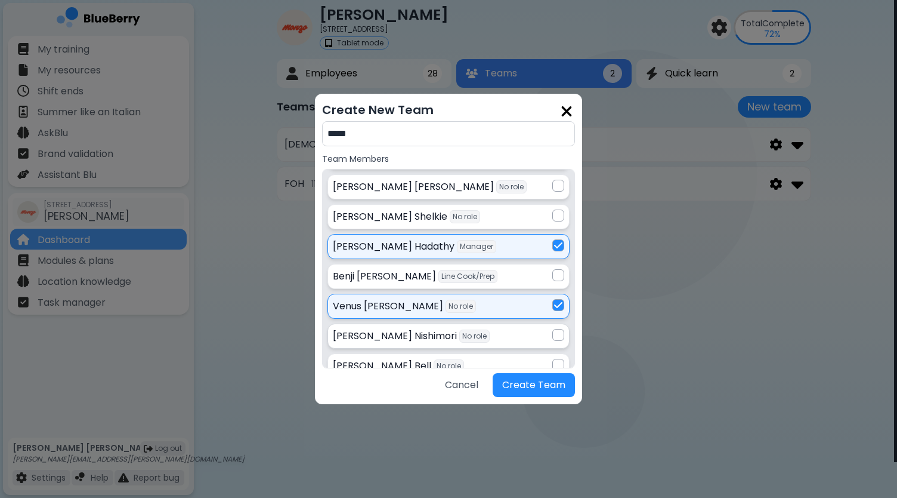
click at [557, 329] on div at bounding box center [558, 335] width 12 height 12
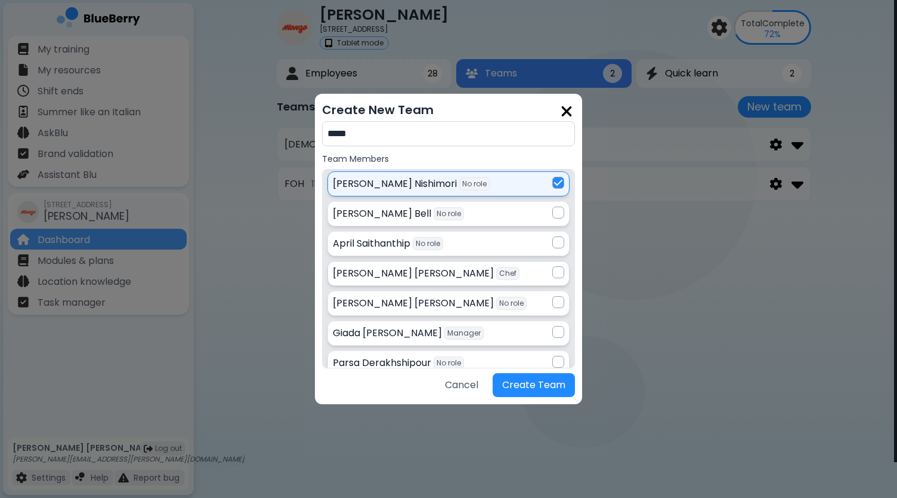
scroll to position [239, 0]
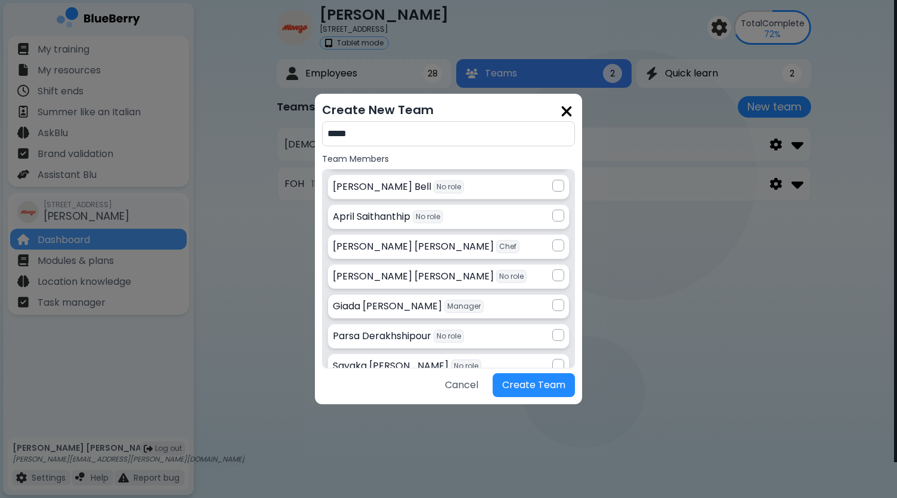
click at [555, 300] on div at bounding box center [558, 305] width 12 height 12
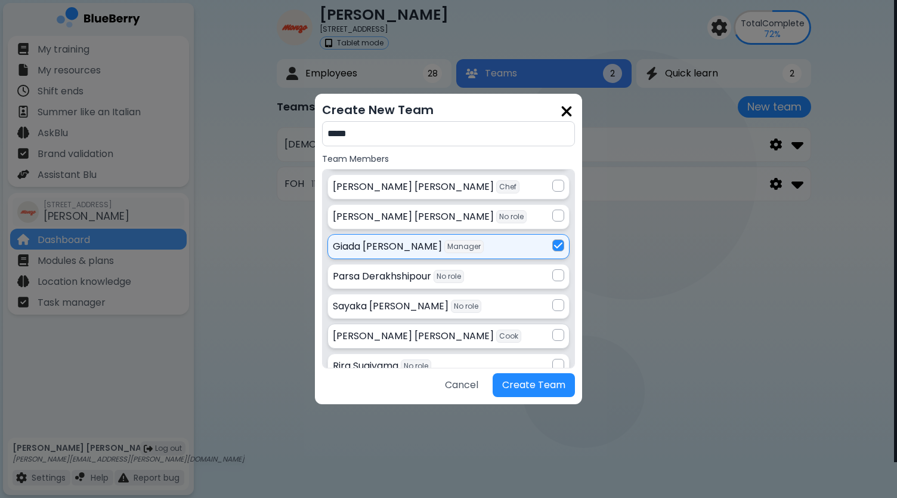
click at [557, 329] on div at bounding box center [558, 335] width 12 height 12
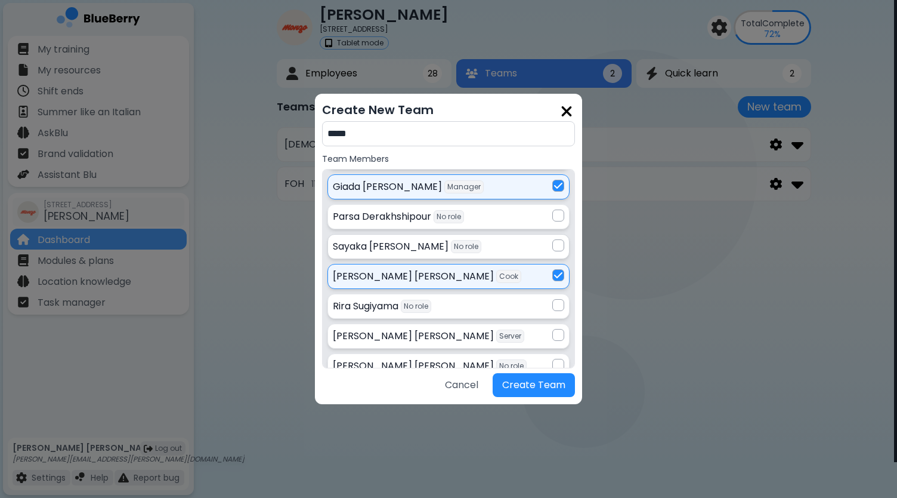
scroll to position [418, 0]
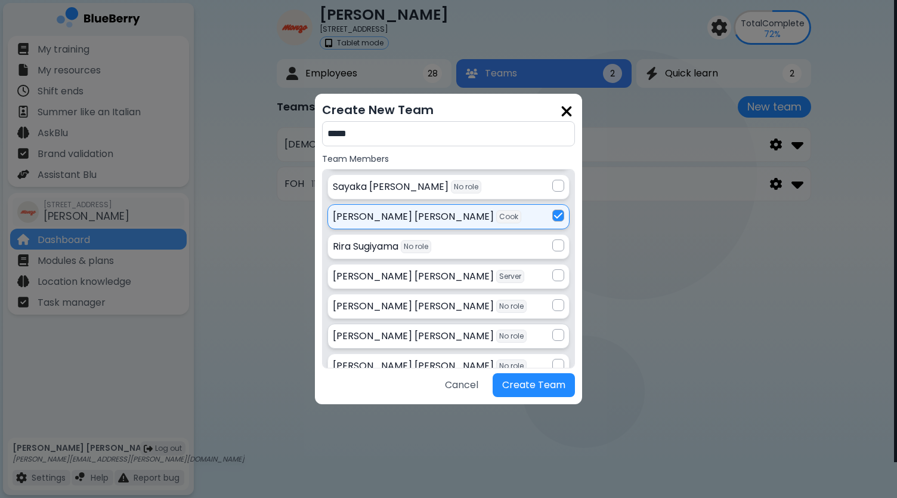
click at [560, 329] on div at bounding box center [558, 335] width 12 height 12
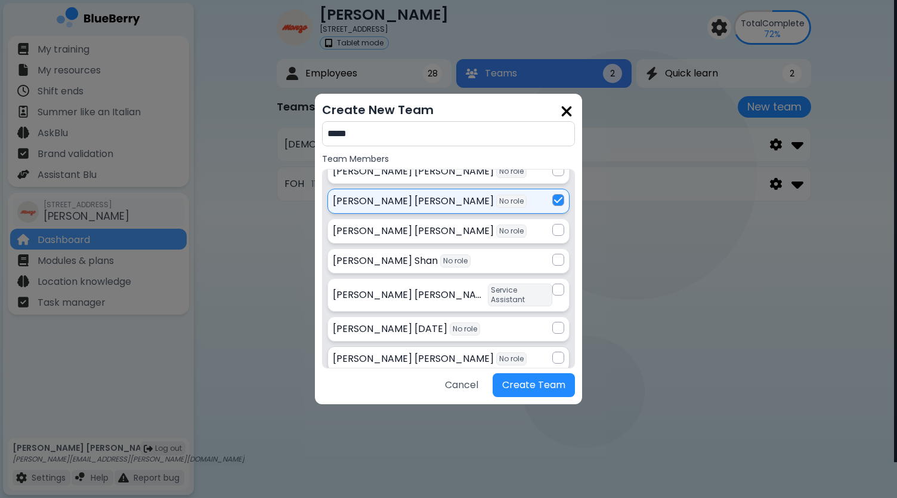
scroll to position [537, 0]
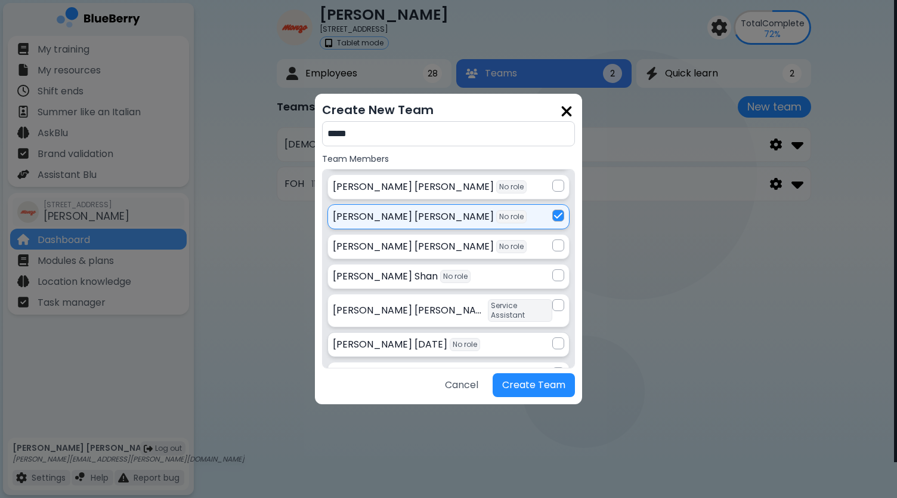
click at [559, 337] on div at bounding box center [558, 343] width 12 height 12
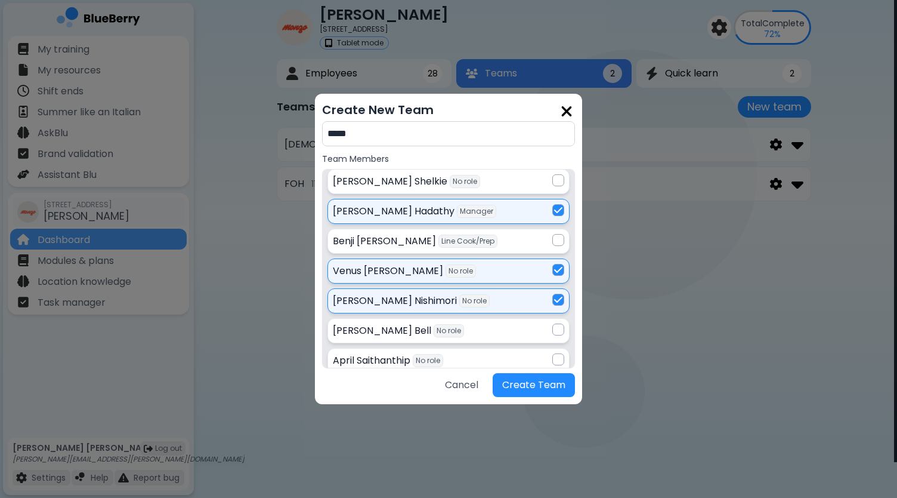
scroll to position [119, 0]
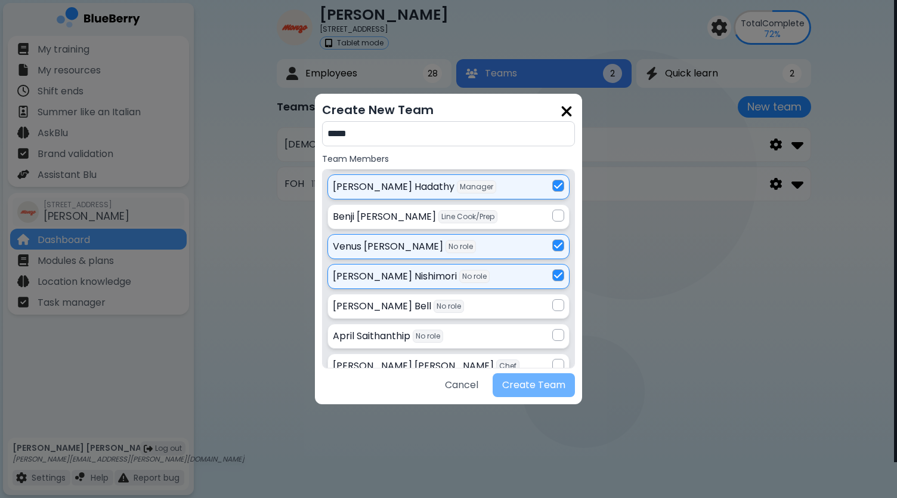
click at [543, 386] on button "Create Team" at bounding box center [534, 385] width 82 height 24
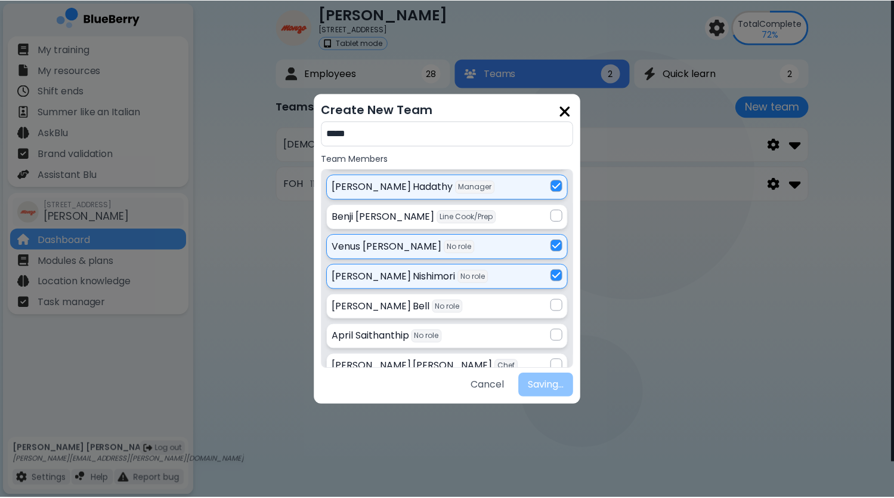
scroll to position [36, 0]
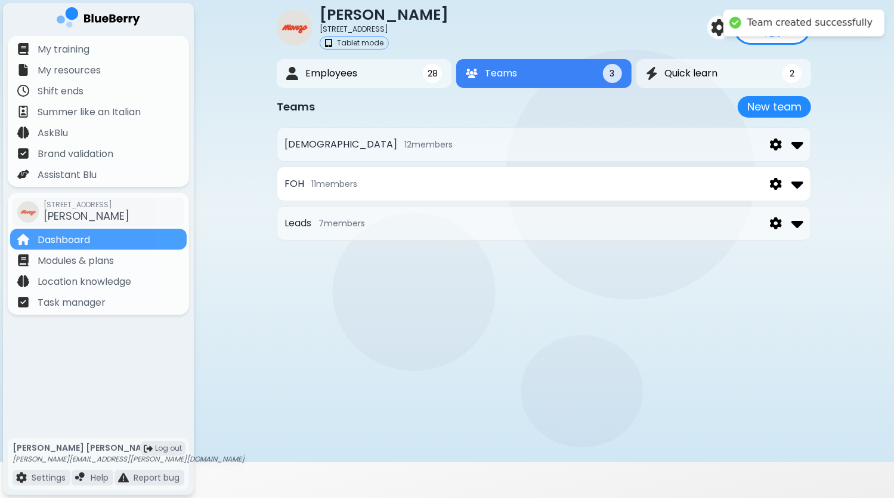
click at [799, 187] on img at bounding box center [798, 183] width 12 height 19
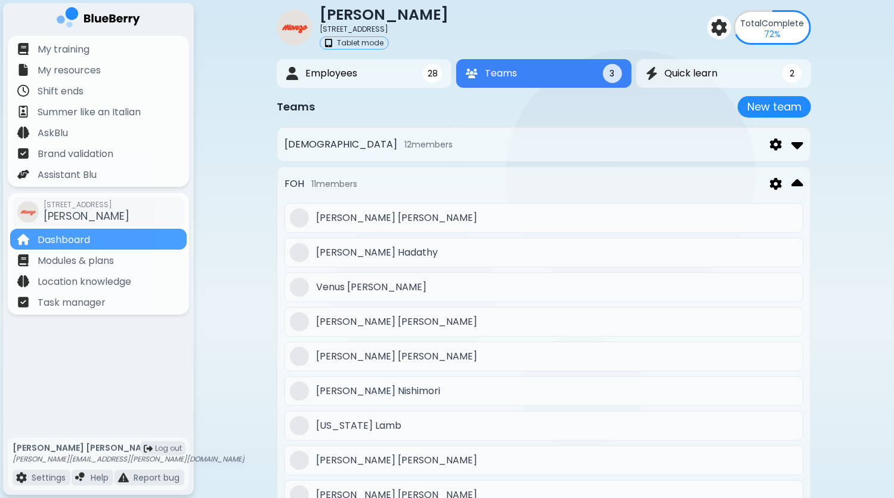
click at [780, 182] on img at bounding box center [776, 184] width 12 height 13
click at [773, 209] on span "Edit" at bounding box center [768, 211] width 18 height 14
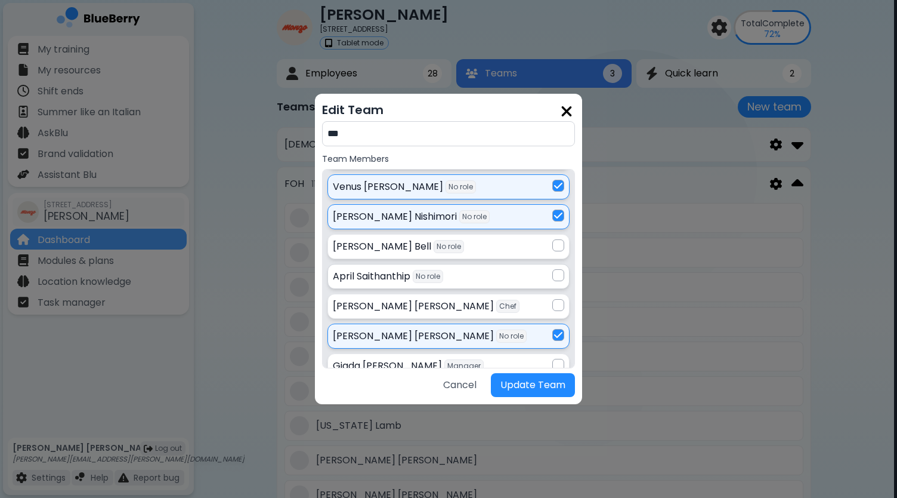
scroll to position [239, 0]
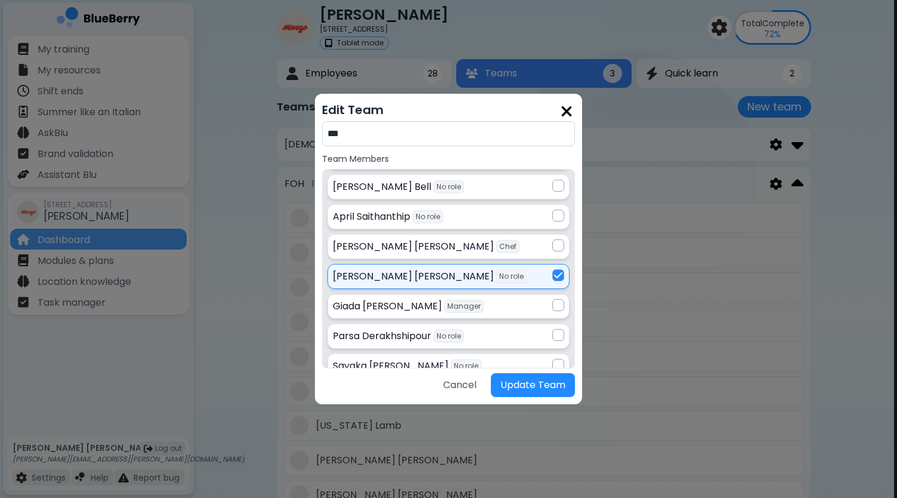
click at [560, 300] on div at bounding box center [558, 305] width 12 height 12
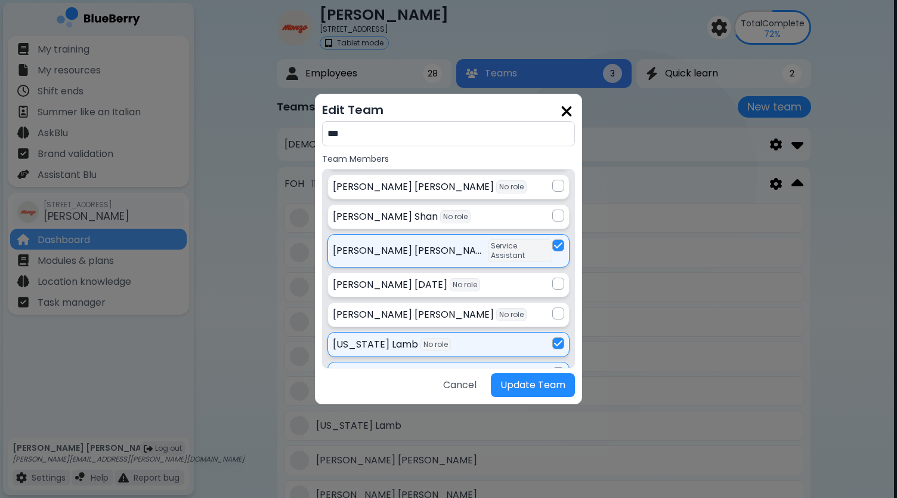
scroll to position [630, 0]
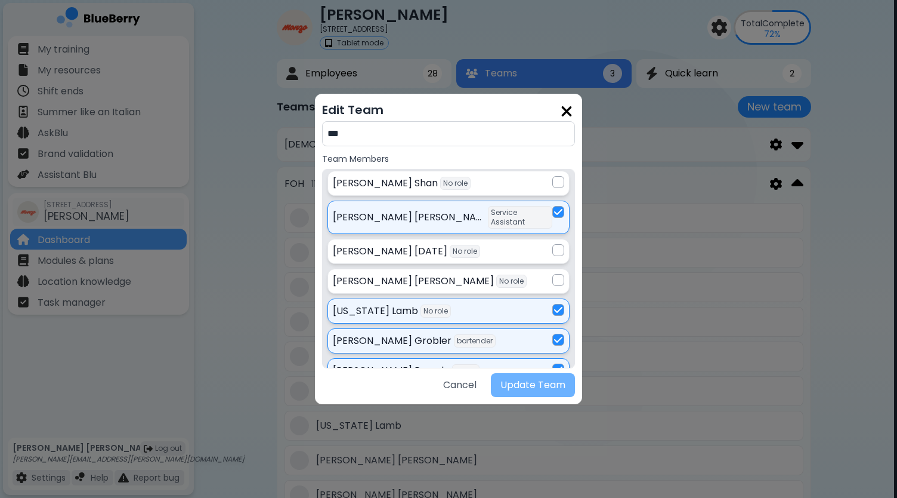
click at [534, 384] on button "Update Team" at bounding box center [533, 385] width 84 height 24
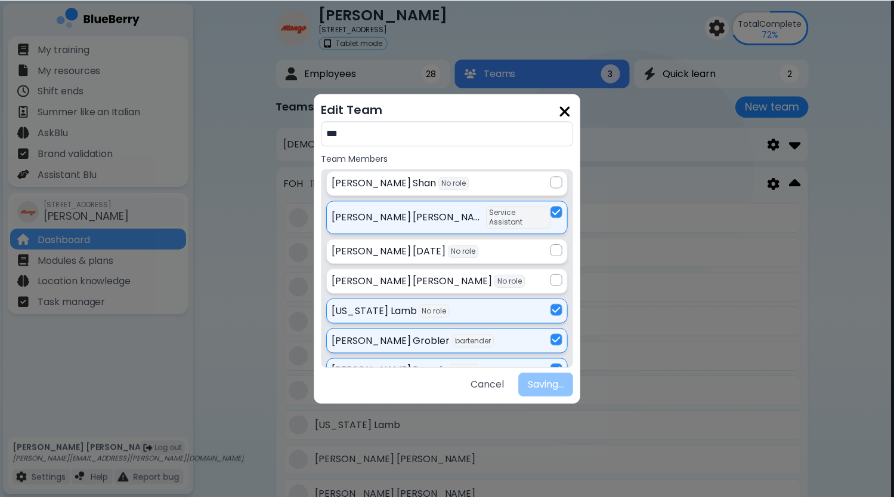
scroll to position [36, 0]
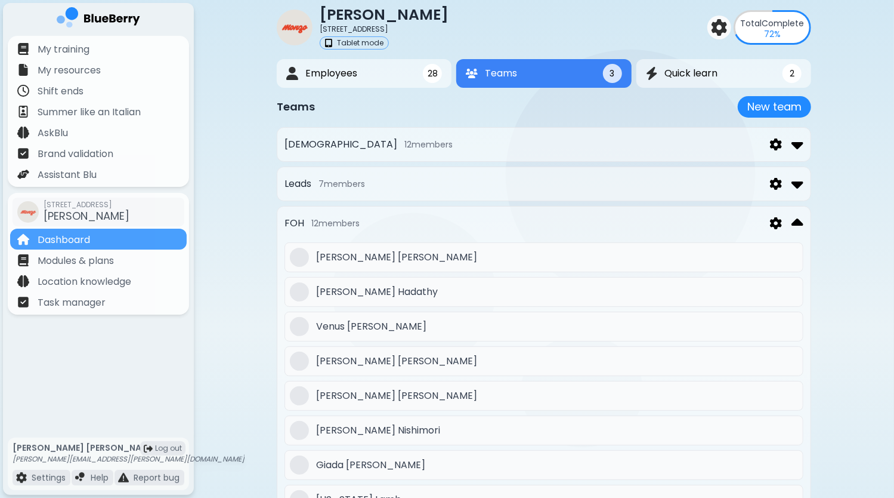
click at [796, 220] on img at bounding box center [798, 223] width 12 height 19
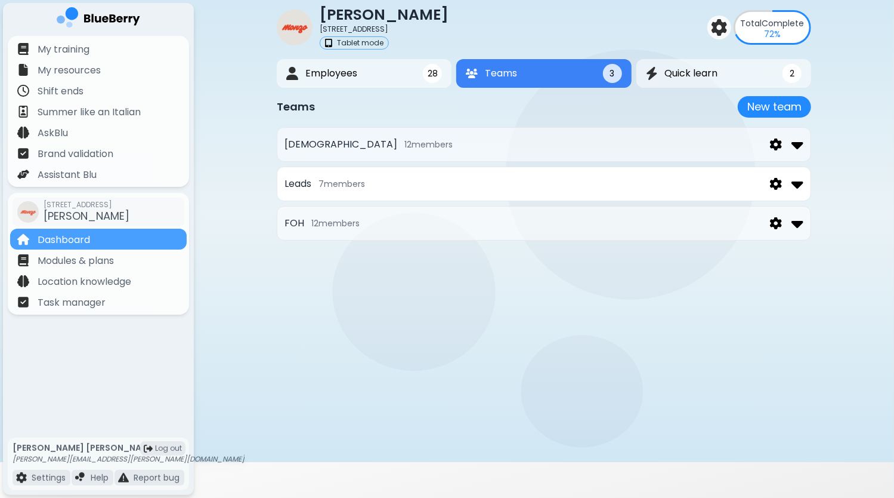
click at [773, 181] on img at bounding box center [776, 184] width 12 height 13
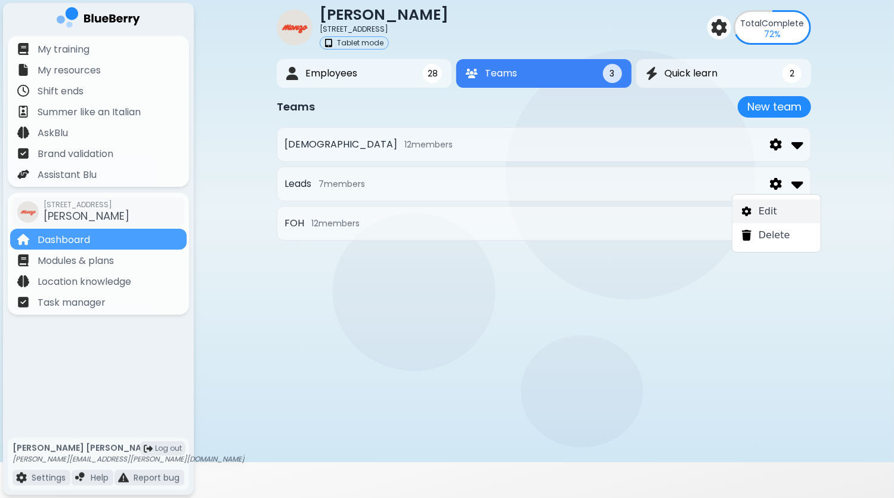
click at [770, 210] on span "Edit" at bounding box center [768, 211] width 18 height 14
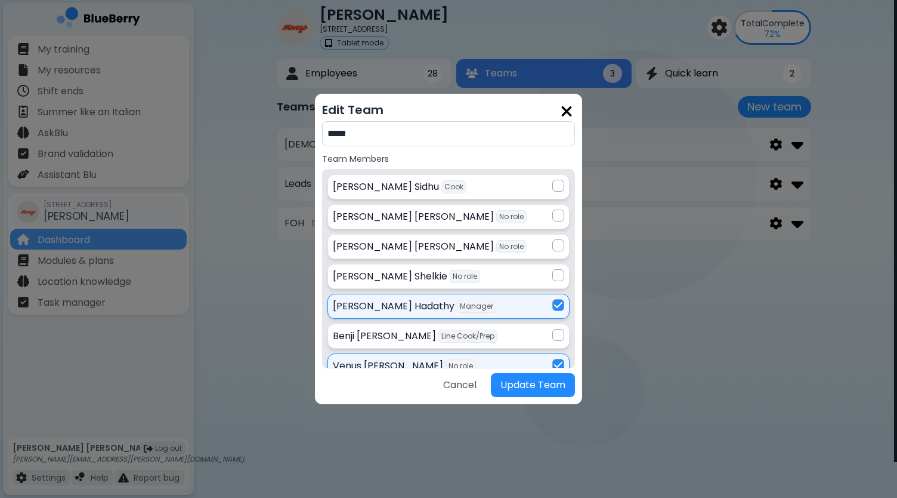
click at [573, 109] on h2 "Edit Team" at bounding box center [448, 110] width 253 height 18
click at [567, 113] on img at bounding box center [567, 111] width 12 height 16
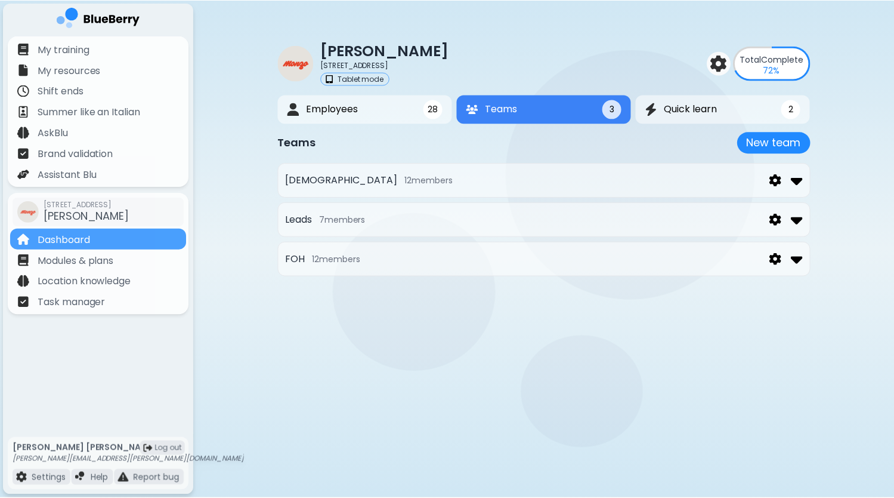
scroll to position [36, 0]
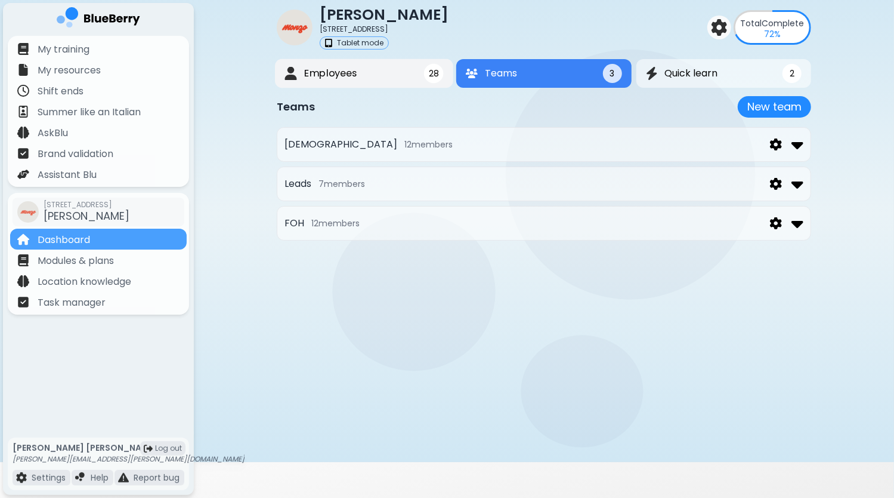
click at [378, 75] on button "Employees 28" at bounding box center [364, 73] width 178 height 29
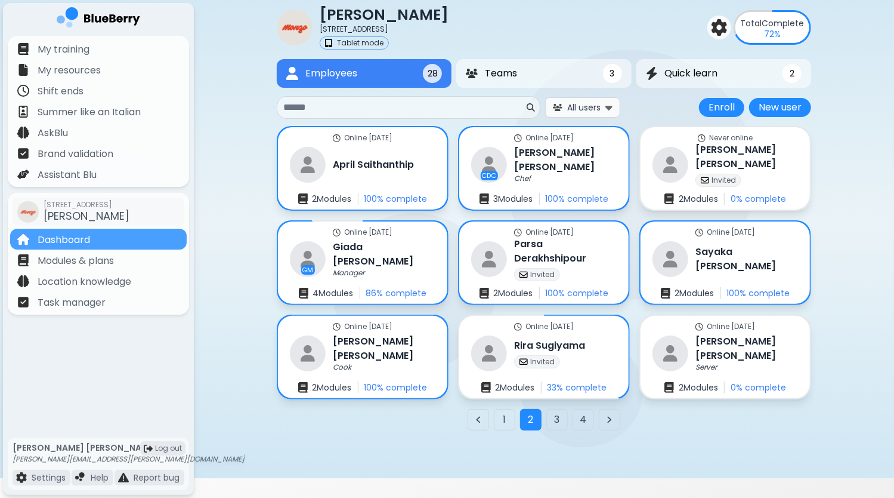
click at [613, 101] on button "All users" at bounding box center [582, 107] width 75 height 20
click at [587, 158] on span "Managers" at bounding box center [585, 158] width 41 height 11
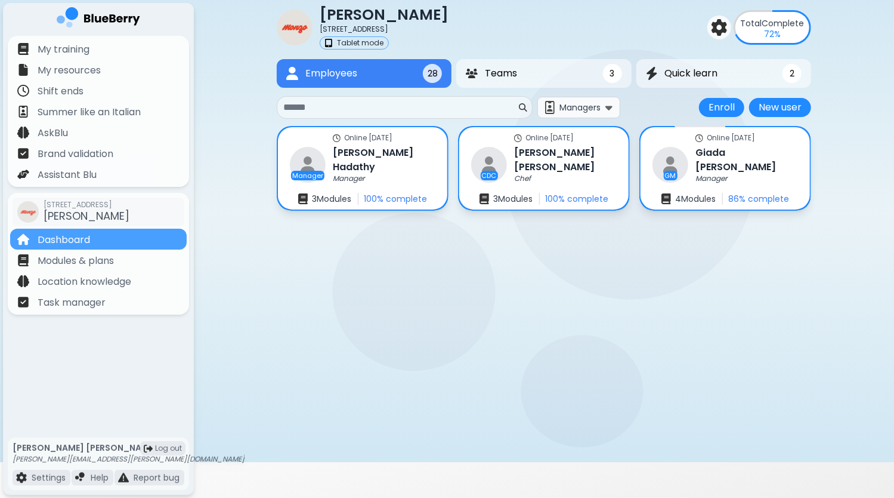
click at [607, 103] on img at bounding box center [608, 106] width 7 height 11
click at [579, 184] on span "Incomplete" at bounding box center [584, 179] width 47 height 11
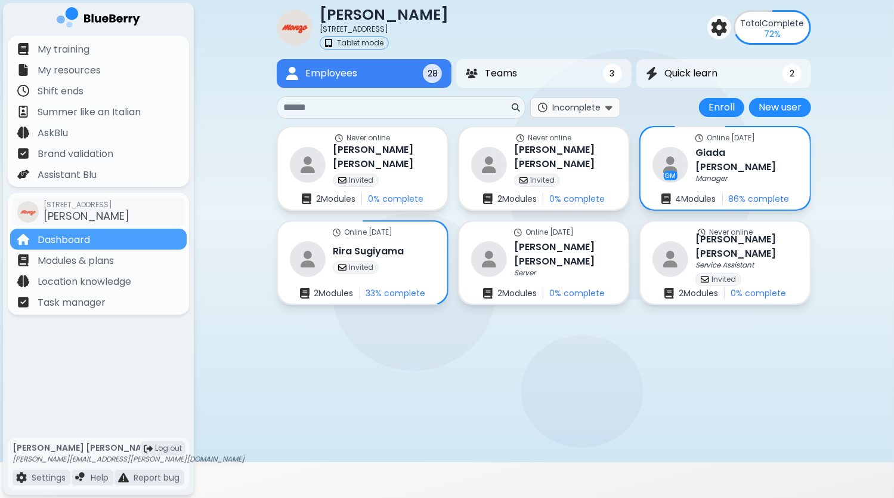
click at [587, 110] on span "Incomplete" at bounding box center [576, 107] width 48 height 11
click at [581, 133] on span "All users" at bounding box center [576, 136] width 36 height 11
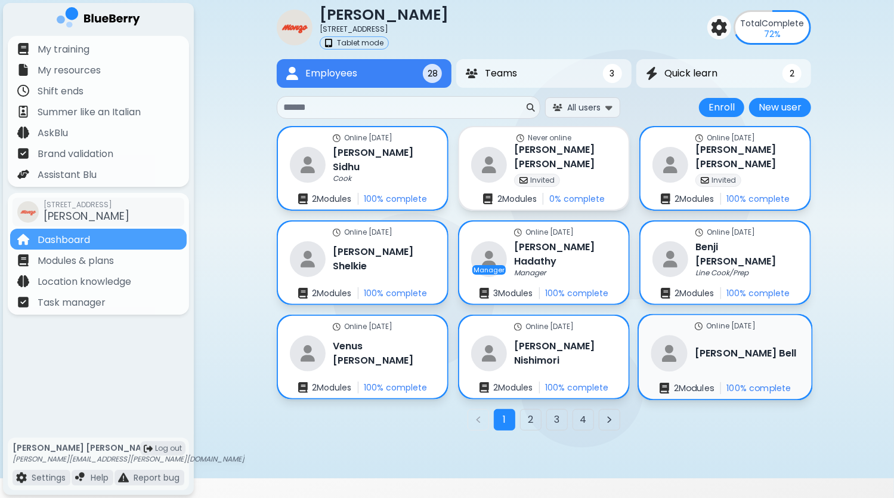
click at [736, 361] on div "[PERSON_NAME]" at bounding box center [724, 353] width 146 height 36
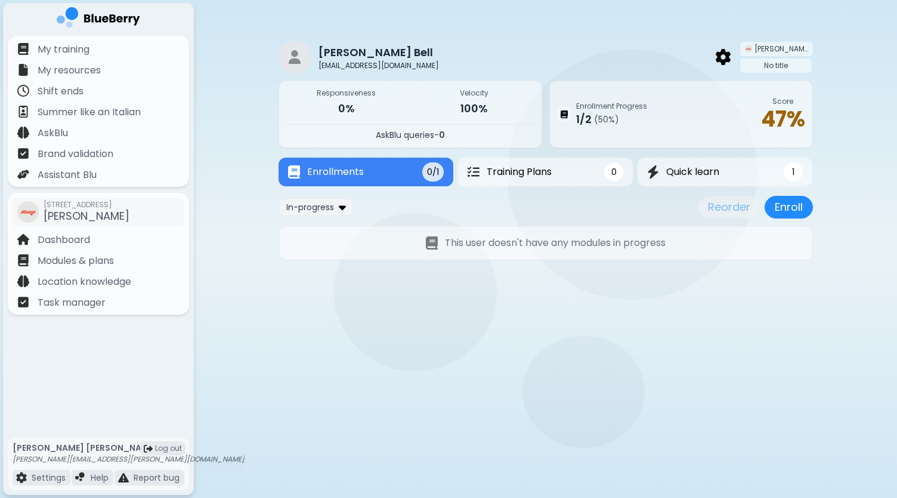
click at [787, 64] on div "No title" at bounding box center [776, 65] width 72 height 14
click at [731, 55] on img at bounding box center [723, 57] width 15 height 16
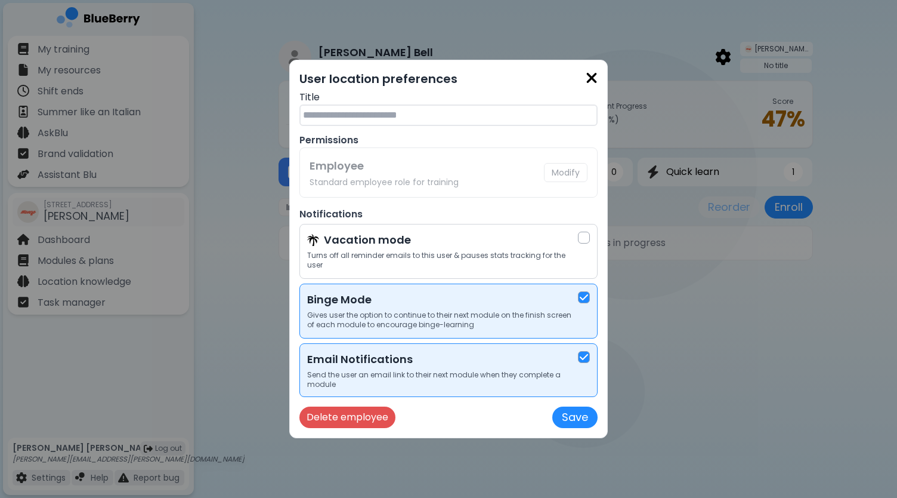
click at [426, 123] on input "text" at bounding box center [448, 114] width 298 height 21
type input "****"
click at [572, 415] on button "Save" at bounding box center [574, 416] width 45 height 21
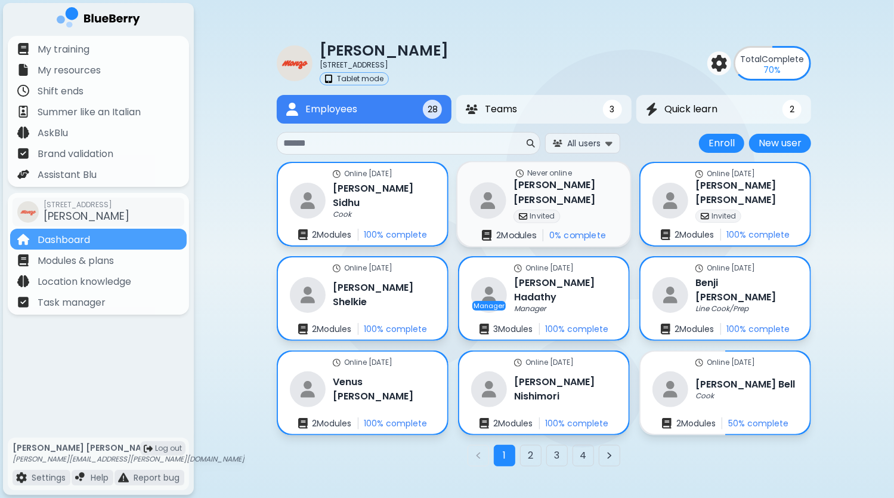
click at [605, 201] on div "Never online [PERSON_NAME] Invited 2 Module s 0 % complete" at bounding box center [544, 204] width 173 height 84
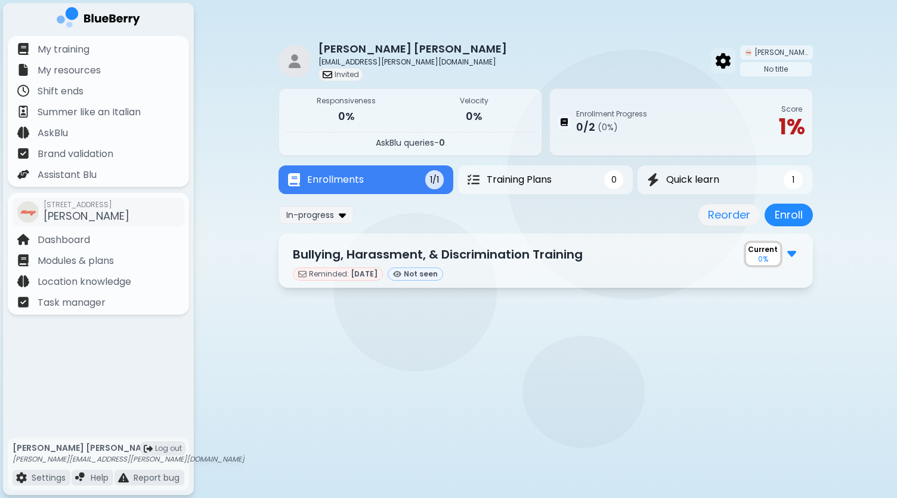
click at [731, 58] on img at bounding box center [723, 61] width 15 height 16
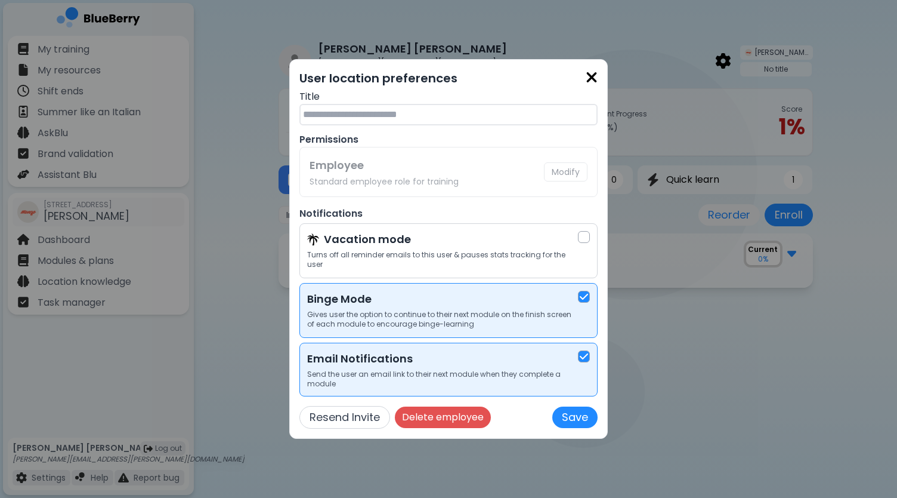
click at [469, 115] on input "text" at bounding box center [448, 114] width 298 height 21
type input "****"
click at [574, 407] on button "Save" at bounding box center [574, 416] width 45 height 21
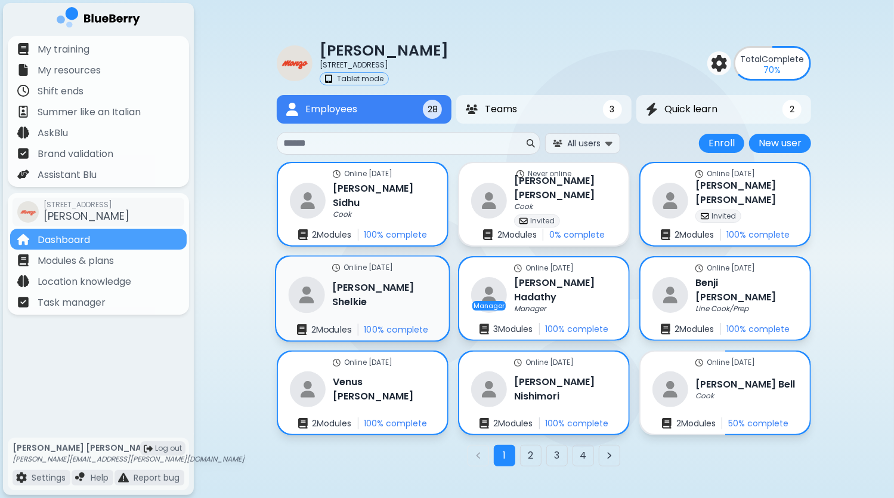
click at [404, 292] on div "Online [DATE] [PERSON_NAME] 2 Module s 100 % complete" at bounding box center [362, 299] width 173 height 84
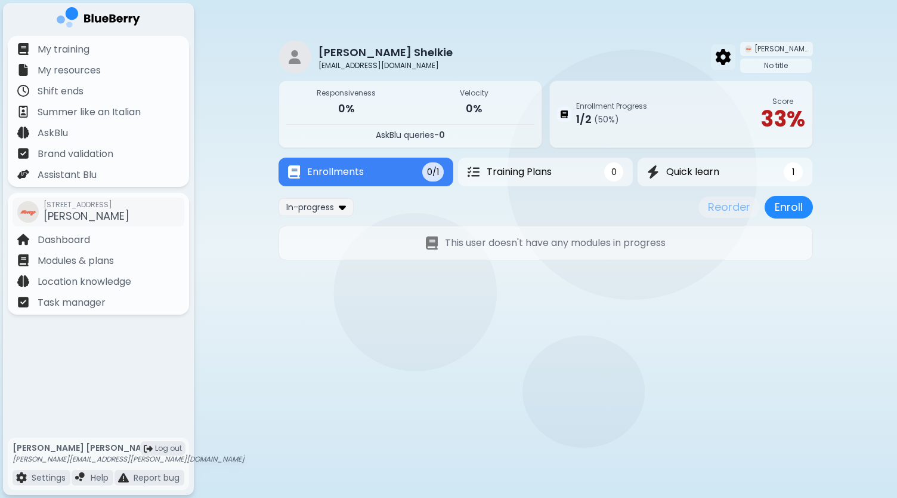
click at [731, 58] on img at bounding box center [723, 57] width 15 height 16
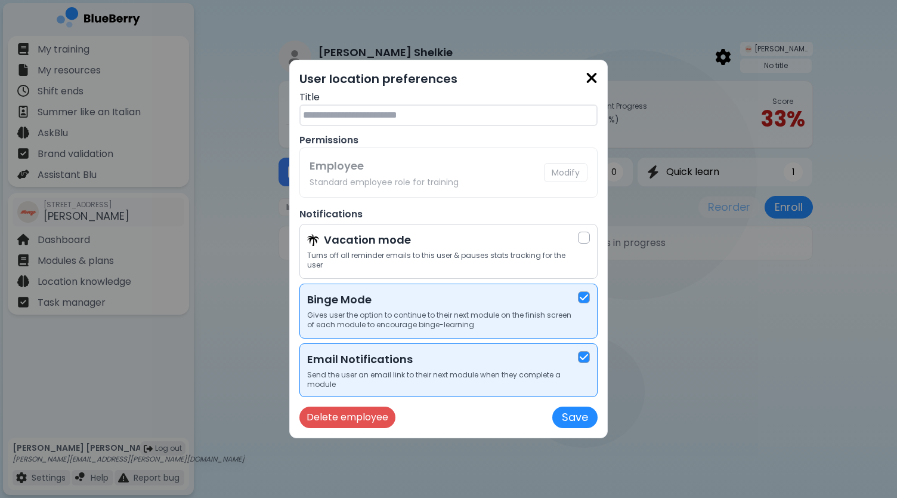
click at [398, 115] on input "text" at bounding box center [448, 114] width 298 height 21
type input "****"
click at [578, 409] on button "Save" at bounding box center [574, 416] width 45 height 21
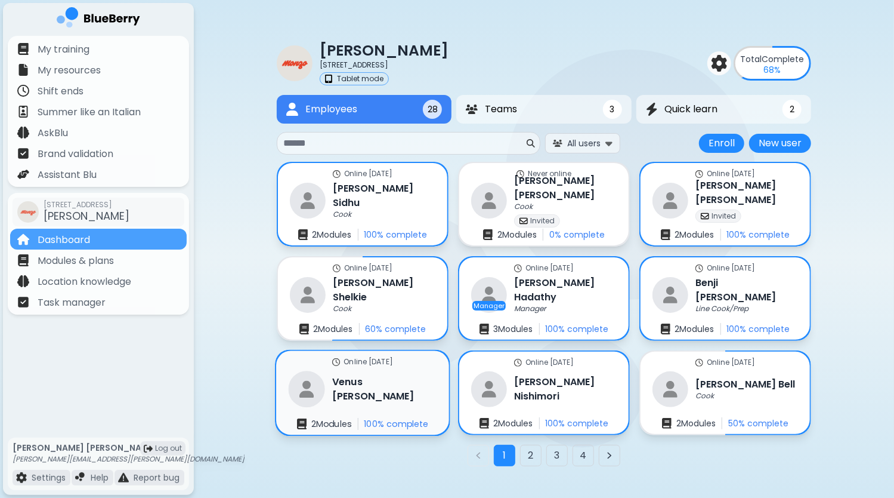
click at [432, 392] on div "Online [DATE] [PERSON_NAME] 2 Module s 100 % complete" at bounding box center [362, 393] width 173 height 84
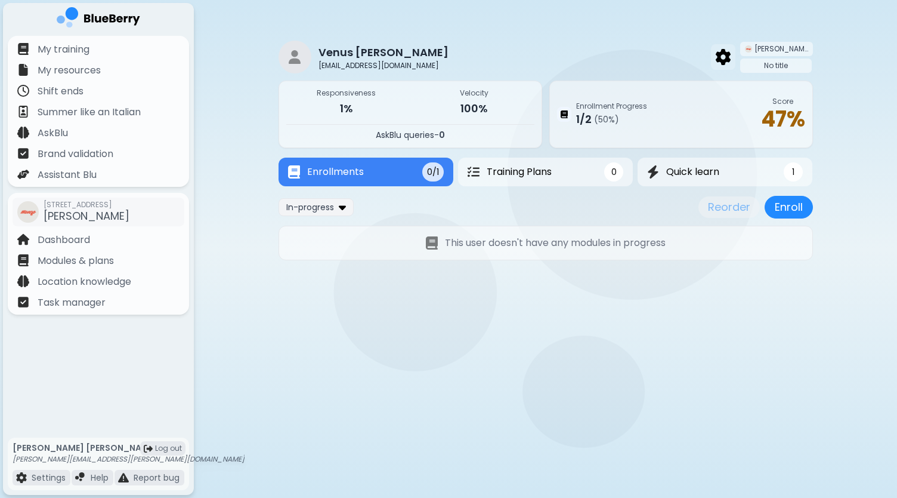
click at [731, 58] on img at bounding box center [723, 57] width 15 height 16
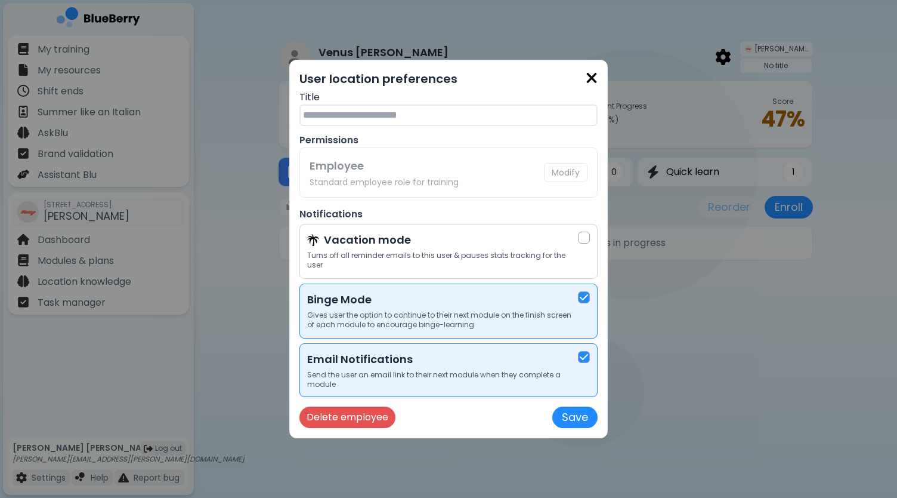
click at [413, 114] on input "text" at bounding box center [448, 114] width 298 height 21
type input "**********"
click at [566, 417] on button "Save" at bounding box center [574, 416] width 45 height 21
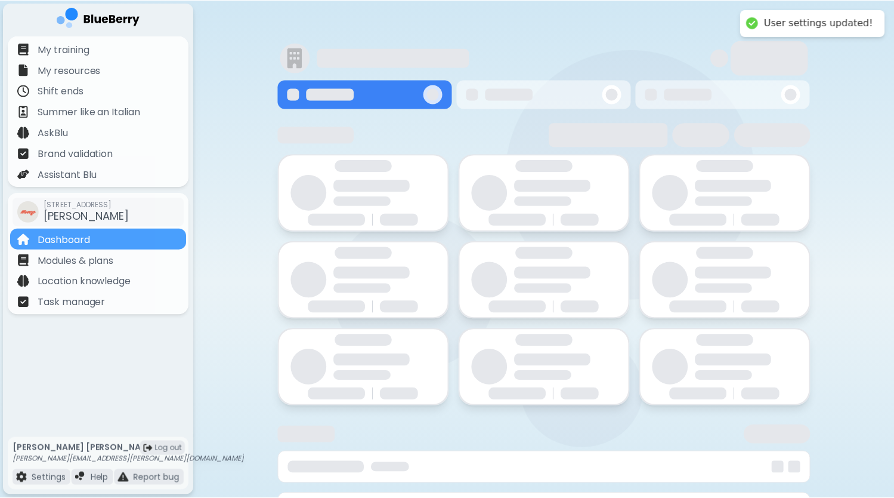
scroll to position [36, 0]
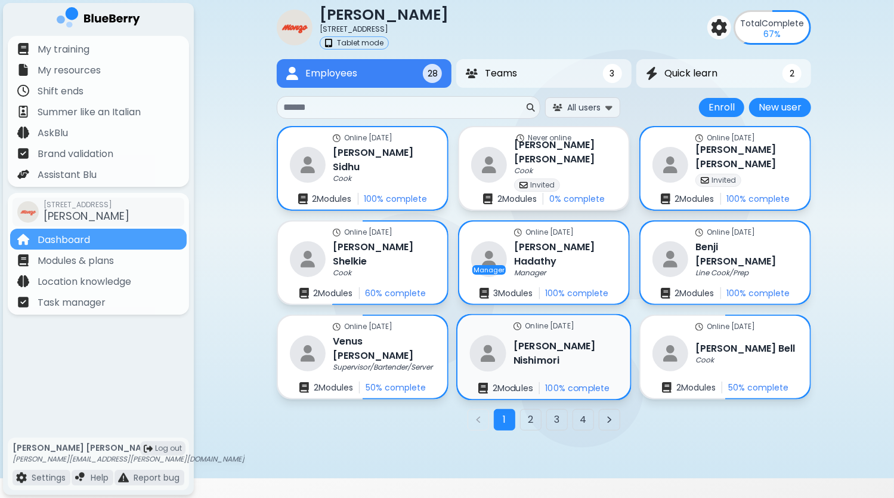
click at [567, 355] on h3 "[PERSON_NAME]" at bounding box center [566, 352] width 104 height 29
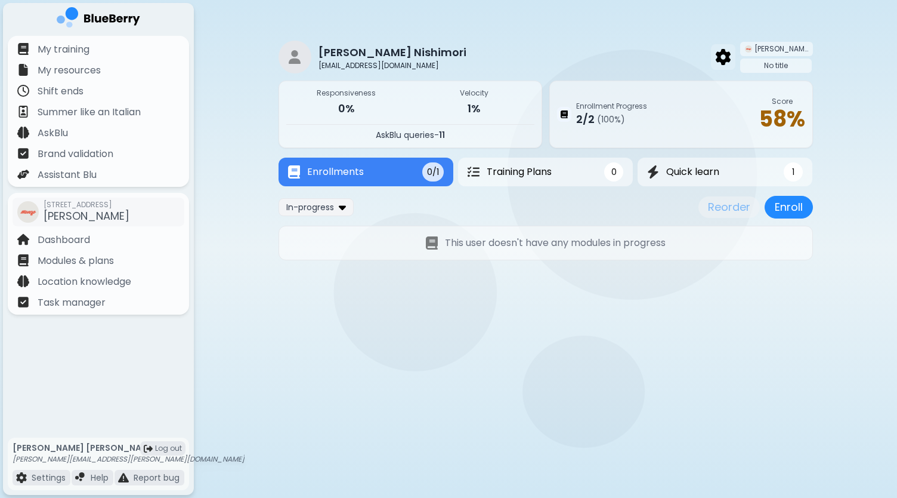
click at [731, 56] on img at bounding box center [723, 57] width 15 height 16
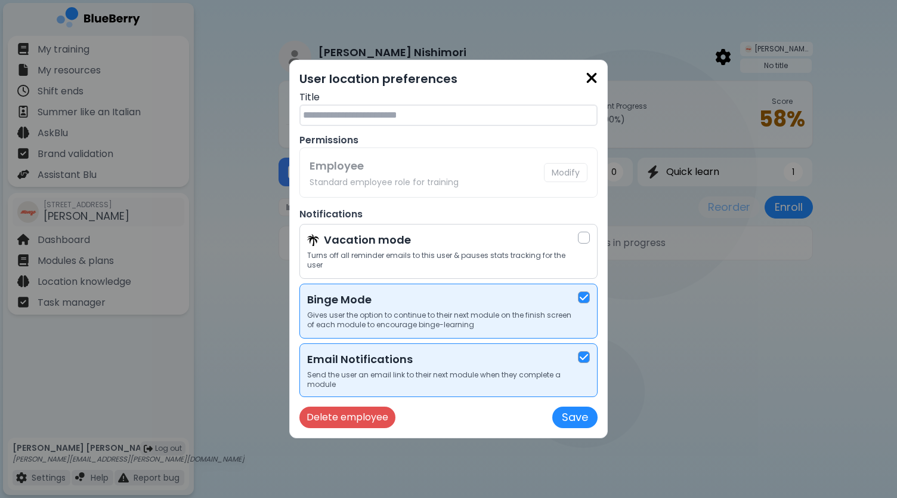
click at [458, 121] on input "text" at bounding box center [448, 114] width 298 height 21
paste input "**********"
type input "**********"
click at [579, 410] on button "Save" at bounding box center [574, 416] width 45 height 21
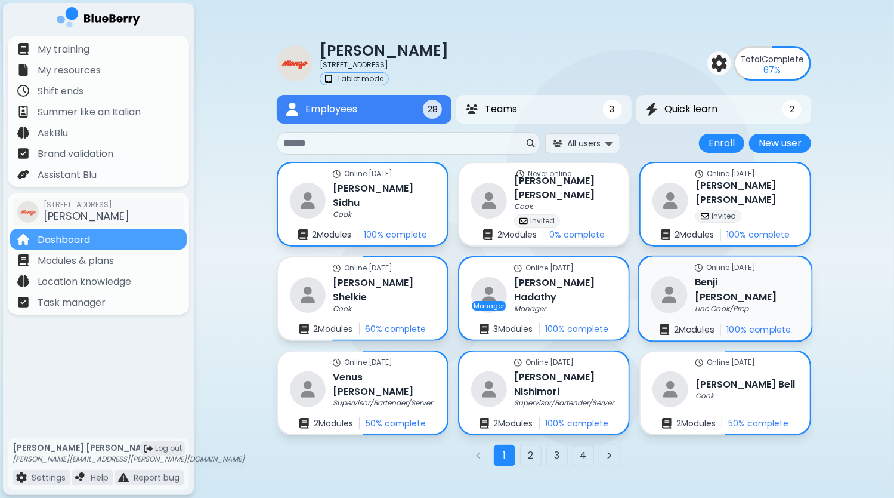
click at [731, 288] on h3 "[PERSON_NAME]" at bounding box center [747, 289] width 104 height 29
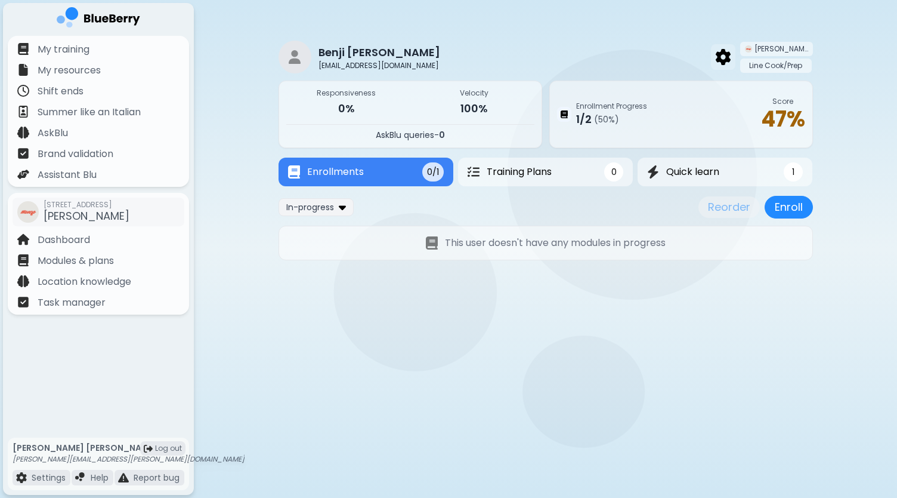
click at [728, 52] on img at bounding box center [723, 57] width 15 height 16
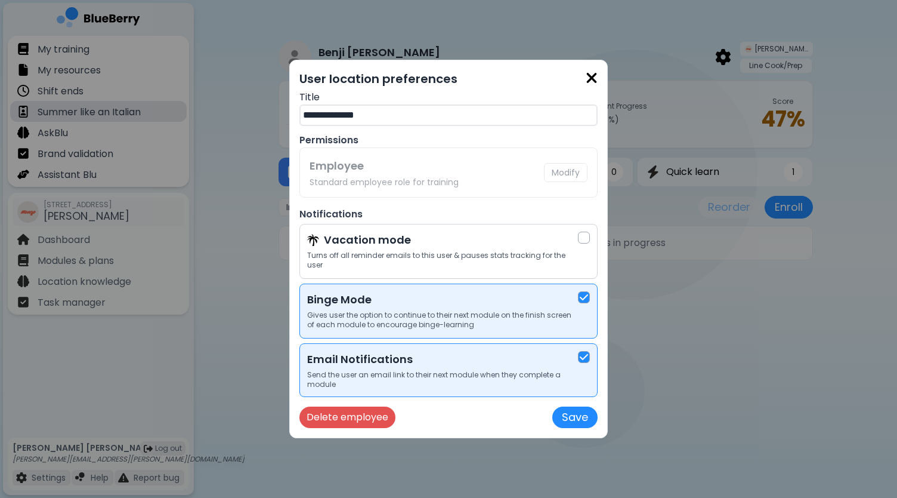
drag, startPoint x: 421, startPoint y: 126, endPoint x: 113, endPoint y: 101, distance: 308.8
click at [125, 101] on div "**********" at bounding box center [448, 249] width 897 height 498
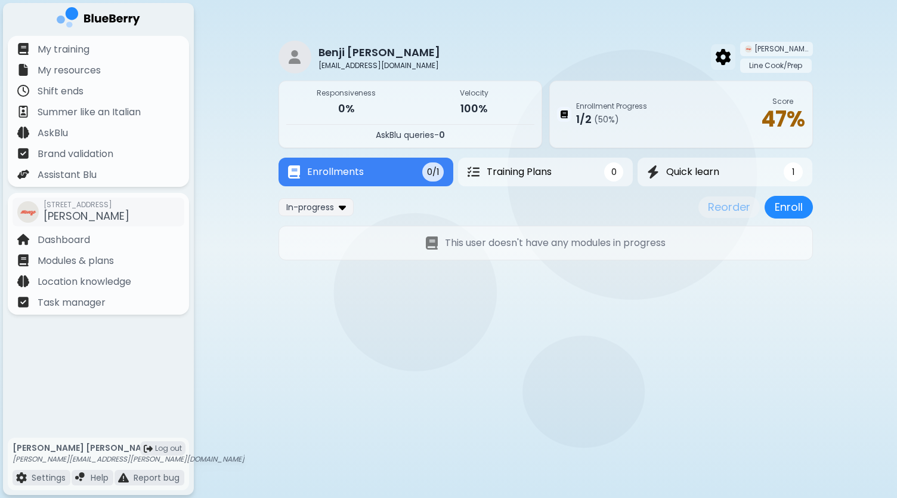
click at [731, 52] on img at bounding box center [723, 57] width 15 height 16
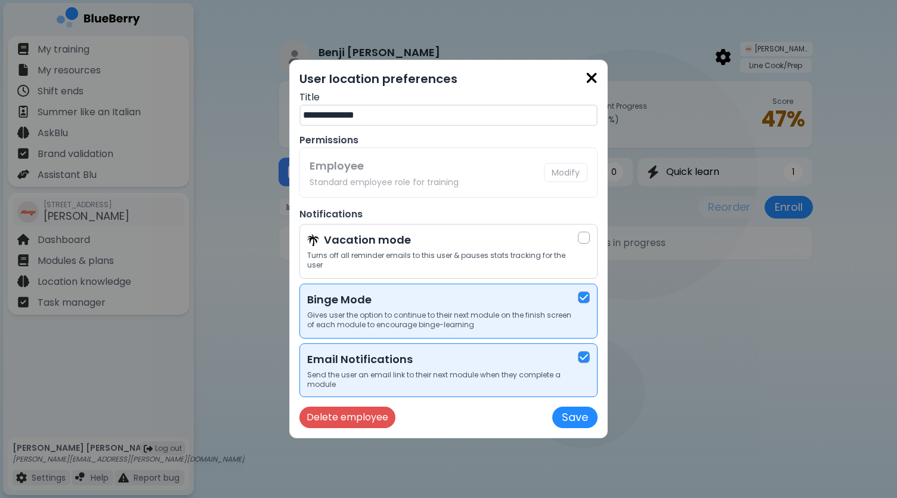
click at [396, 126] on input "**********" at bounding box center [448, 114] width 298 height 21
type input "****"
click at [570, 410] on button "Save" at bounding box center [574, 416] width 45 height 21
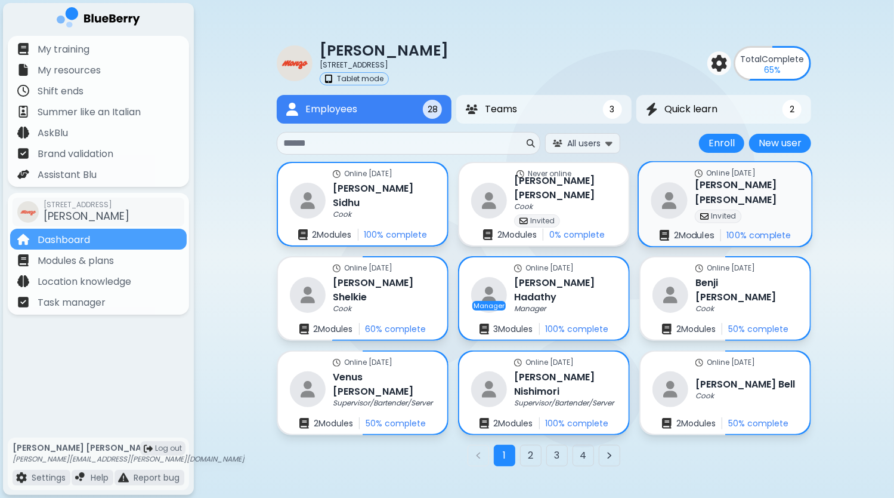
click at [741, 209] on div "Invited" at bounding box center [747, 215] width 104 height 13
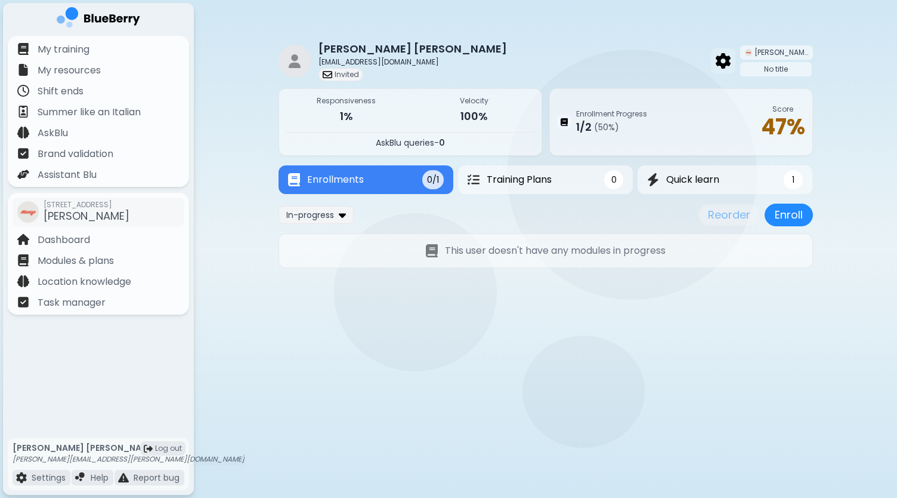
click at [731, 60] on img at bounding box center [723, 61] width 15 height 16
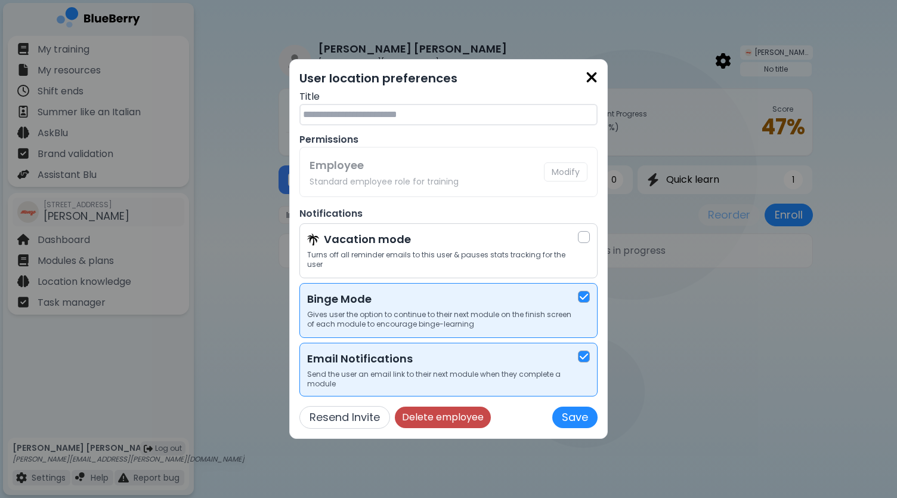
click at [455, 413] on button "Delete employee" at bounding box center [443, 416] width 96 height 21
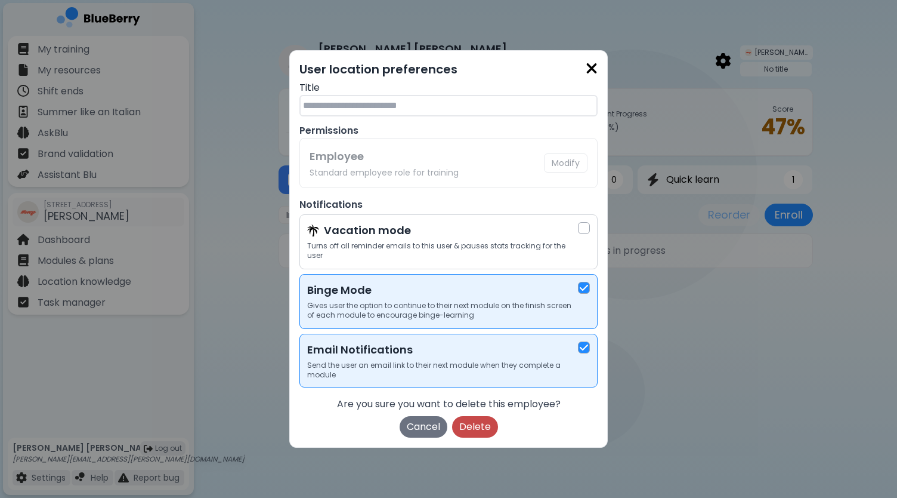
click at [468, 418] on button "Delete" at bounding box center [475, 426] width 46 height 21
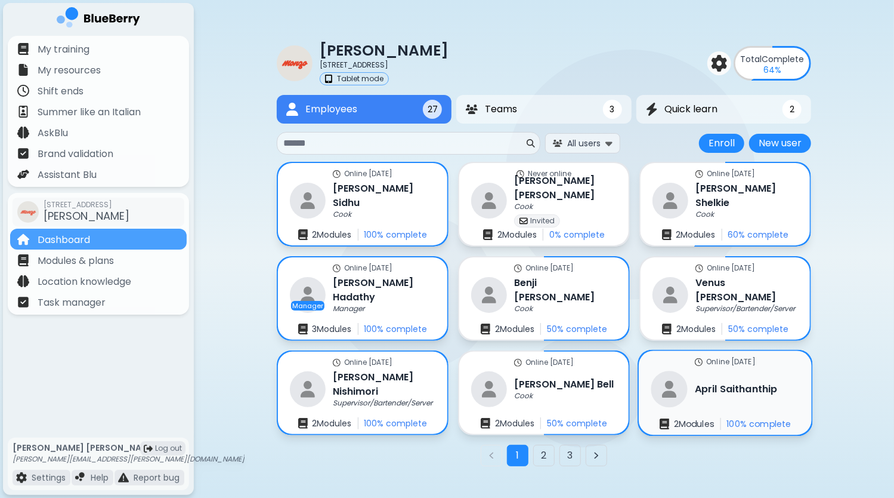
click at [748, 391] on h3 "[PERSON_NAME]" at bounding box center [736, 389] width 83 height 14
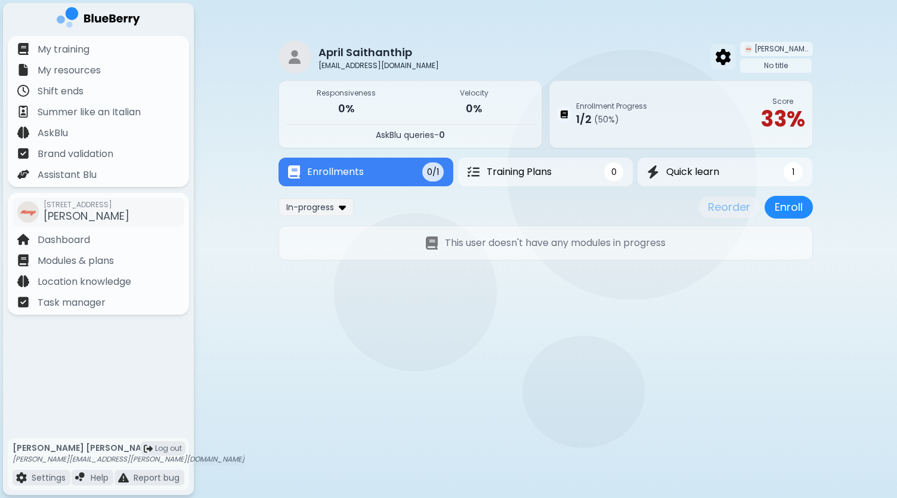
click at [731, 58] on img at bounding box center [723, 57] width 15 height 16
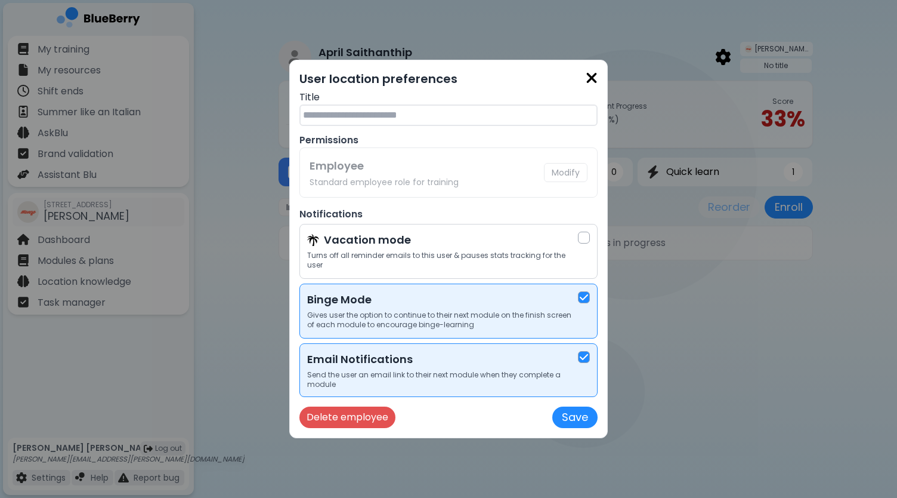
click at [458, 124] on input "text" at bounding box center [448, 114] width 298 height 21
type input "********"
click at [580, 407] on button "Save" at bounding box center [574, 416] width 45 height 21
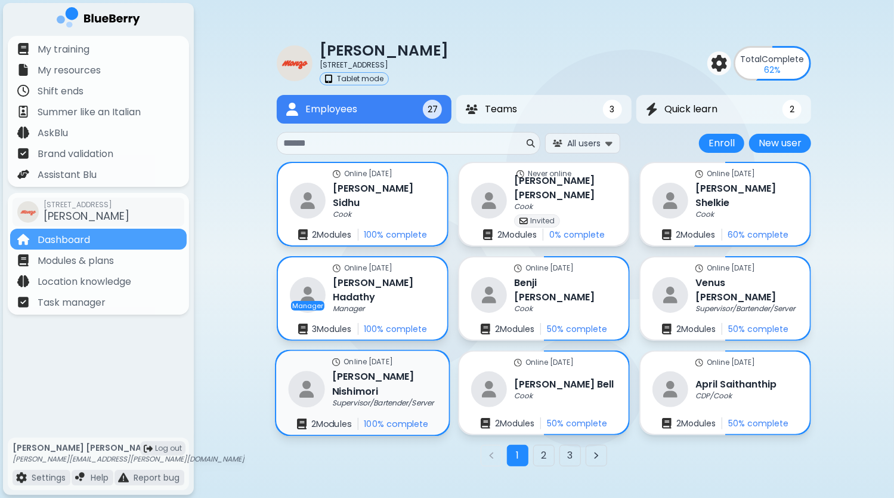
click at [390, 387] on h3 "[PERSON_NAME]" at bounding box center [385, 383] width 107 height 29
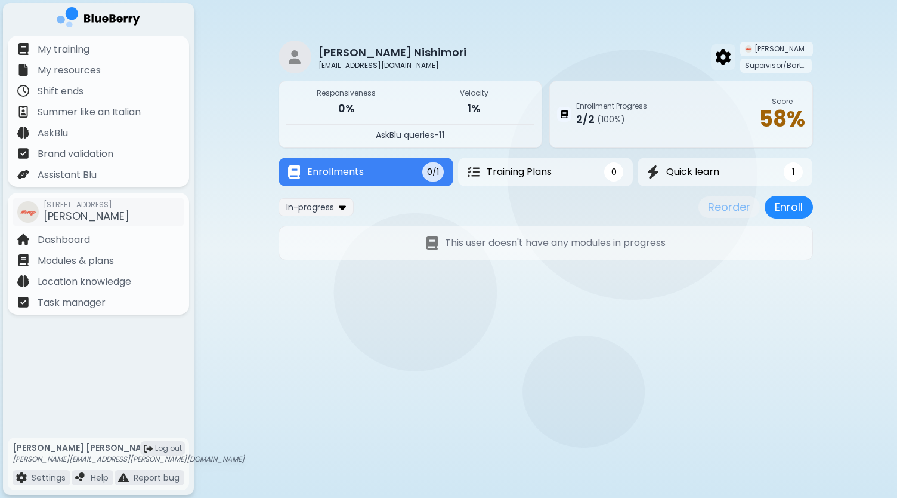
click at [728, 60] on img at bounding box center [723, 57] width 15 height 16
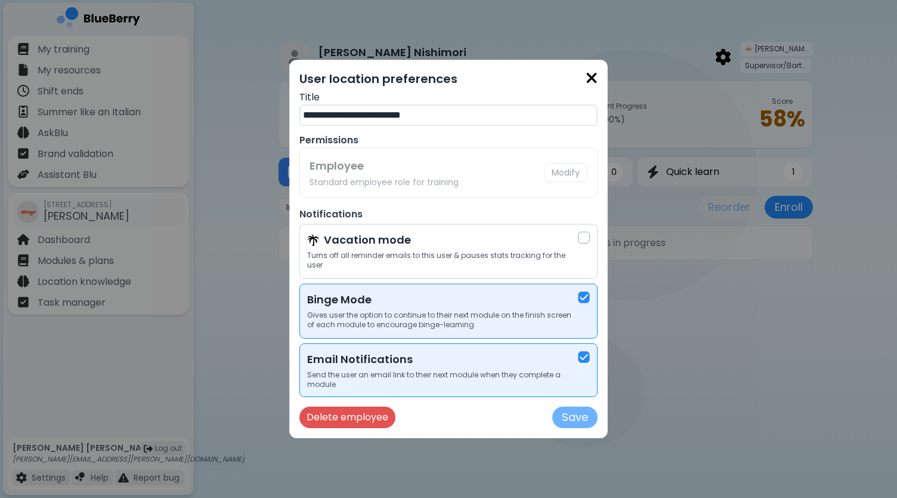
click at [580, 415] on button "Save" at bounding box center [574, 416] width 45 height 21
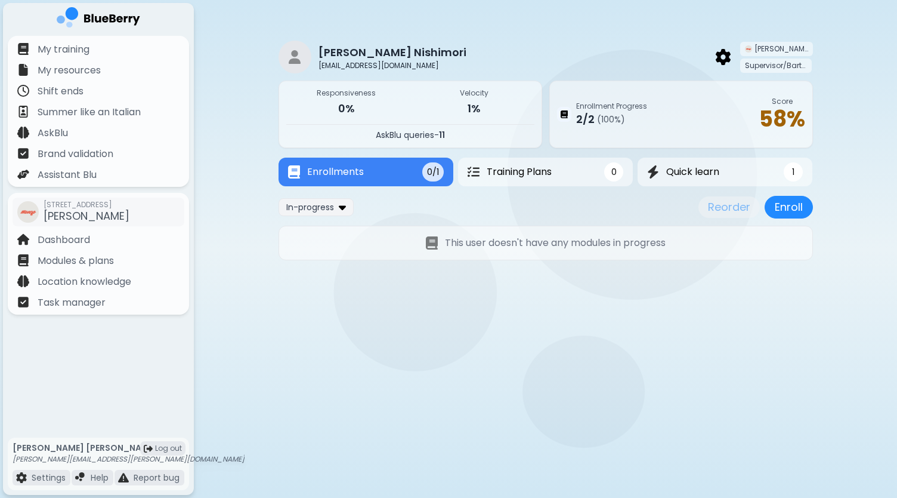
click at [480, 304] on main "[PERSON_NAME] [EMAIL_ADDRESS][DOMAIN_NAME] [PERSON_NAME] Supervisor/Bartender/S…" at bounding box center [448, 249] width 897 height 498
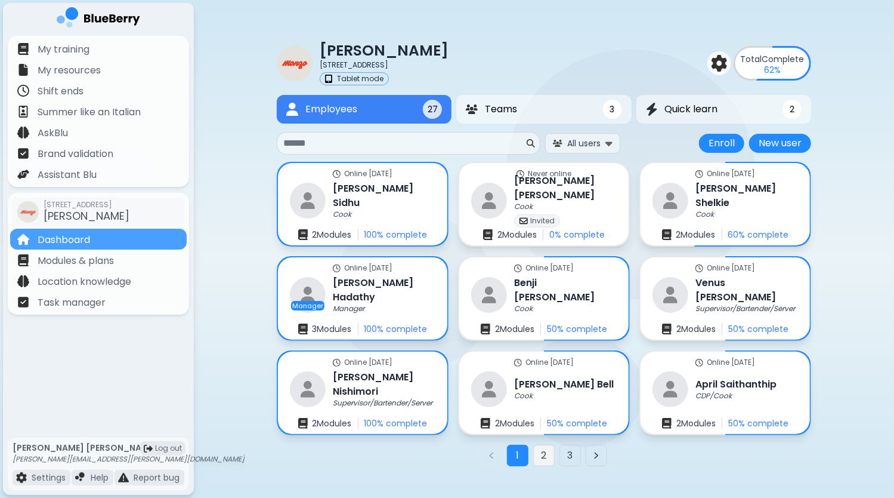
click at [540, 455] on button "2" at bounding box center [543, 454] width 21 height 21
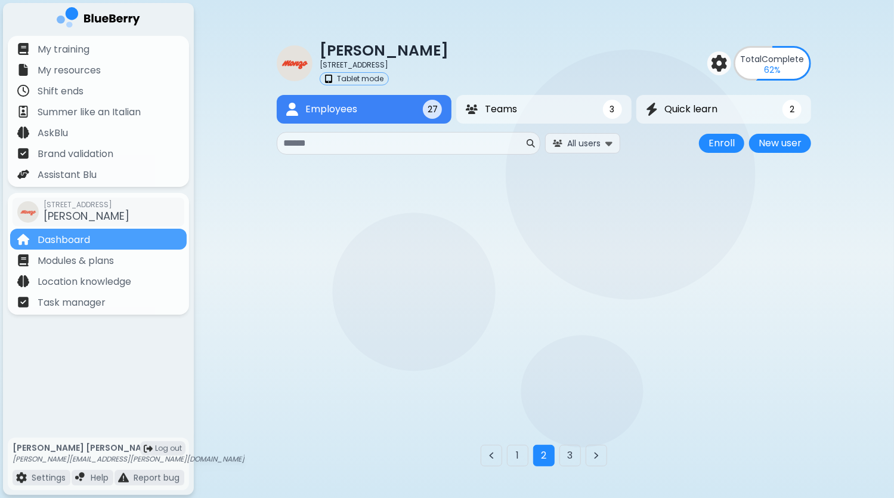
scroll to position [31, 0]
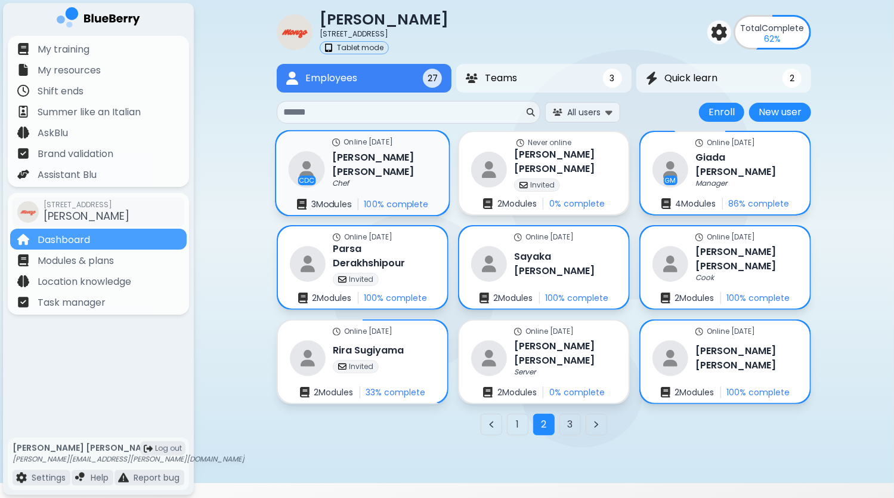
click at [404, 181] on div "Online [DATE] CDC [PERSON_NAME] Chef 3 Module s 100 % complete" at bounding box center [362, 173] width 173 height 84
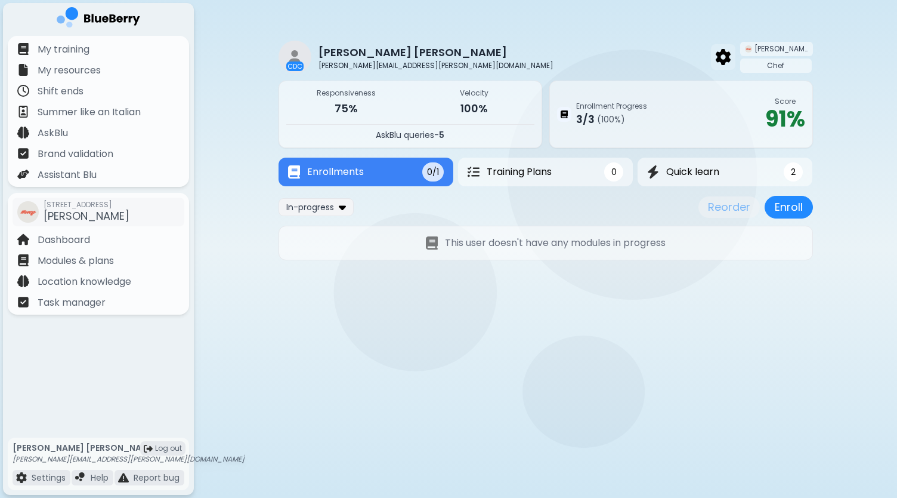
click at [731, 58] on img at bounding box center [723, 57] width 15 height 16
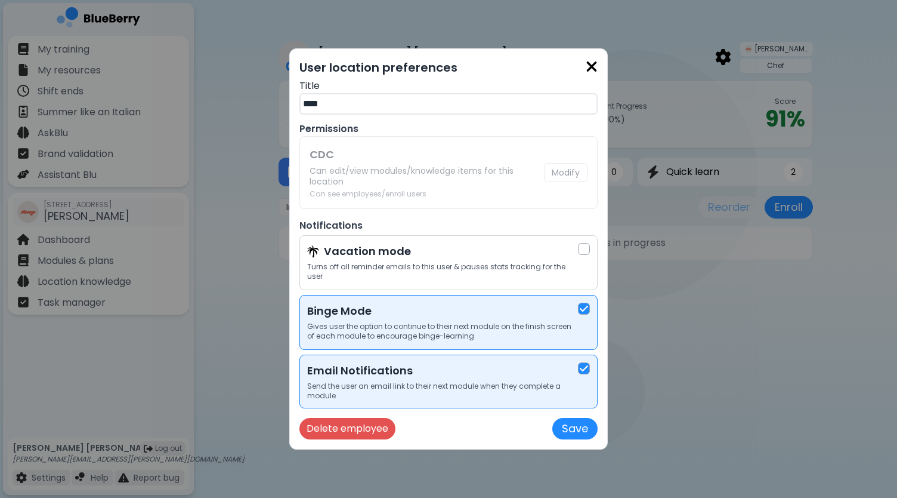
click at [336, 109] on input "****" at bounding box center [448, 103] width 298 height 21
type input "***"
click at [573, 422] on button "Save" at bounding box center [574, 428] width 45 height 21
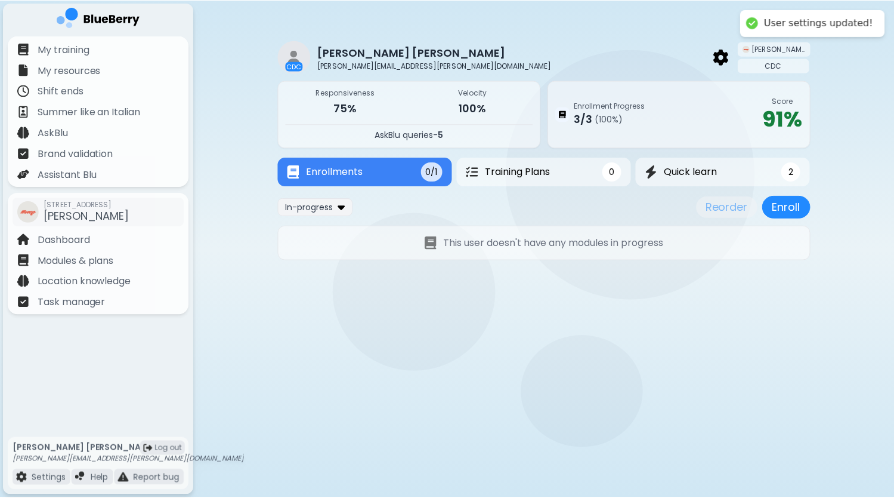
scroll to position [31, 0]
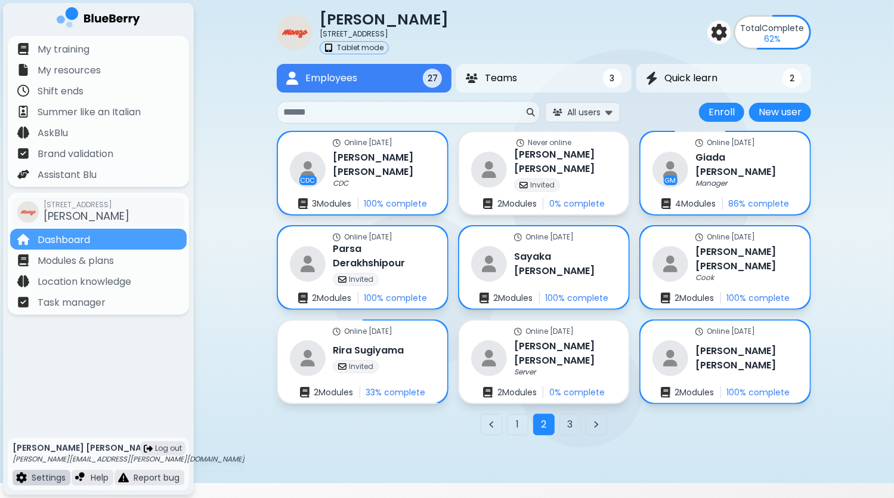
click at [35, 480] on p "Settings" at bounding box center [49, 477] width 34 height 11
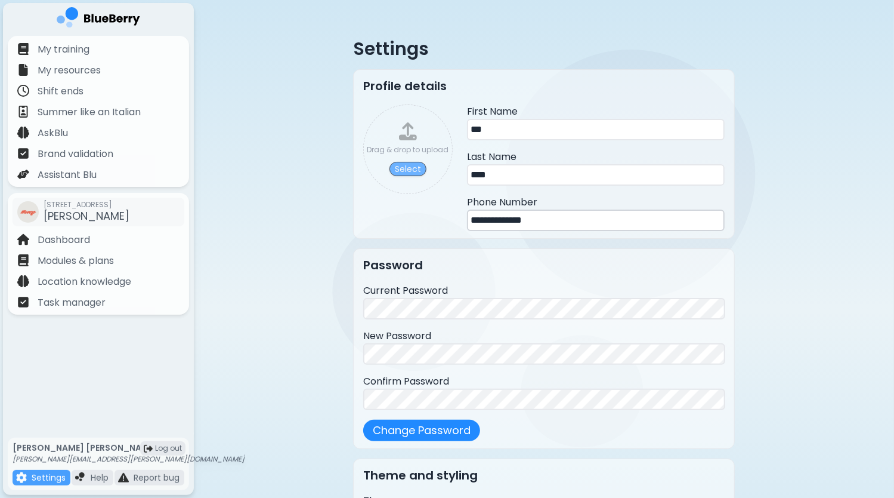
click at [412, 165] on button "Select" at bounding box center [408, 169] width 37 height 14
type input "**********"
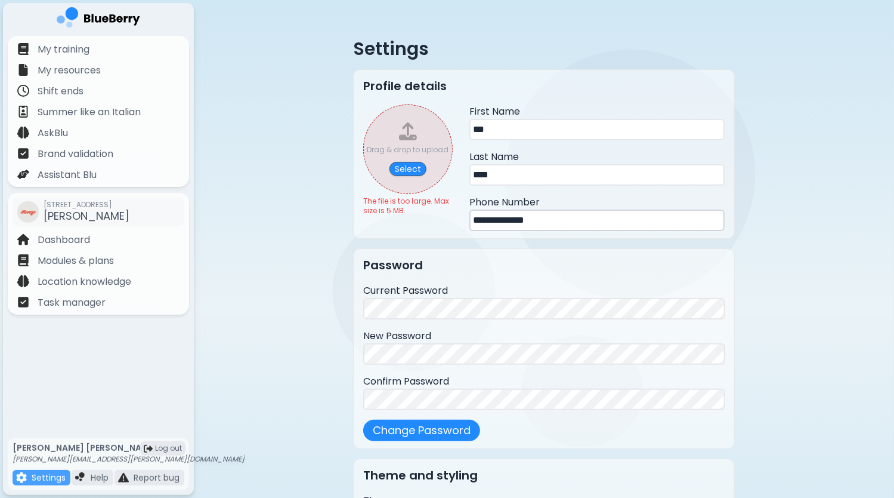
click at [407, 148] on div "Drag & drop to upload" at bounding box center [408, 150] width 82 height 10
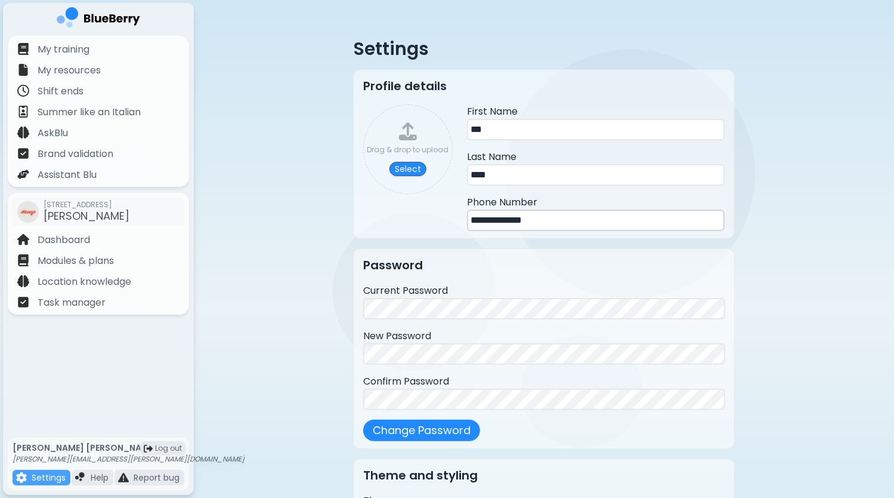
type input "**********"
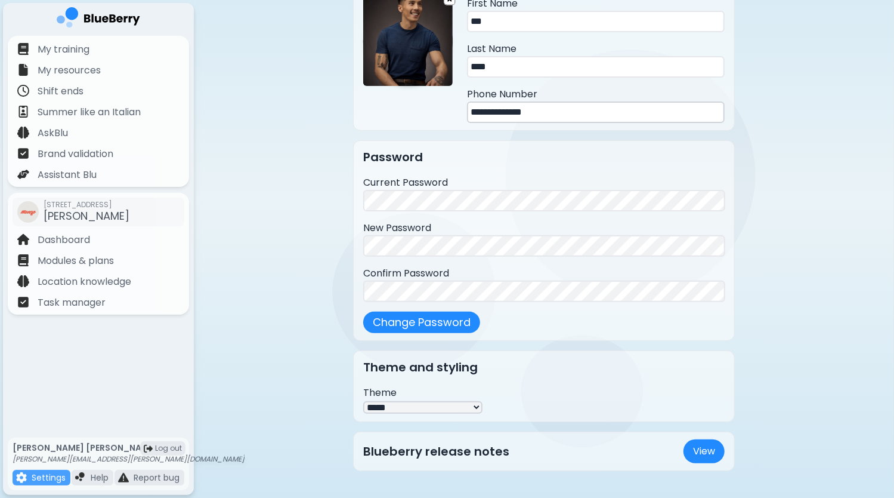
scroll to position [119, 0]
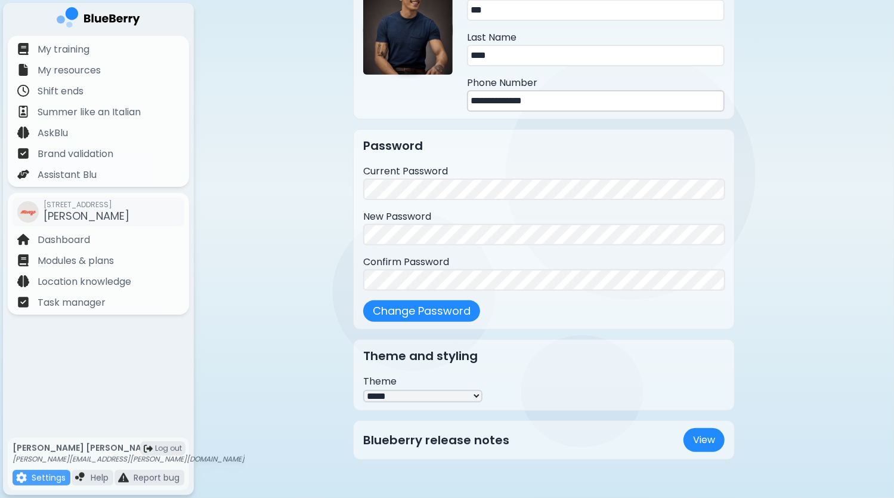
click at [425, 391] on select "***** ****" at bounding box center [422, 396] width 119 height 13
select select "****"
click at [363, 390] on select "***** ****" at bounding box center [422, 396] width 119 height 13
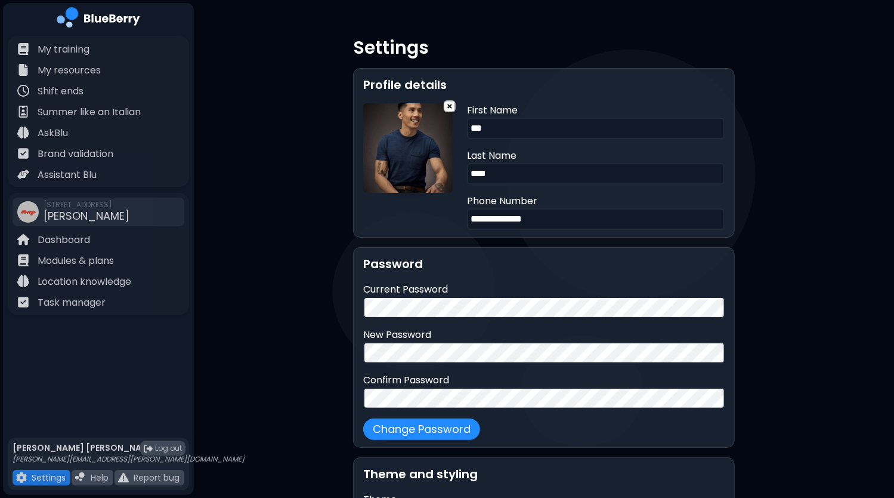
scroll to position [0, 0]
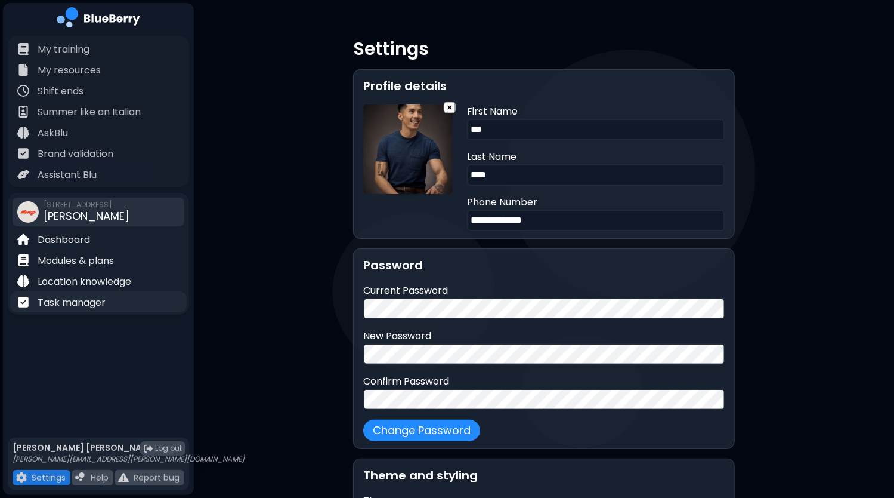
click at [79, 304] on p "Task manager" at bounding box center [72, 302] width 68 height 14
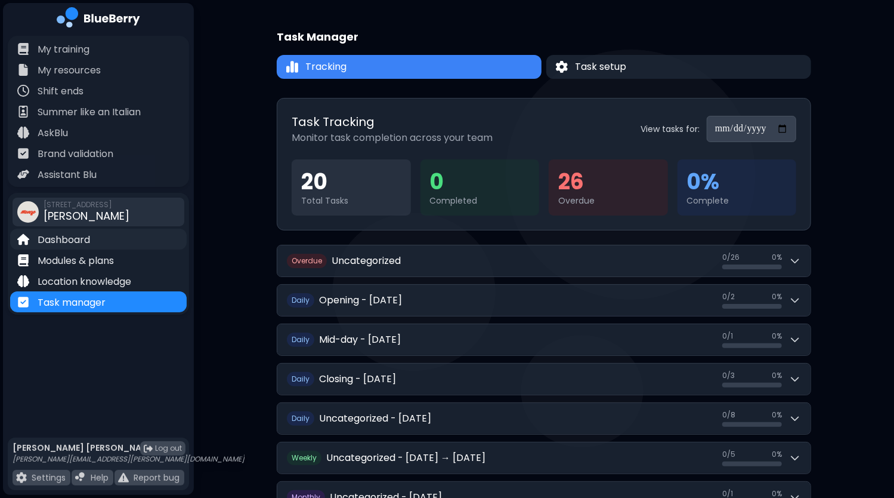
click at [69, 240] on p "Dashboard" at bounding box center [64, 240] width 52 height 14
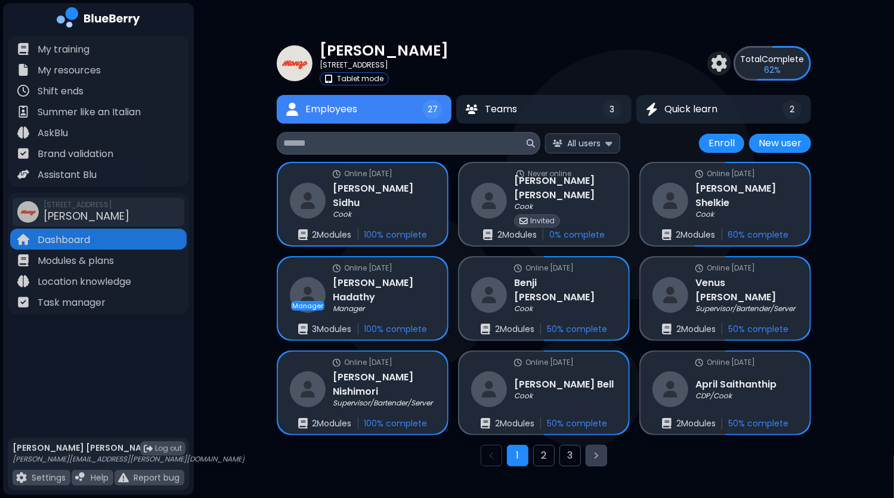
click at [594, 449] on button "Next page" at bounding box center [596, 454] width 21 height 21
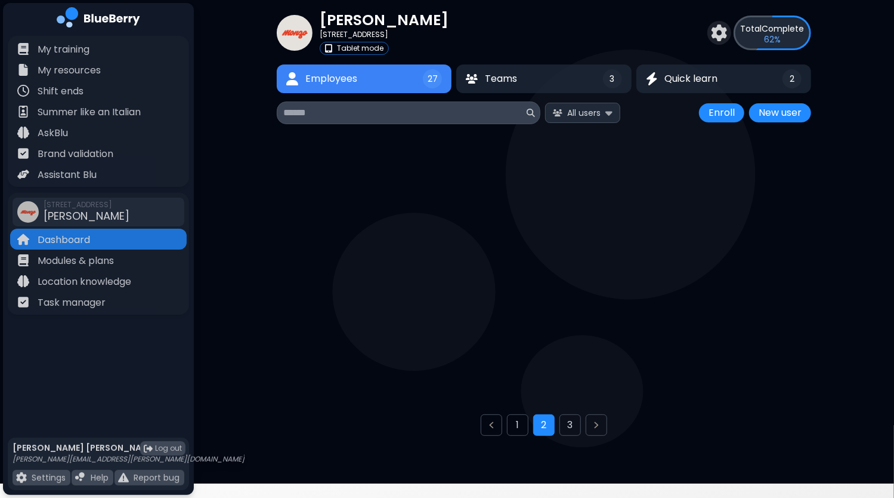
scroll to position [31, 0]
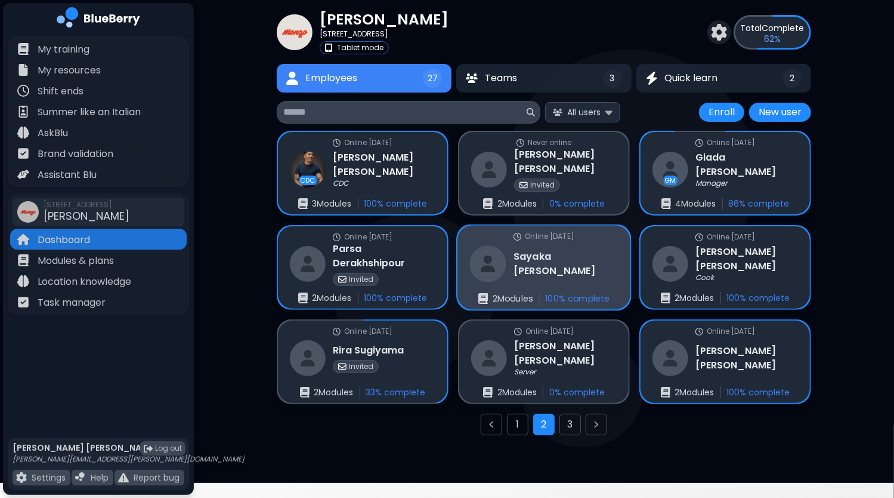
click at [574, 267] on h3 "[PERSON_NAME]" at bounding box center [566, 263] width 104 height 29
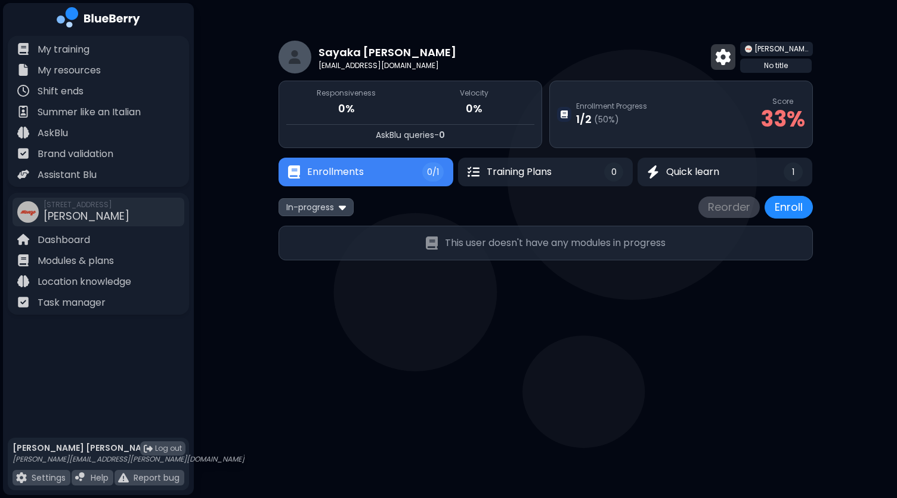
click at [731, 60] on img at bounding box center [723, 57] width 15 height 16
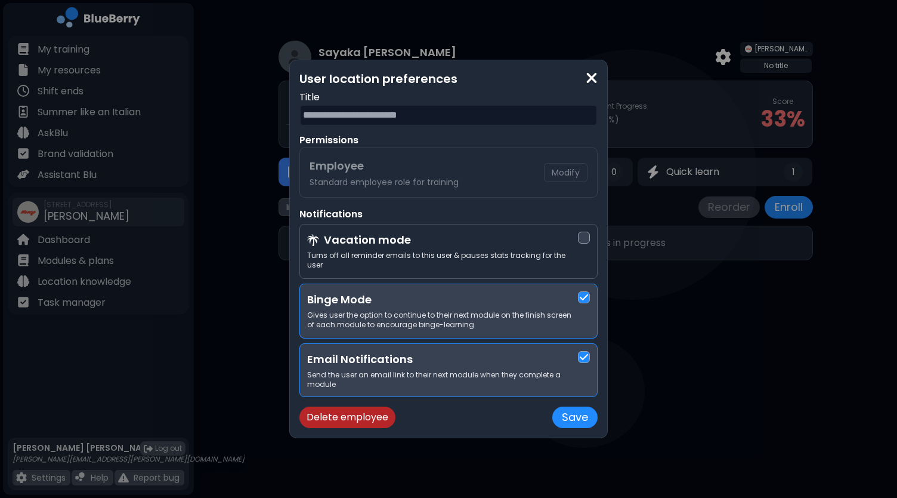
click at [444, 119] on input "text" at bounding box center [448, 114] width 298 height 21
type input "****"
click at [578, 416] on button "Save" at bounding box center [574, 416] width 45 height 21
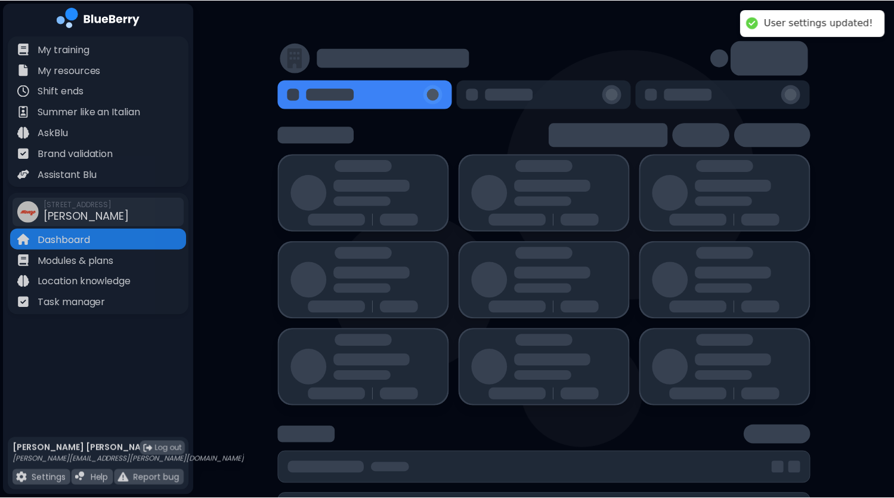
scroll to position [31, 0]
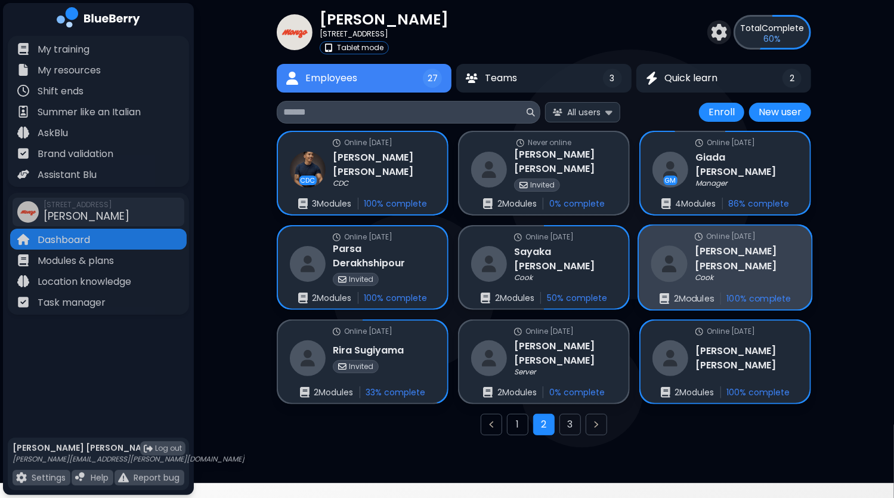
click at [733, 273] on div "Cook" at bounding box center [747, 278] width 104 height 10
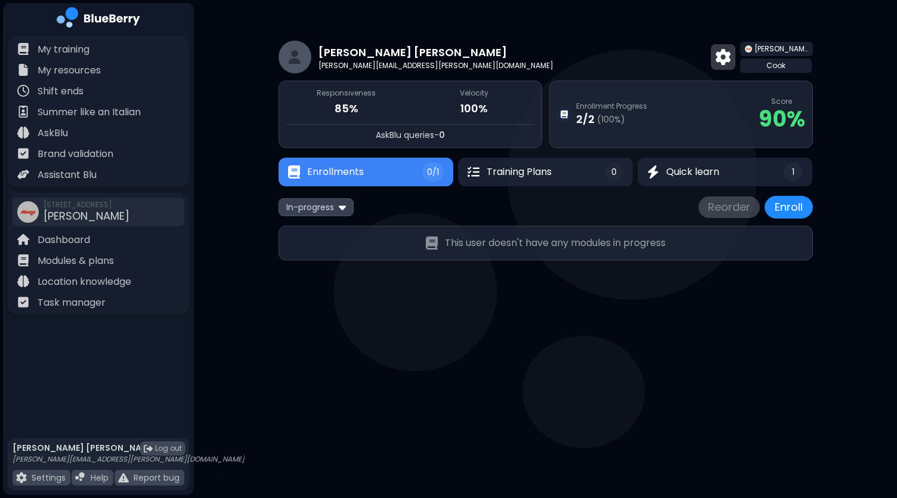
click at [731, 61] on img at bounding box center [723, 57] width 15 height 16
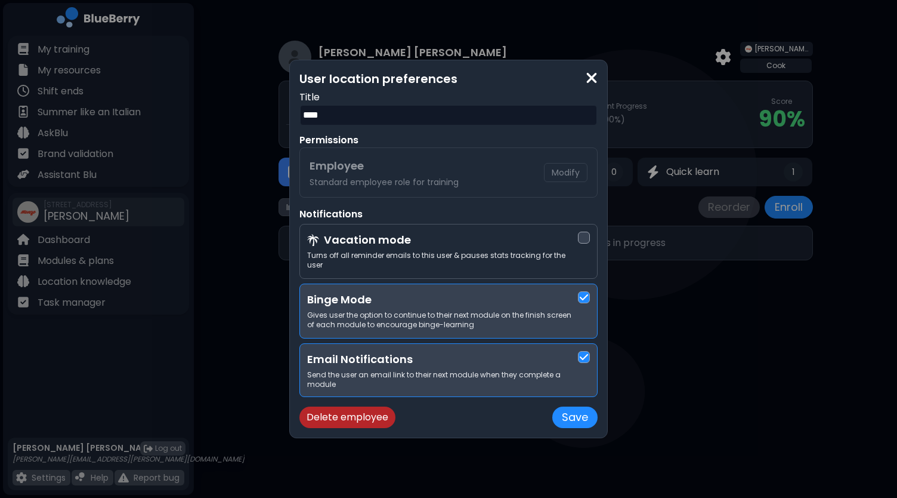
click at [305, 118] on input "****" at bounding box center [448, 114] width 298 height 21
type input "********"
click at [574, 415] on button "Save" at bounding box center [574, 416] width 45 height 21
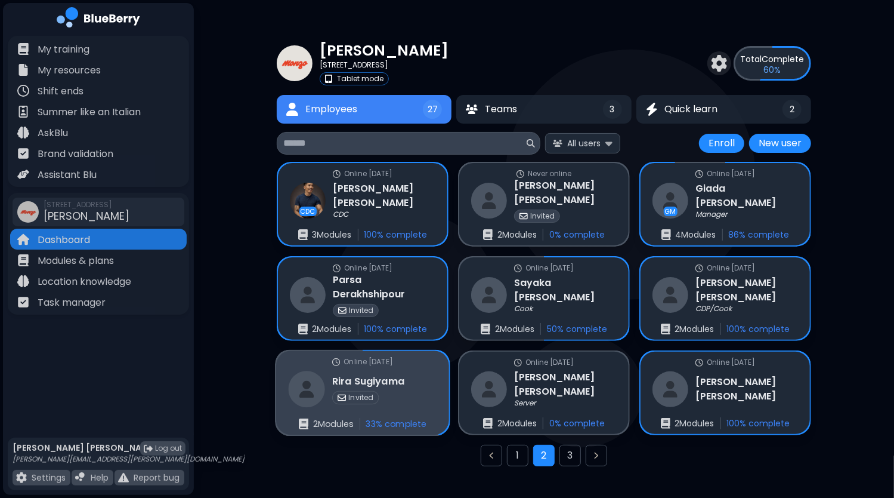
click at [392, 376] on h3 "[PERSON_NAME]" at bounding box center [368, 380] width 72 height 14
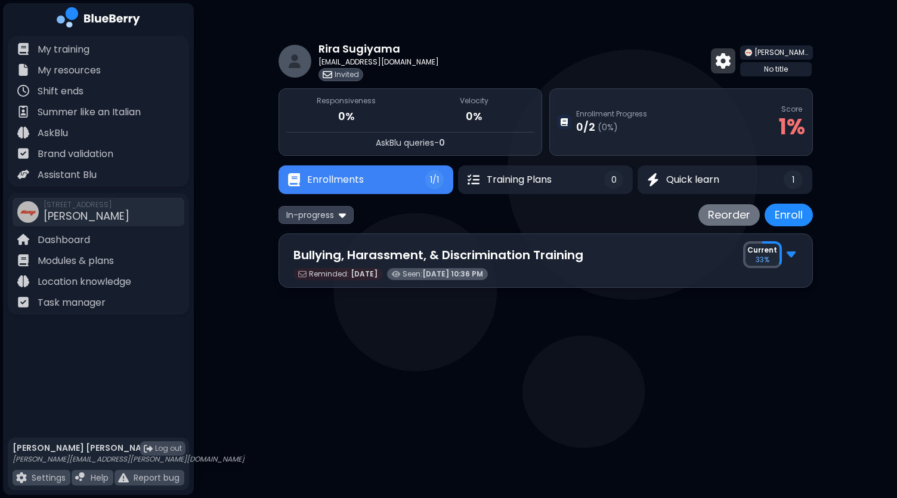
click at [731, 59] on img at bounding box center [723, 61] width 15 height 16
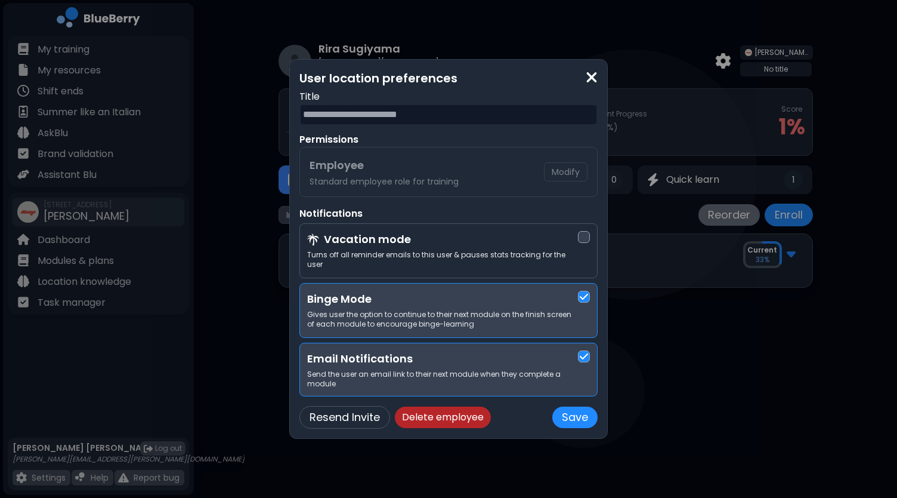
click at [361, 119] on input "text" at bounding box center [448, 114] width 298 height 21
type input "****"
click at [570, 413] on button "Save" at bounding box center [574, 416] width 45 height 21
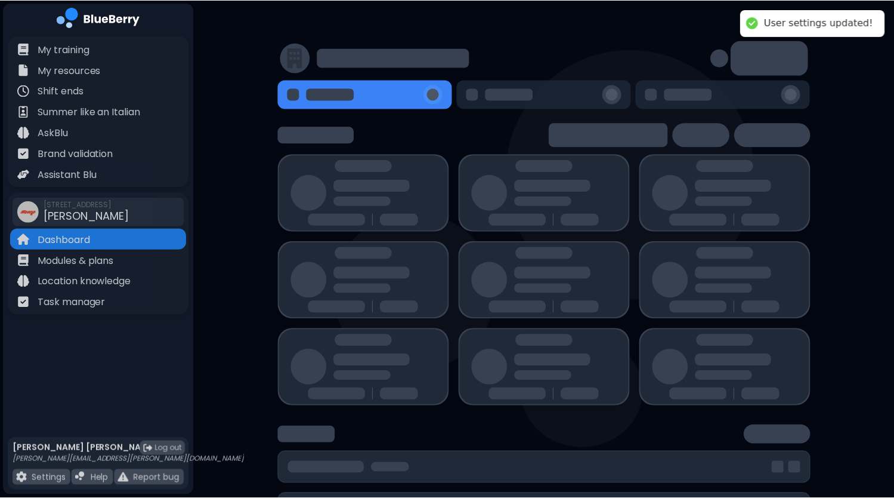
scroll to position [31, 0]
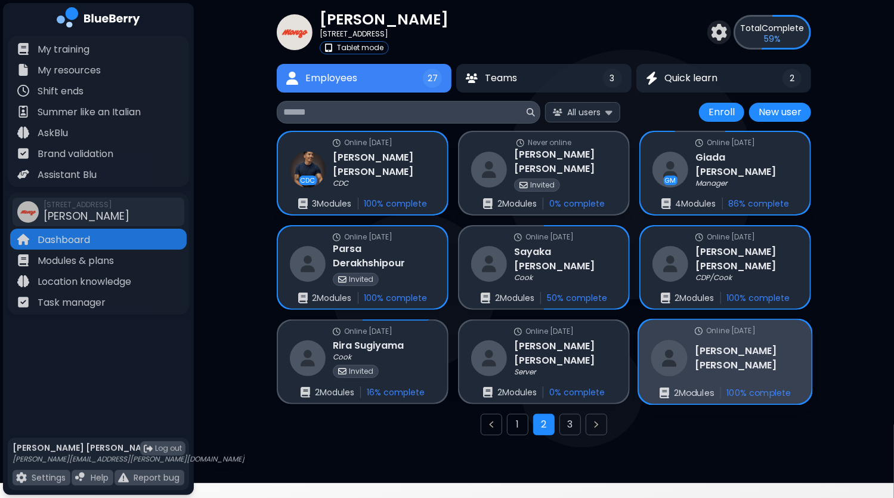
click at [728, 365] on div "[PERSON_NAME]" at bounding box center [725, 357] width 149 height 36
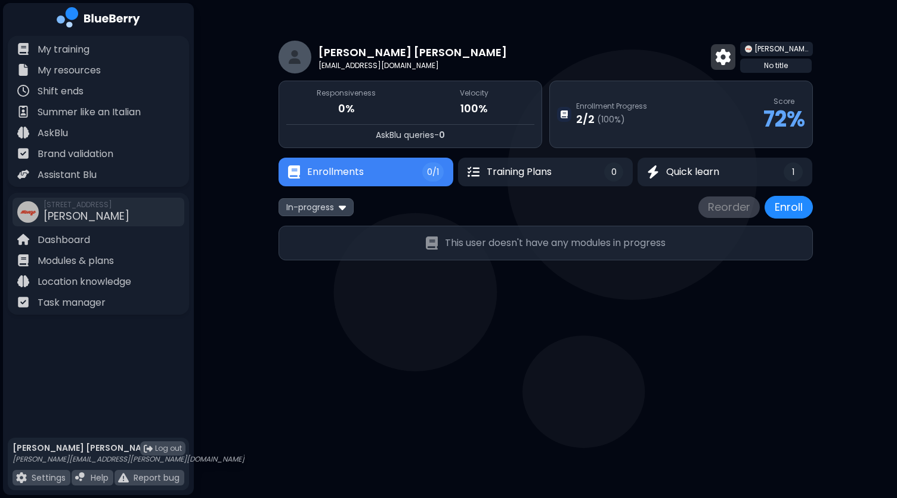
click at [731, 63] on img at bounding box center [723, 57] width 15 height 16
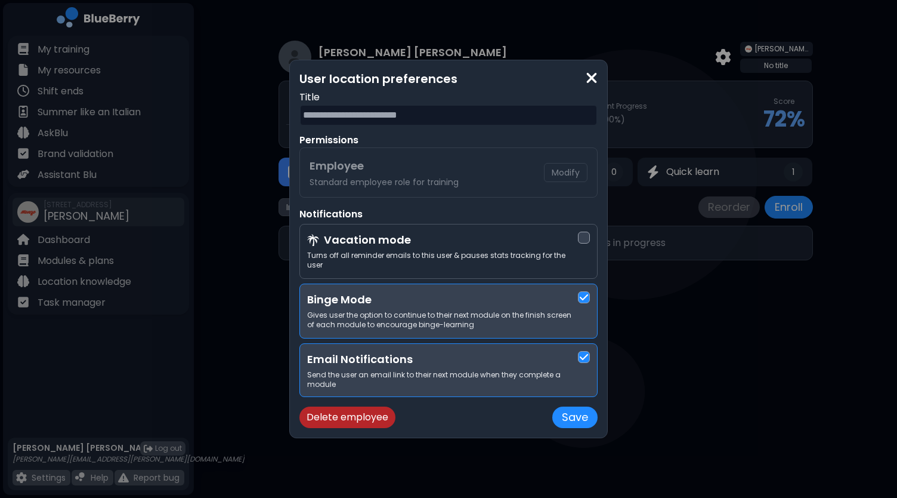
click at [377, 119] on input "text" at bounding box center [448, 114] width 298 height 21
type input "**********"
click at [580, 412] on button "Save" at bounding box center [574, 416] width 45 height 21
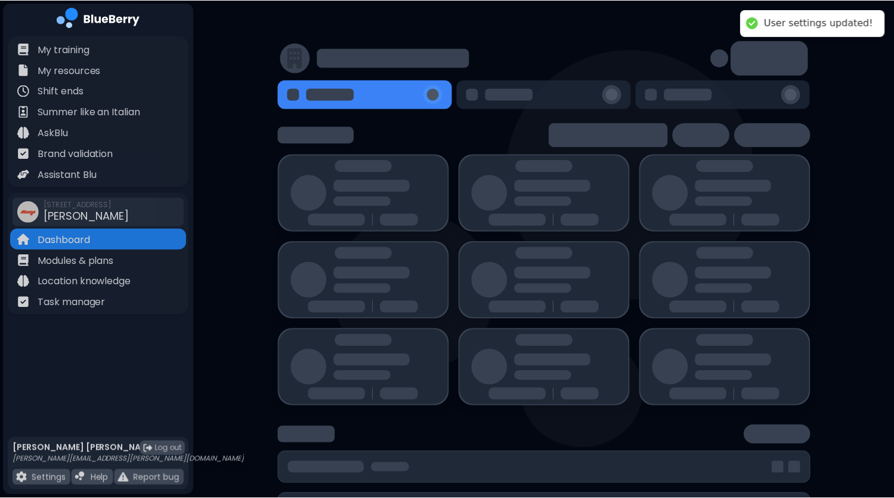
scroll to position [31, 0]
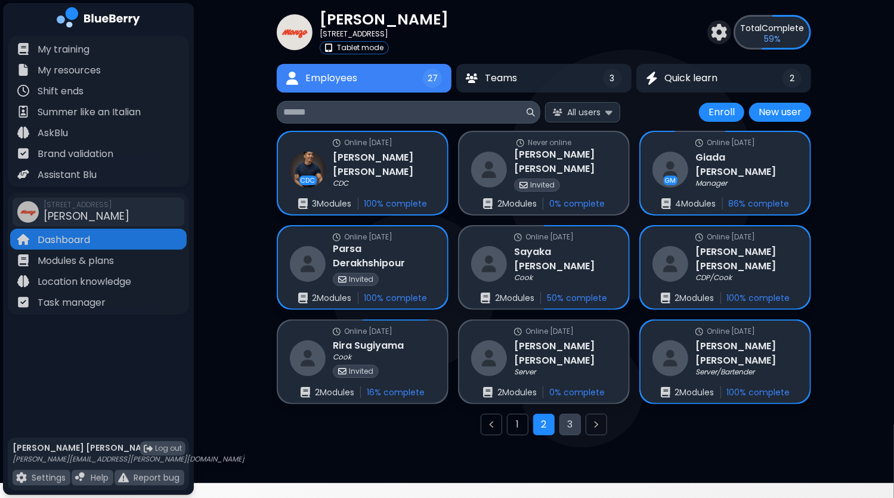
click at [575, 423] on button "3" at bounding box center [570, 423] width 21 height 21
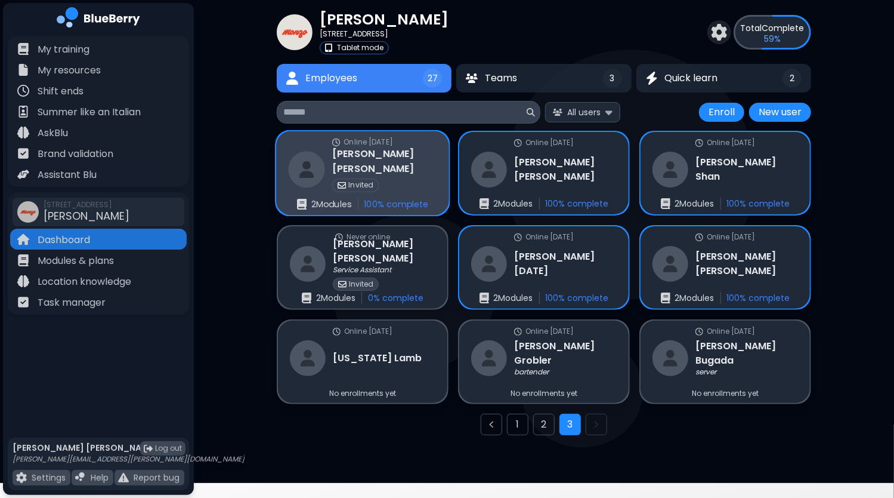
click at [418, 183] on div "Online [DATE] [PERSON_NAME] Invited 2 Module s 100 % complete" at bounding box center [362, 173] width 173 height 84
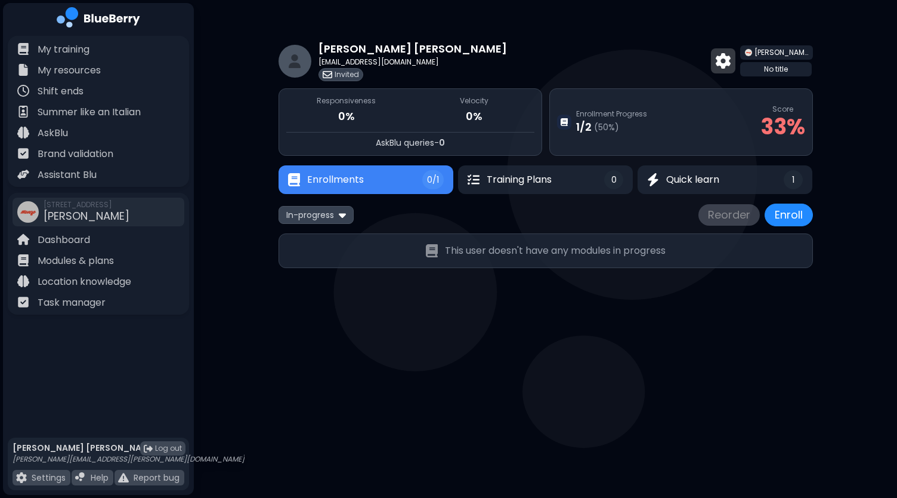
click at [731, 64] on img at bounding box center [723, 61] width 15 height 16
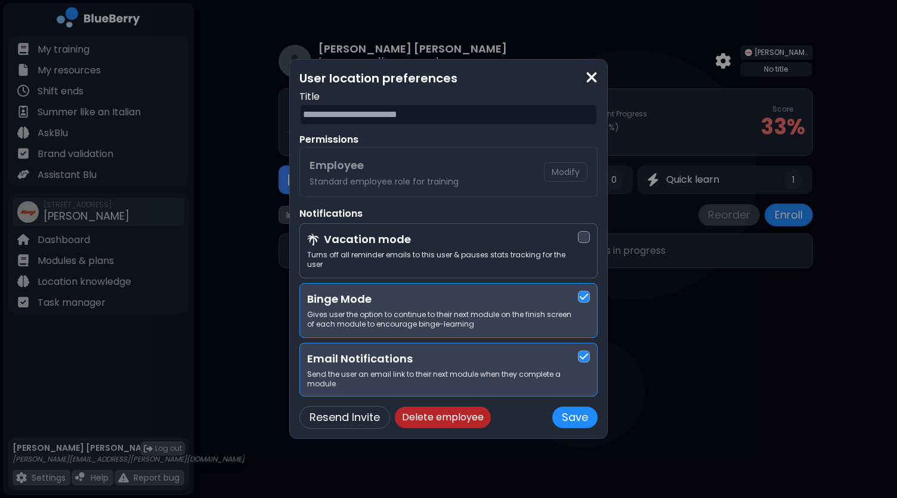
click at [424, 114] on input "text" at bounding box center [448, 114] width 298 height 21
type input "**********"
click at [576, 415] on button "Save" at bounding box center [574, 416] width 45 height 21
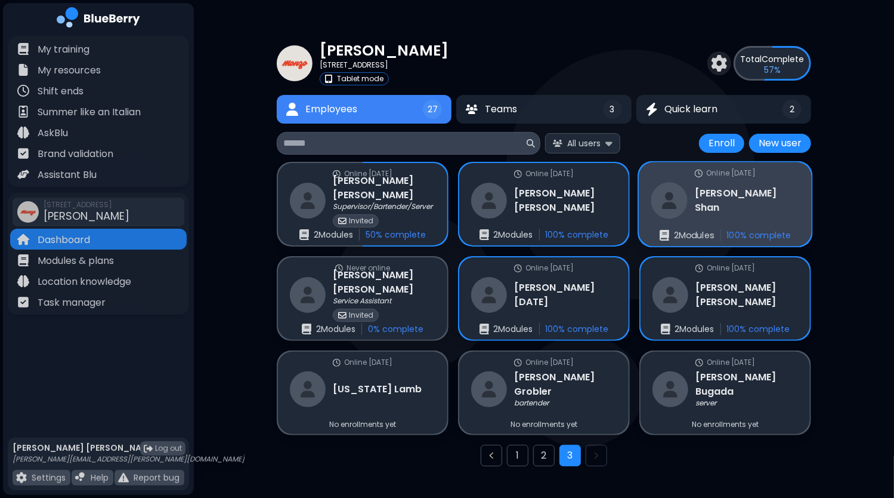
click at [741, 212] on div "[PERSON_NAME]" at bounding box center [725, 200] width 149 height 36
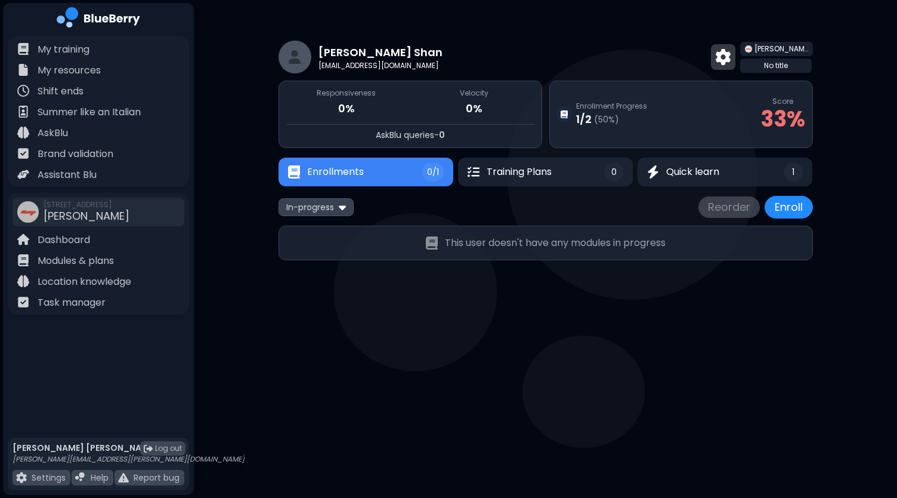
click at [731, 55] on img at bounding box center [723, 57] width 15 height 16
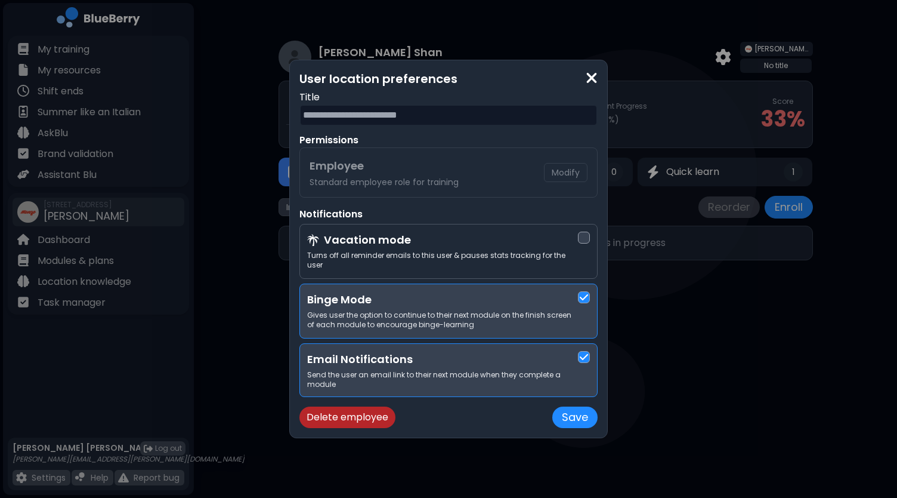
click at [419, 126] on input "text" at bounding box center [448, 114] width 298 height 21
type input "********"
click at [582, 407] on button "Save" at bounding box center [574, 416] width 45 height 21
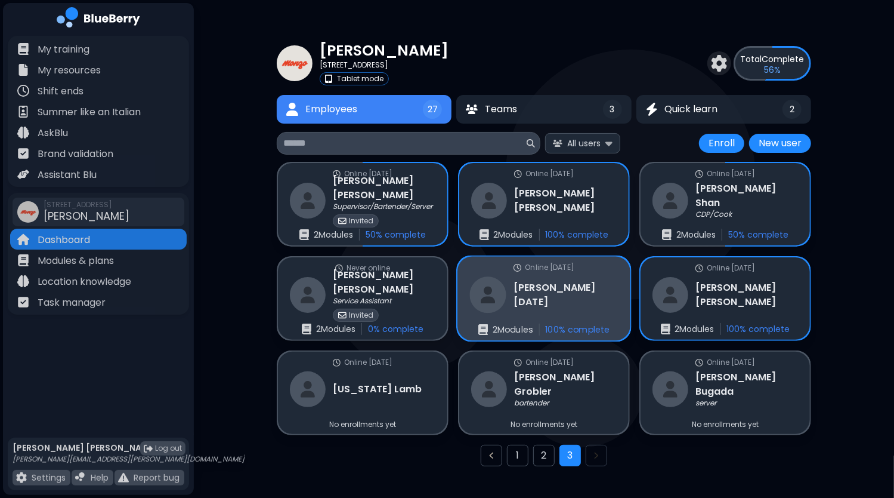
click at [548, 298] on h3 "[PERSON_NAME][DATE]" at bounding box center [566, 294] width 104 height 29
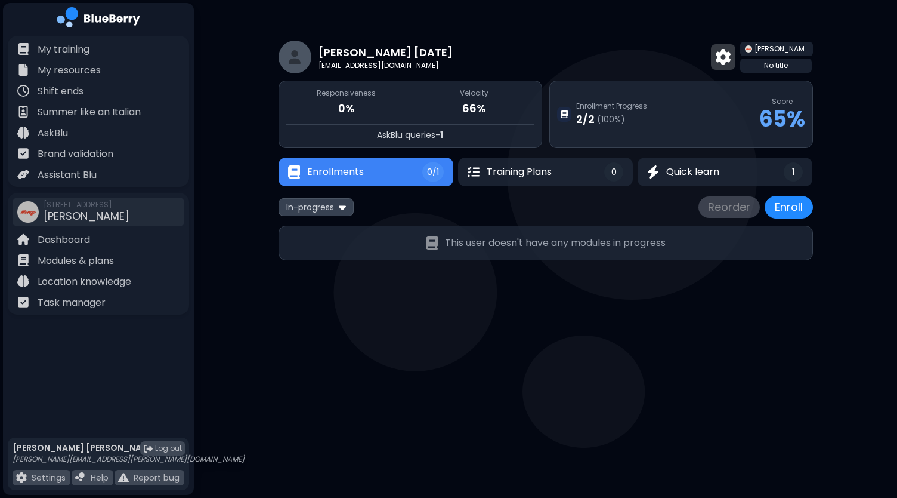
click at [731, 54] on img at bounding box center [723, 57] width 15 height 16
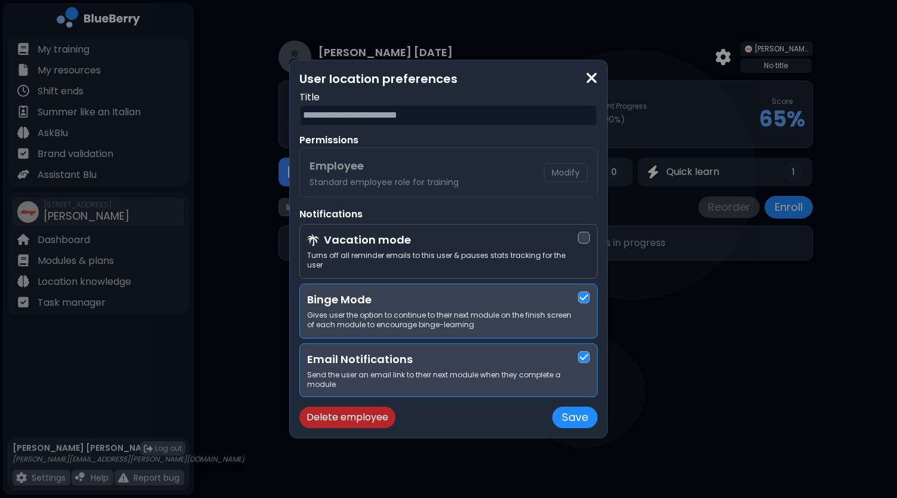
click at [414, 116] on input "text" at bounding box center [448, 114] width 298 height 21
type input "***"
click at [577, 409] on button "Save" at bounding box center [574, 416] width 45 height 21
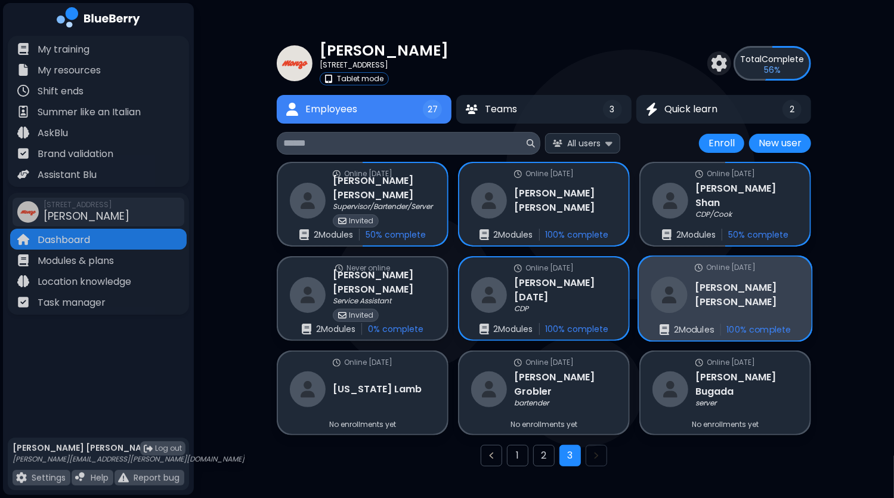
click at [741, 311] on div "[PERSON_NAME]" at bounding box center [725, 294] width 149 height 36
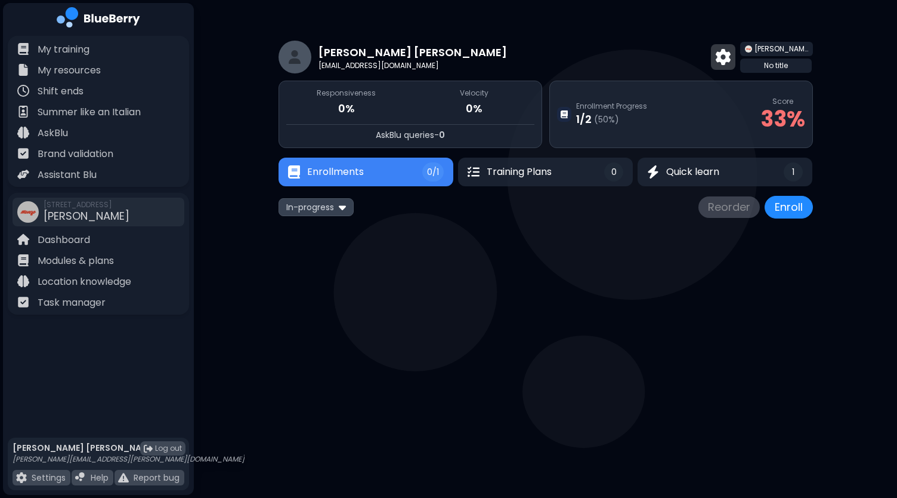
click at [731, 60] on img at bounding box center [723, 57] width 15 height 16
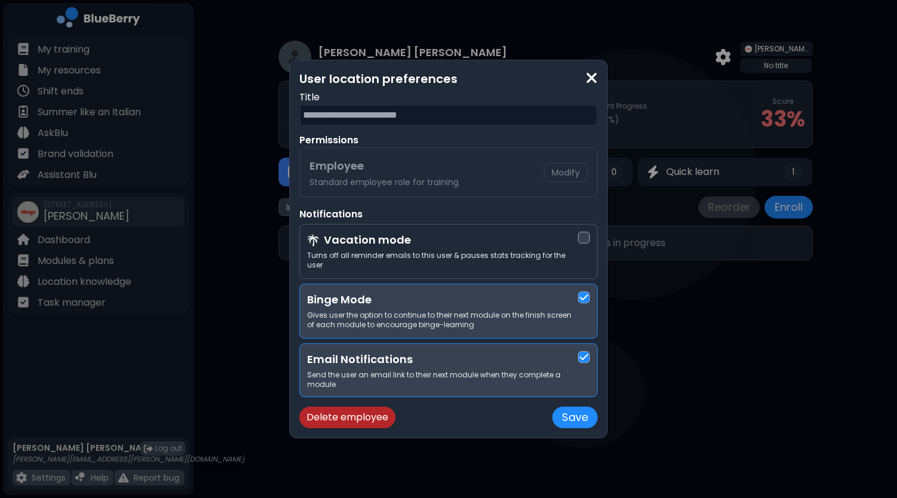
click at [398, 122] on input "text" at bounding box center [448, 114] width 298 height 21
type input "****"
click at [581, 414] on button "Save" at bounding box center [574, 416] width 45 height 21
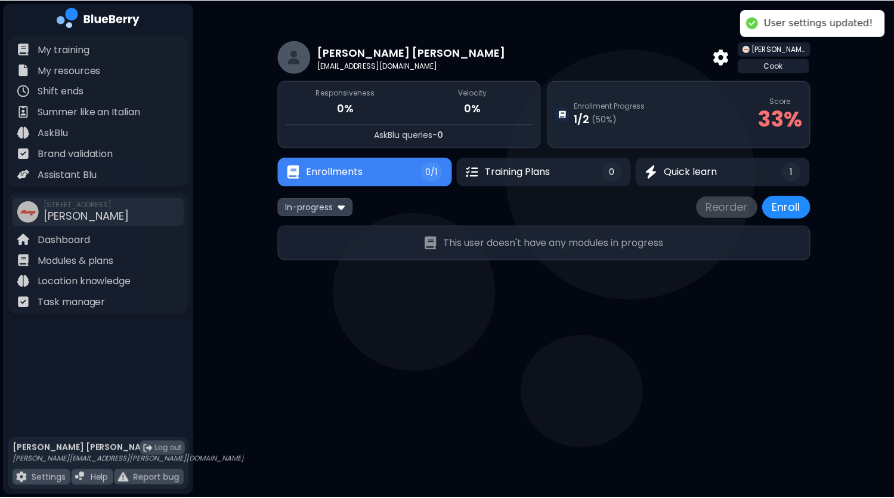
scroll to position [31, 0]
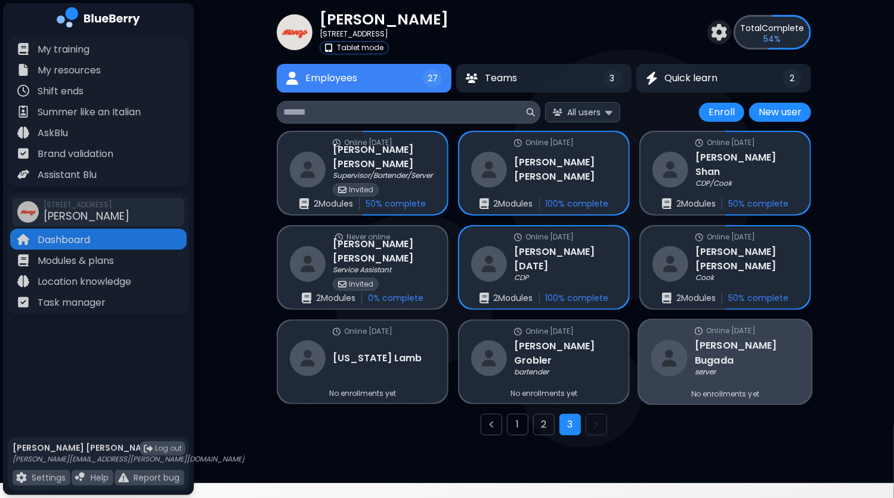
click at [754, 367] on div "server" at bounding box center [747, 372] width 104 height 10
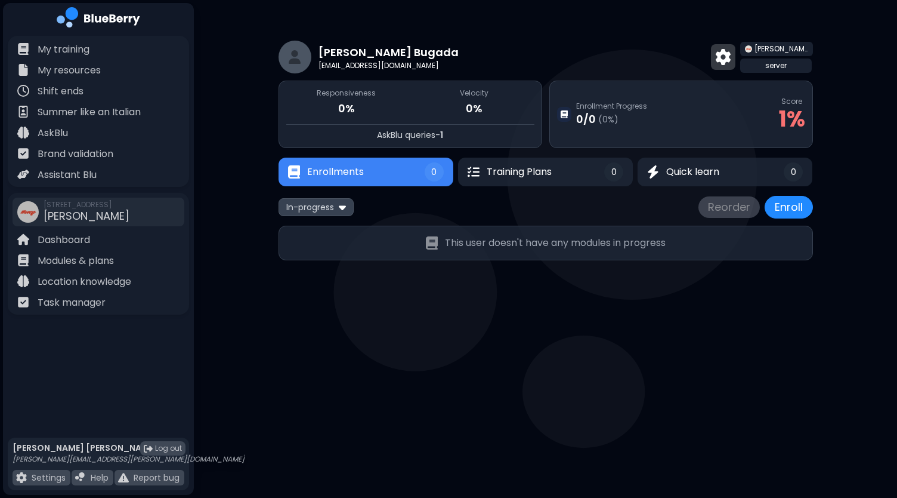
click at [731, 55] on img at bounding box center [723, 57] width 15 height 16
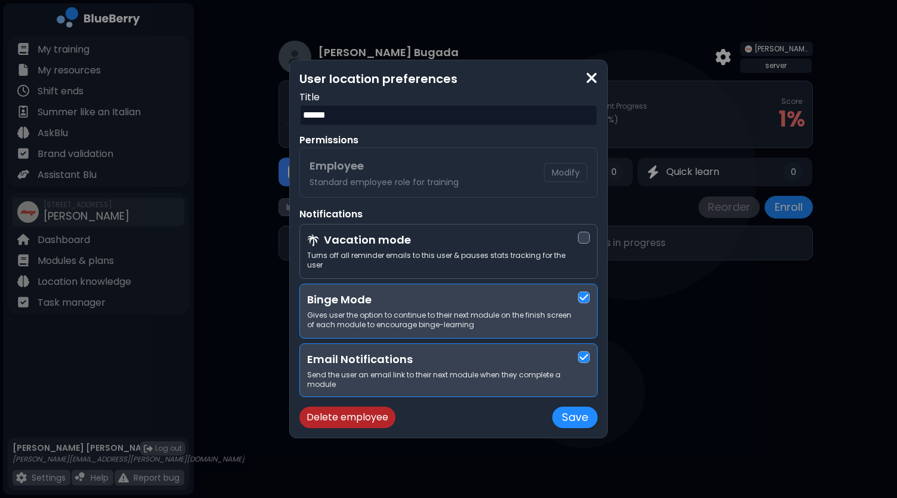
drag, startPoint x: 394, startPoint y: 121, endPoint x: 199, endPoint y: 92, distance: 196.6
click at [267, 103] on div "User location preferences Title ****** Permissions Employee Standard employee r…" at bounding box center [448, 249] width 897 height 498
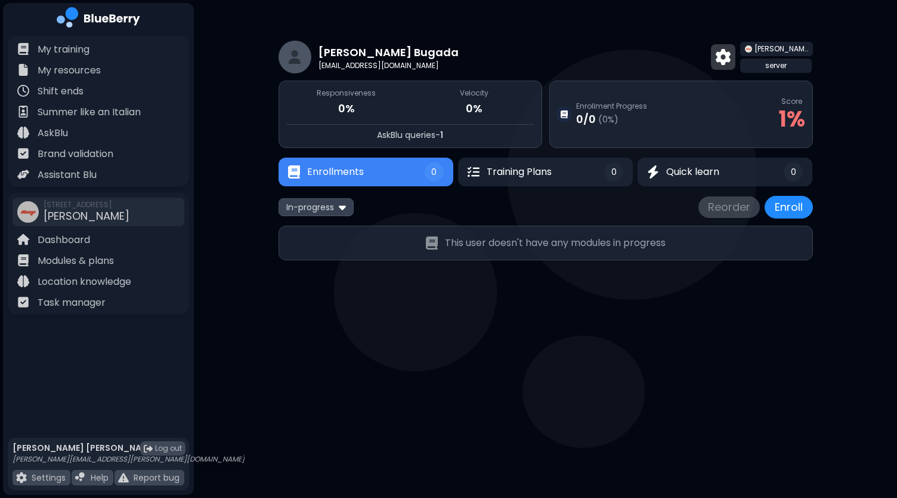
click at [731, 60] on img at bounding box center [723, 57] width 15 height 16
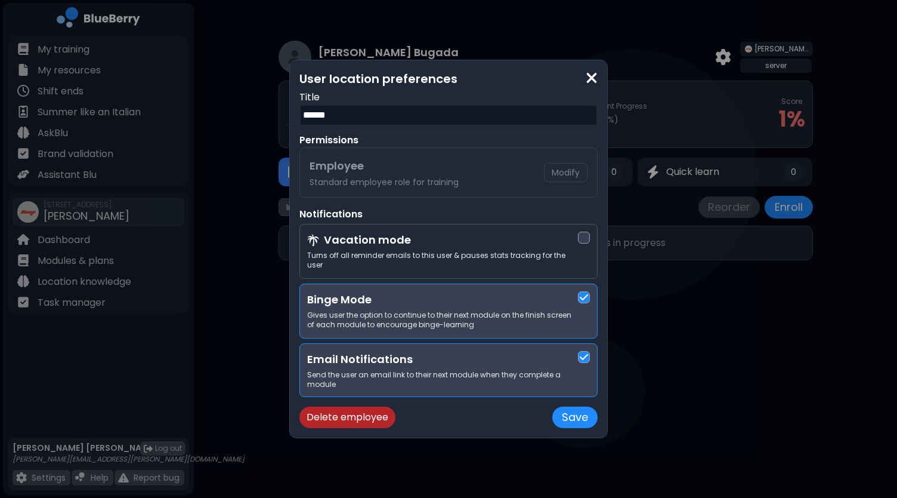
click at [367, 122] on input "******" at bounding box center [448, 114] width 298 height 21
type input "******"
click at [586, 418] on button "Save" at bounding box center [574, 416] width 45 height 21
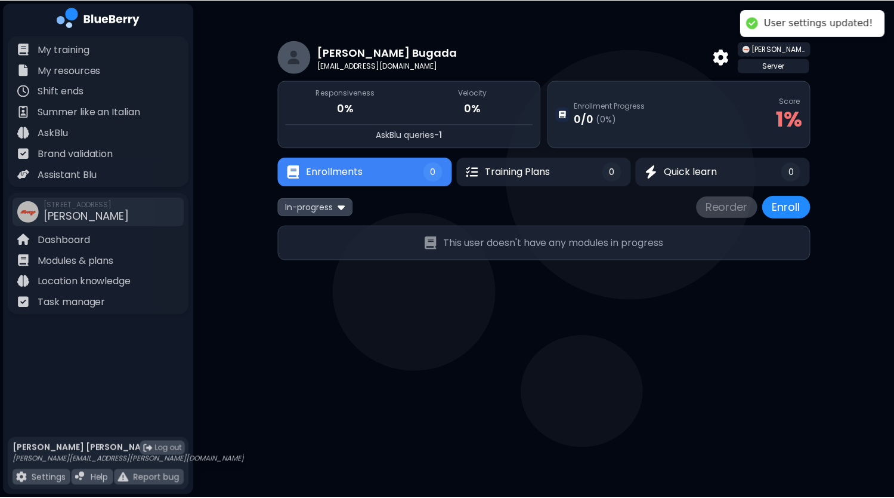
scroll to position [31, 0]
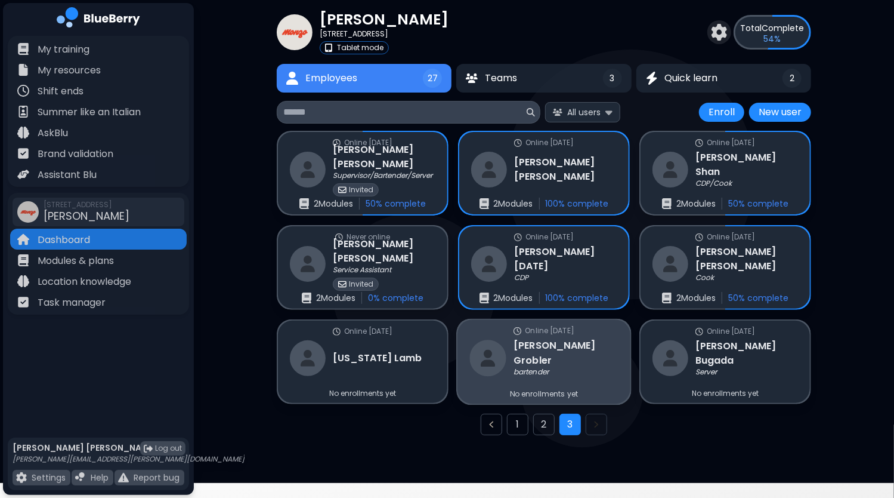
click at [521, 367] on p "bartender" at bounding box center [531, 372] width 35 height 10
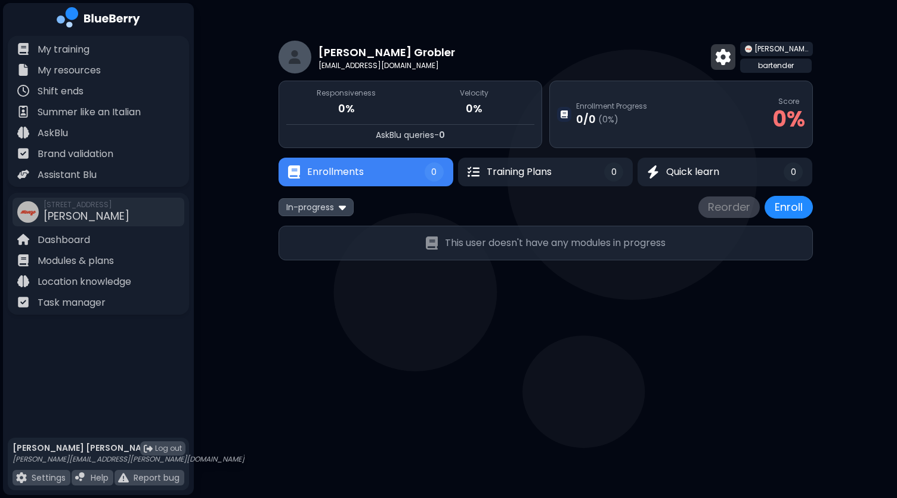
click at [731, 61] on img at bounding box center [723, 57] width 15 height 16
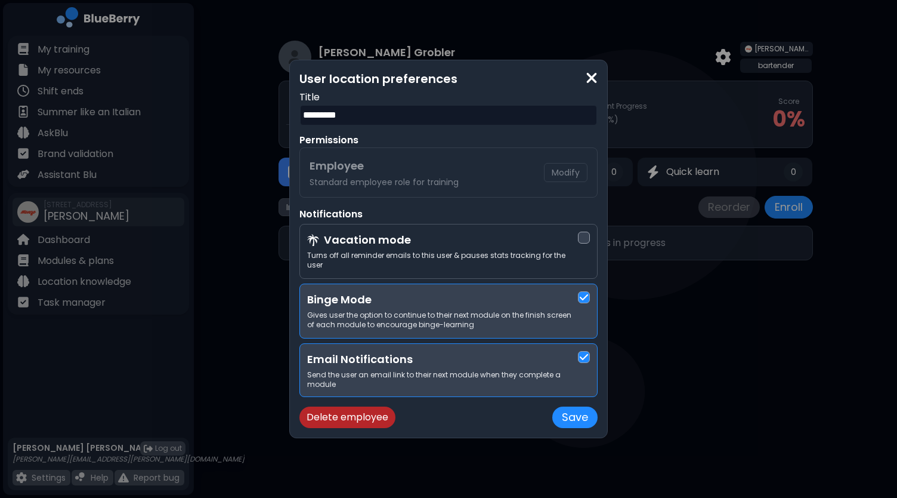
click at [395, 120] on input "*********" at bounding box center [448, 114] width 298 height 21
type input "*********"
click at [571, 417] on button "Save" at bounding box center [574, 416] width 45 height 21
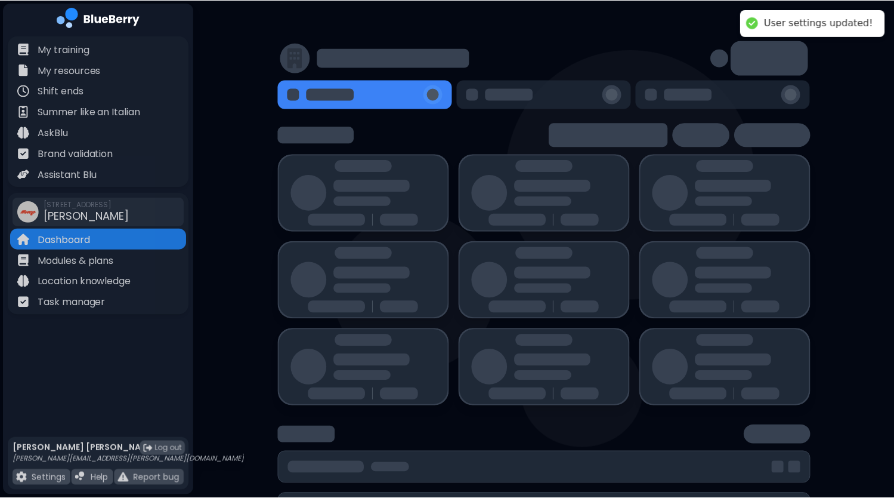
scroll to position [31, 0]
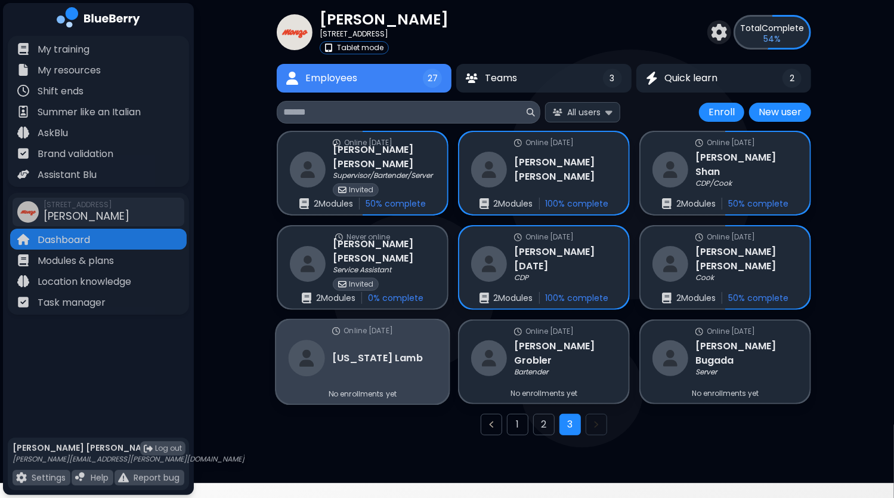
click at [366, 351] on h3 "[US_STATE][PERSON_NAME]" at bounding box center [377, 358] width 91 height 14
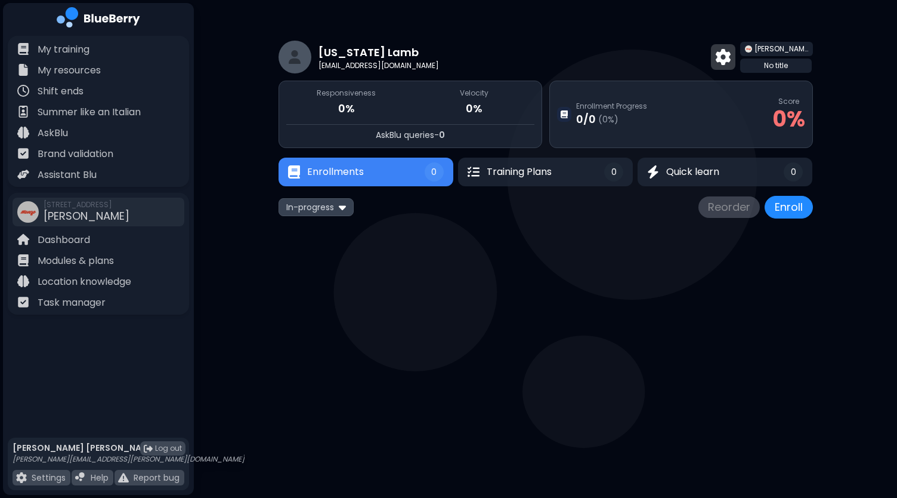
click at [731, 54] on img at bounding box center [723, 57] width 15 height 16
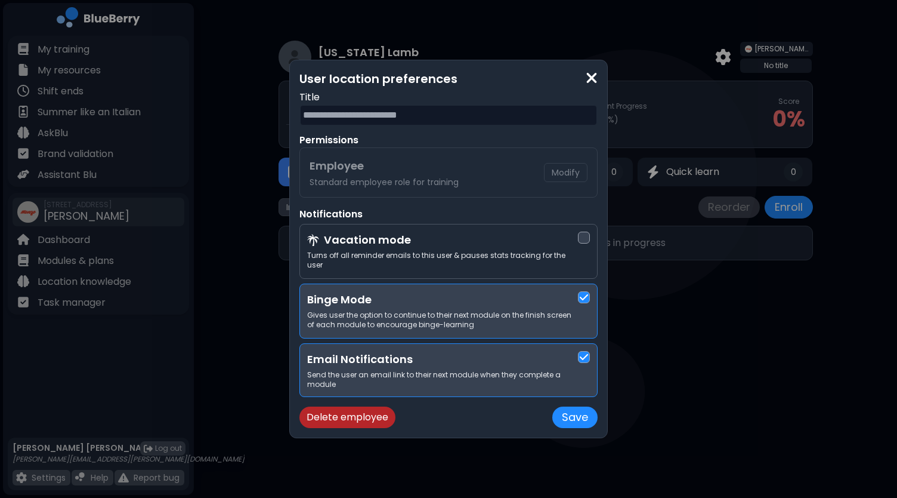
click at [395, 122] on input "text" at bounding box center [448, 114] width 298 height 21
type input "**********"
click at [585, 413] on button "Save" at bounding box center [574, 416] width 45 height 21
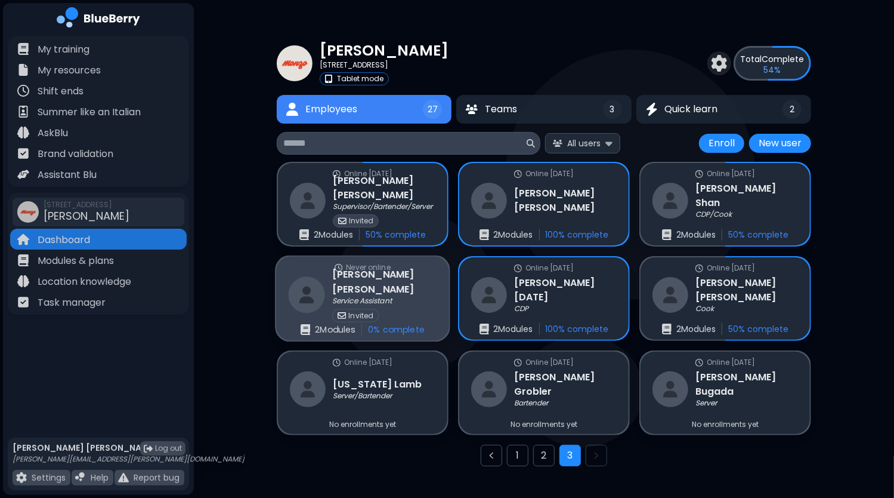
click at [398, 286] on div "[PERSON_NAME]" at bounding box center [384, 281] width 104 height 29
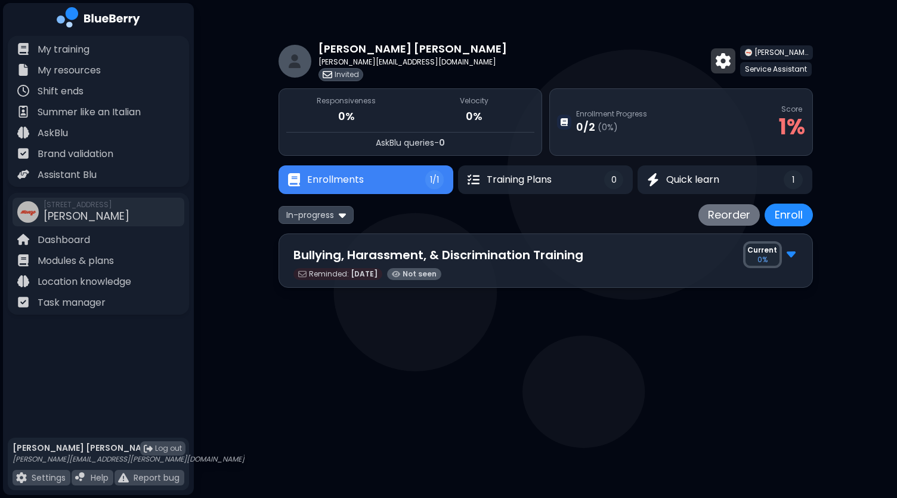
click at [722, 58] on img at bounding box center [723, 61] width 15 height 16
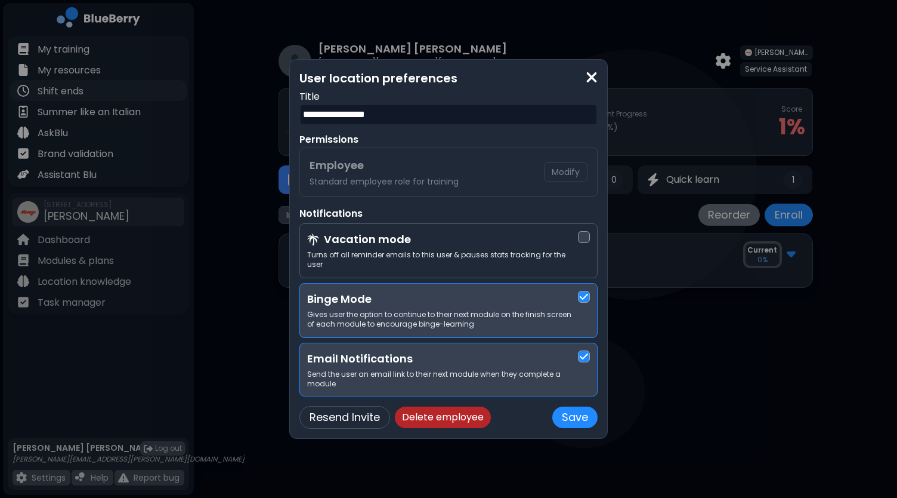
drag, startPoint x: 427, startPoint y: 120, endPoint x: 92, endPoint y: 87, distance: 336.3
click at [105, 87] on div "**********" at bounding box center [448, 249] width 897 height 498
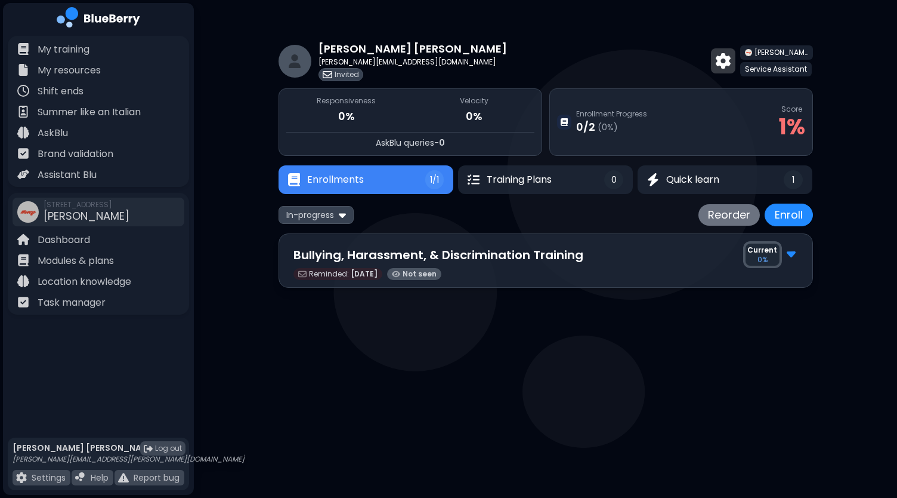
click at [722, 60] on img at bounding box center [723, 61] width 15 height 16
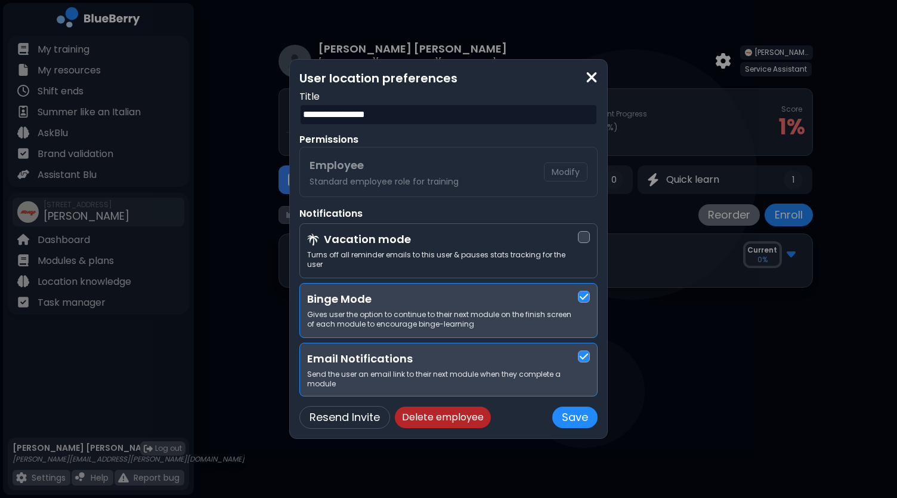
click at [420, 115] on input "**********" at bounding box center [448, 114] width 298 height 21
type input "******"
click at [570, 410] on button "Save" at bounding box center [574, 416] width 45 height 21
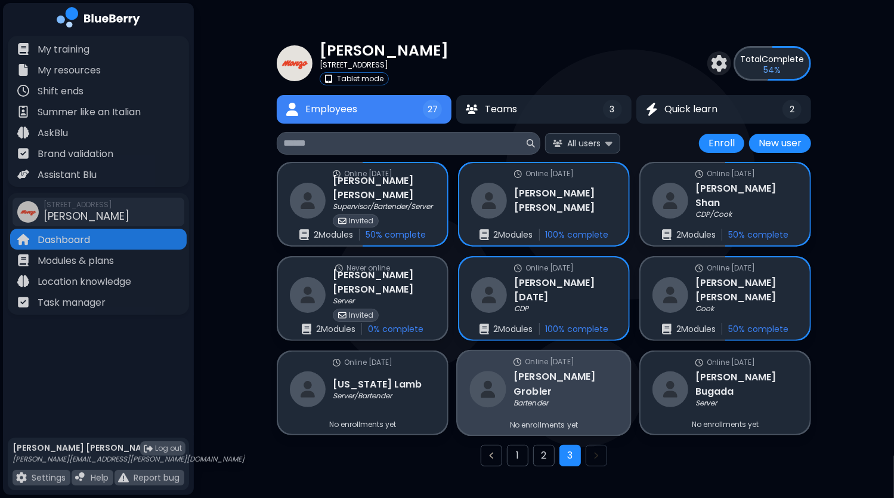
click at [566, 381] on h3 "[PERSON_NAME]" at bounding box center [566, 383] width 104 height 29
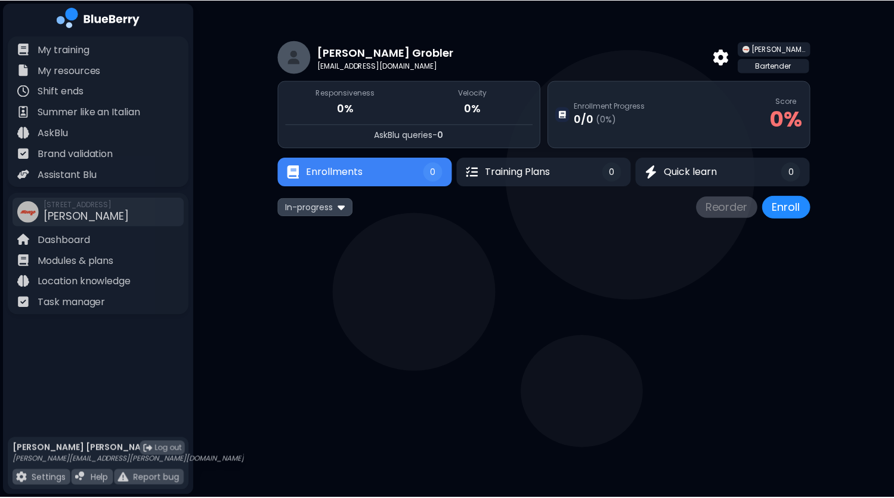
scroll to position [31, 0]
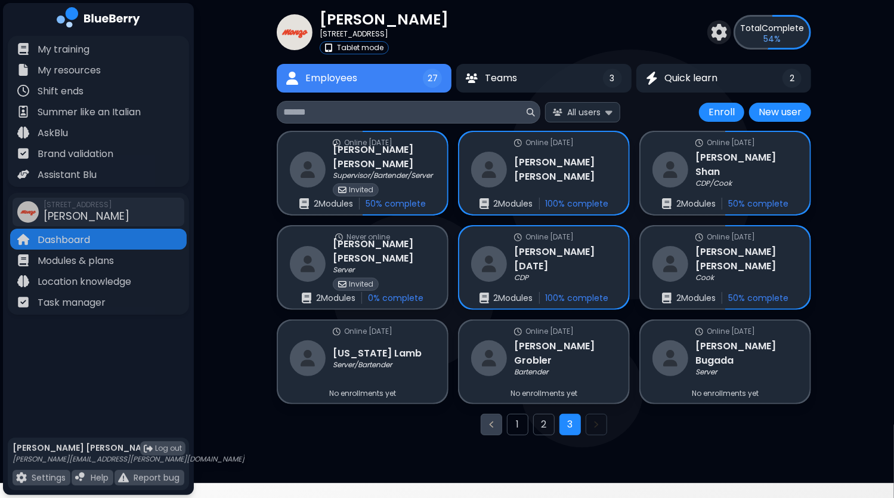
click at [484, 419] on button "Previous page" at bounding box center [491, 423] width 21 height 21
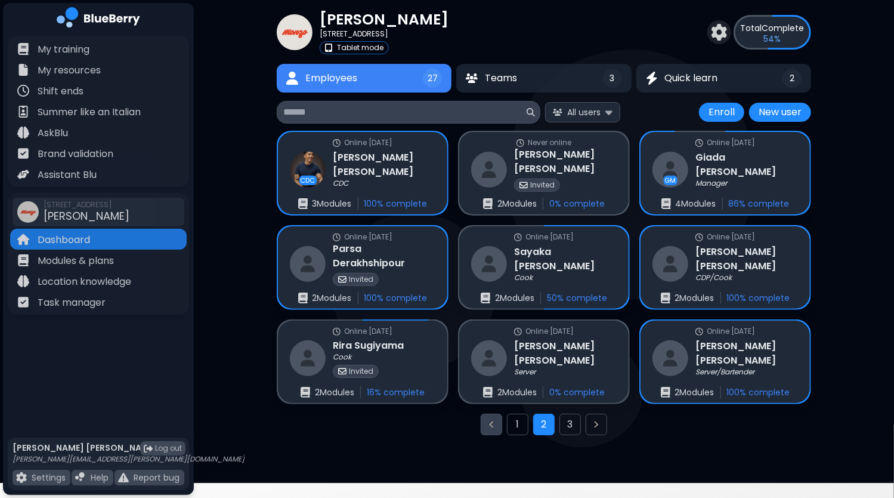
click at [489, 421] on icon "Previous page" at bounding box center [492, 424] width 10 height 10
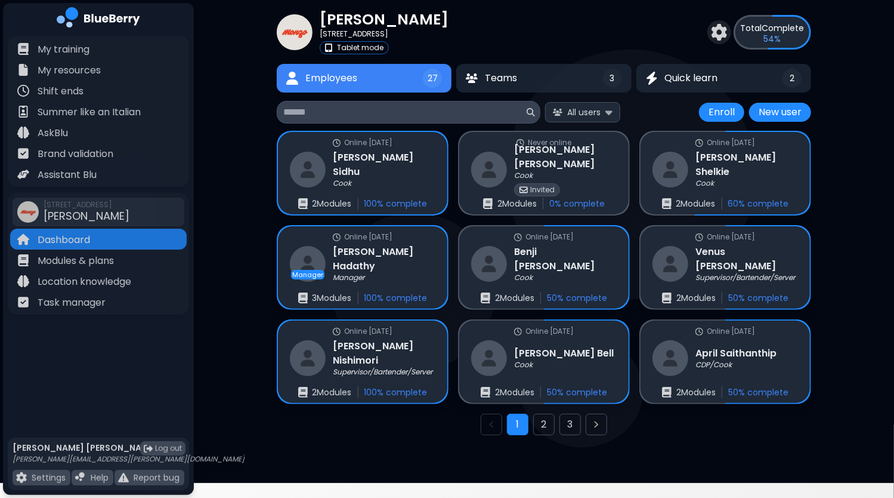
click at [242, 227] on div "[PERSON_NAME] [STREET_ADDRESS] Tablet mode Total Complete 54 % Employees 27 Tea…" at bounding box center [544, 226] width 700 height 514
